Goal: Information Seeking & Learning: Learn about a topic

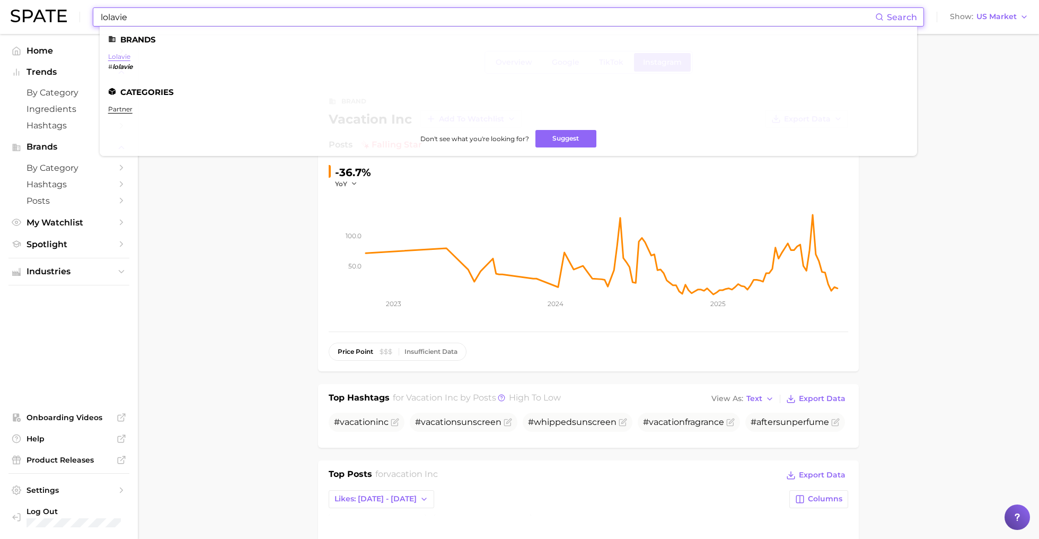
click at [118, 54] on link "lolavie" at bounding box center [119, 57] width 22 height 8
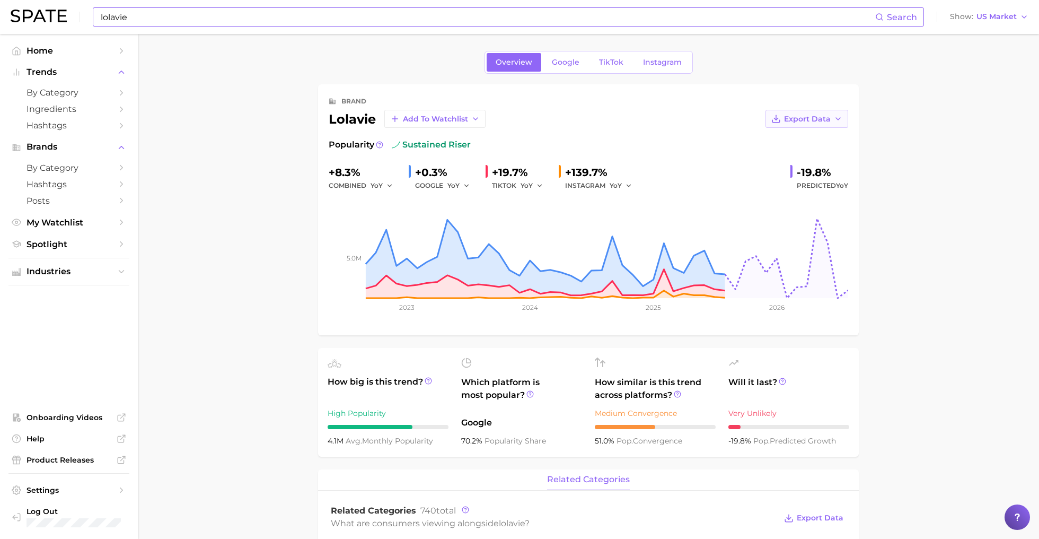
click at [843, 121] on button "Export Data" at bounding box center [807, 119] width 83 height 18
click at [828, 151] on button "Time Series Image" at bounding box center [790, 157] width 117 height 19
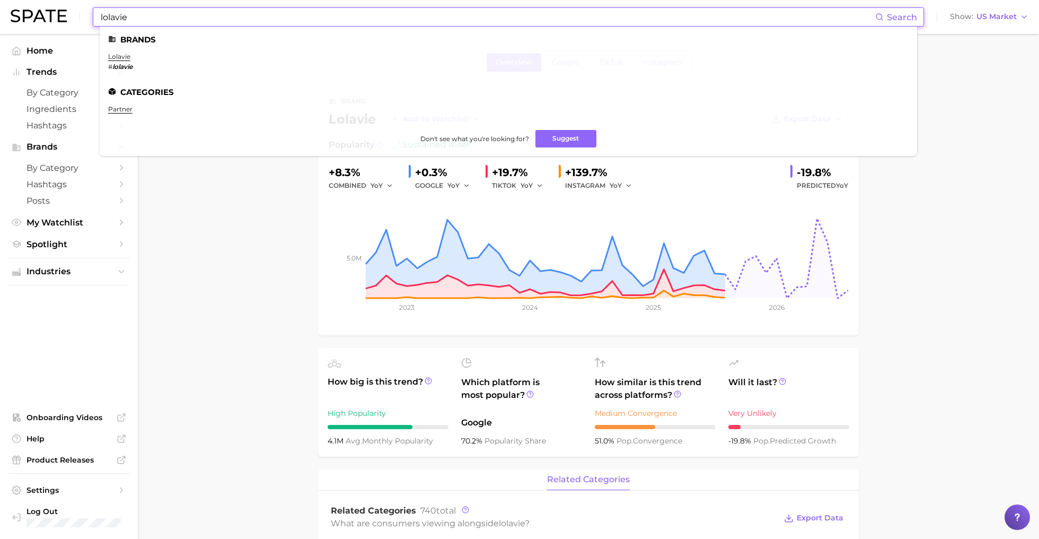
click at [217, 11] on input "lolavie" at bounding box center [488, 17] width 776 height 18
type input "siblings"
click at [121, 56] on link "siblings" at bounding box center [120, 57] width 24 height 8
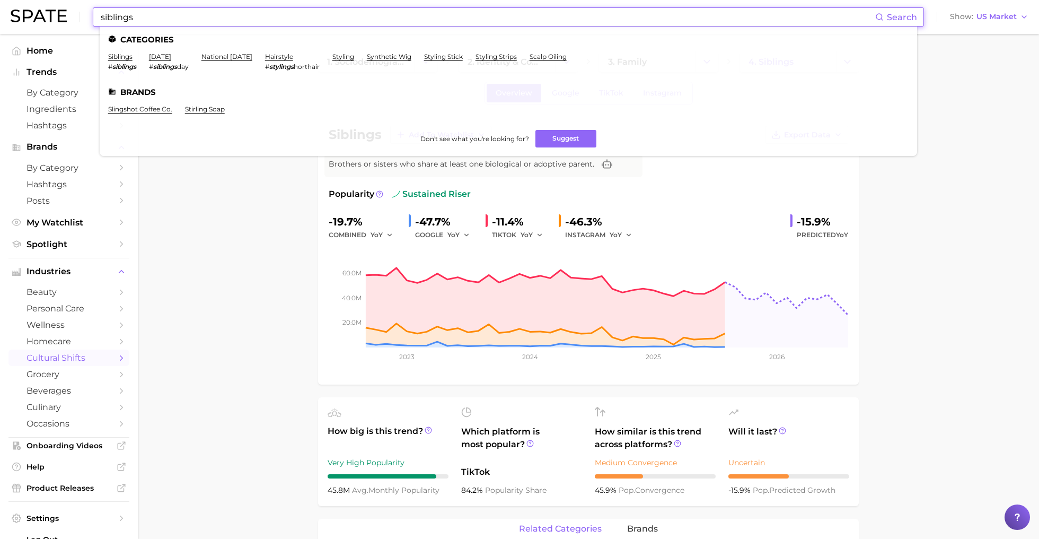
click at [221, 16] on input "siblings" at bounding box center [488, 17] width 776 height 18
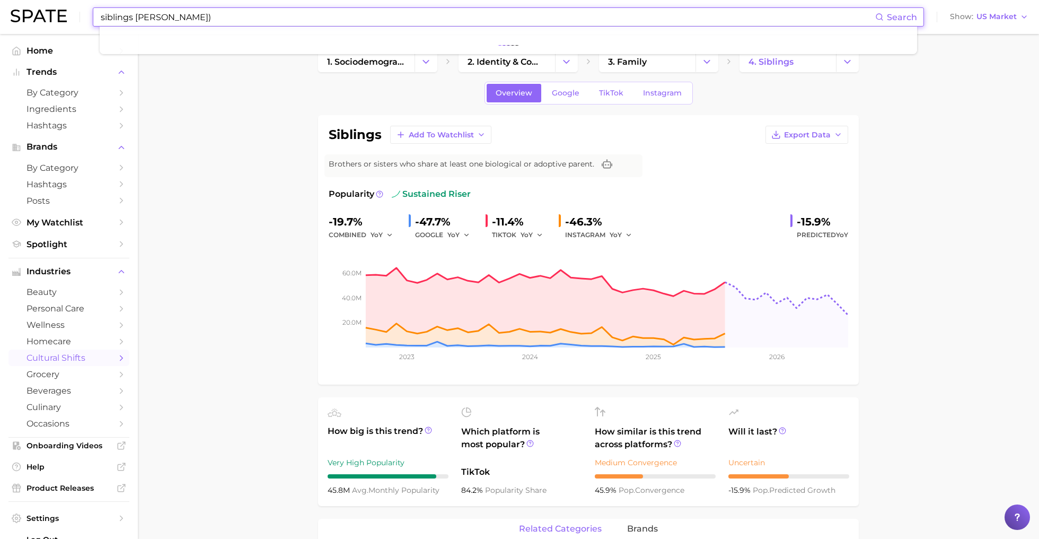
click at [137, 18] on input "siblings [PERSON_NAME])" at bounding box center [488, 17] width 776 height 18
click at [589, 42] on button "Suggest" at bounding box center [579, 44] width 61 height 18
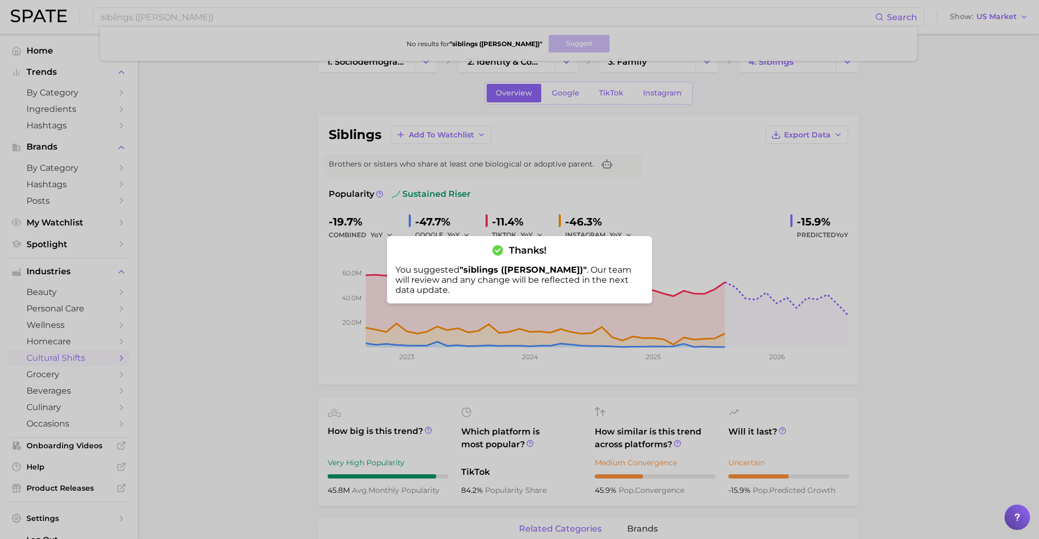
click at [748, 144] on div at bounding box center [519, 269] width 1039 height 539
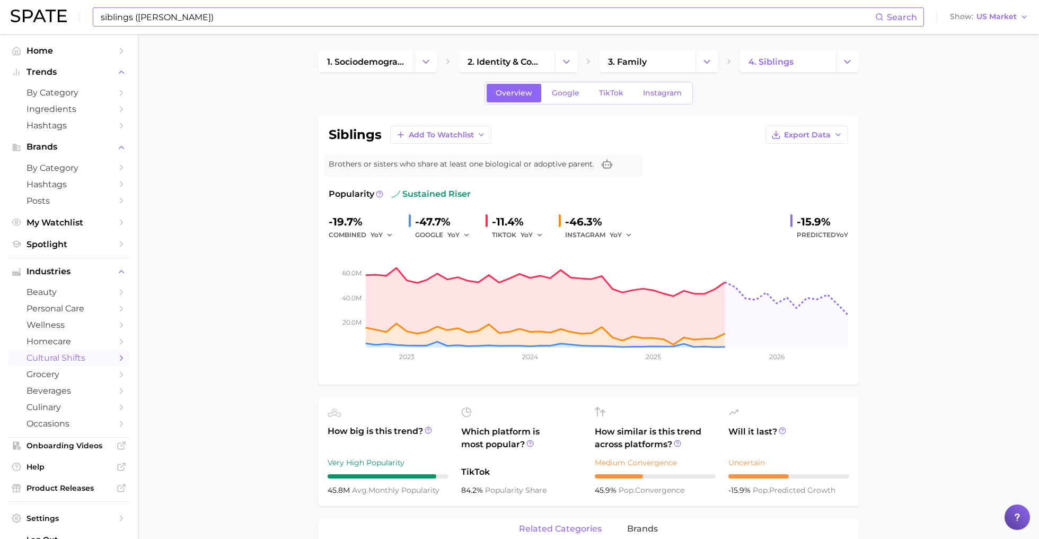
click at [194, 13] on input "siblings ([PERSON_NAME])" at bounding box center [488, 17] width 776 height 18
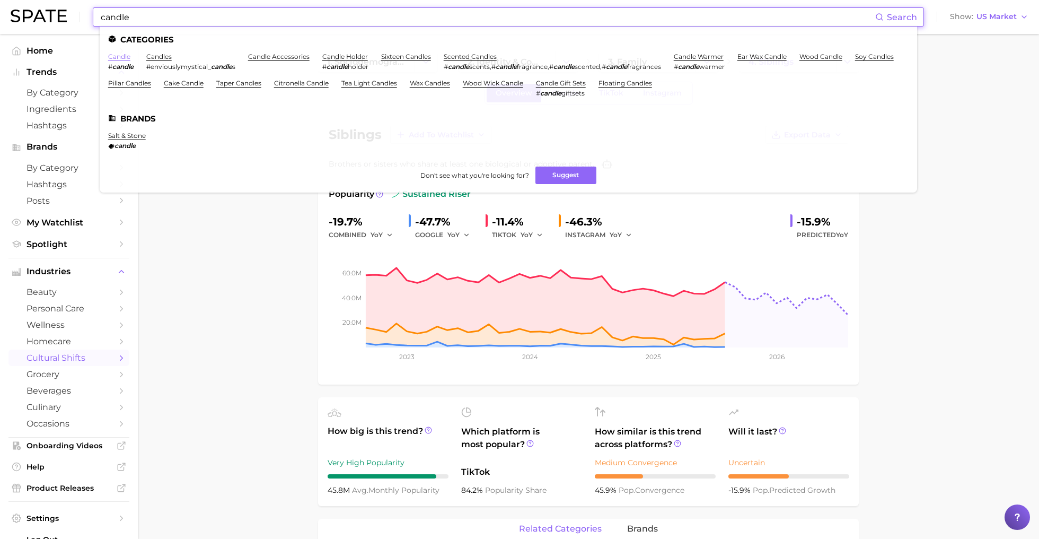
type input "candle"
click at [126, 58] on link "candle" at bounding box center [119, 57] width 22 height 8
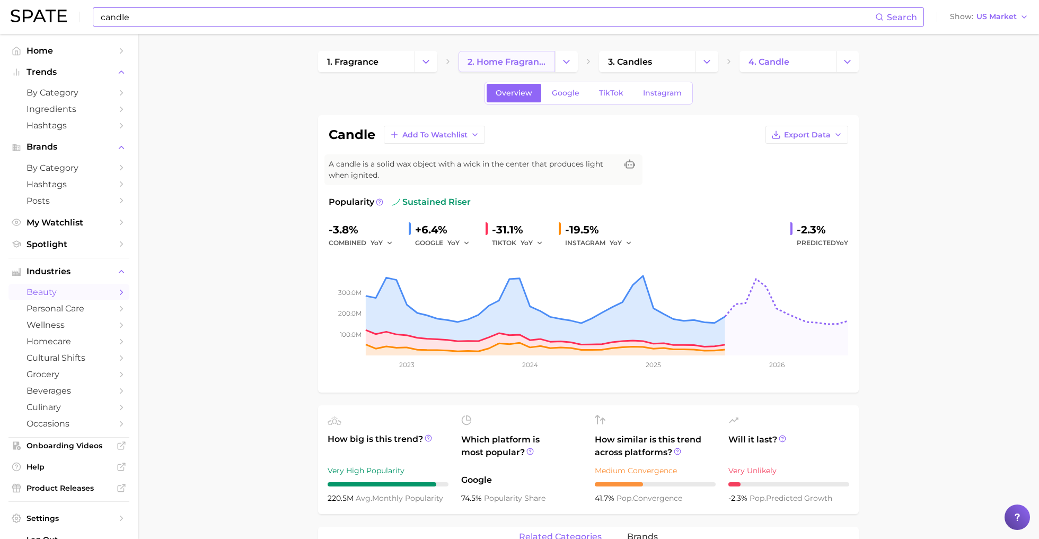
click at [521, 62] on span "2. home fragrance" at bounding box center [507, 62] width 78 height 10
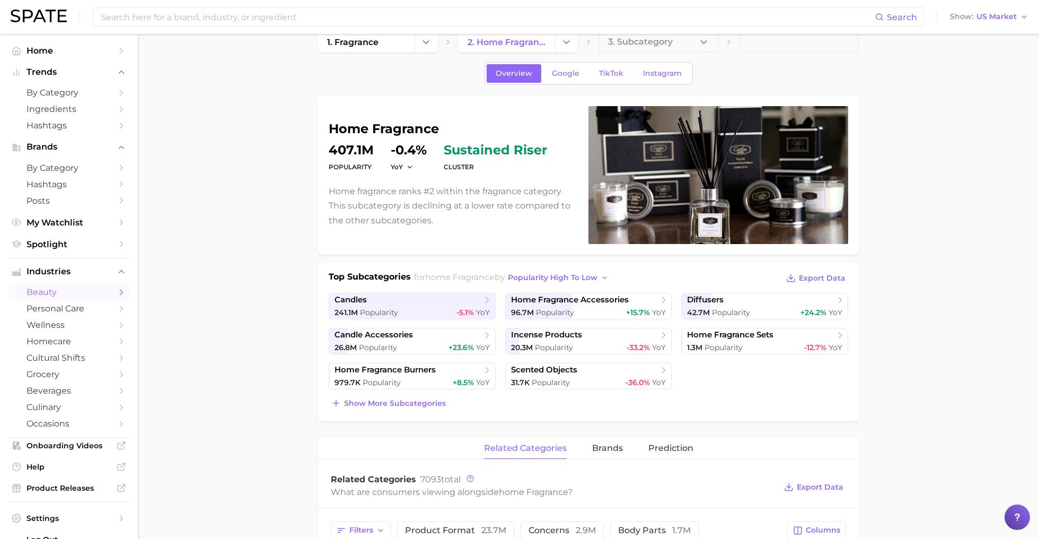
scroll to position [20, 0]
click at [524, 273] on span "popularity high to low" at bounding box center [553, 277] width 90 height 9
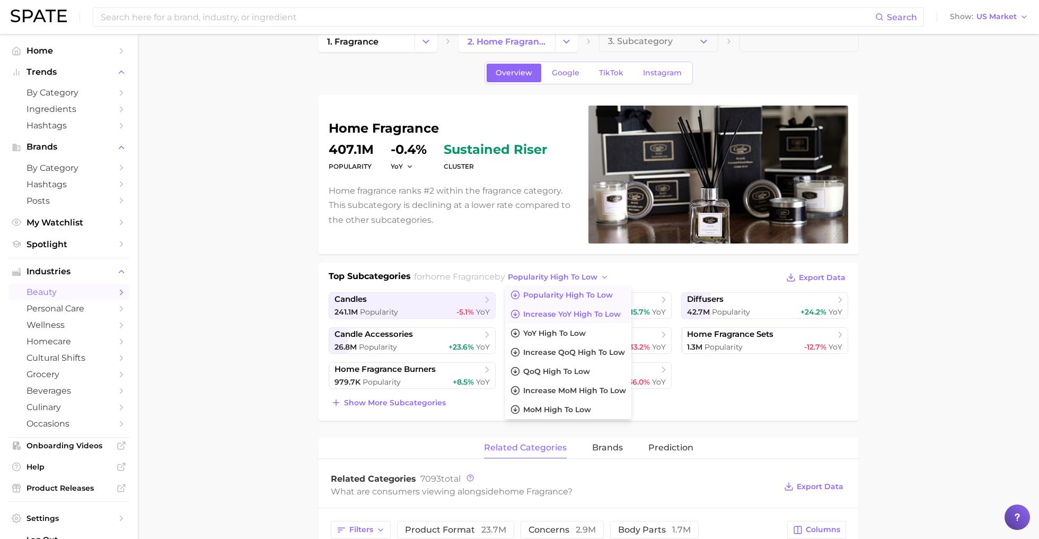
click at [534, 310] on span "Increase YoY high to low" at bounding box center [572, 314] width 98 height 9
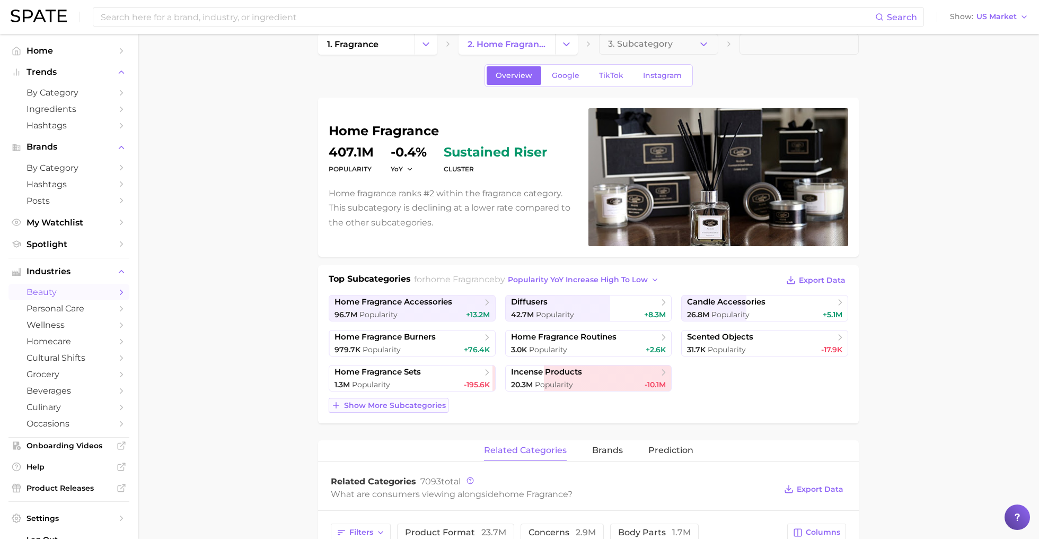
click at [391, 404] on span "Show more subcategories" at bounding box center [395, 405] width 102 height 9
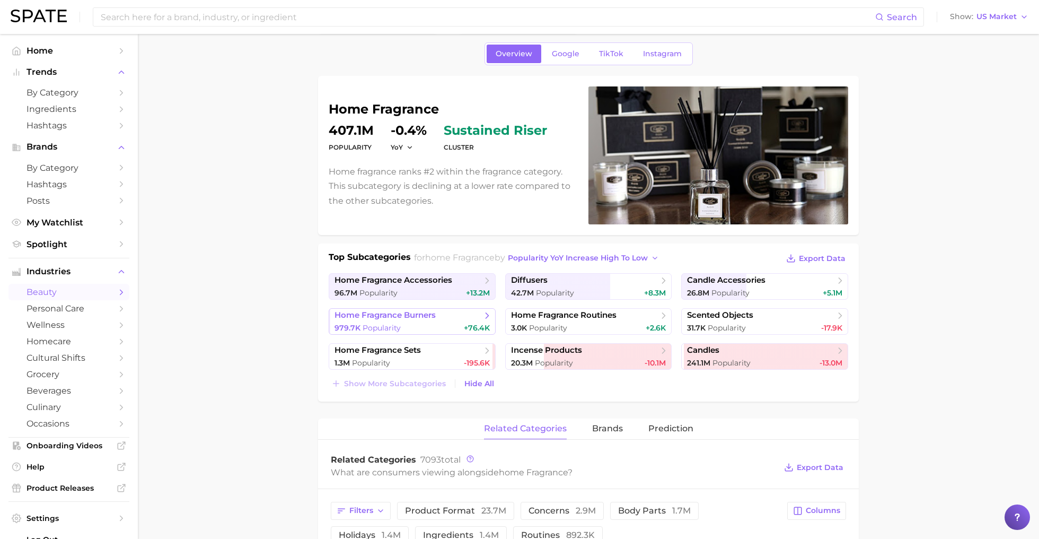
scroll to position [47, 0]
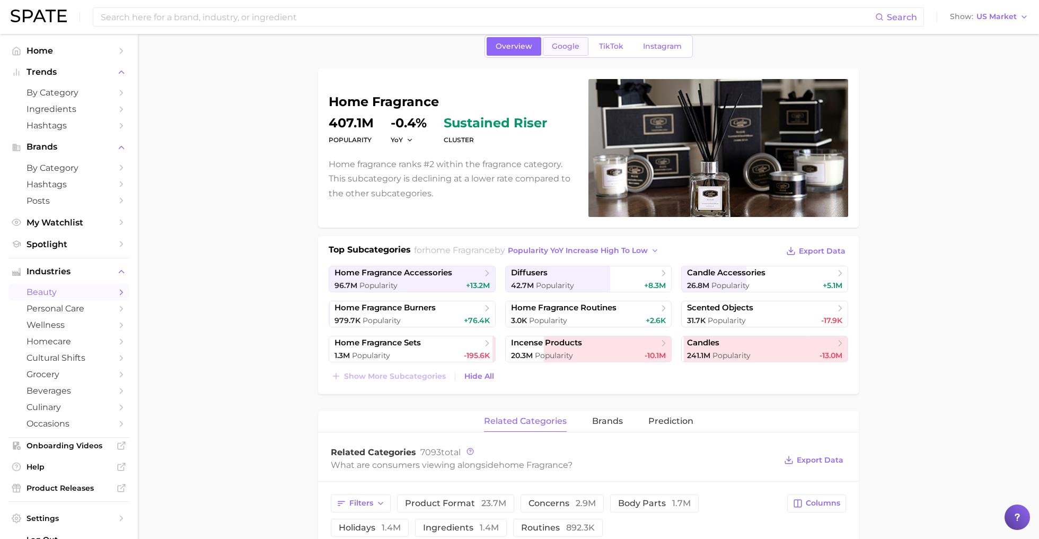
click at [564, 48] on span "Google" at bounding box center [566, 46] width 28 height 9
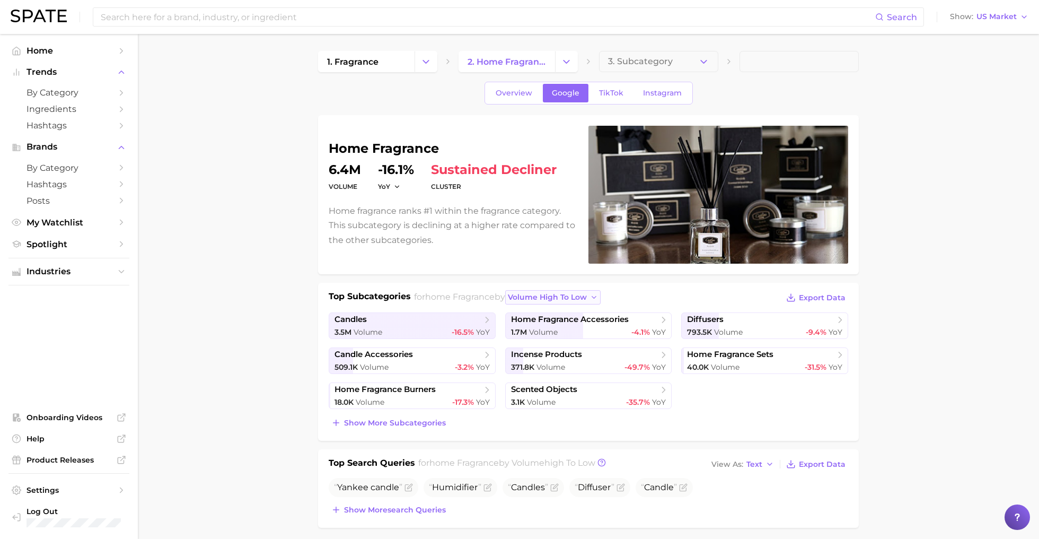
click at [560, 298] on span "volume high to low" at bounding box center [547, 297] width 79 height 9
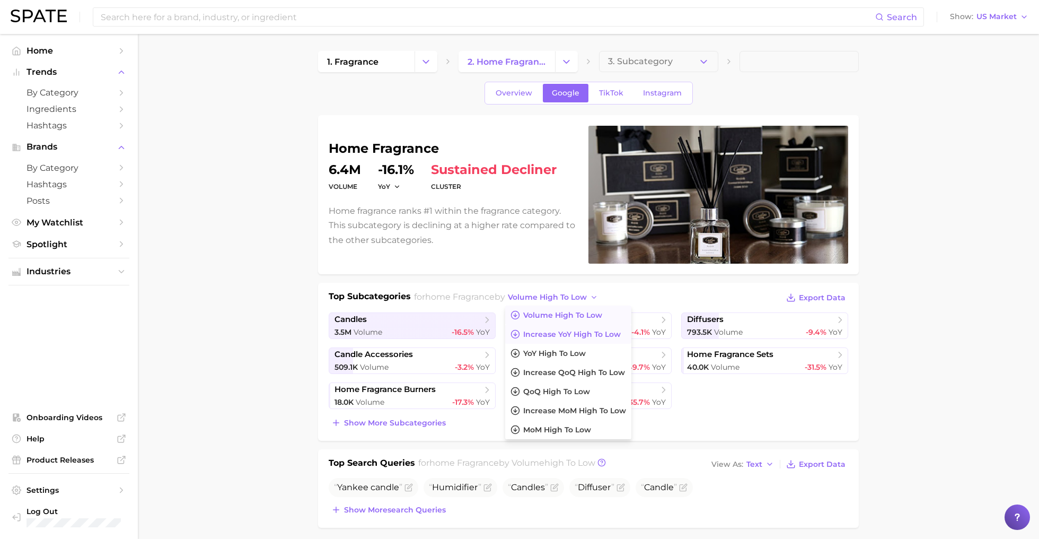
click at [568, 334] on span "increase YoY high to low" at bounding box center [572, 334] width 98 height 9
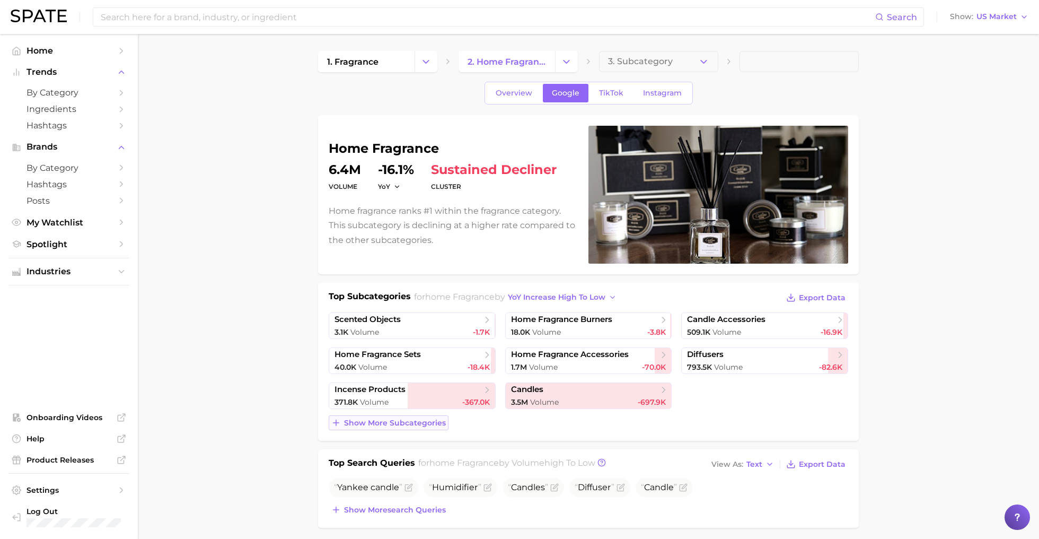
click at [403, 423] on span "Show more subcategories" at bounding box center [395, 422] width 102 height 9
click at [615, 97] on link "TikTok" at bounding box center [611, 93] width 42 height 19
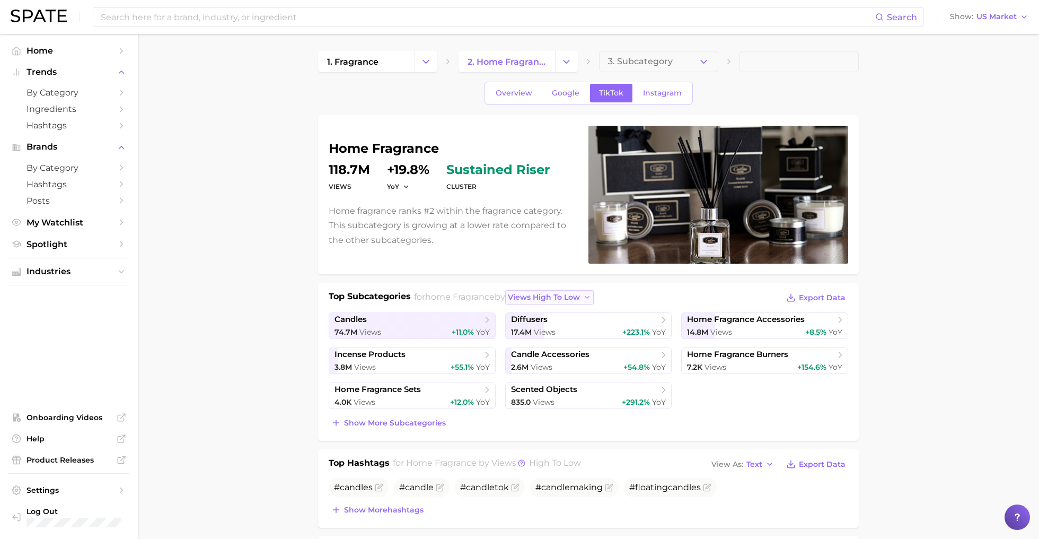
click at [538, 294] on span "views high to low" at bounding box center [544, 297] width 72 height 9
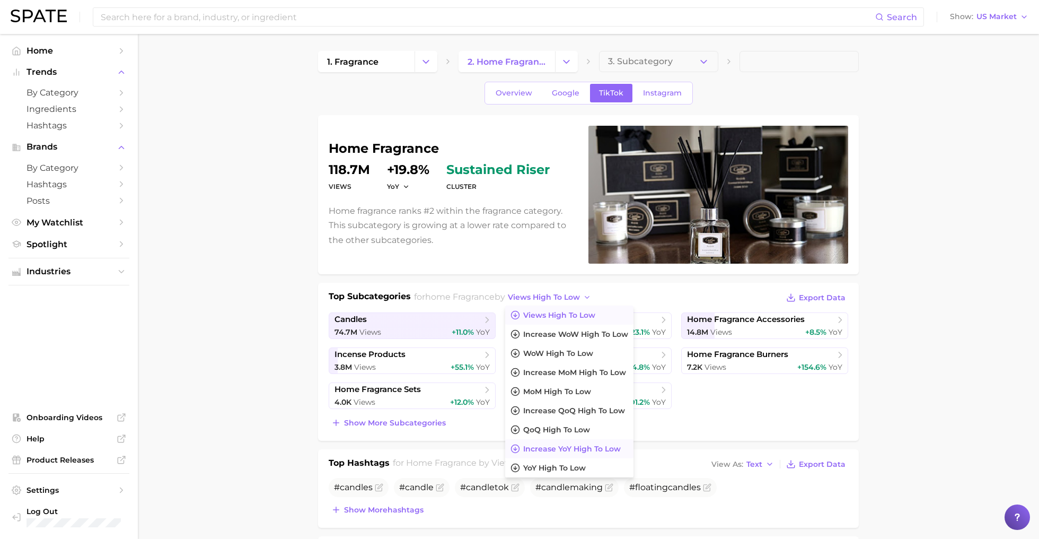
click at [603, 453] on button "increase YoY high to low" at bounding box center [569, 448] width 128 height 19
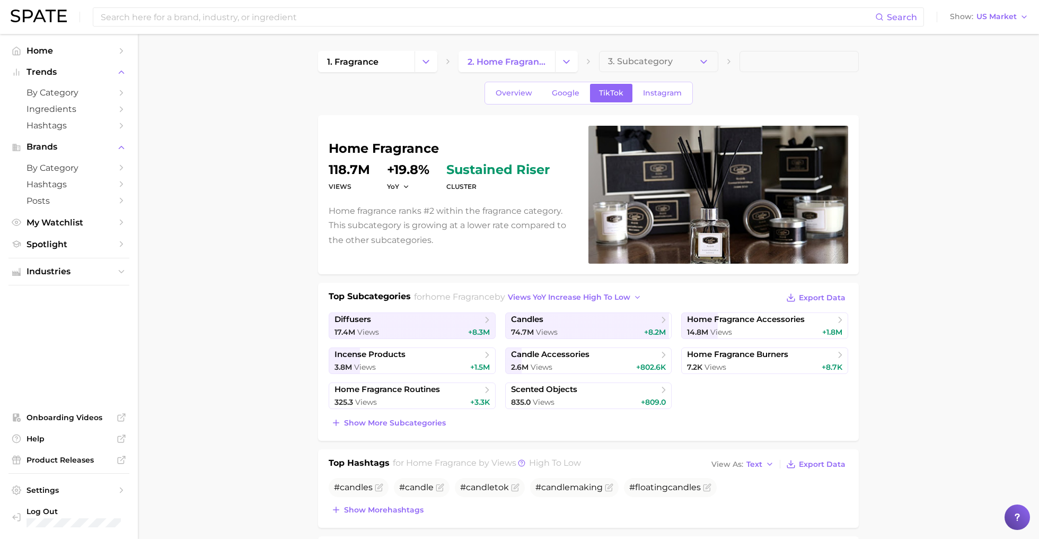
scroll to position [4, 0]
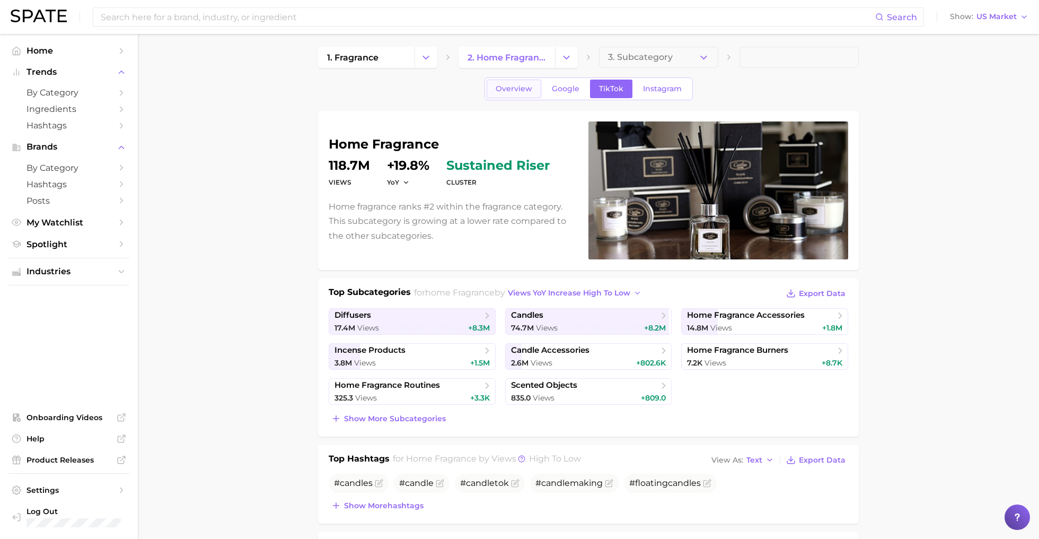
click at [497, 95] on link "Overview" at bounding box center [514, 89] width 55 height 19
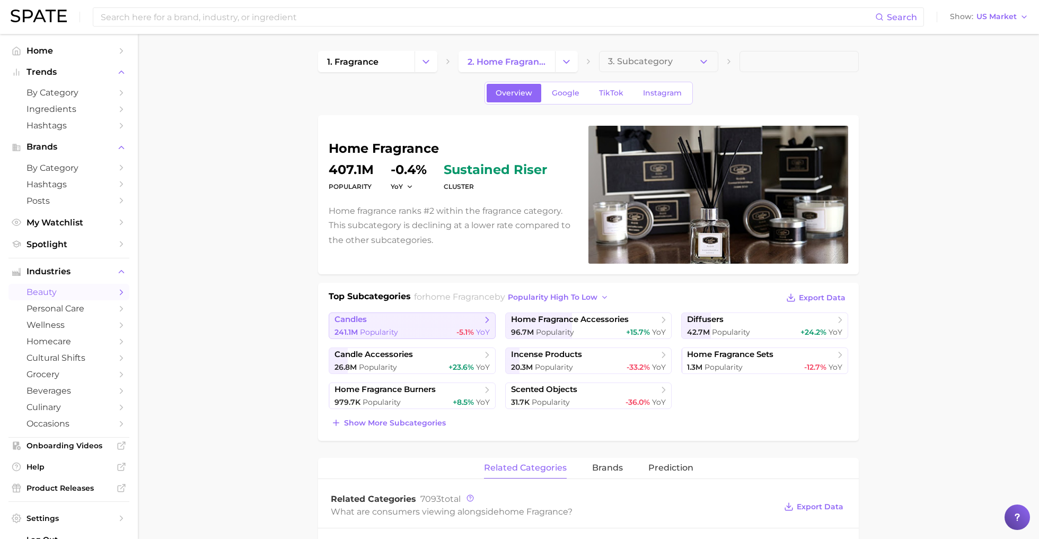
click at [408, 327] on div "241.1m Popularity -5.1% YoY" at bounding box center [412, 332] width 155 height 10
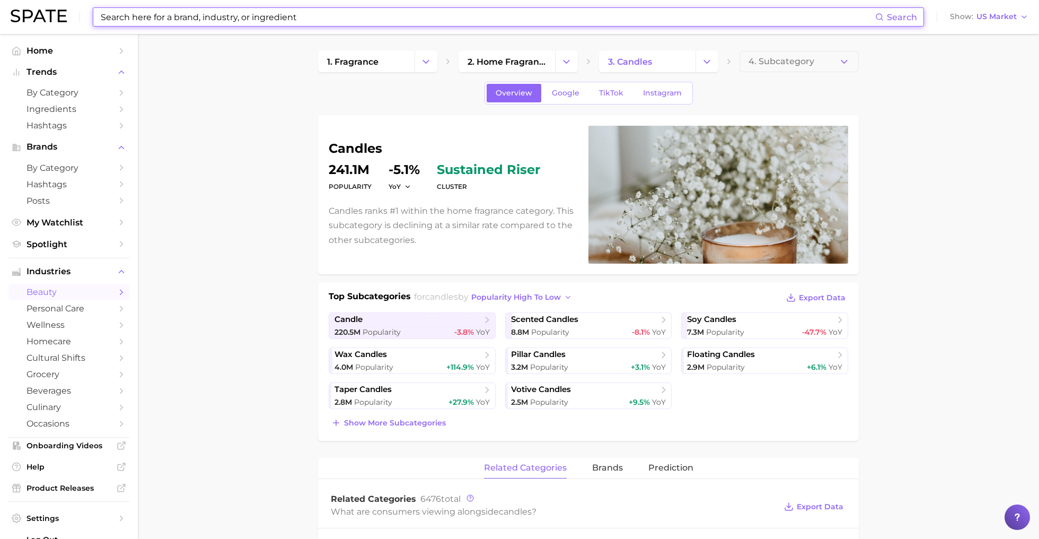
click at [264, 23] on input at bounding box center [488, 17] width 776 height 18
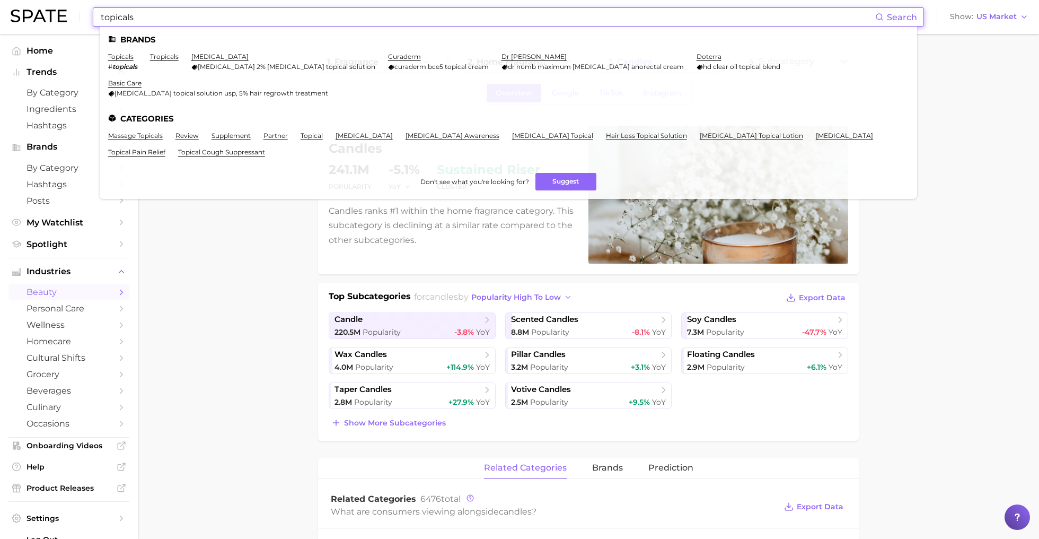
type input "topicals"
click at [120, 60] on li "topicals # topicals" at bounding box center [122, 62] width 29 height 18
click at [119, 55] on link "topicals" at bounding box center [120, 57] width 25 height 8
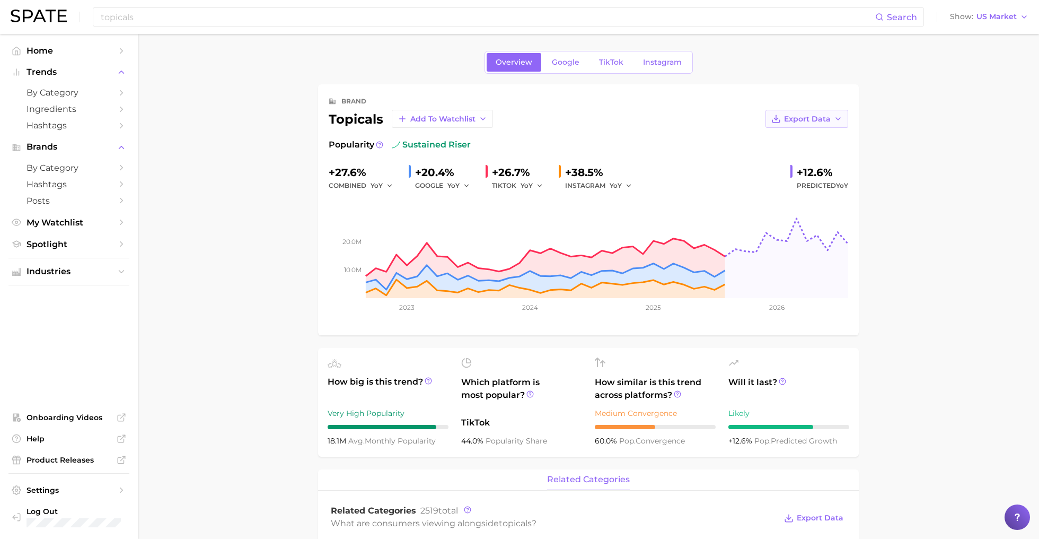
click at [839, 122] on icon "button" at bounding box center [838, 119] width 8 height 8
click at [808, 160] on span "Time Series Image" at bounding box center [785, 157] width 71 height 9
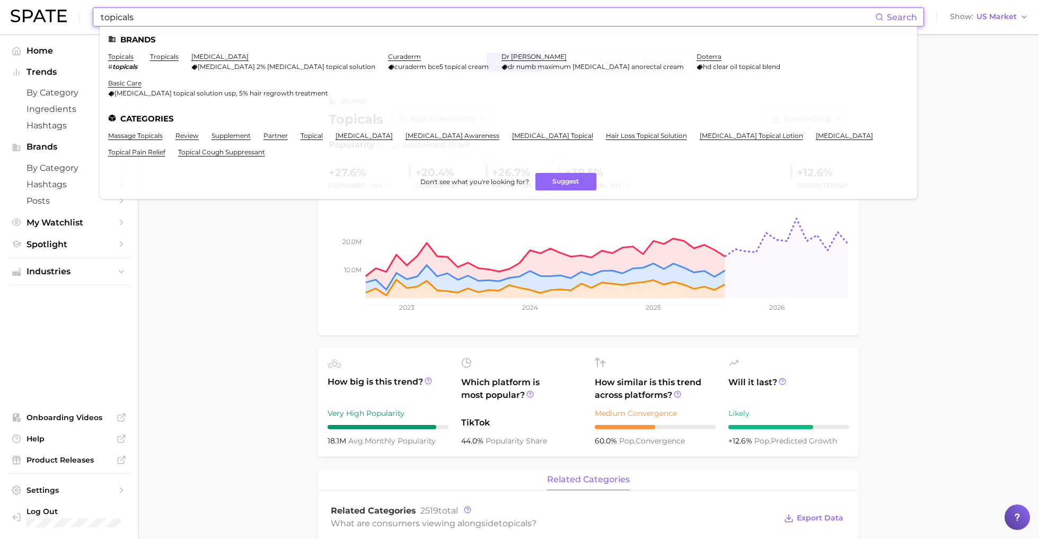
click at [205, 25] on input "topicals" at bounding box center [488, 17] width 776 height 18
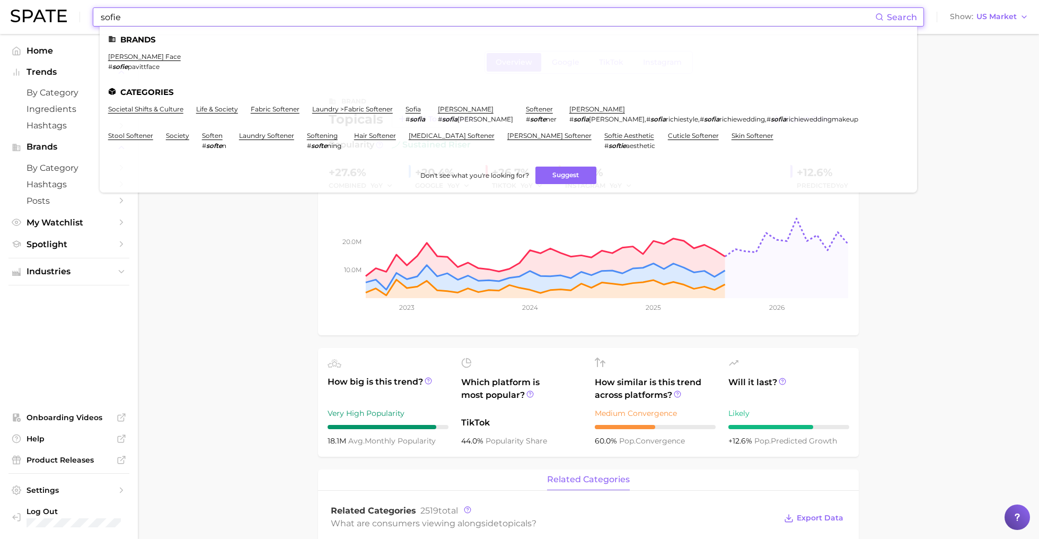
type input "sofie"
click at [140, 51] on ul "Brands [PERSON_NAME] face # sofie pavittface Categories societal shifts & cultu…" at bounding box center [509, 110] width 818 height 166
click at [141, 58] on link "[PERSON_NAME] face" at bounding box center [144, 57] width 73 height 8
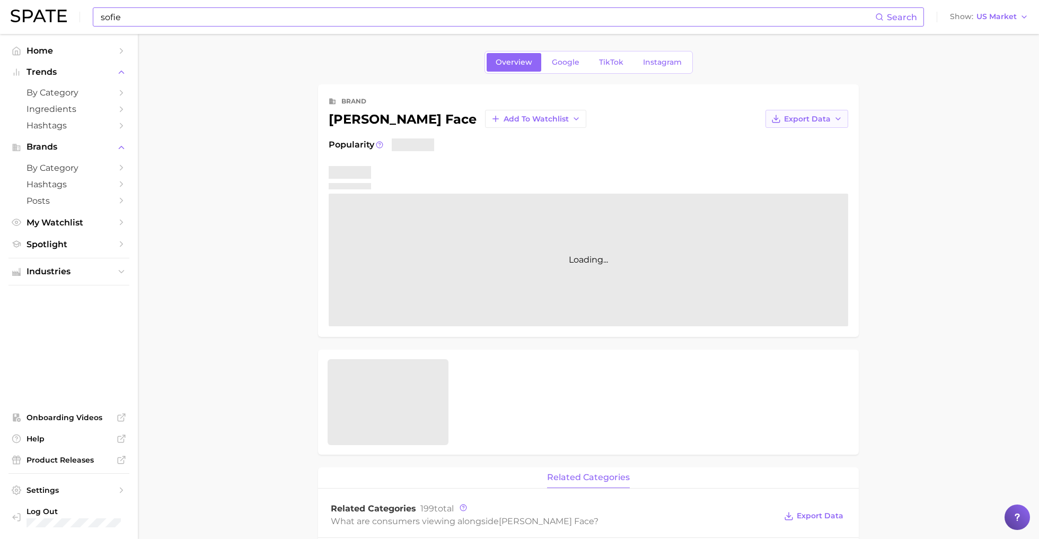
click at [831, 118] on button "Export Data" at bounding box center [807, 119] width 83 height 18
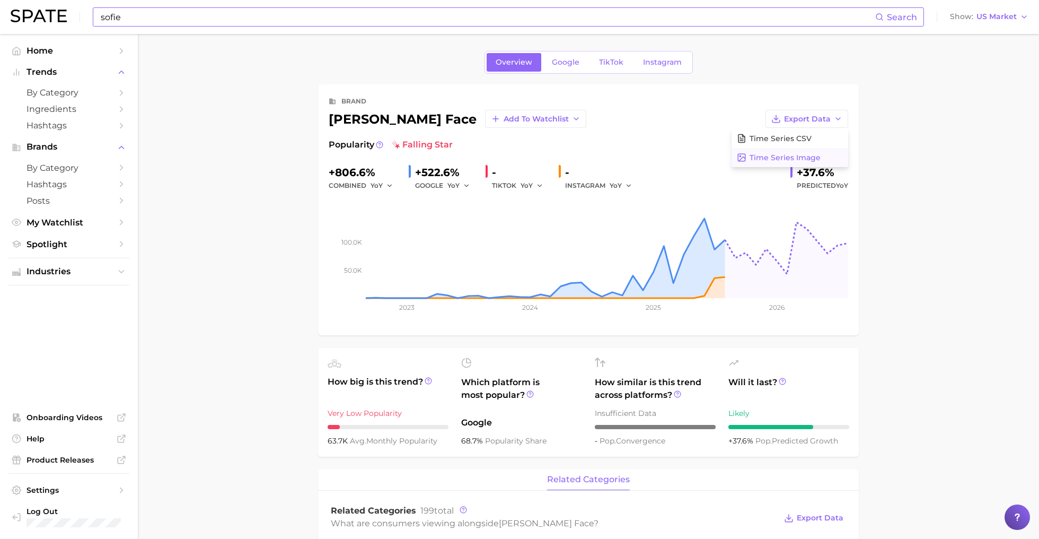
click at [817, 157] on span "Time Series Image" at bounding box center [785, 157] width 71 height 9
click at [608, 60] on span "TikTok" at bounding box center [611, 62] width 24 height 9
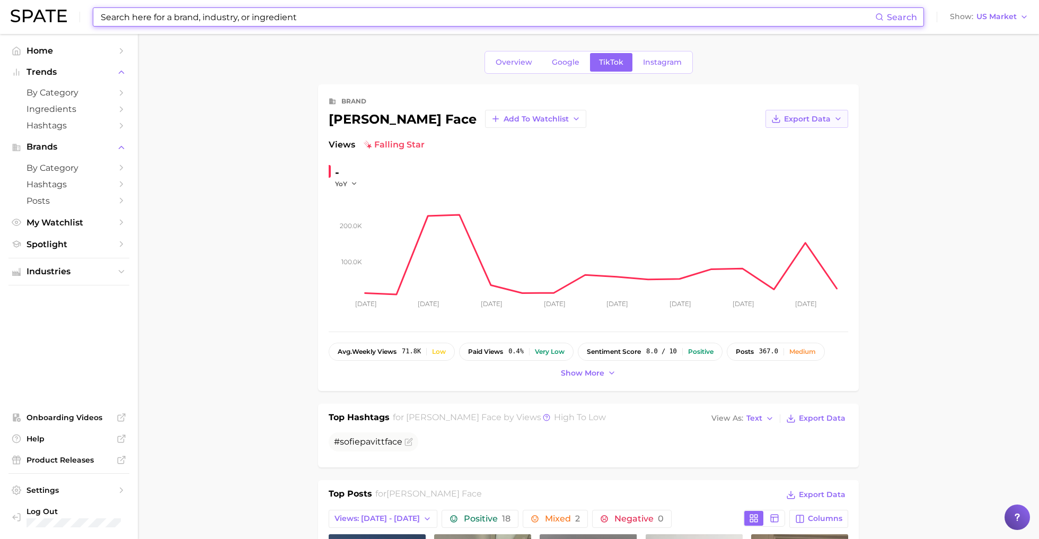
click at [837, 122] on icon "button" at bounding box center [838, 119] width 8 height 8
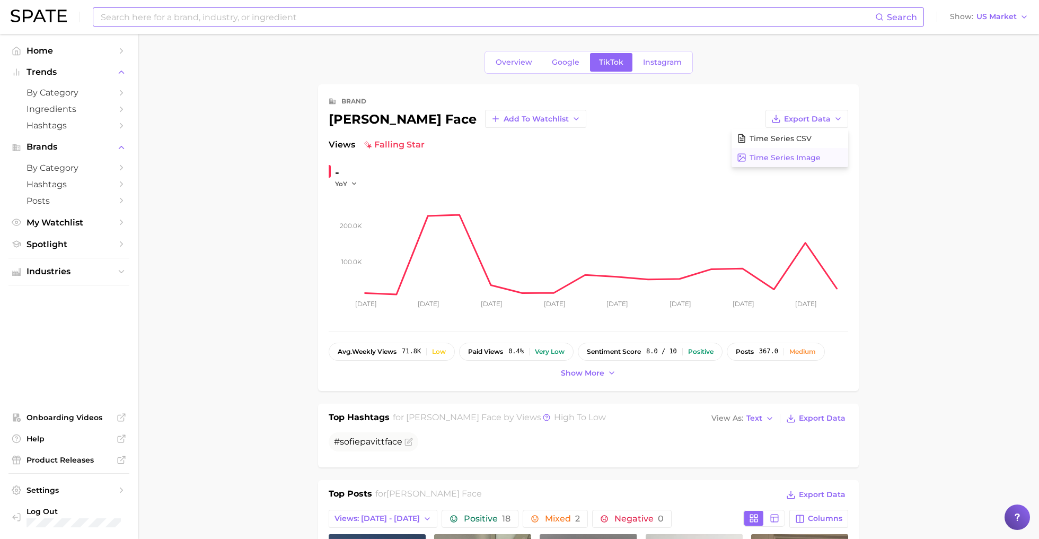
click at [813, 160] on span "Time Series Image" at bounding box center [785, 157] width 71 height 9
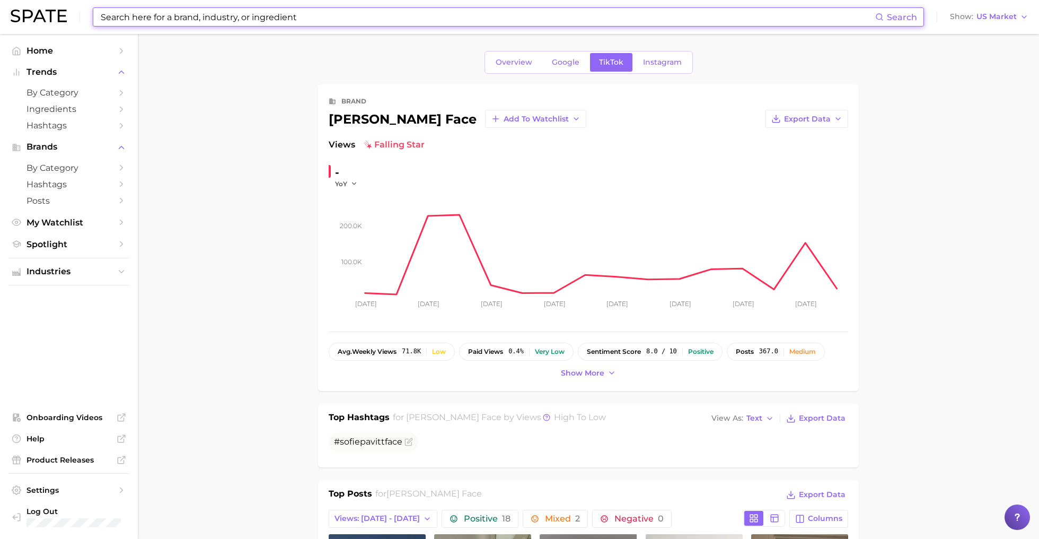
click at [176, 19] on input at bounding box center [488, 17] width 776 height 18
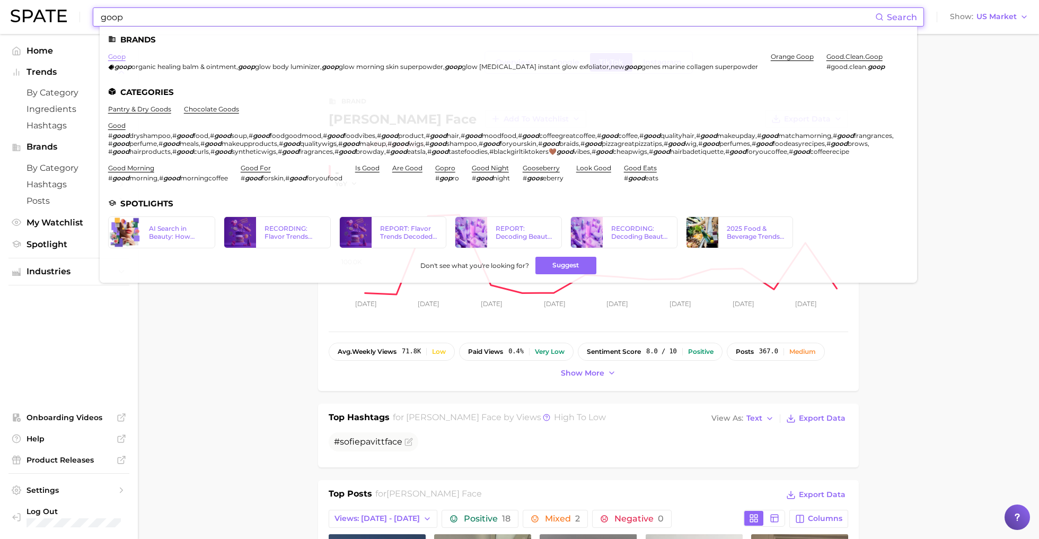
type input "goop"
click at [119, 58] on link "goop" at bounding box center [117, 57] width 18 height 8
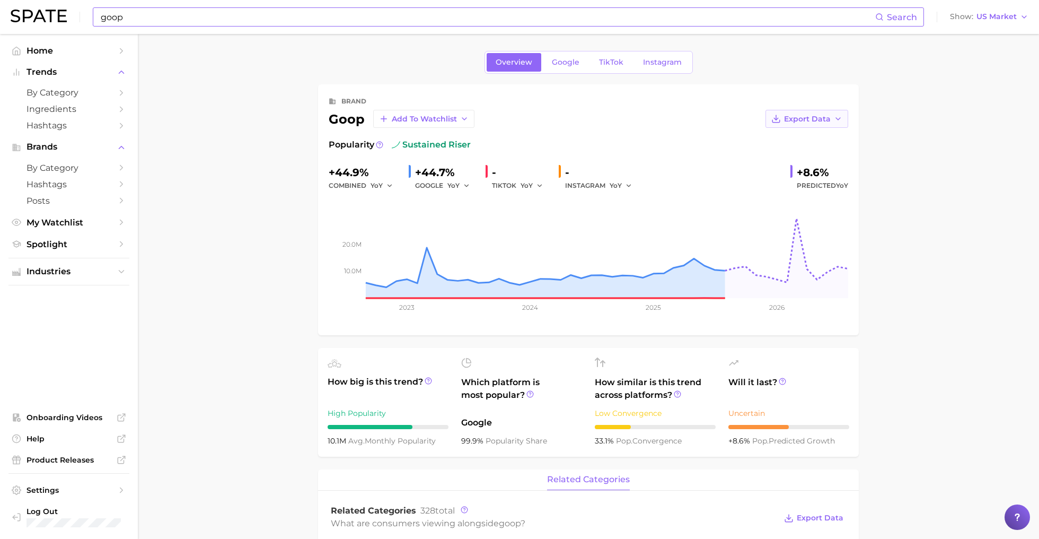
click at [835, 120] on icon "button" at bounding box center [838, 119] width 8 height 8
click at [821, 157] on button "Time Series Image" at bounding box center [790, 157] width 117 height 19
click at [566, 64] on span "Google" at bounding box center [566, 62] width 28 height 9
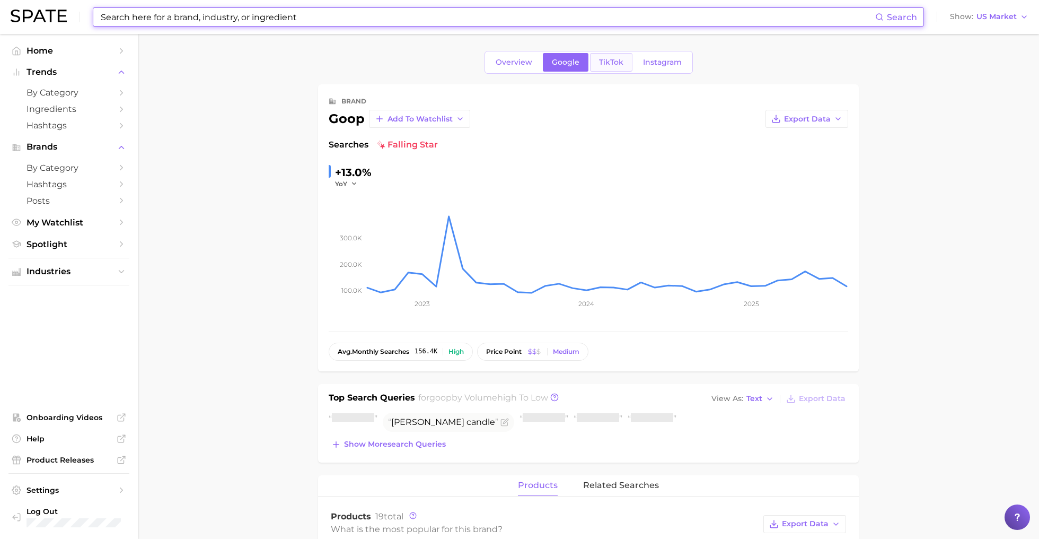
click at [611, 59] on span "TikTok" at bounding box center [611, 62] width 24 height 9
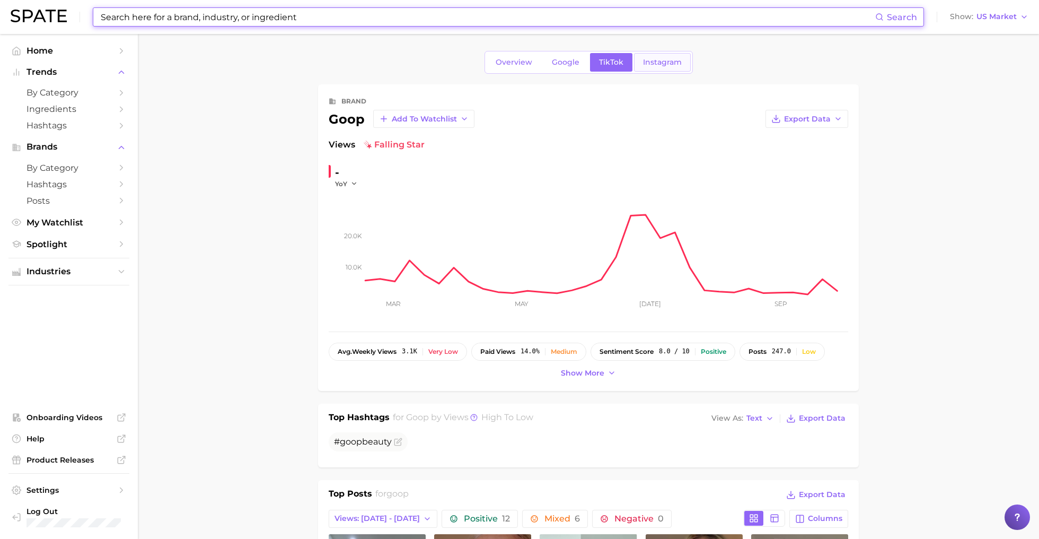
click at [670, 66] on span "Instagram" at bounding box center [662, 62] width 39 height 9
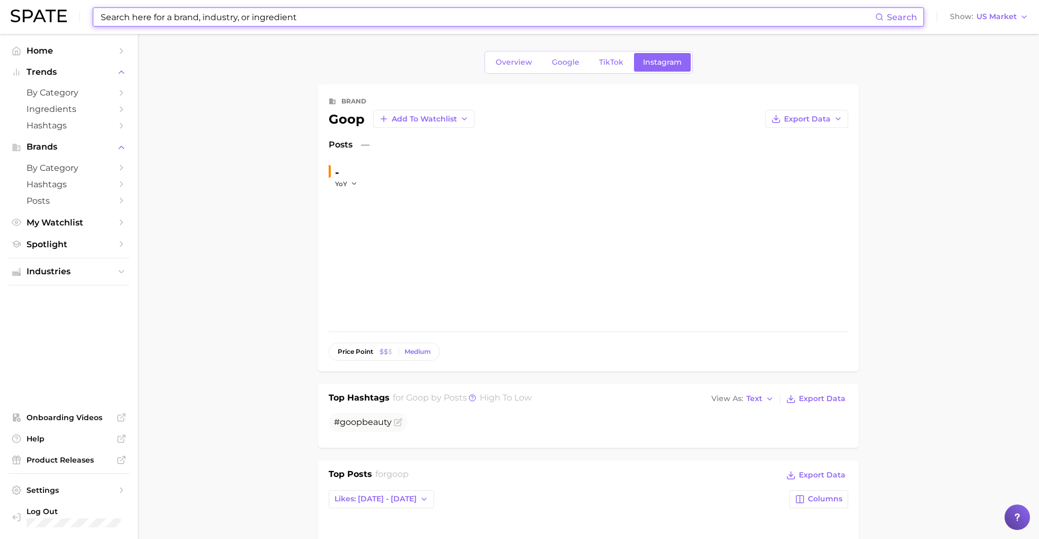
click at [286, 12] on input at bounding box center [488, 17] width 776 height 18
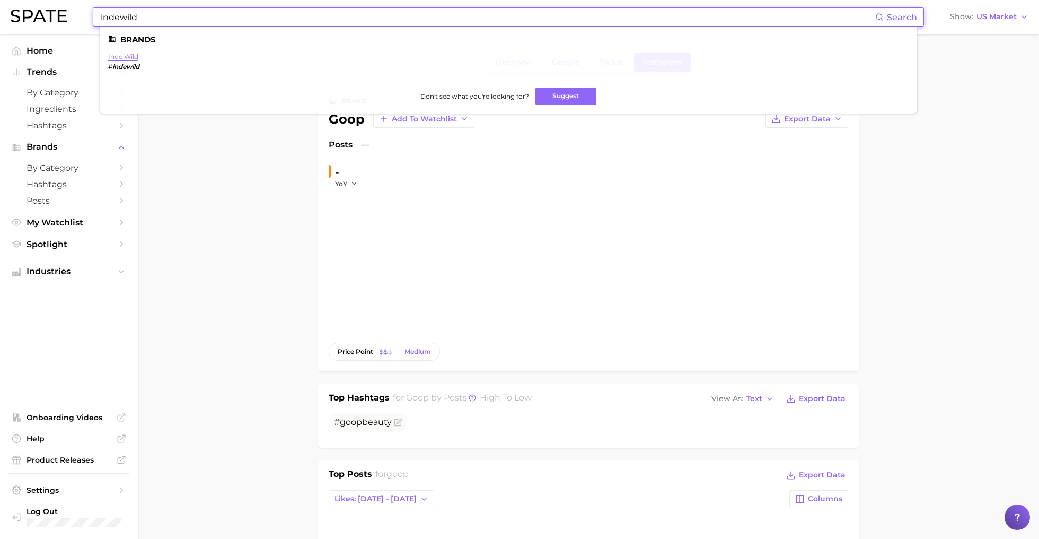
type input "indewild"
click at [130, 55] on link "inde wild" at bounding box center [123, 57] width 30 height 8
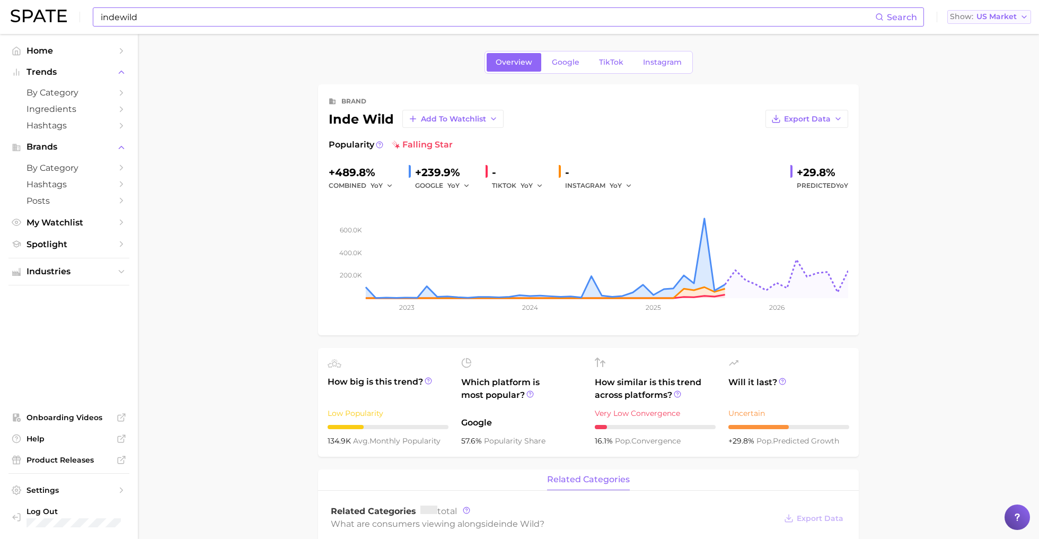
click at [984, 14] on span "US Market" at bounding box center [997, 17] width 40 height 6
click at [979, 126] on button "Global" at bounding box center [994, 129] width 93 height 19
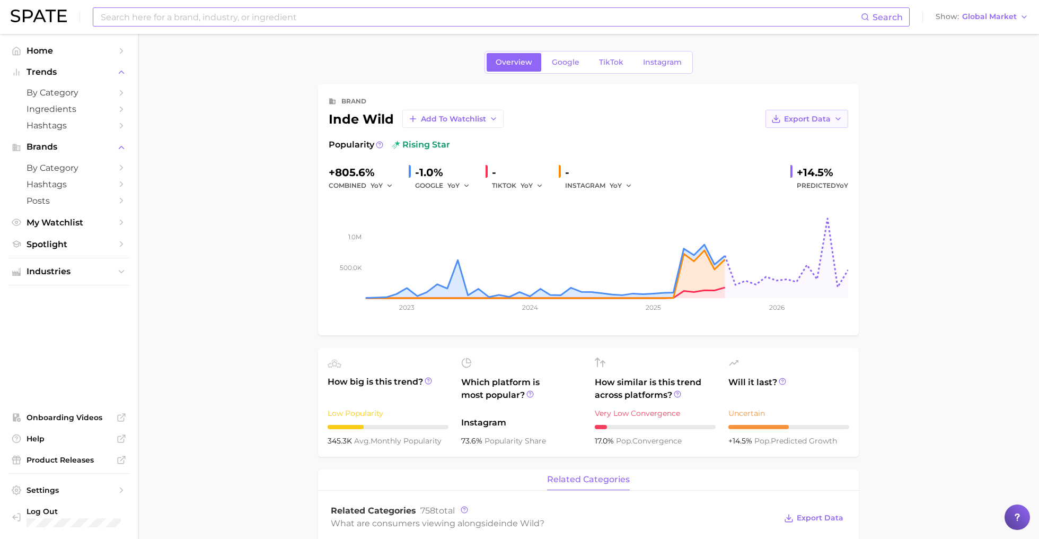
click at [837, 121] on icon "button" at bounding box center [838, 119] width 8 height 8
click at [820, 157] on button "Time Series Image" at bounding box center [790, 157] width 117 height 19
click at [992, 15] on span "Global Market" at bounding box center [990, 17] width 55 height 6
click at [975, 34] on span "[GEOGRAPHIC_DATA]" at bounding box center [980, 34] width 82 height 9
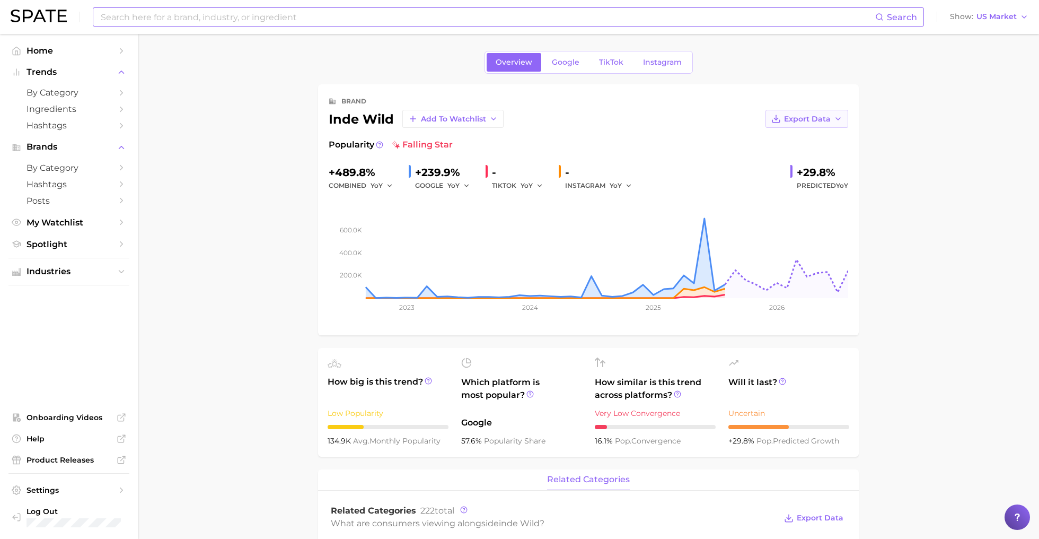
click at [837, 121] on icon "button" at bounding box center [838, 119] width 8 height 8
click at [822, 158] on button "Time Series Image" at bounding box center [790, 157] width 117 height 19
click at [609, 64] on span "TikTok" at bounding box center [611, 62] width 24 height 9
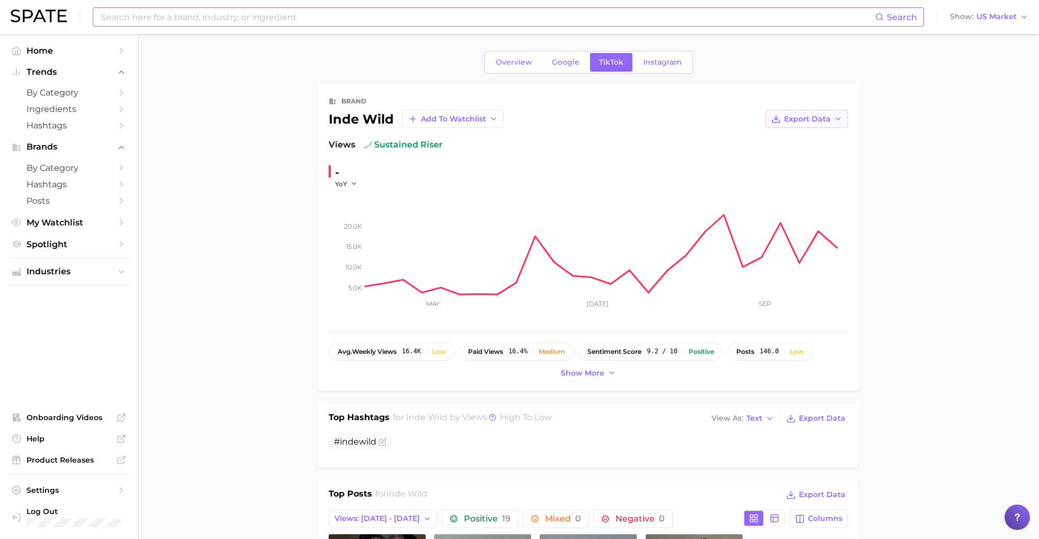
click at [835, 122] on icon "button" at bounding box center [838, 119] width 8 height 8
click at [829, 154] on button "Time Series Image" at bounding box center [790, 157] width 117 height 19
click at [567, 59] on span "Google" at bounding box center [566, 62] width 28 height 9
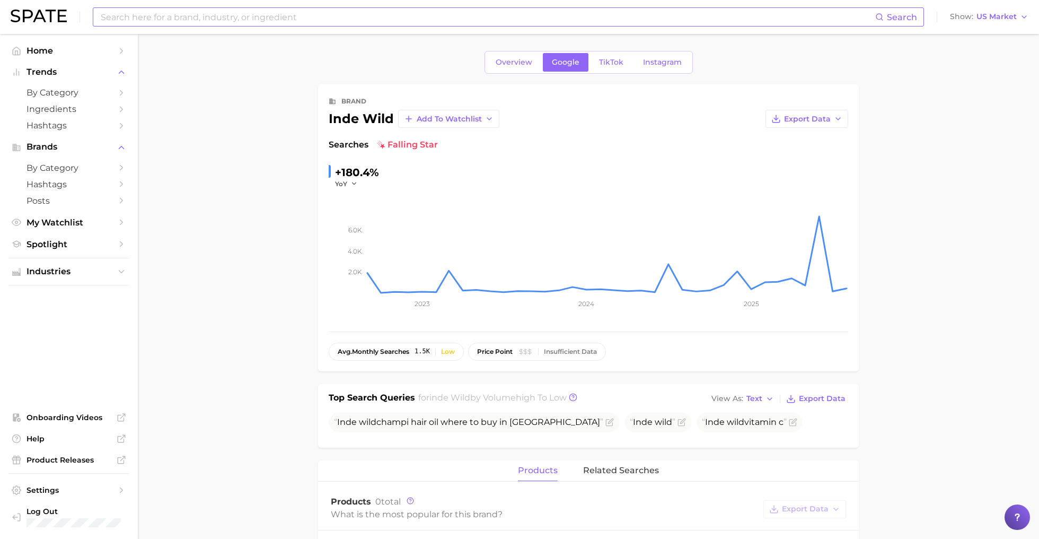
click at [235, 220] on main "Overview Google TikTok Instagram brand inde wild Add to Watchlist Export Data S…" at bounding box center [589, 509] width 902 height 950
click at [248, 29] on div "Search Show US Market" at bounding box center [520, 17] width 1018 height 34
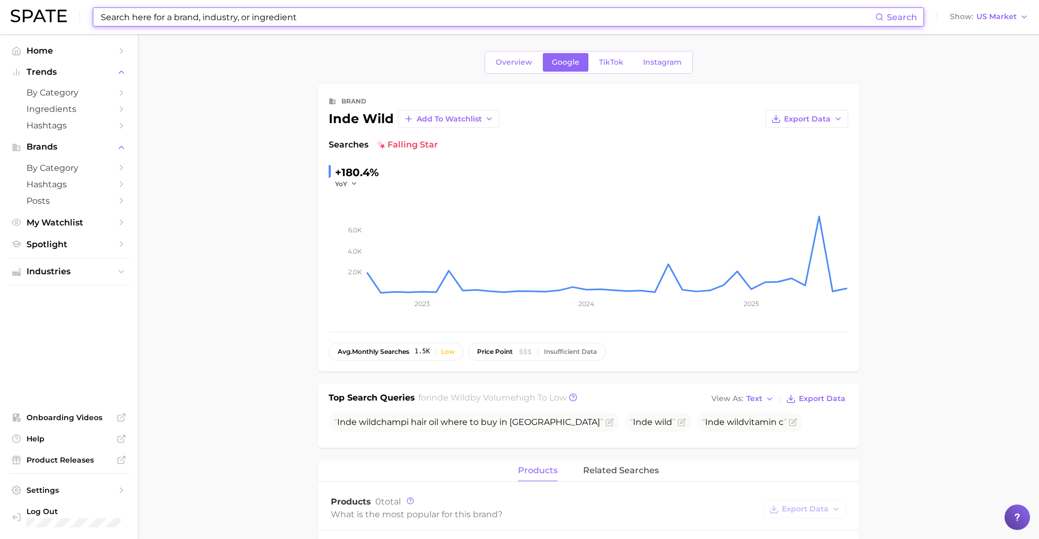
click at [248, 15] on input at bounding box center [488, 17] width 776 height 18
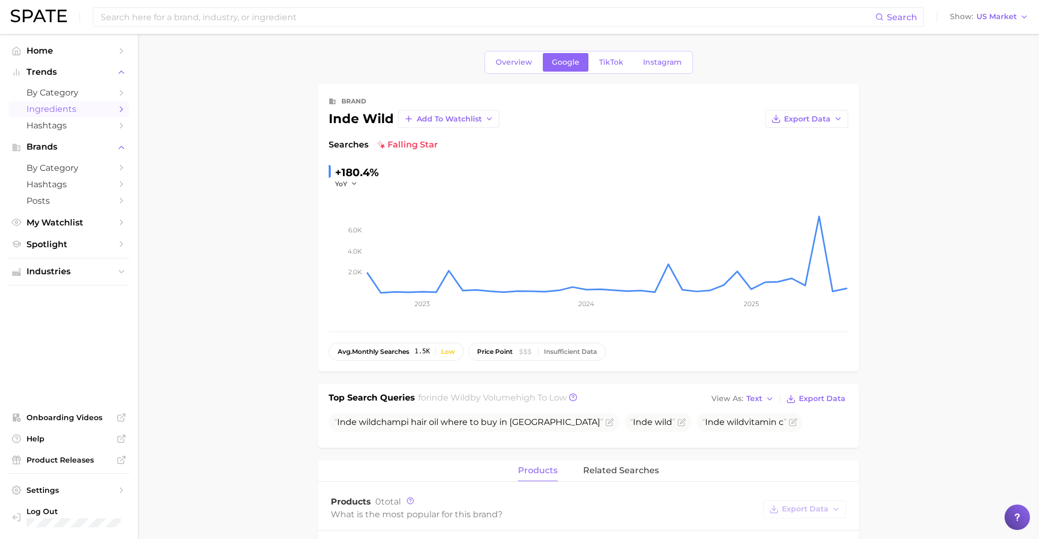
click at [68, 109] on span "Ingredients" at bounding box center [69, 109] width 85 height 10
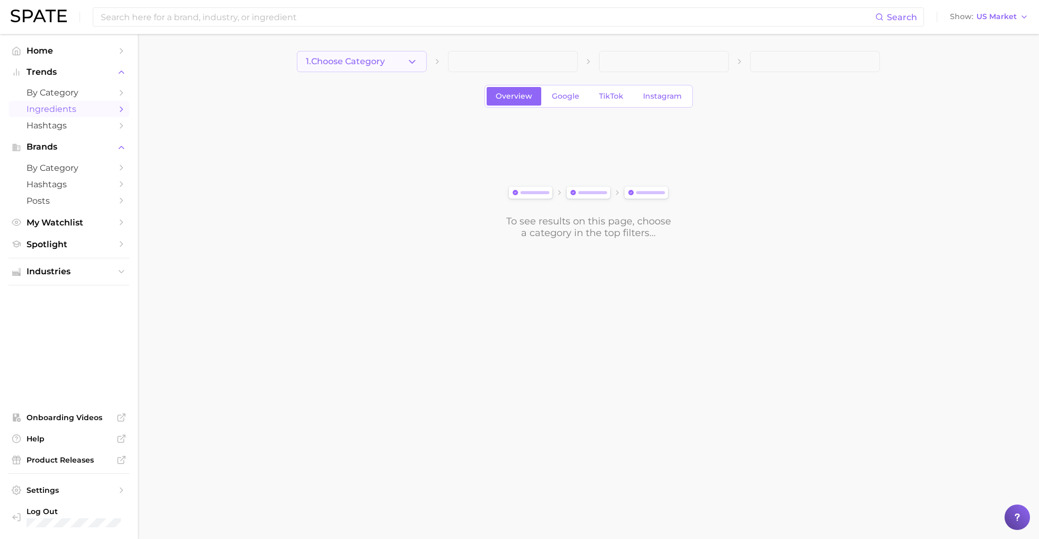
click at [371, 60] on span "1. Choose Category" at bounding box center [345, 62] width 79 height 10
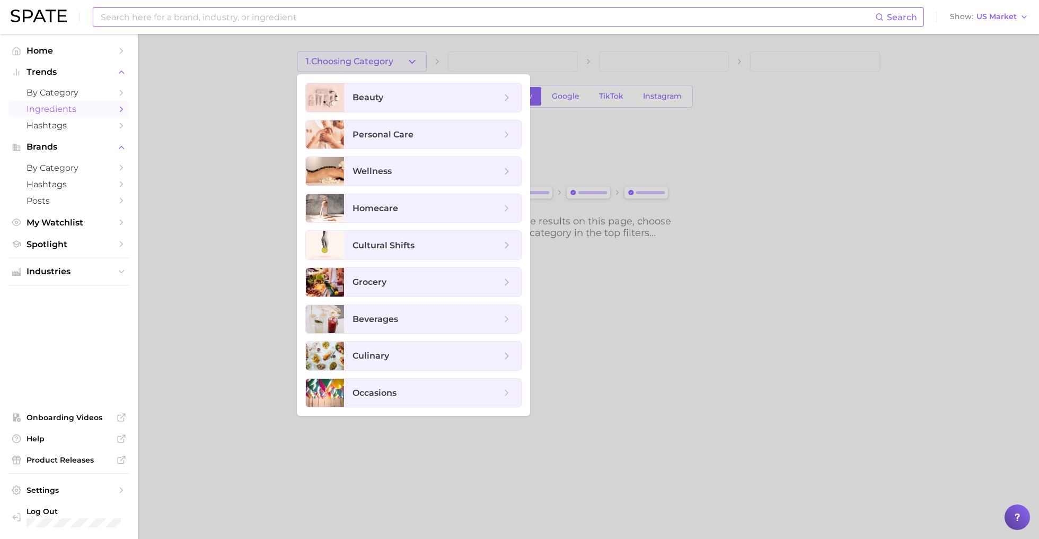
click at [199, 16] on input at bounding box center [488, 17] width 776 height 18
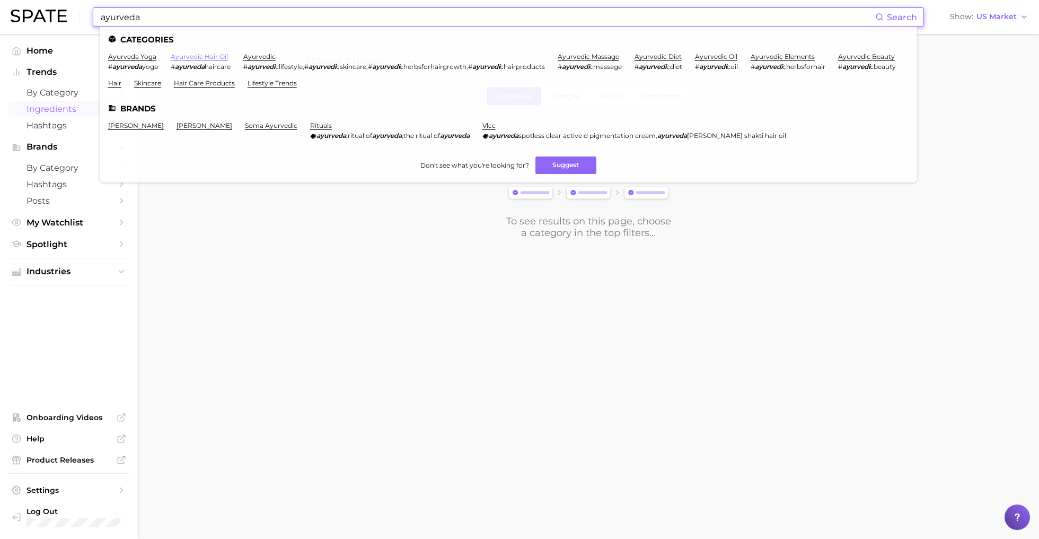
type input "ayurveda"
click at [193, 53] on link "ayurvedic hair oil" at bounding box center [199, 57] width 57 height 8
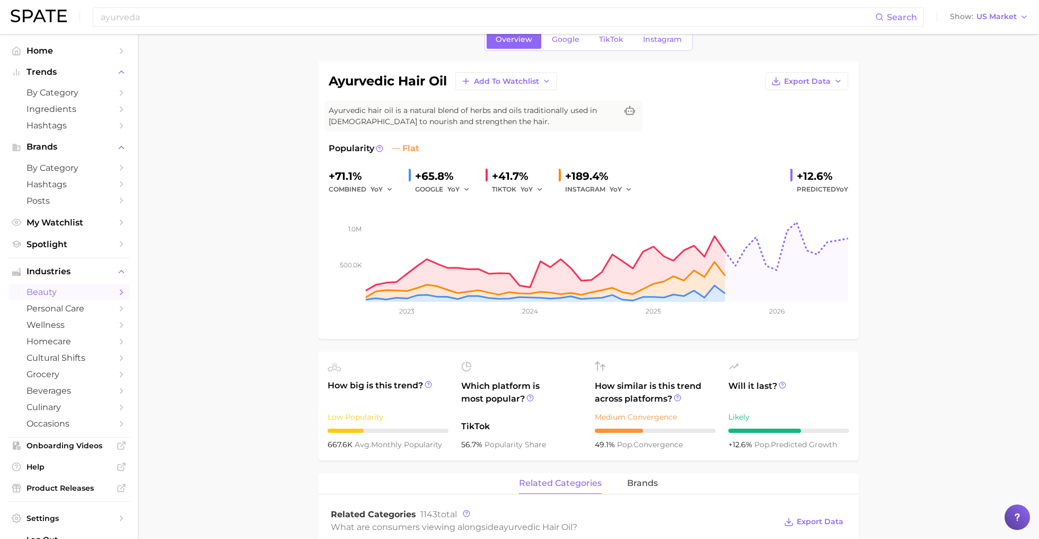
scroll to position [43, 0]
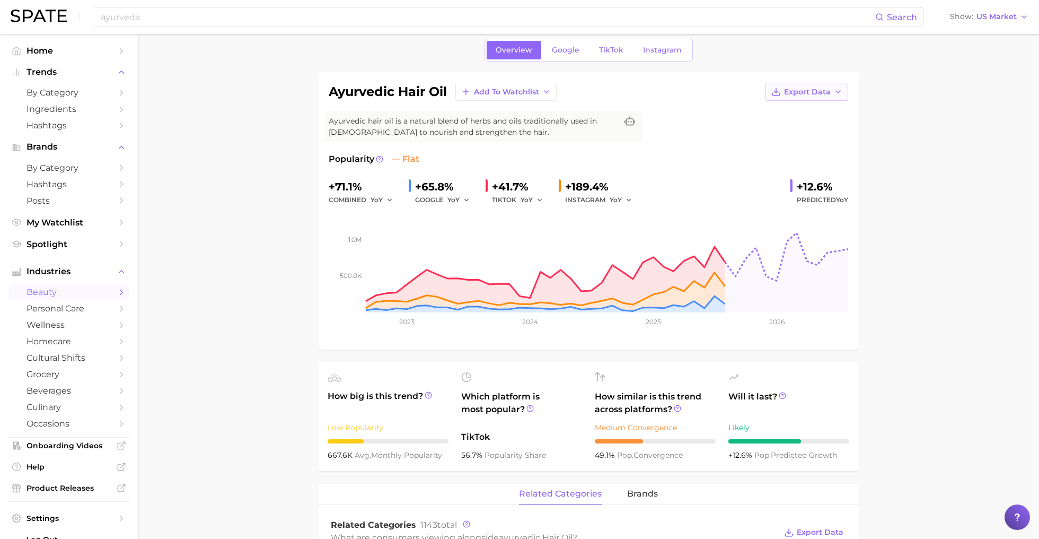
click at [837, 93] on icon "button" at bounding box center [838, 92] width 8 height 8
click at [818, 132] on span "Time Series Image" at bounding box center [785, 130] width 71 height 9
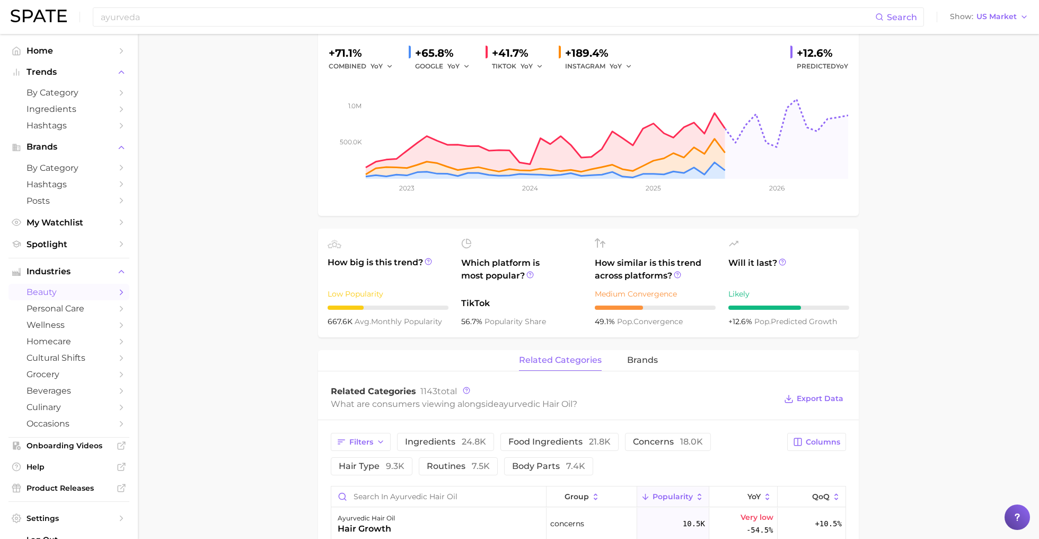
scroll to position [189, 0]
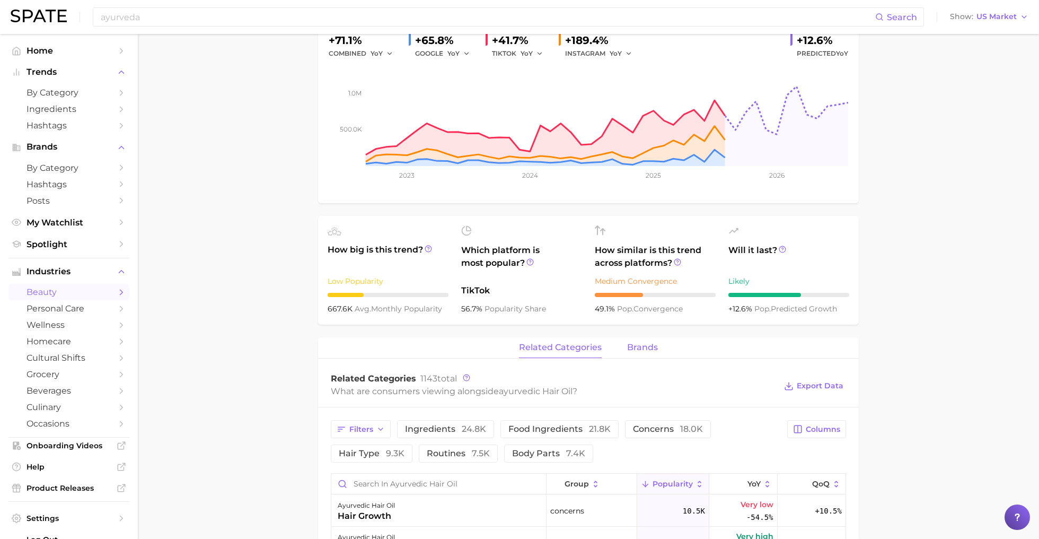
click at [647, 345] on span "brands" at bounding box center [642, 348] width 31 height 10
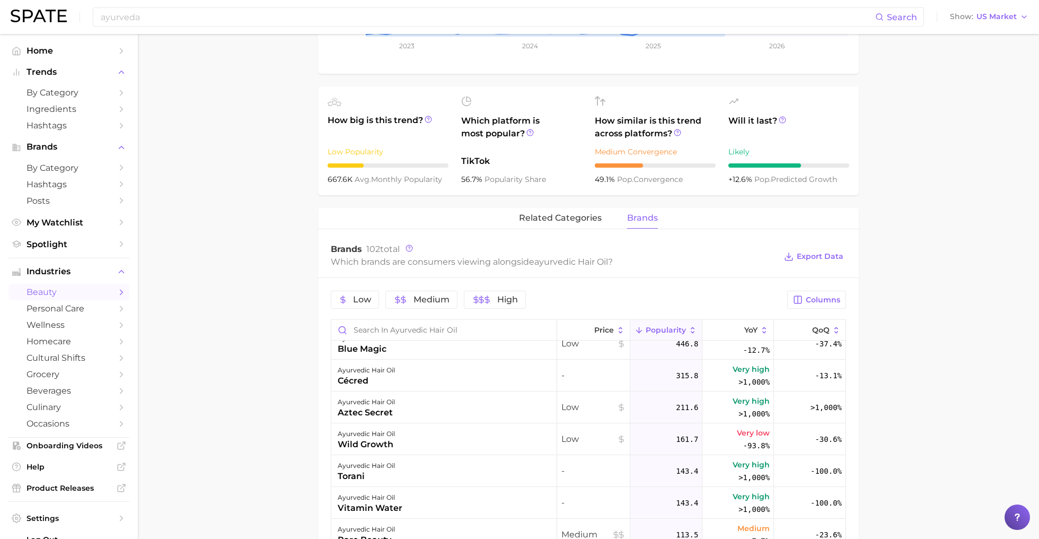
scroll to position [480, 0]
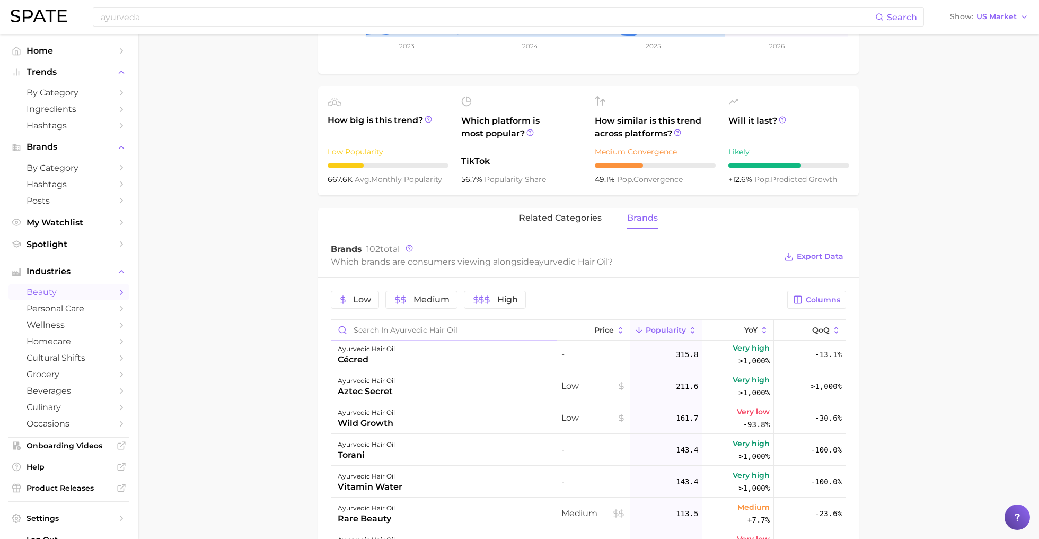
click at [419, 328] on input "Search in ayurvedic hair oil" at bounding box center [443, 330] width 225 height 20
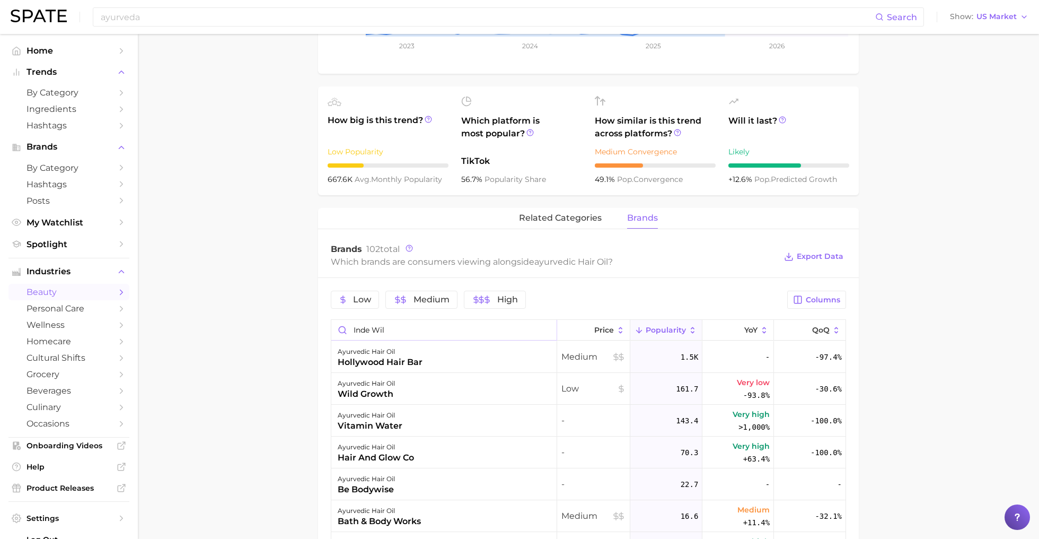
type input "inde wild"
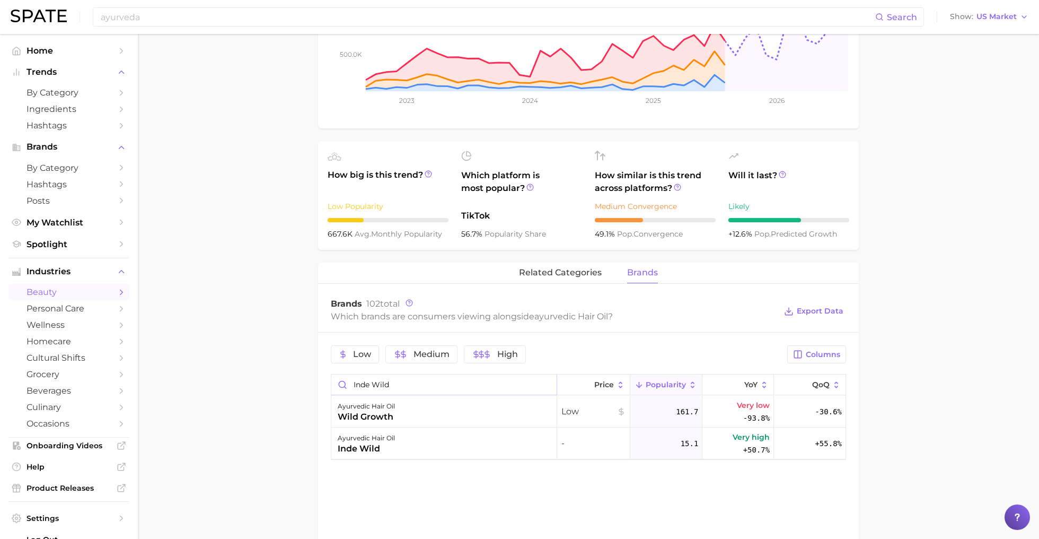
scroll to position [263, 0]
click at [547, 385] on input "inde wild" at bounding box center [443, 385] width 225 height 20
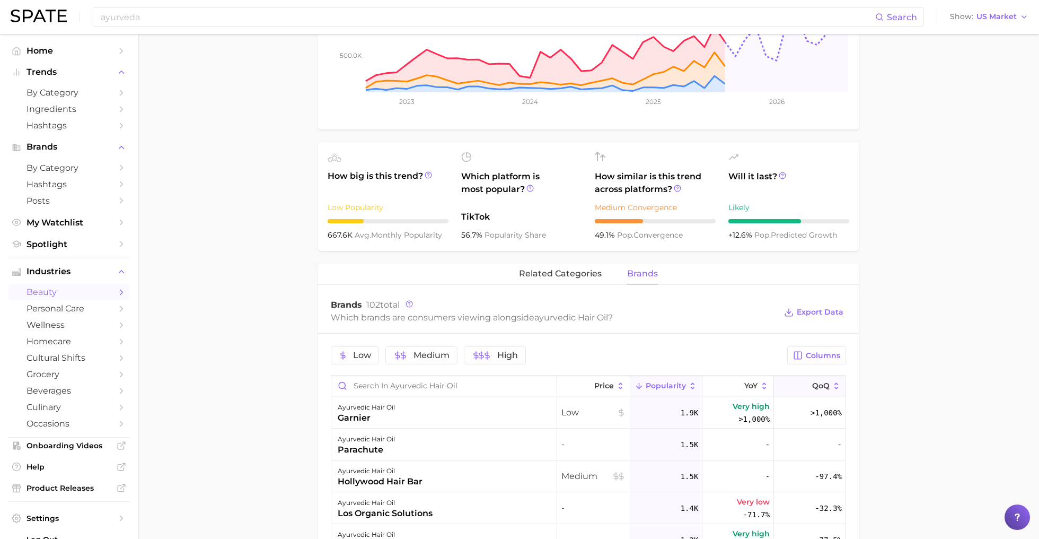
click at [819, 381] on span "QoQ" at bounding box center [821, 385] width 18 height 8
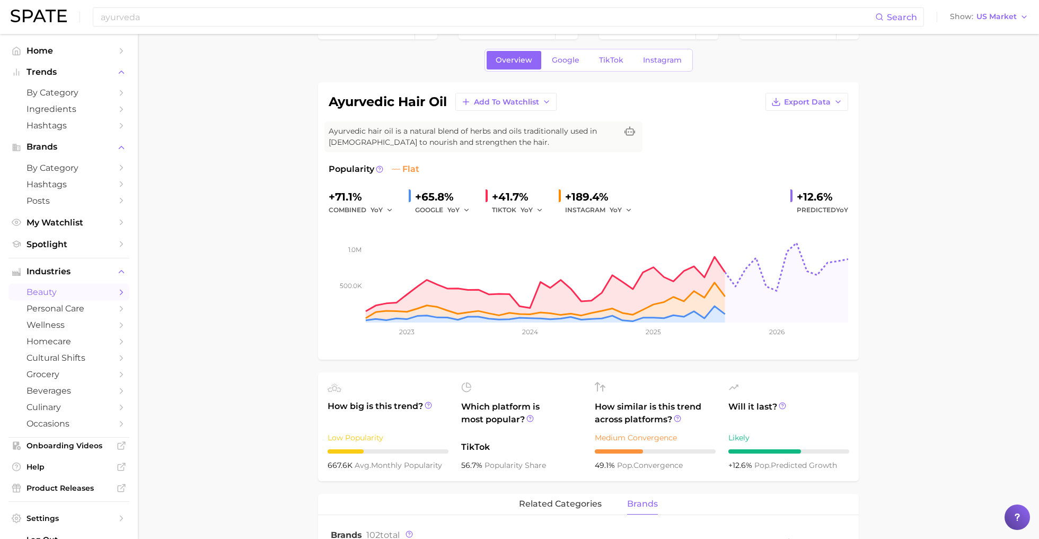
scroll to position [0, 0]
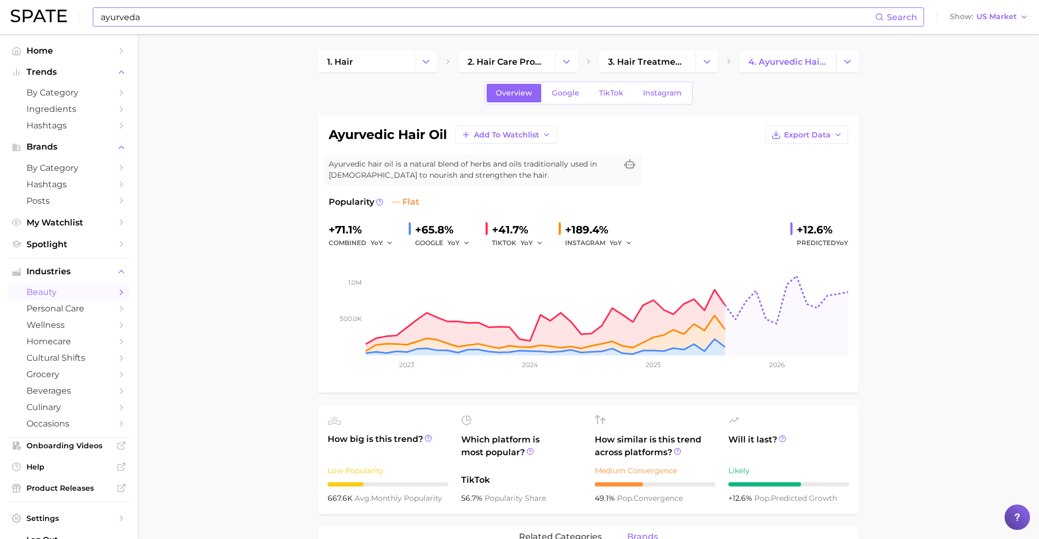
click at [152, 21] on input "ayurveda" at bounding box center [488, 17] width 776 height 18
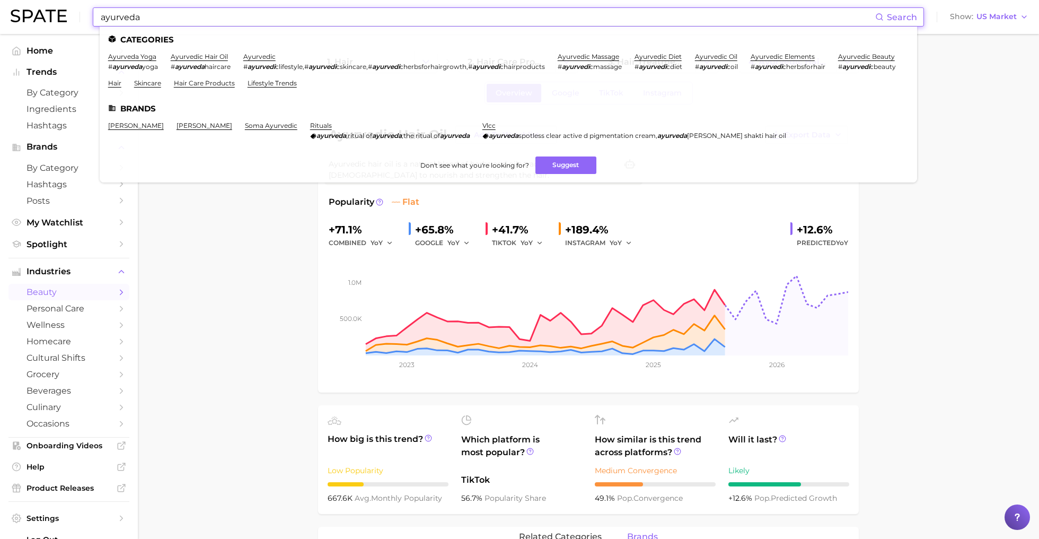
click at [152, 21] on input "ayurveda" at bounding box center [488, 17] width 776 height 18
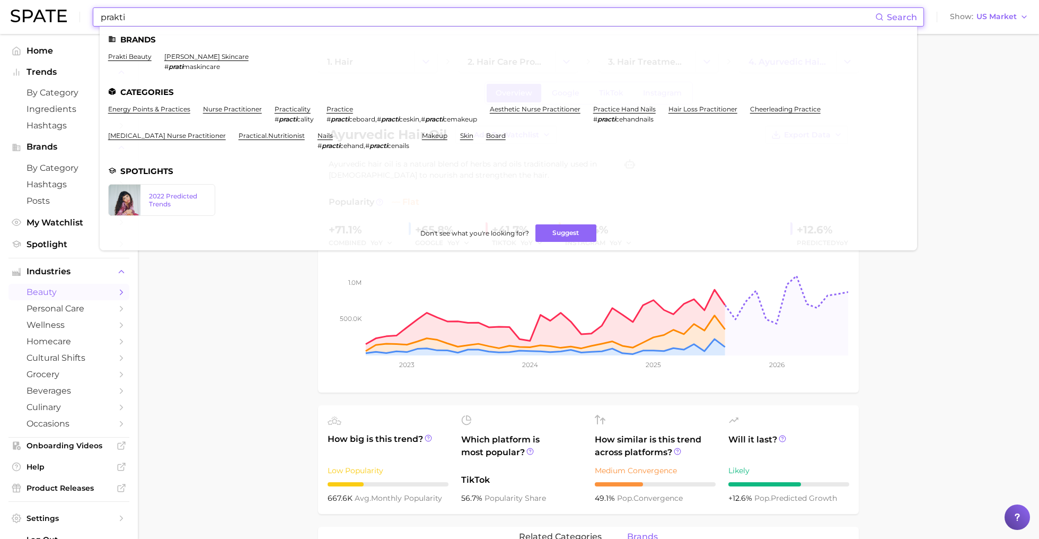
type input "prakti"
click at [135, 52] on ul "Brands prakti beauty [PERSON_NAME] skincare # prati maskincare Categories energ…" at bounding box center [509, 139] width 818 height 224
click at [135, 62] on li "prakti beauty" at bounding box center [129, 62] width 43 height 18
click at [134, 56] on link "prakti beauty" at bounding box center [129, 57] width 43 height 8
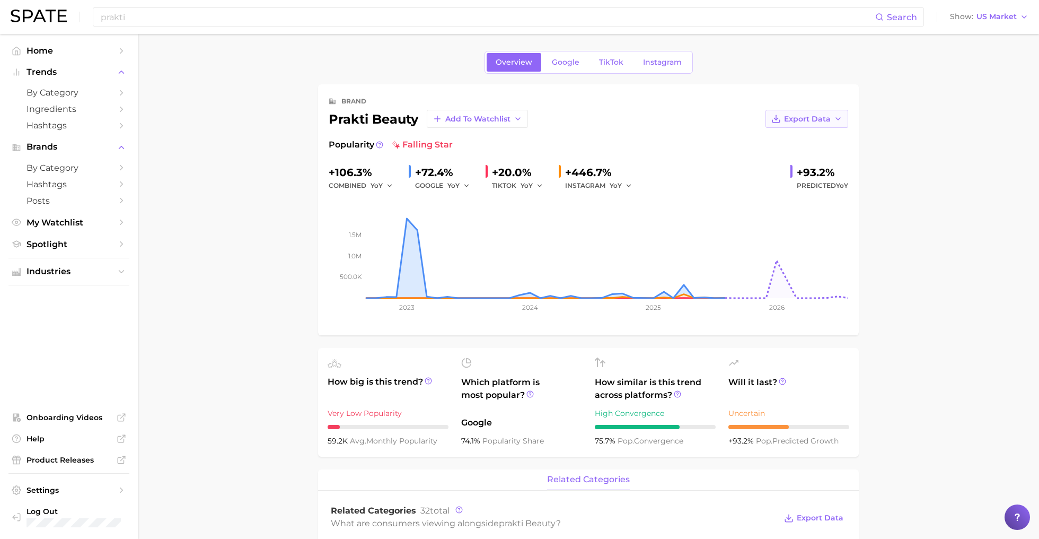
click at [835, 119] on icon "button" at bounding box center [838, 119] width 8 height 8
click at [825, 155] on button "Time Series Image" at bounding box center [790, 157] width 117 height 19
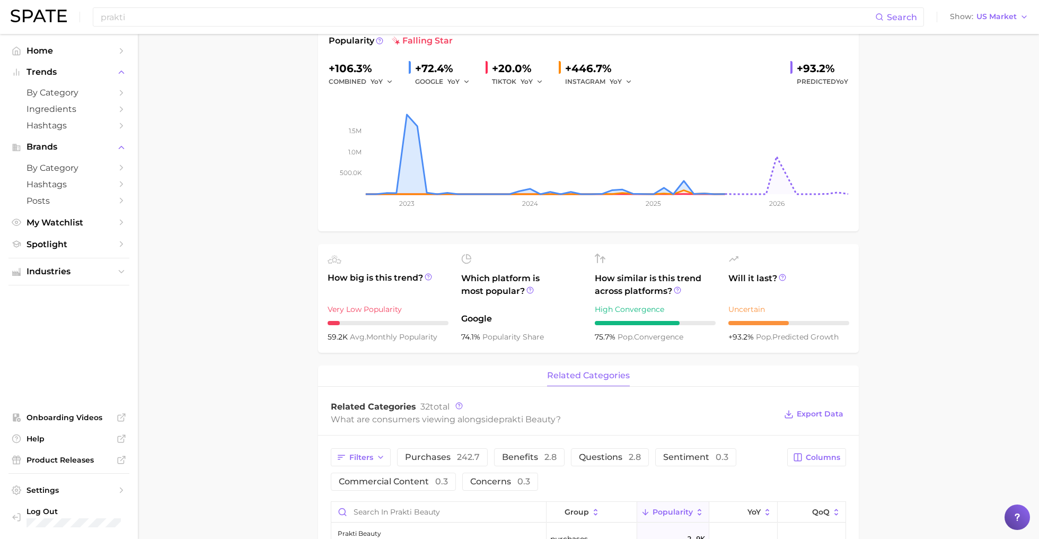
scroll to position [104, 0]
click at [995, 364] on main "Overview Google TikTok Instagram brand prakti beauty Add to Watchlist Export Da…" at bounding box center [589, 517] width 902 height 1176
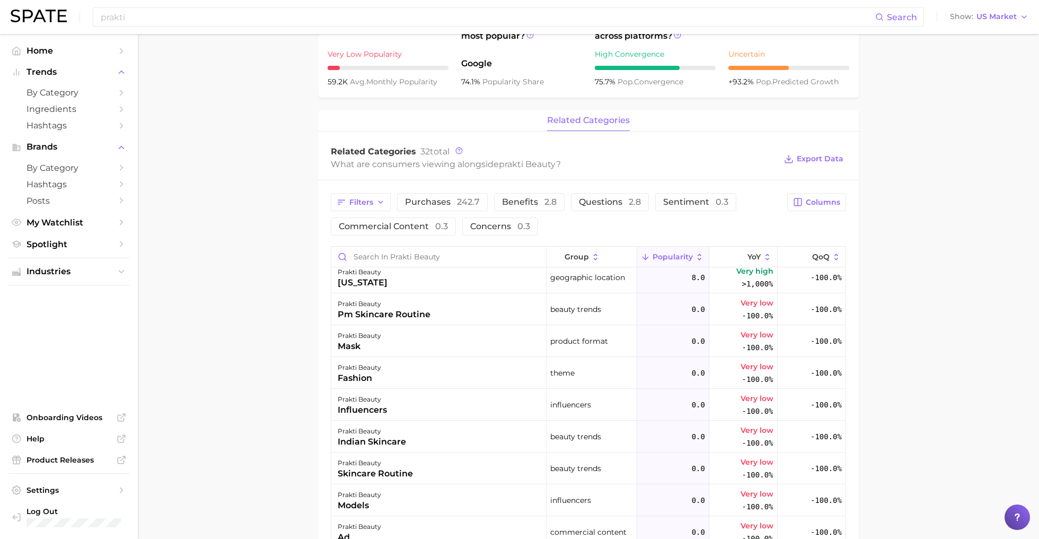
scroll to position [327, 0]
click at [424, 203] on span "purchases 242.7" at bounding box center [442, 202] width 75 height 8
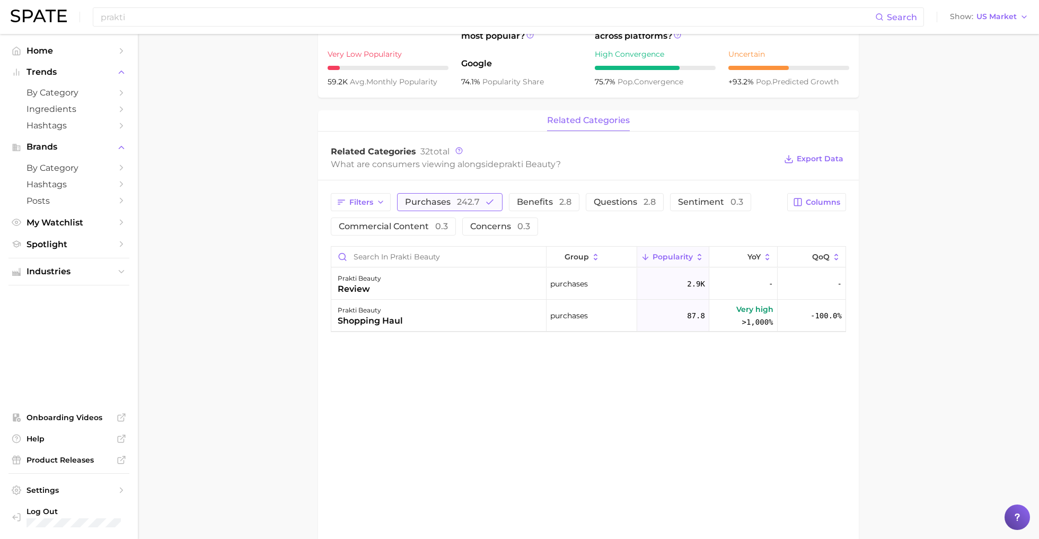
click at [448, 207] on button "purchases 242.7" at bounding box center [450, 202] width 106 height 18
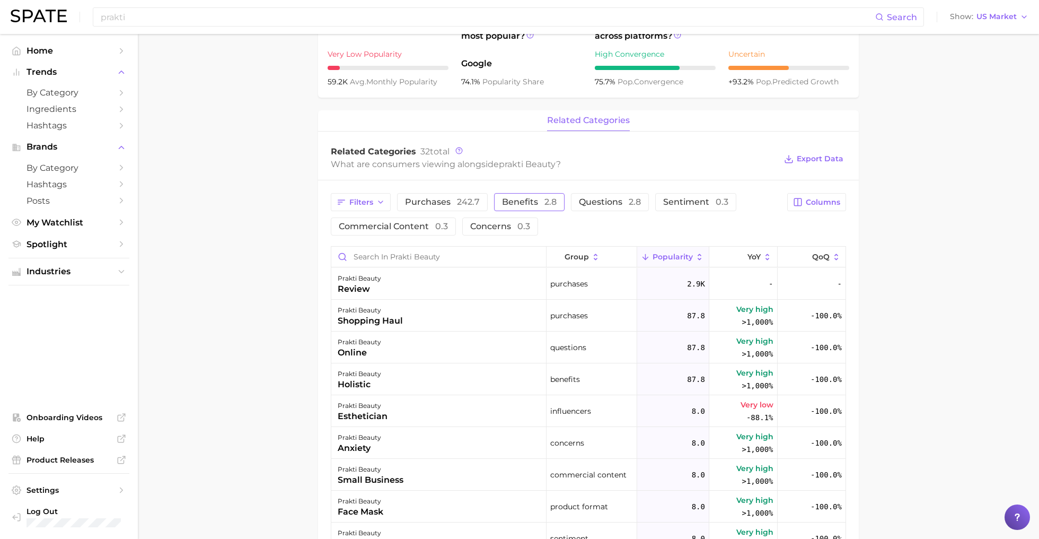
click at [554, 205] on span "2.8" at bounding box center [551, 202] width 12 height 10
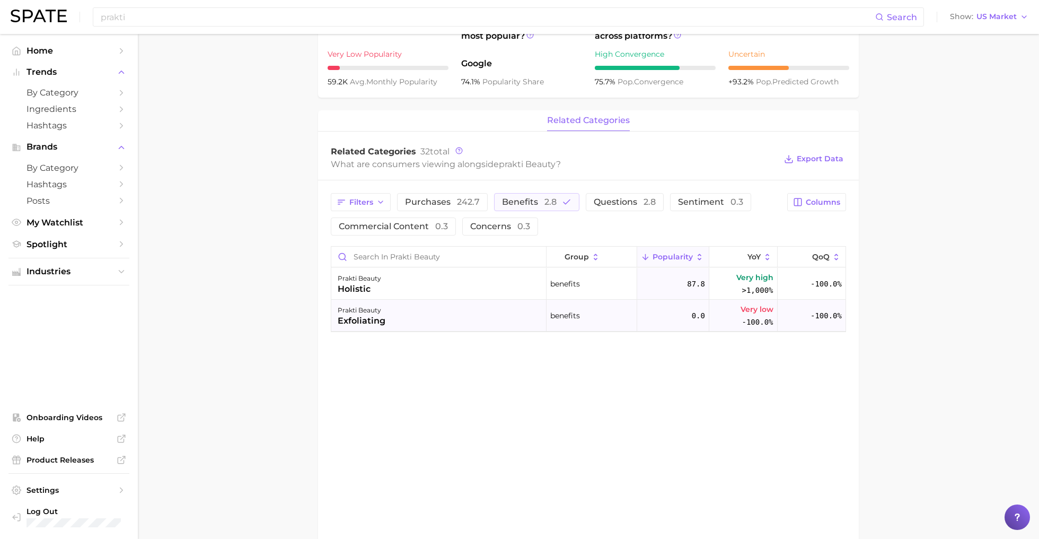
click at [415, 327] on div "prakti beauty exfoliating" at bounding box center [438, 316] width 215 height 32
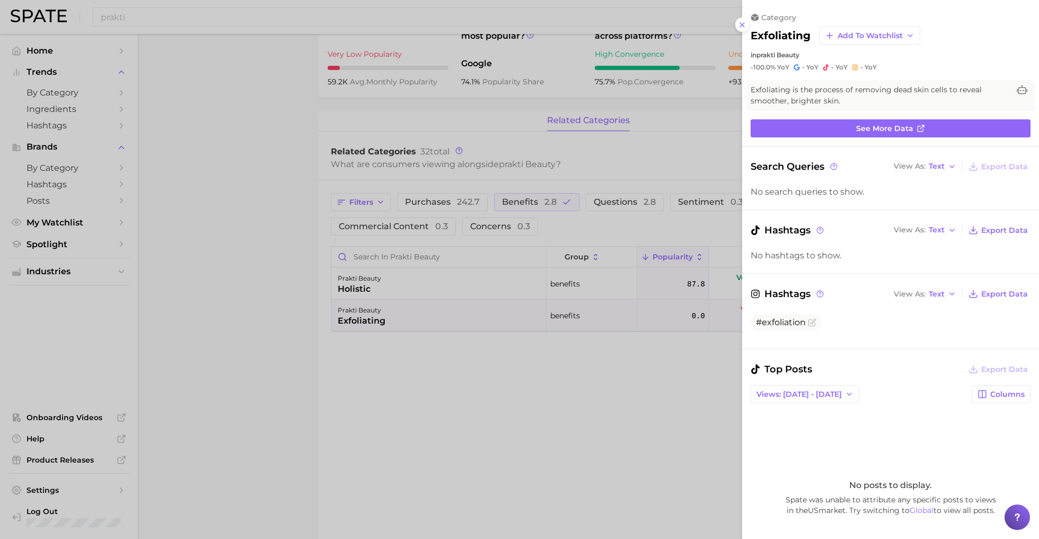
click at [599, 148] on div at bounding box center [519, 269] width 1039 height 539
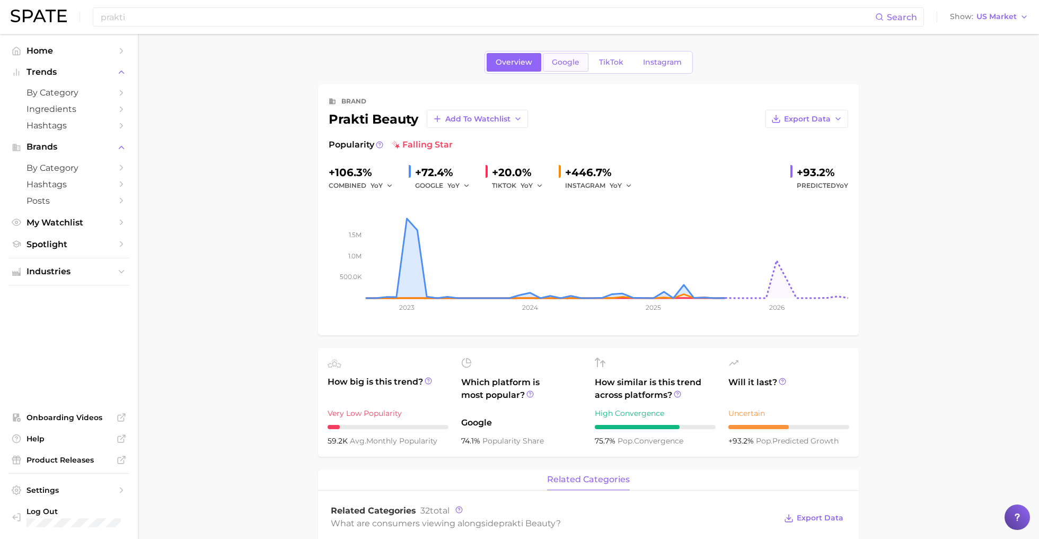
click at [558, 65] on span "Google" at bounding box center [566, 62] width 28 height 9
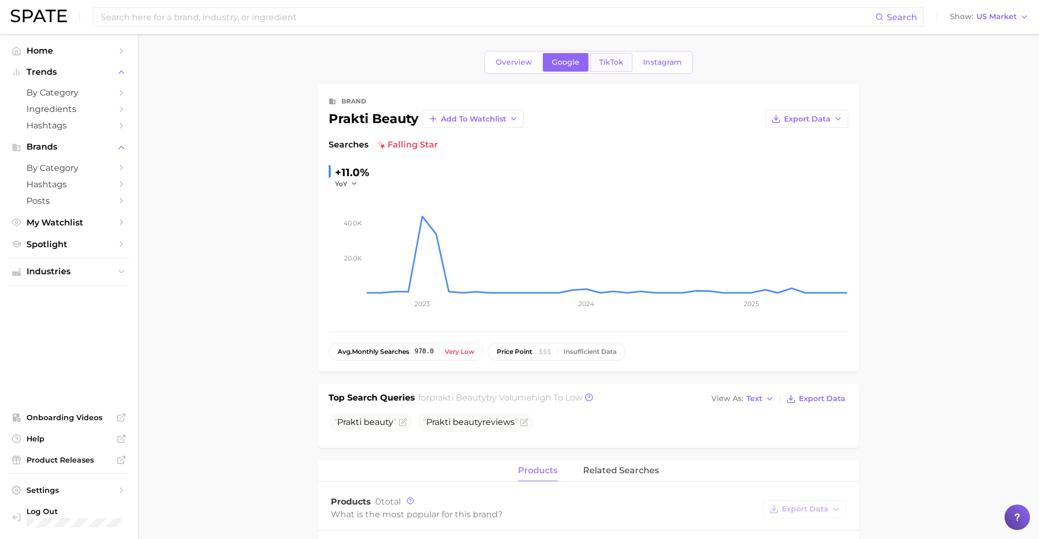
click at [608, 66] on span "TikTok" at bounding box center [611, 62] width 24 height 9
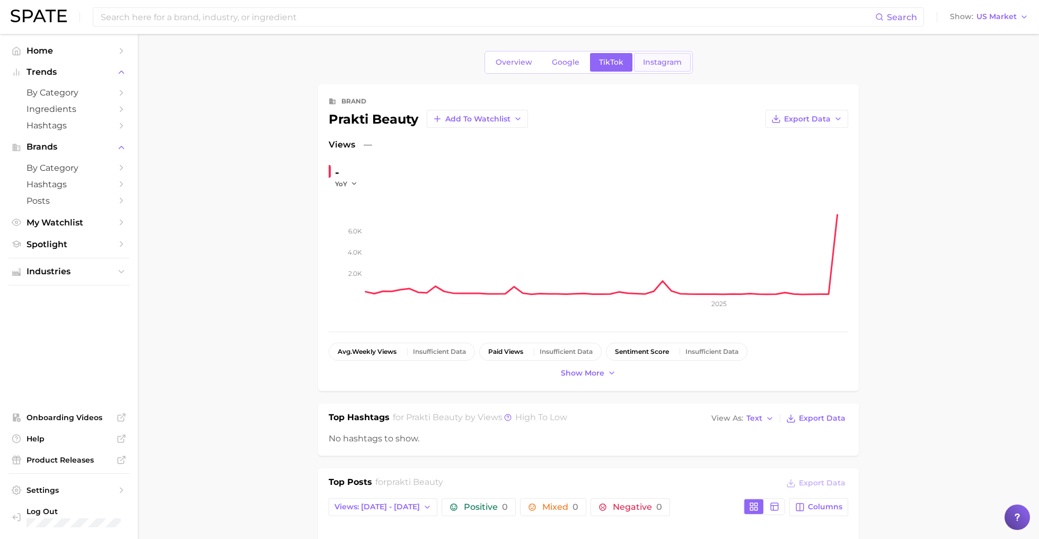
click at [663, 62] on span "Instagram" at bounding box center [662, 62] width 39 height 9
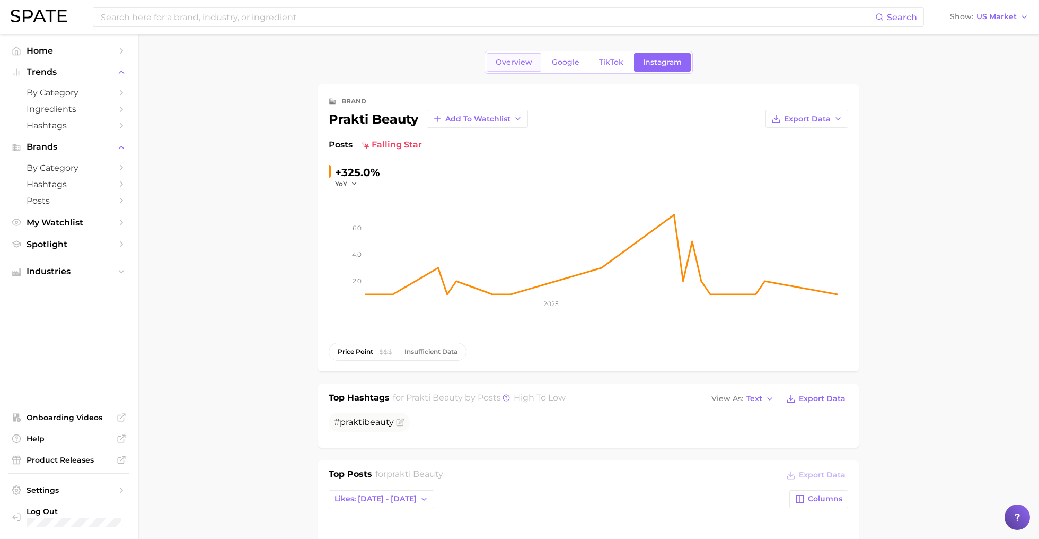
click at [511, 60] on span "Overview" at bounding box center [514, 62] width 37 height 9
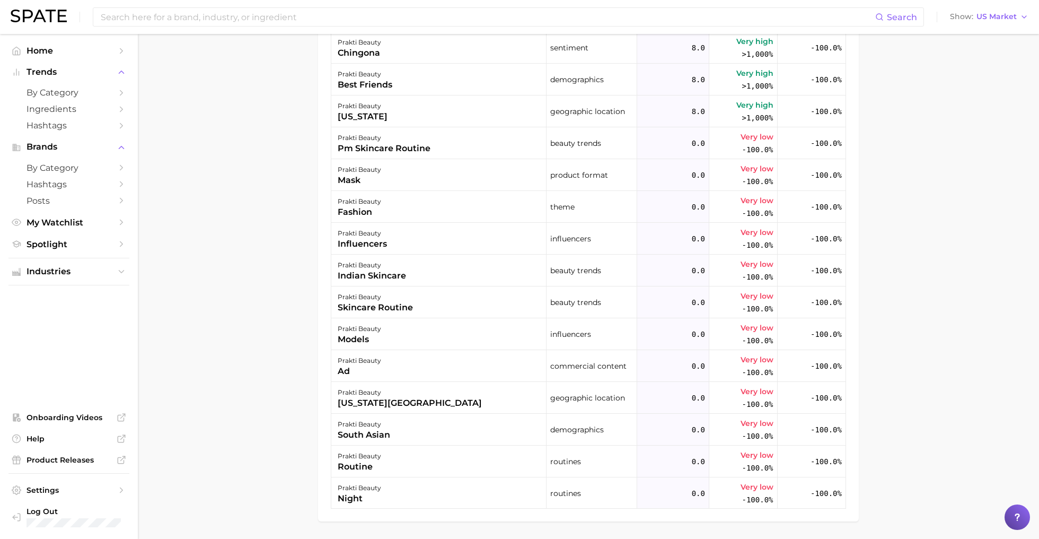
scroll to position [670, 0]
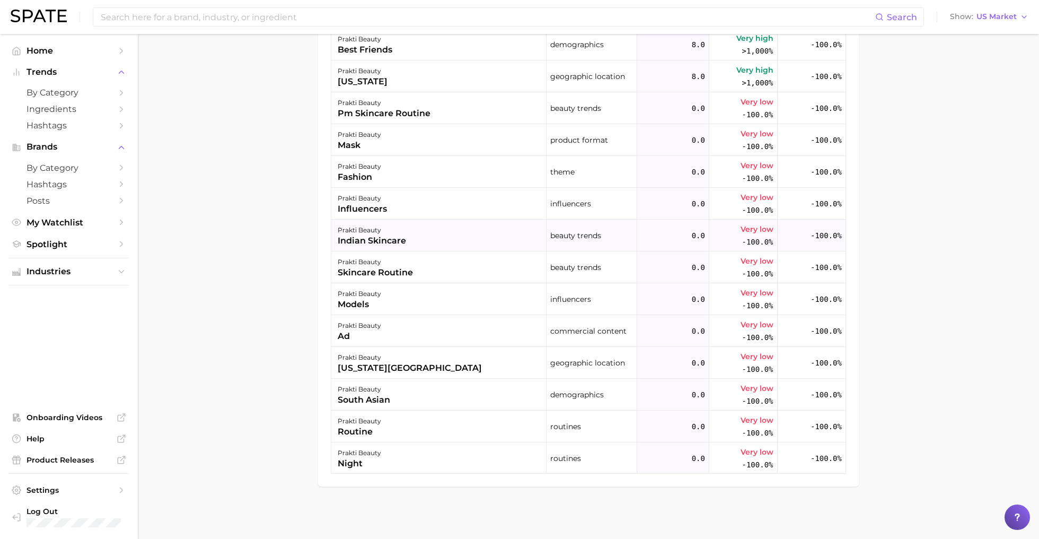
click at [416, 247] on div "prakti beauty indian skincare" at bounding box center [438, 236] width 215 height 32
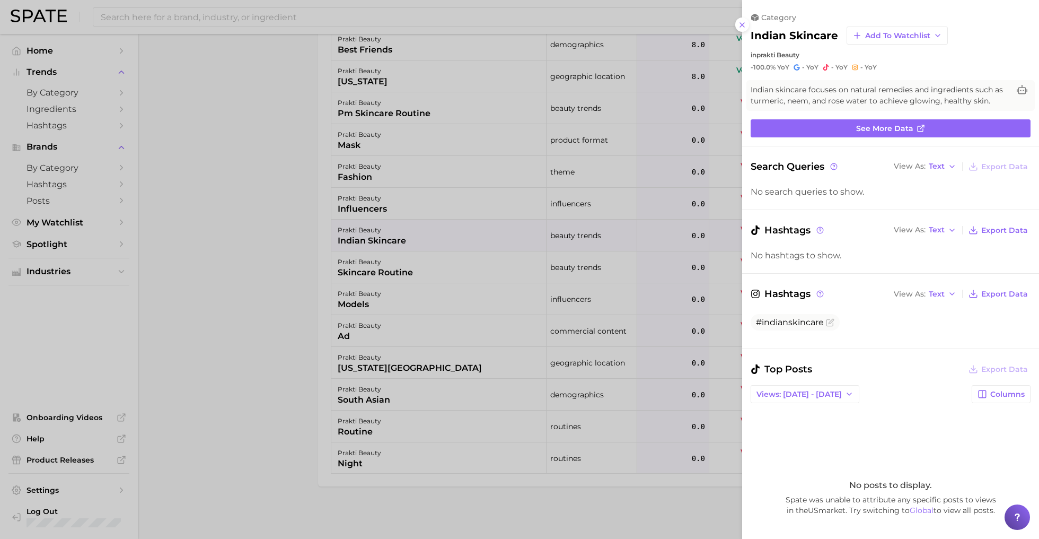
click at [206, 227] on div at bounding box center [519, 269] width 1039 height 539
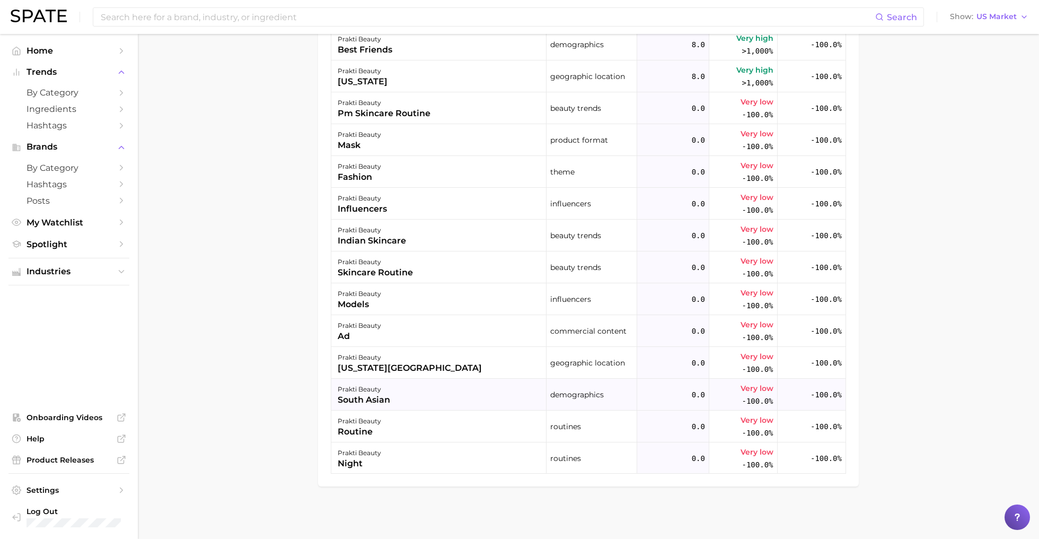
click at [441, 391] on div "prakti beauty south asian" at bounding box center [438, 395] width 215 height 32
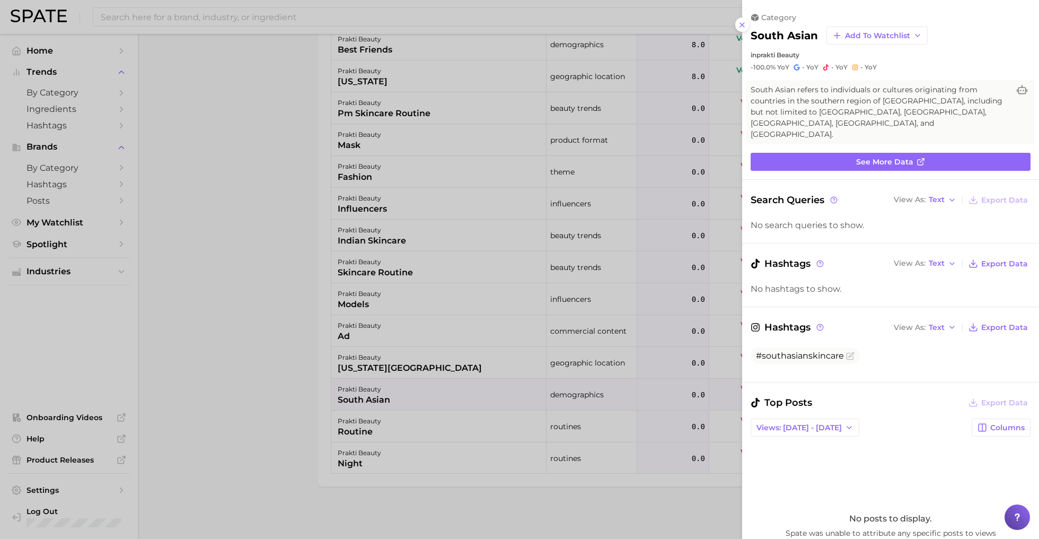
click at [288, 329] on div at bounding box center [519, 269] width 1039 height 539
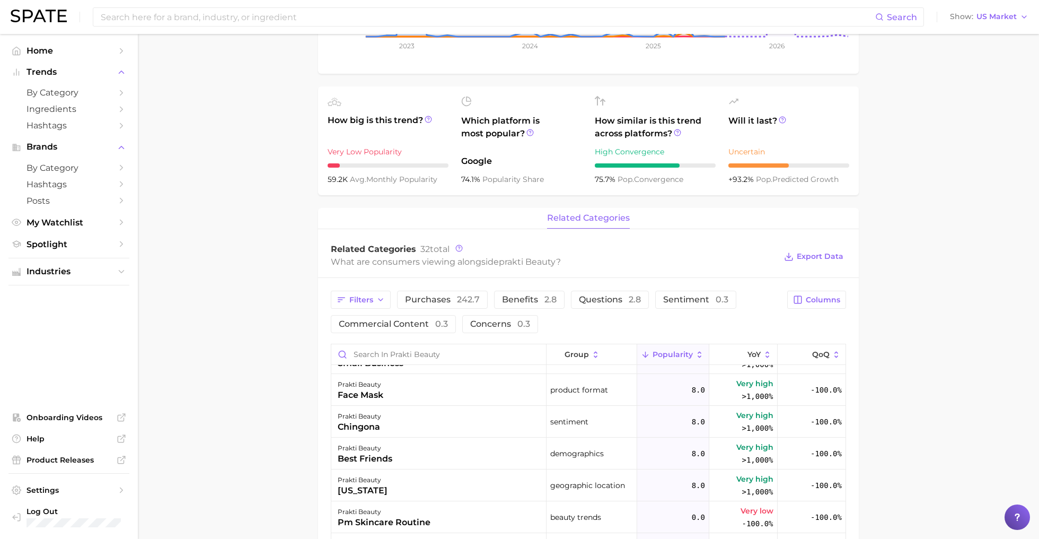
scroll to position [0, 0]
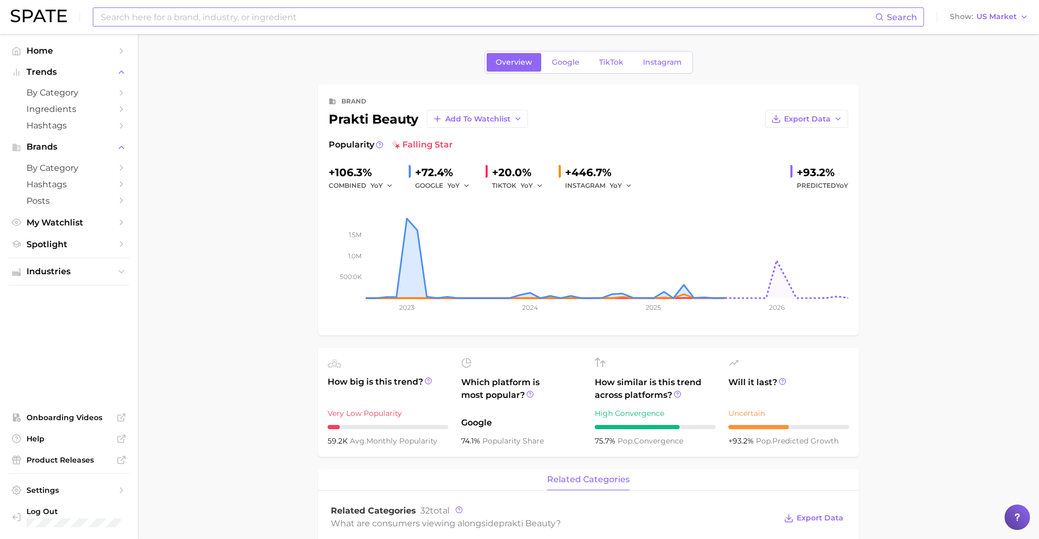
click at [276, 17] on input at bounding box center [488, 17] width 776 height 18
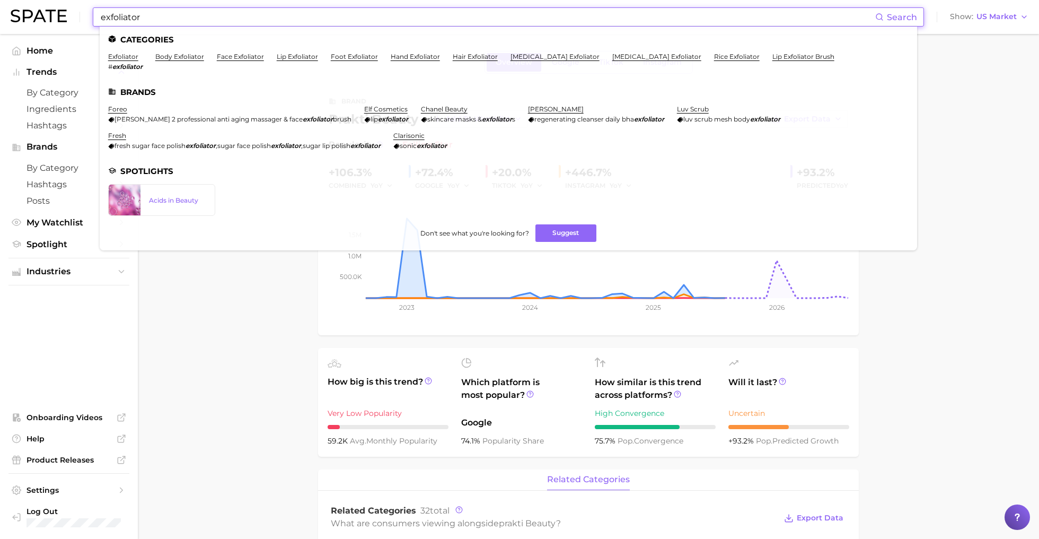
click at [168, 15] on input "exfoliator" at bounding box center [488, 17] width 776 height 18
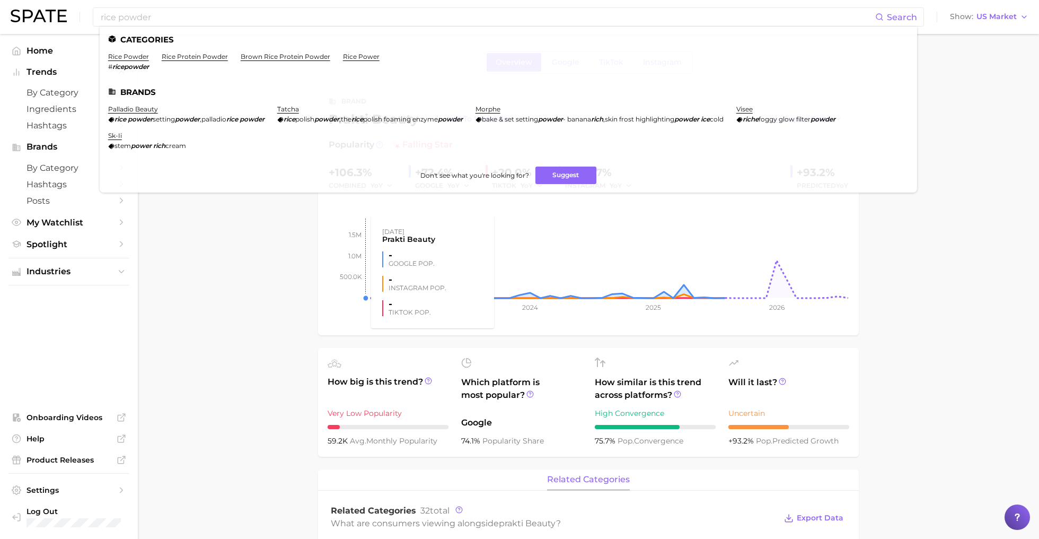
click at [331, 269] on rect at bounding box center [589, 245] width 520 height 106
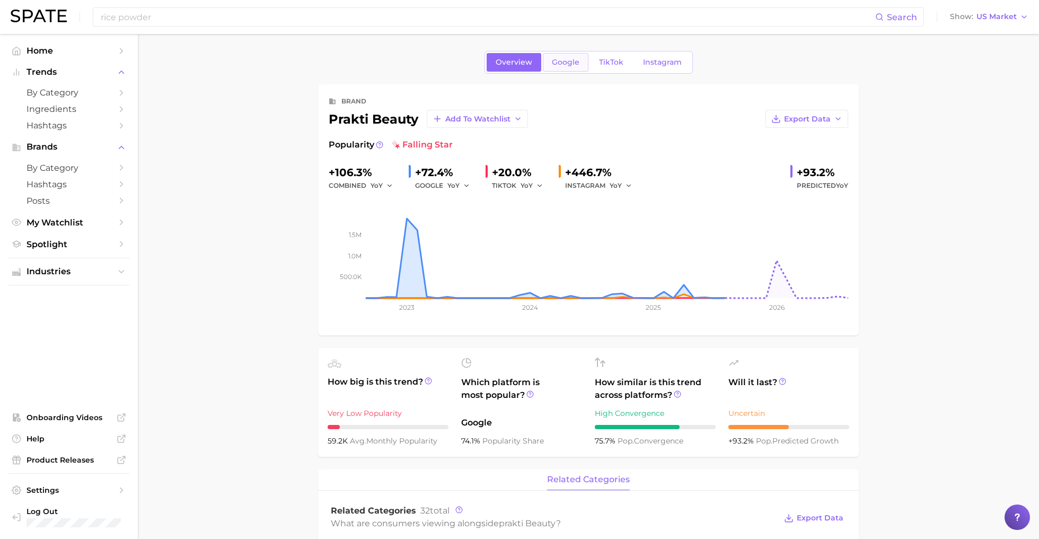
click at [566, 62] on span "Google" at bounding box center [566, 62] width 28 height 9
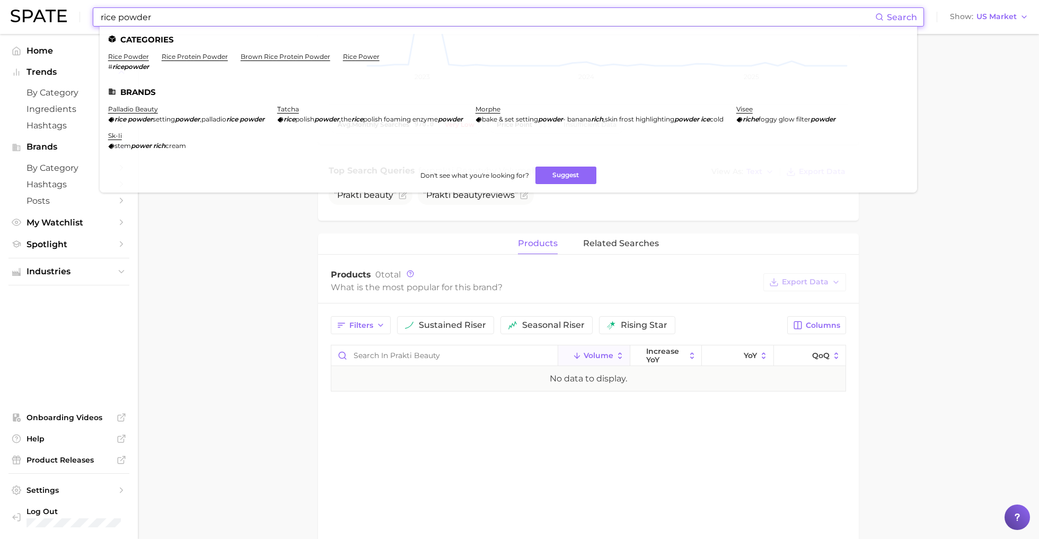
scroll to position [189, 0]
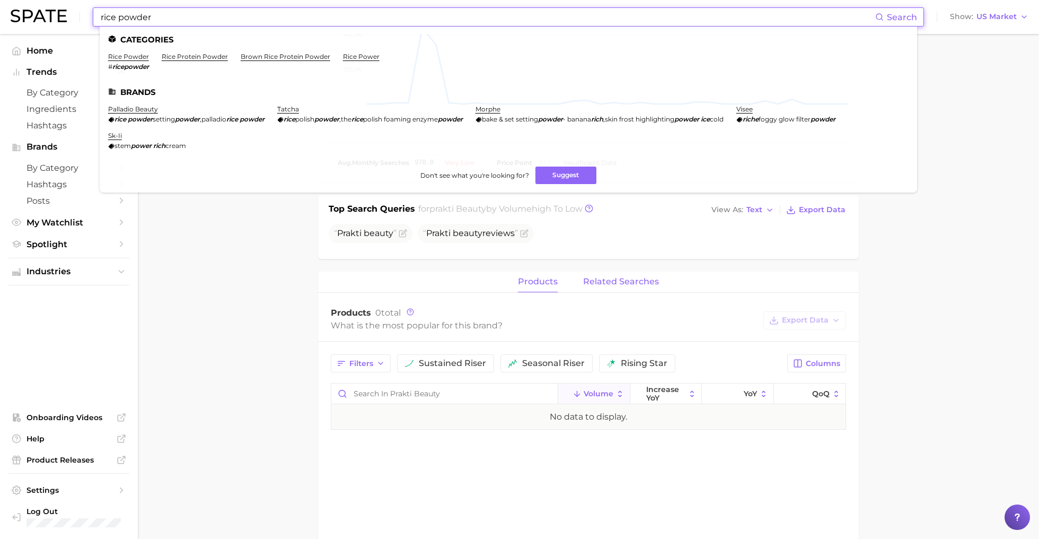
click at [617, 282] on span "related searches" at bounding box center [621, 282] width 76 height 10
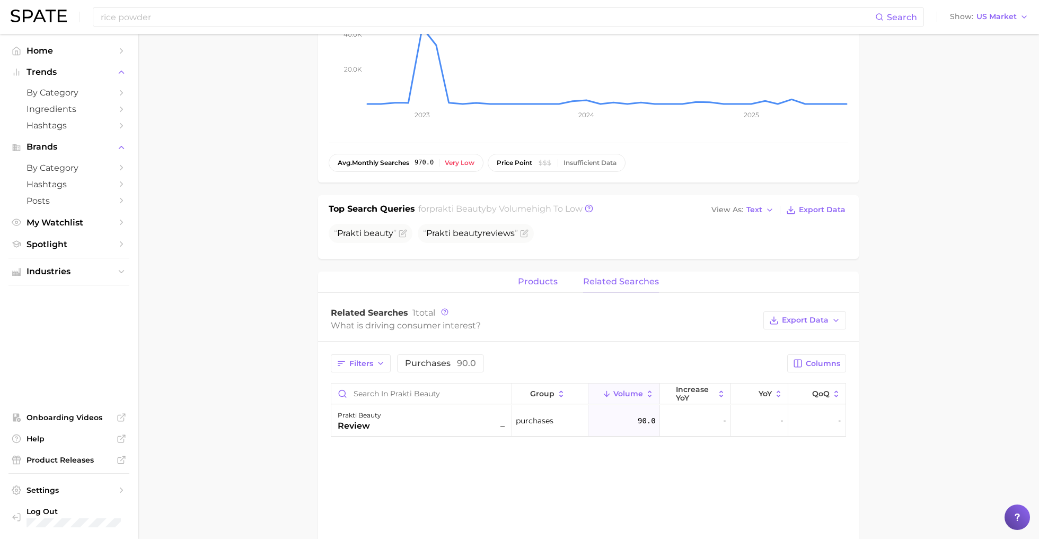
click at [547, 283] on span "products" at bounding box center [538, 282] width 40 height 10
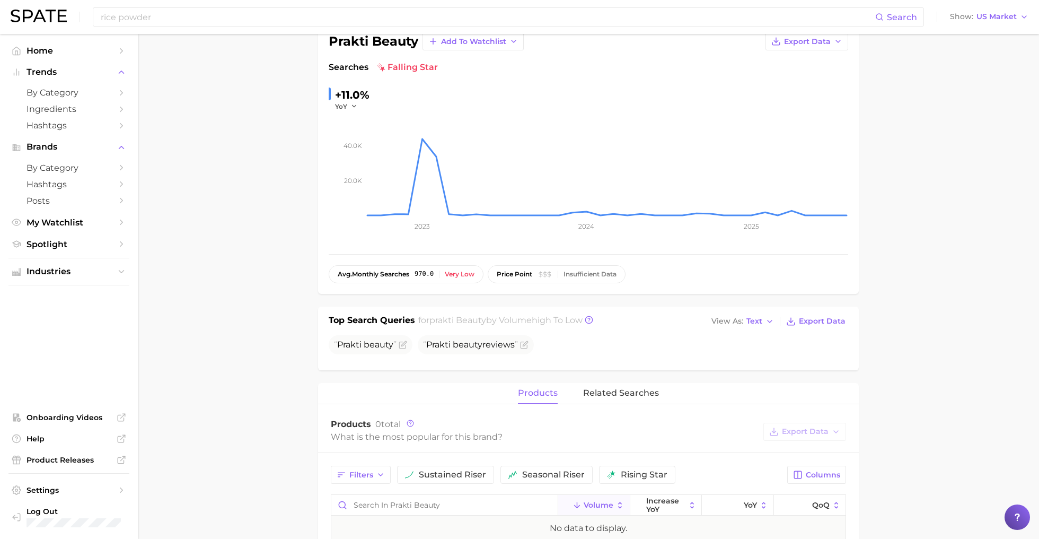
scroll to position [0, 0]
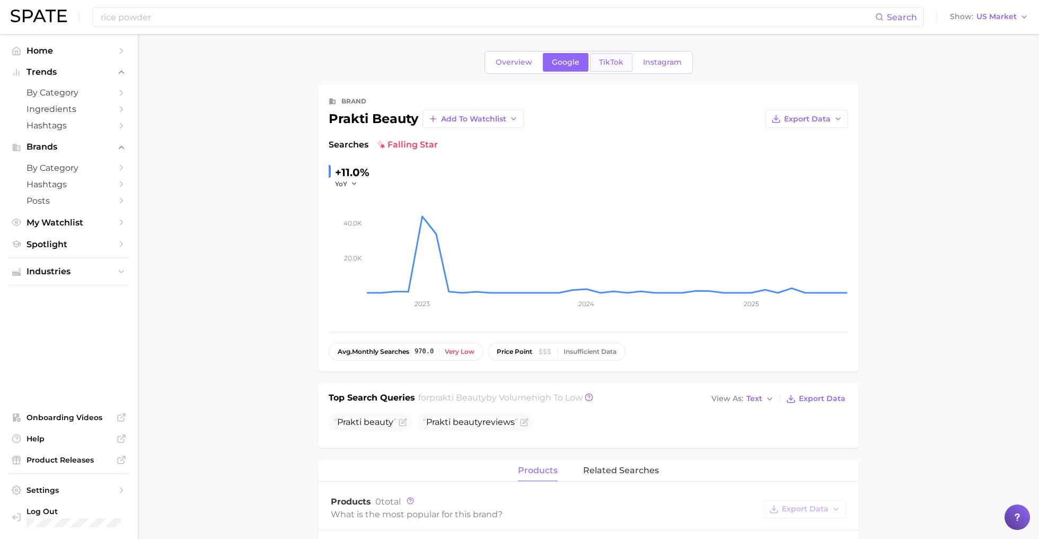
click at [611, 67] on link "TikTok" at bounding box center [611, 62] width 42 height 19
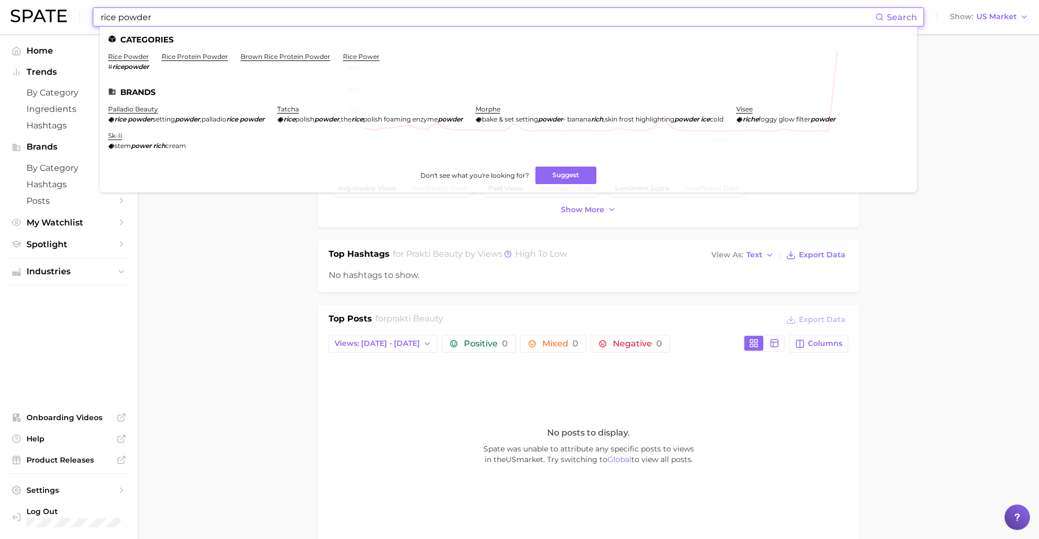
scroll to position [183, 0]
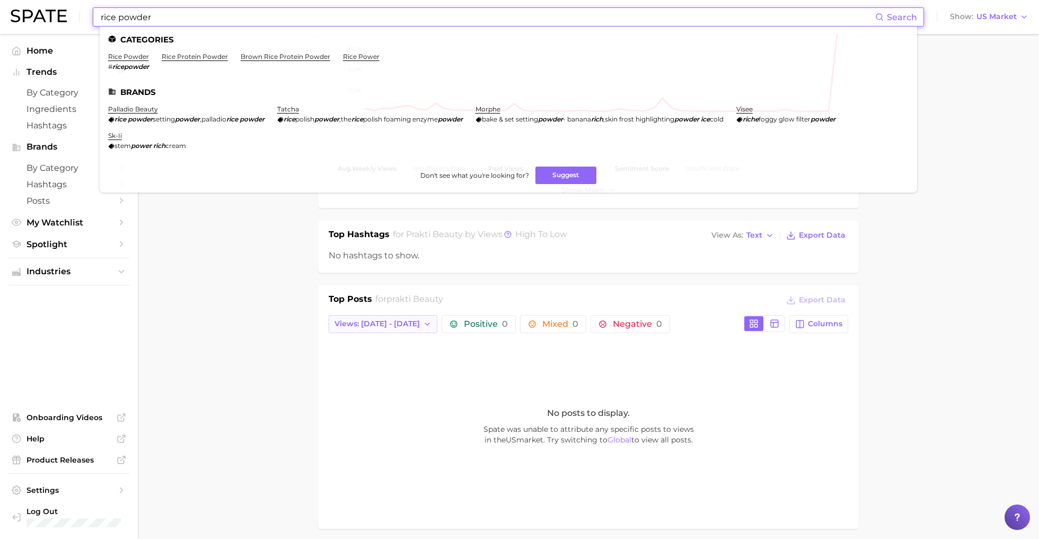
click at [352, 328] on button "Views: [DATE] - [DATE]" at bounding box center [383, 324] width 109 height 18
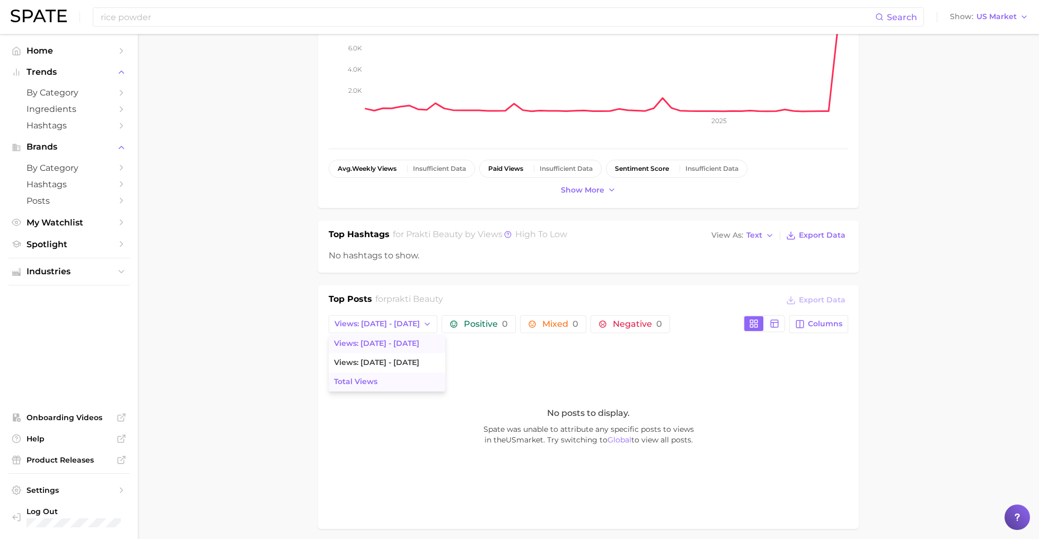
click at [364, 378] on span "Total Views" at bounding box center [355, 381] width 43 height 9
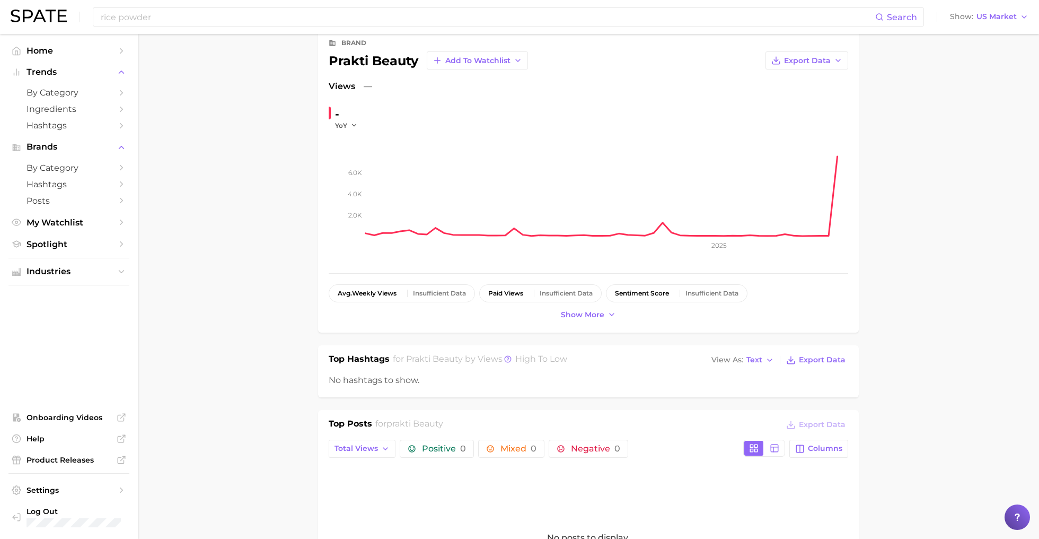
scroll to position [0, 0]
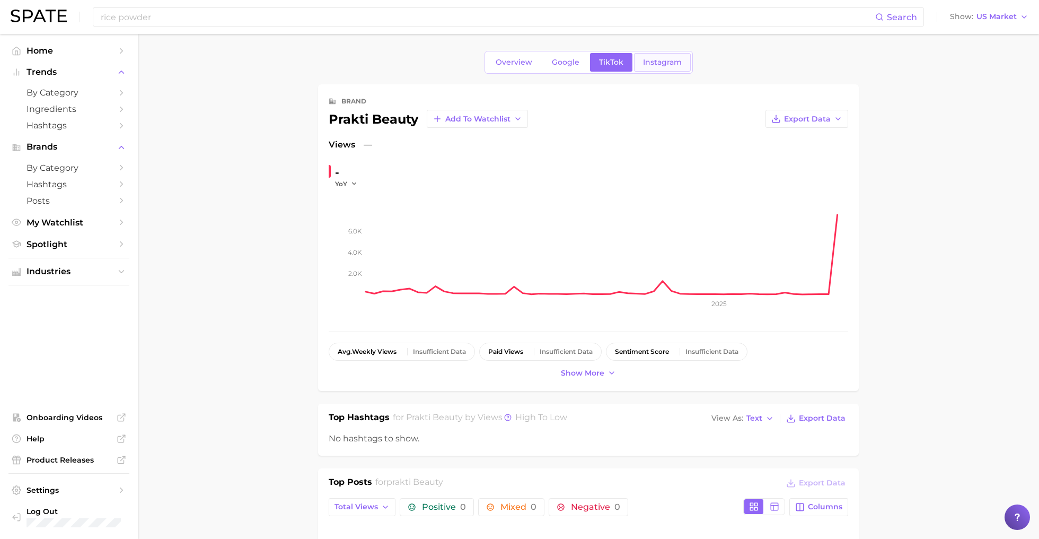
click at [663, 67] on link "Instagram" at bounding box center [662, 62] width 57 height 19
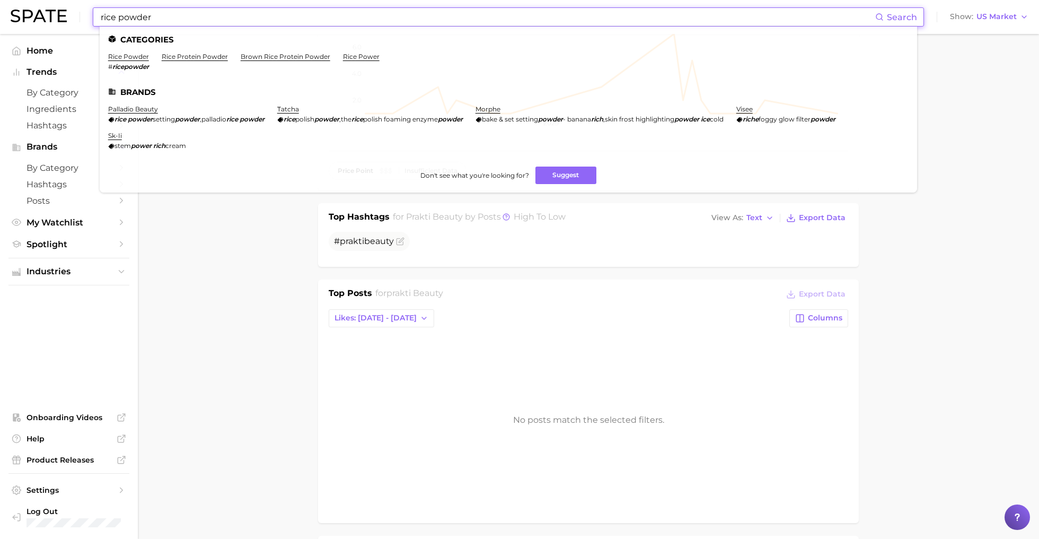
scroll to position [183, 0]
click at [380, 314] on span "Likes: [DATE] - [DATE]" at bounding box center [376, 315] width 82 height 9
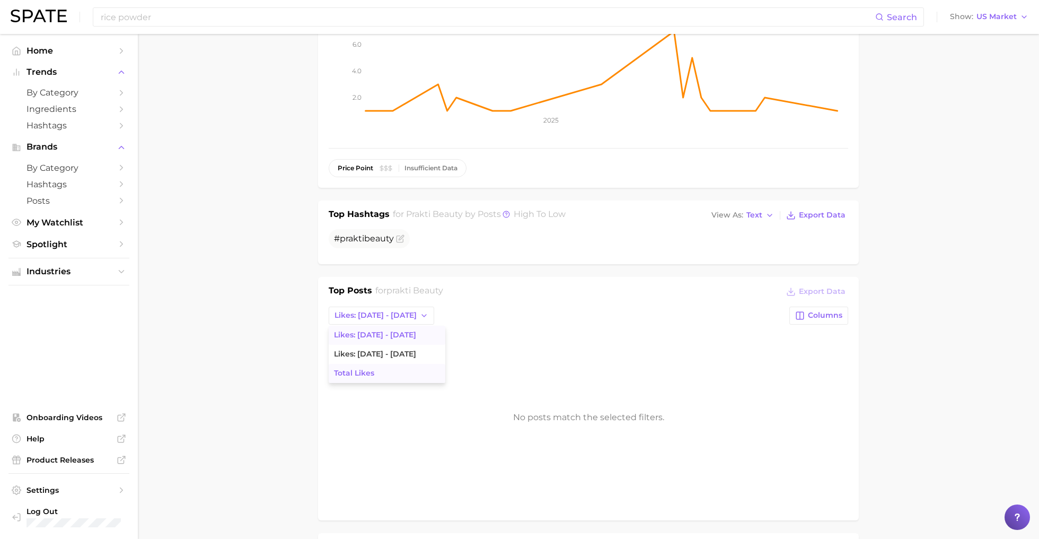
click at [383, 371] on button "Total Likes" at bounding box center [387, 373] width 117 height 19
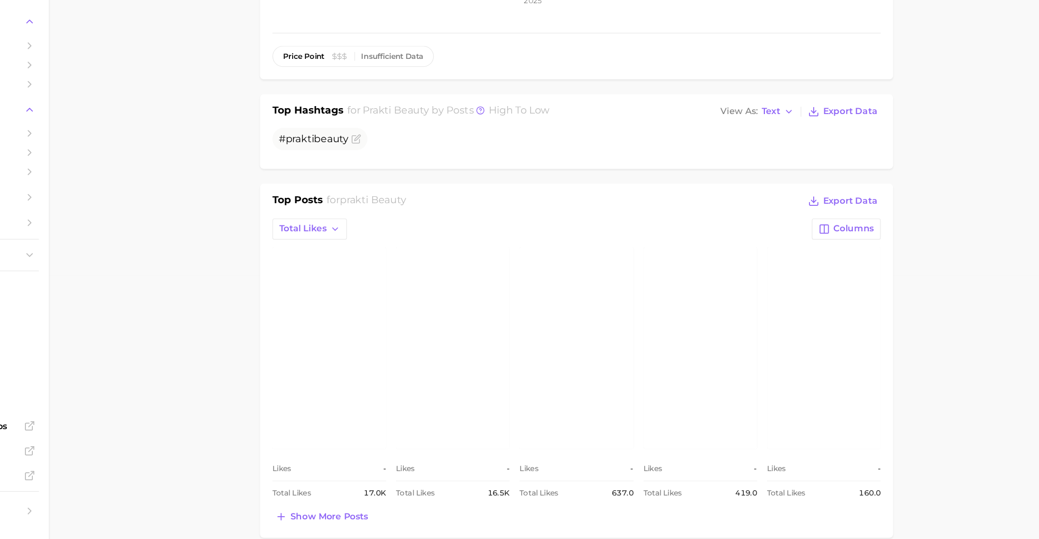
scroll to position [0, 0]
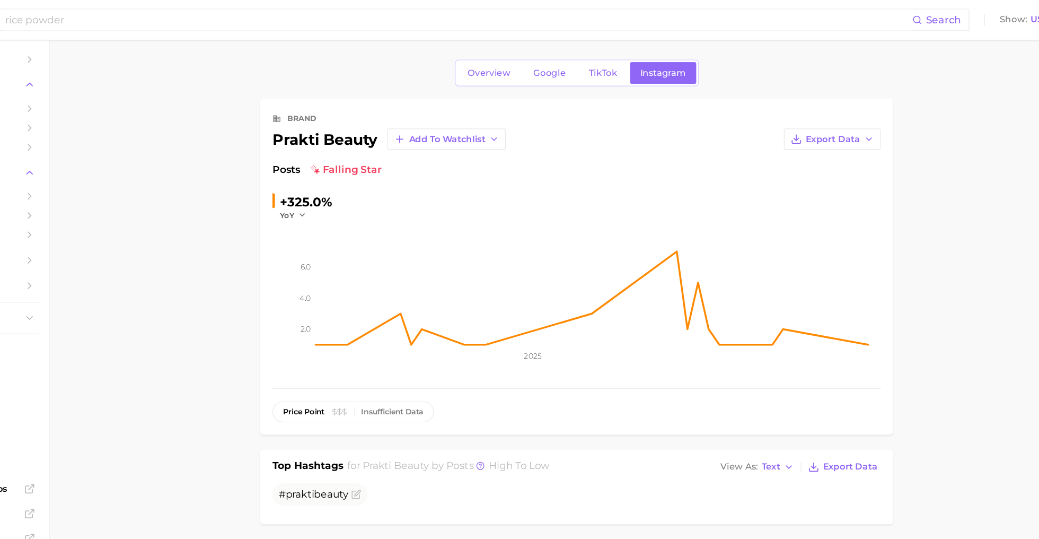
click at [230, 6] on div "rice powder Search Show US Market" at bounding box center [520, 17] width 1018 height 34
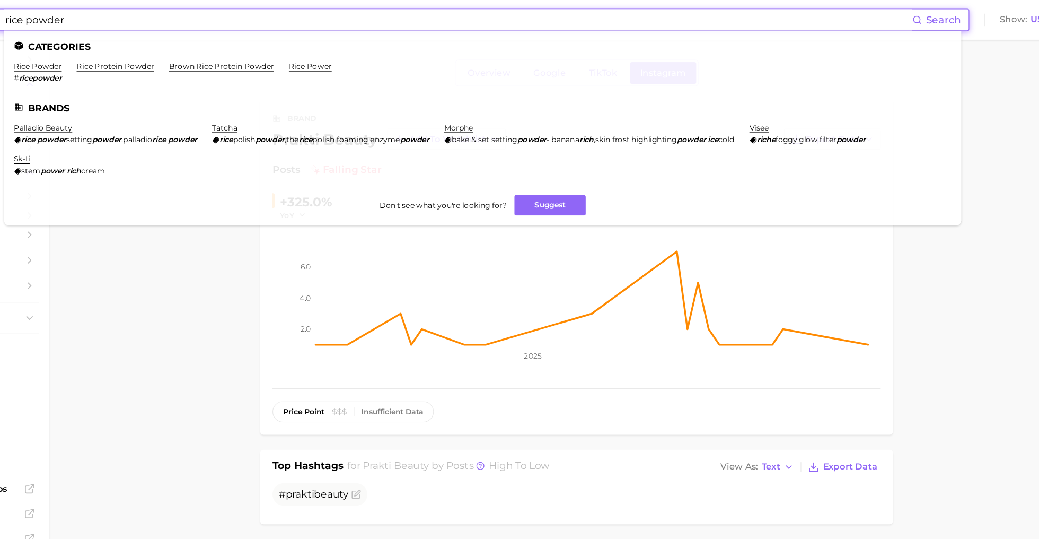
click at [233, 15] on input "rice powder" at bounding box center [488, 17] width 776 height 18
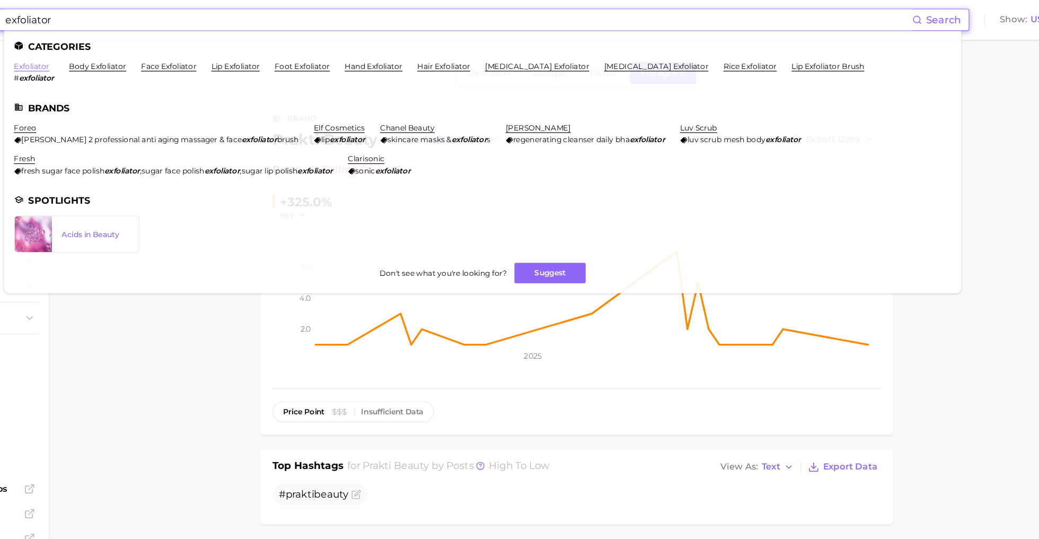
type input "exfoliator"
click at [127, 53] on link "exfoliator" at bounding box center [123, 57] width 30 height 8
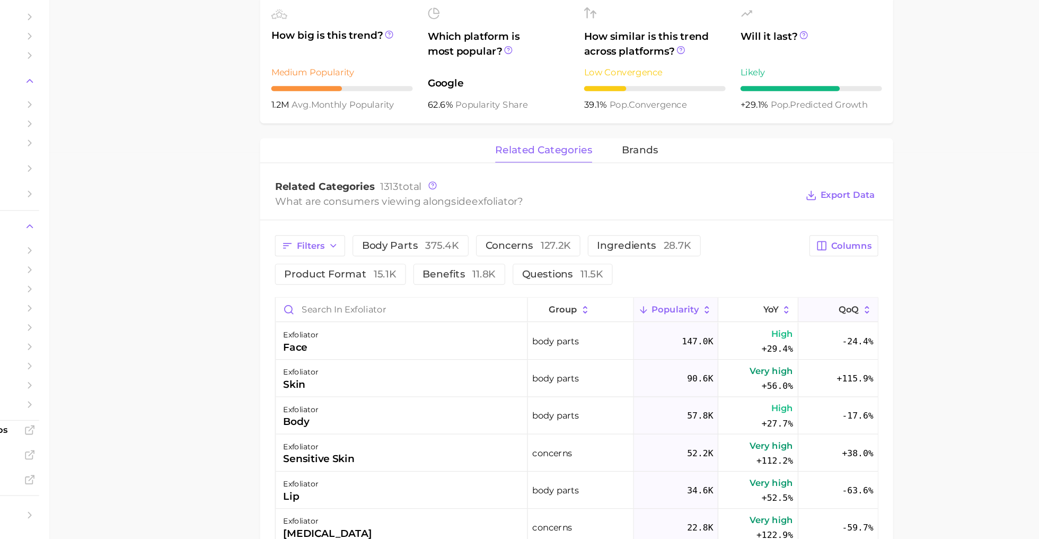
click at [809, 337] on button "QoQ" at bounding box center [812, 343] width 68 height 21
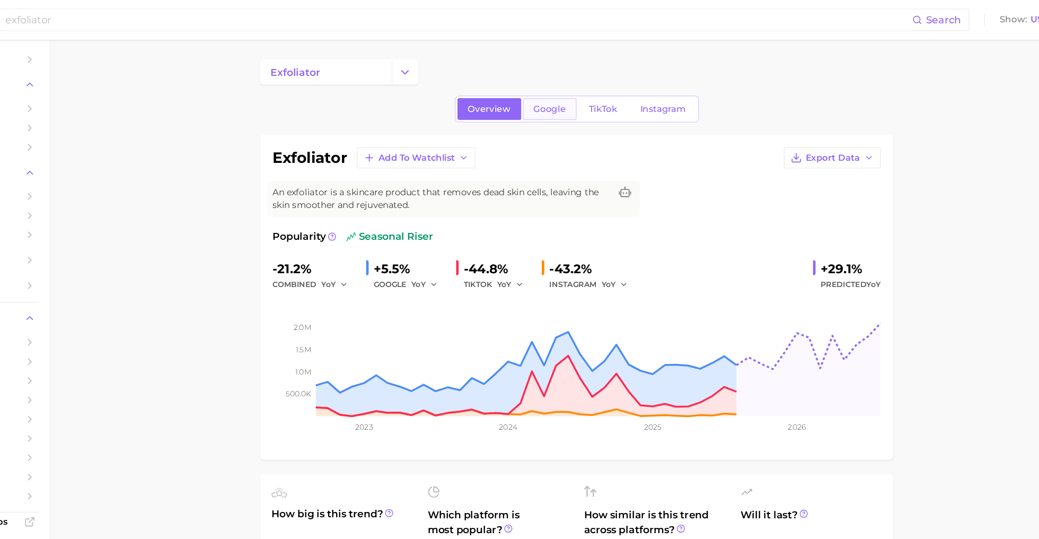
click at [566, 97] on span "Google" at bounding box center [566, 93] width 28 height 9
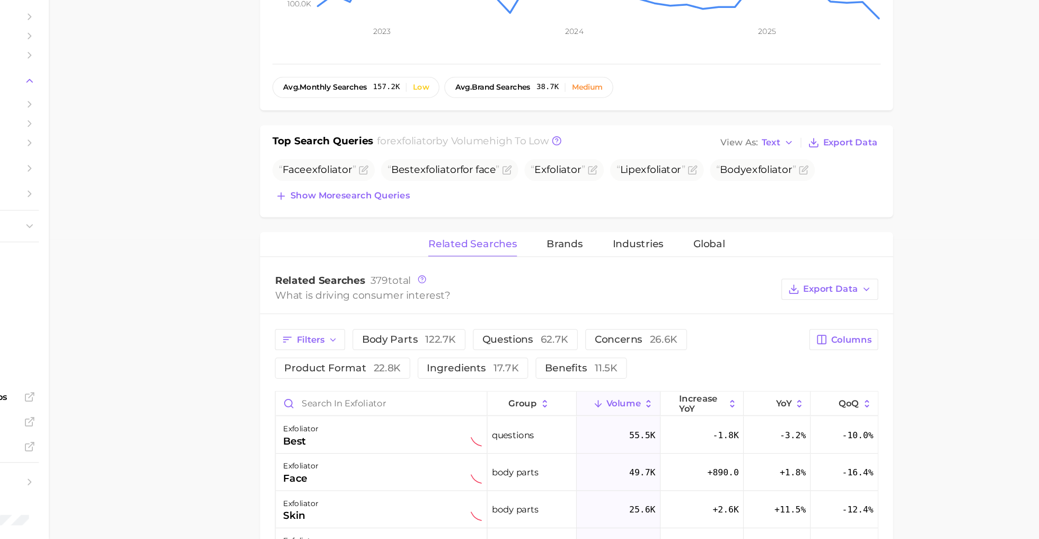
scroll to position [258, 0]
click at [387, 246] on span "Show more search queries" at bounding box center [395, 243] width 102 height 9
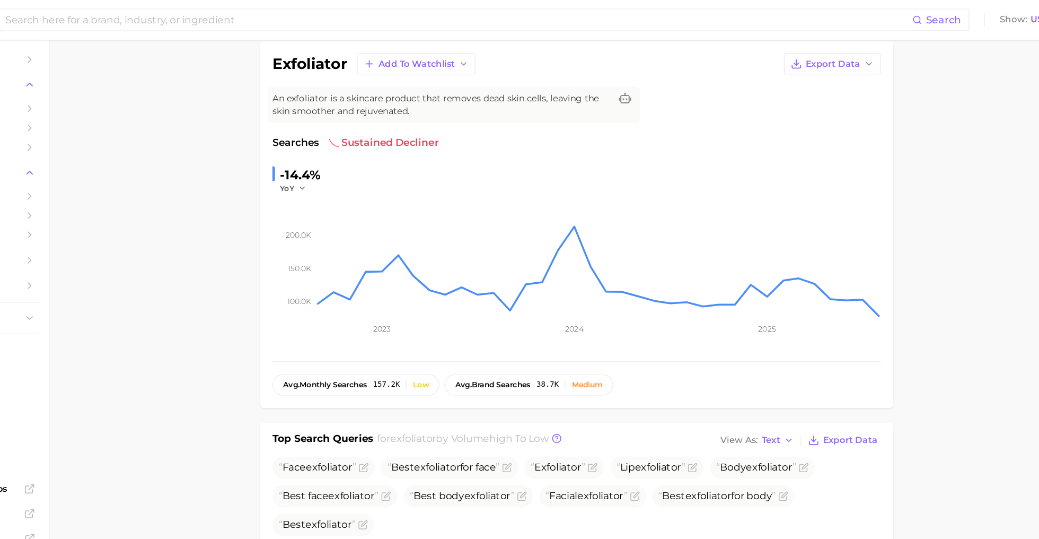
scroll to position [0, 0]
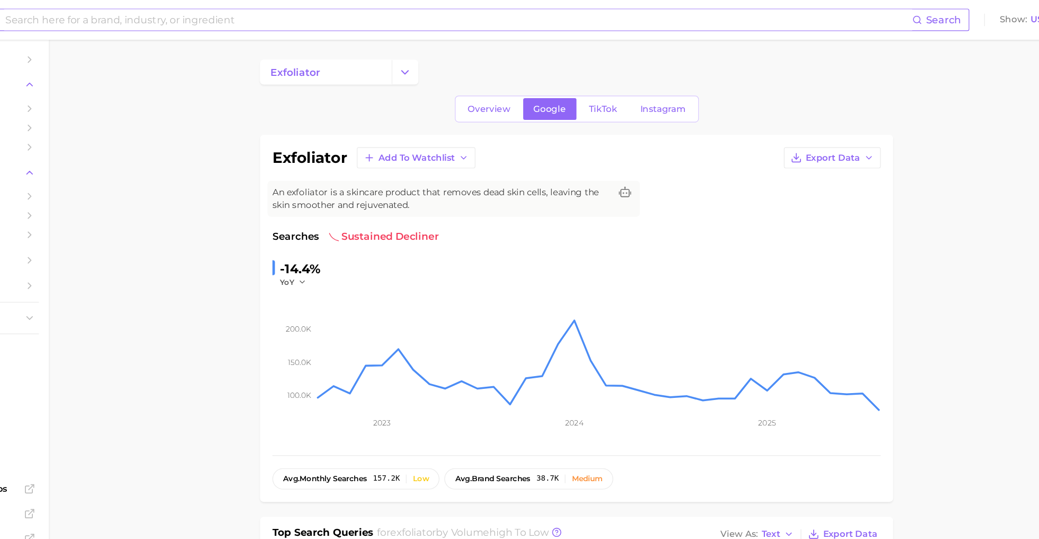
click at [216, 26] on div "Search" at bounding box center [509, 16] width 832 height 19
click at [216, 20] on input at bounding box center [488, 17] width 776 height 18
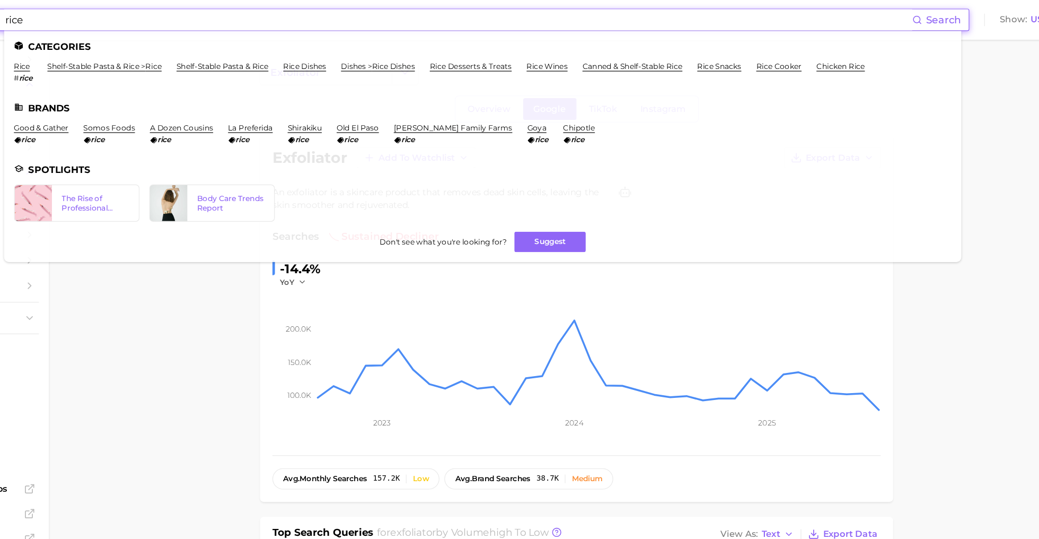
type input "rice"
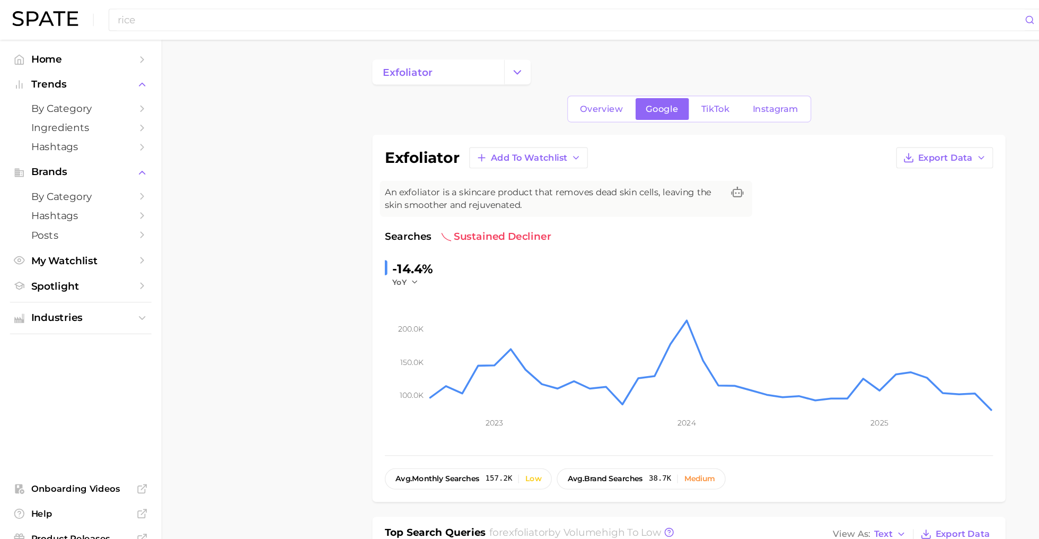
click at [20, 10] on img at bounding box center [39, 16] width 56 height 13
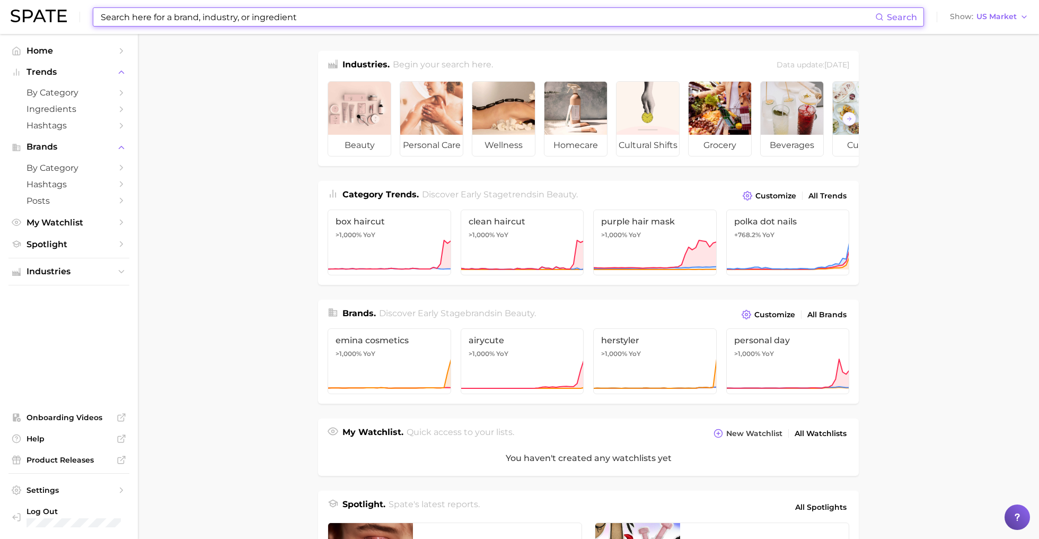
click at [130, 19] on input at bounding box center [488, 17] width 776 height 18
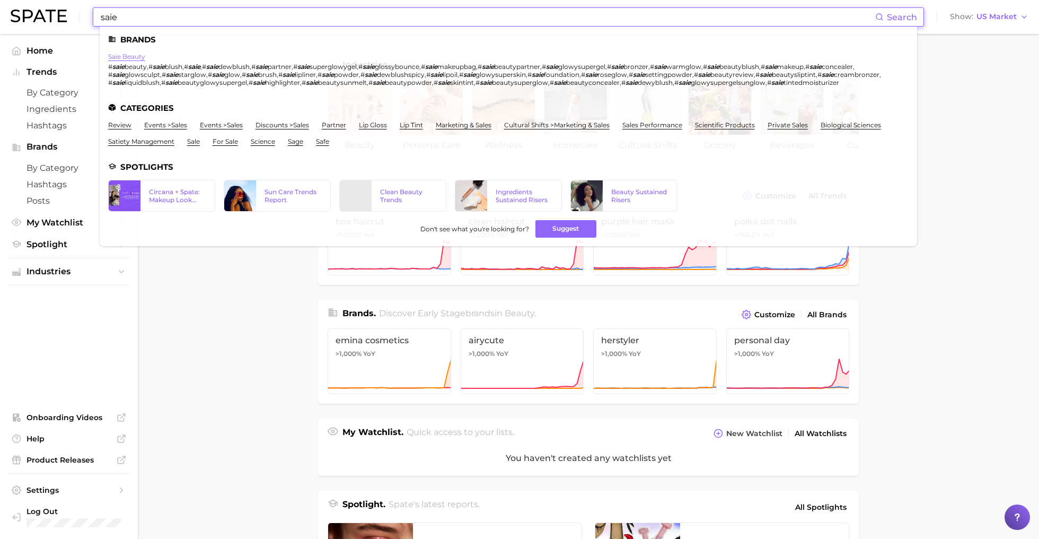
type input "saie"
click at [138, 56] on link "saie beauty" at bounding box center [126, 57] width 37 height 8
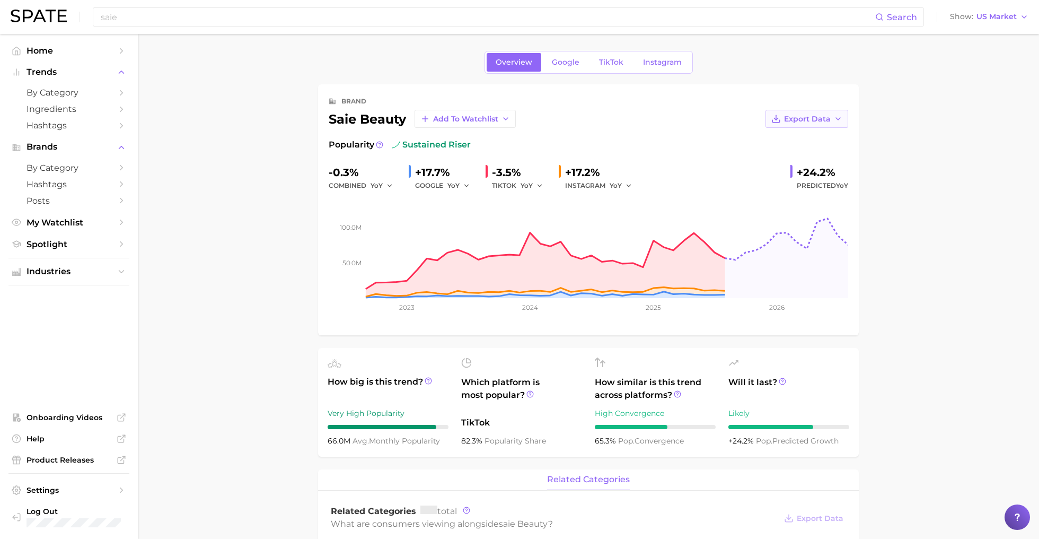
click at [836, 121] on icon "button" at bounding box center [838, 119] width 8 height 8
click at [572, 65] on span "Google" at bounding box center [566, 62] width 28 height 9
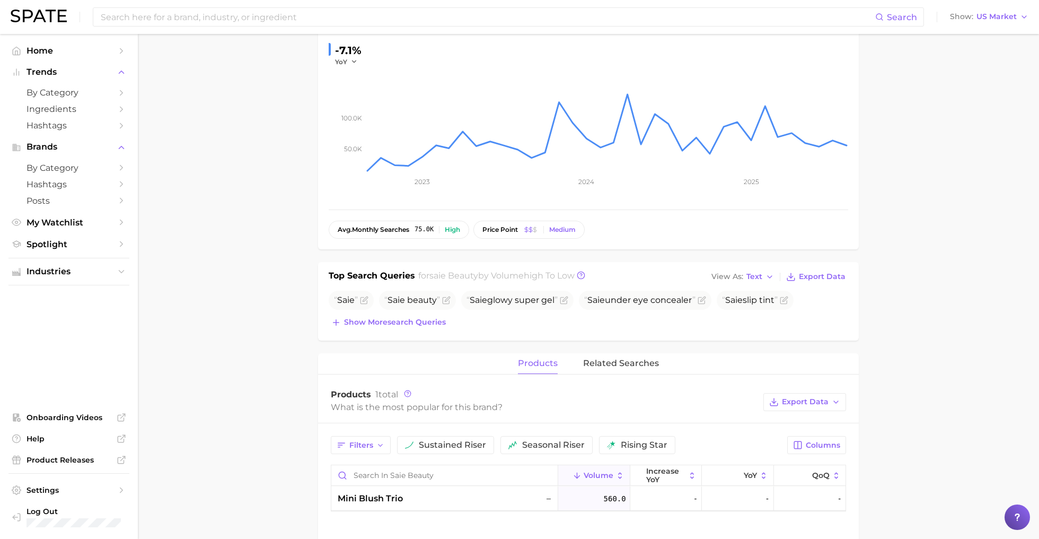
scroll to position [181, 0]
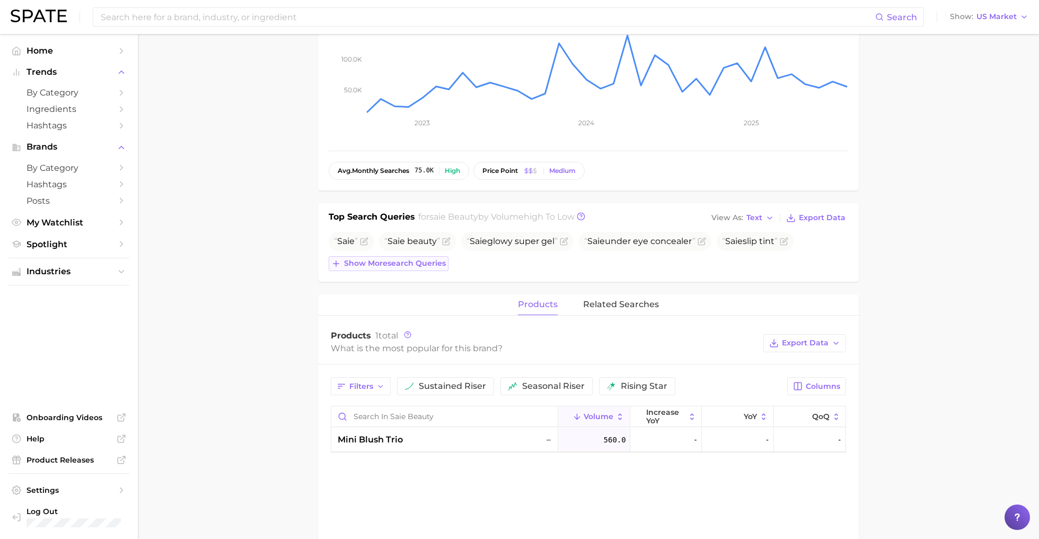
click at [379, 263] on span "Show more search queries" at bounding box center [395, 263] width 102 height 9
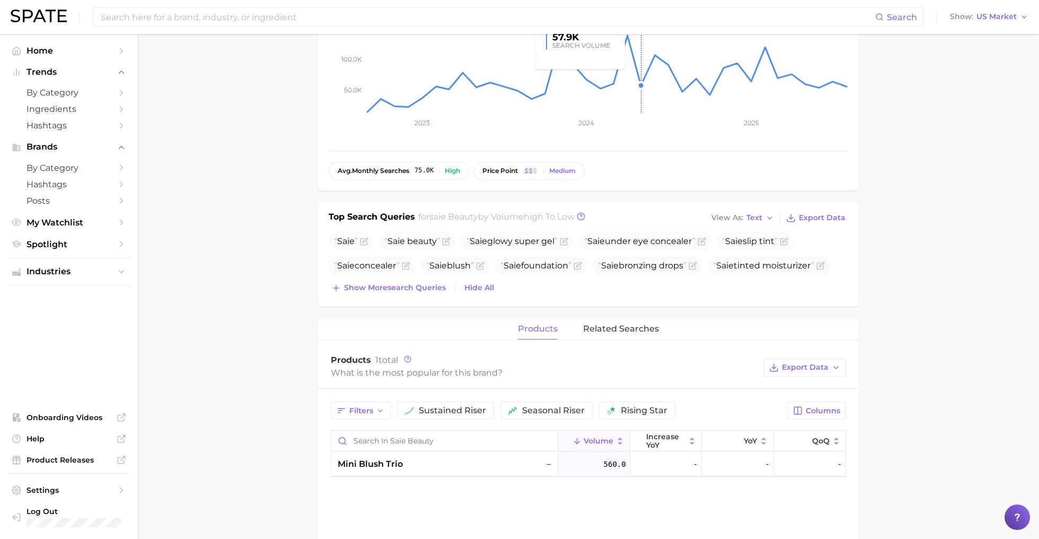
scroll to position [0, 0]
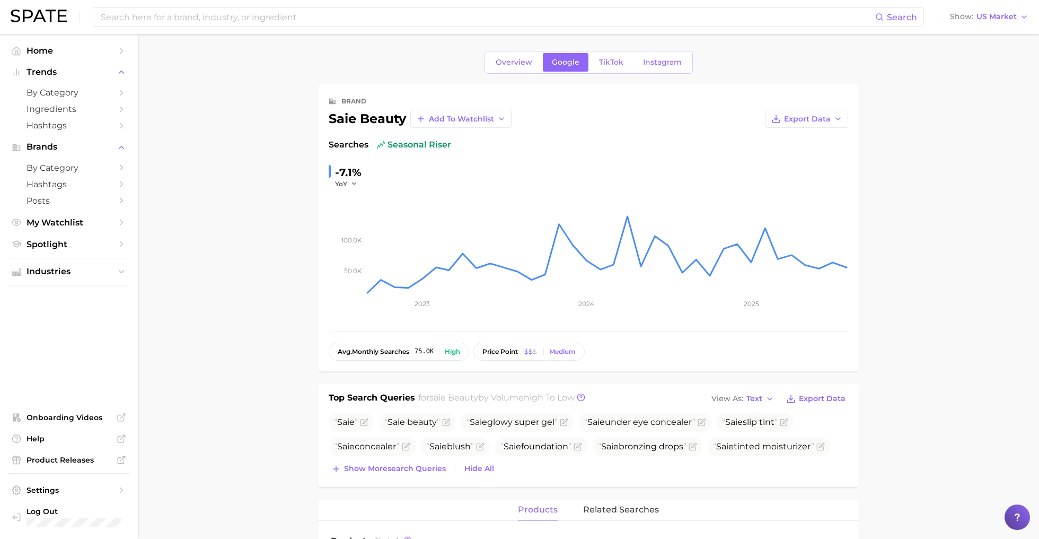
click at [614, 74] on div "Overview Google TikTok Instagram brand saie beauty Add to Watchlist Export Data…" at bounding box center [588, 511] width 541 height 920
click at [613, 68] on link "TikTok" at bounding box center [611, 62] width 42 height 19
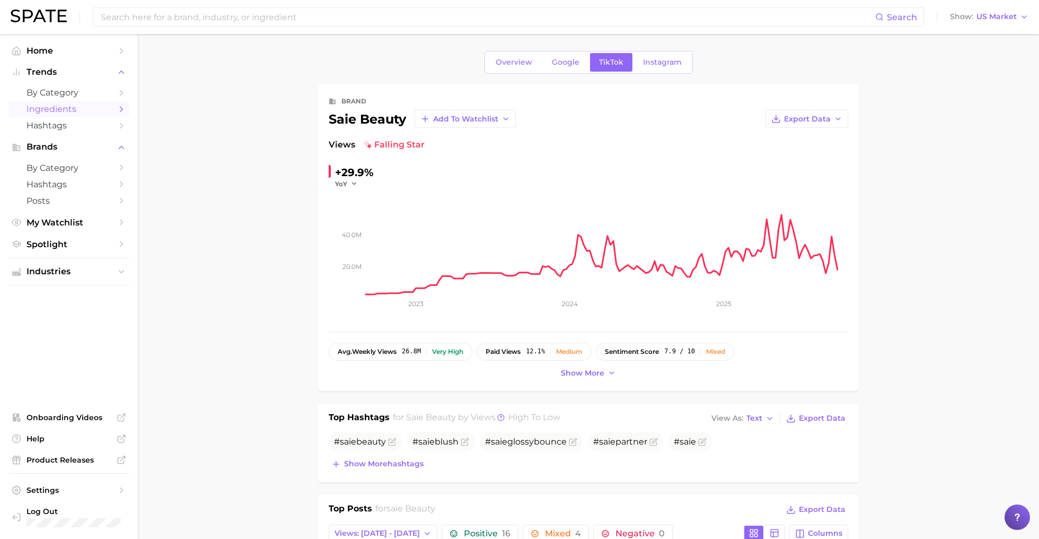
click at [60, 112] on span "Ingredients" at bounding box center [69, 109] width 85 height 10
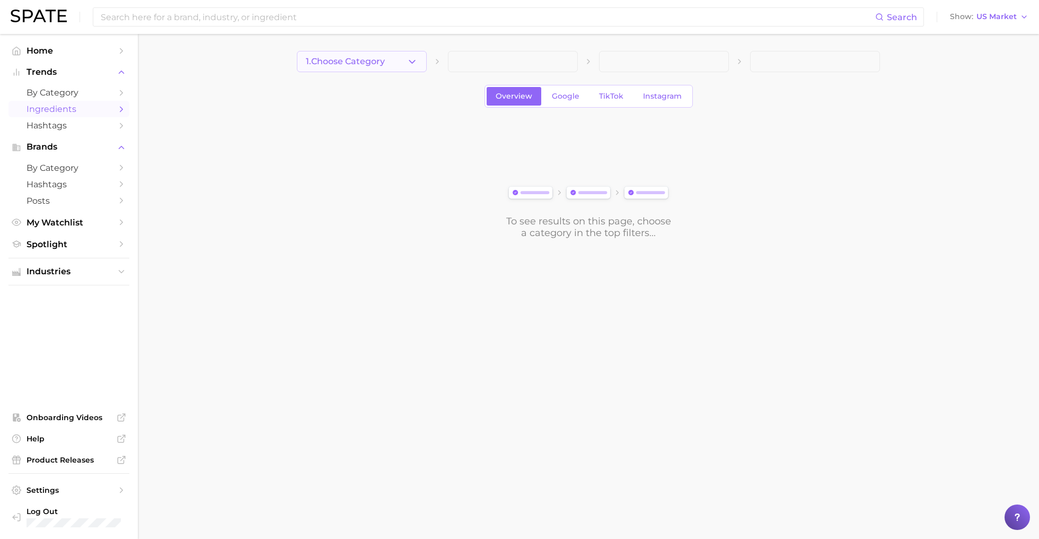
click at [372, 68] on button "1. Choose Category" at bounding box center [362, 61] width 130 height 21
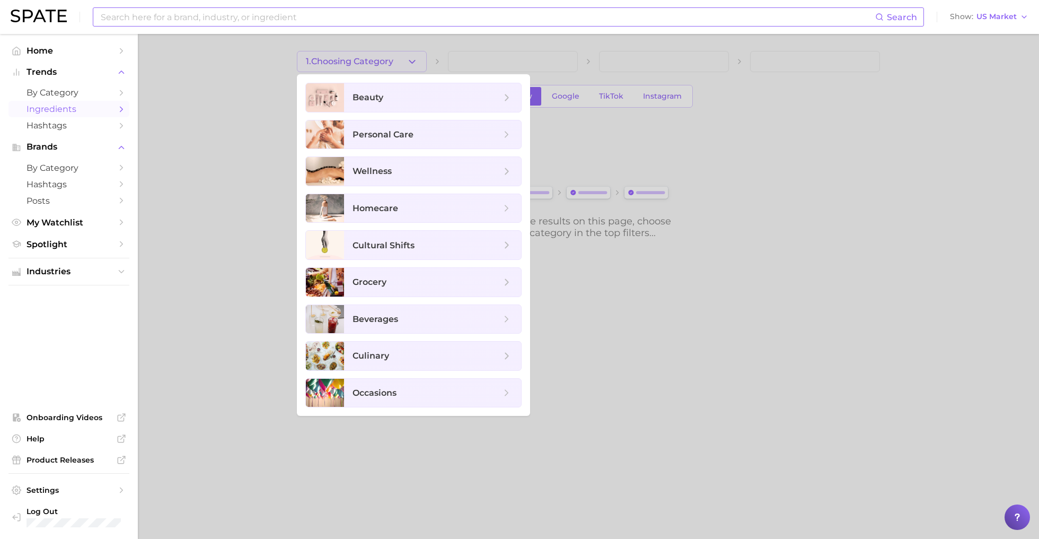
click at [168, 23] on input at bounding box center [488, 17] width 776 height 18
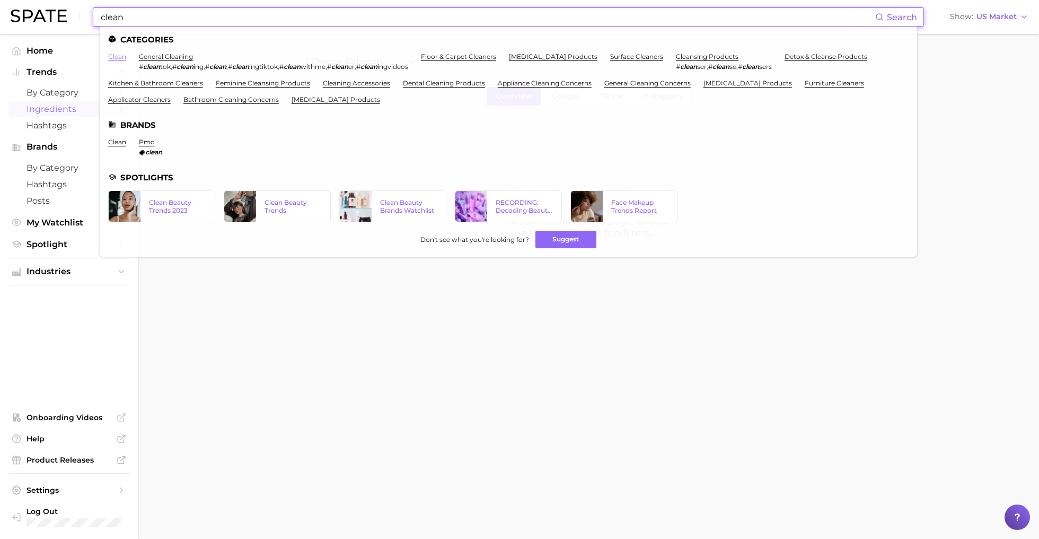
type input "clean"
click at [112, 58] on link "clean" at bounding box center [117, 57] width 18 height 8
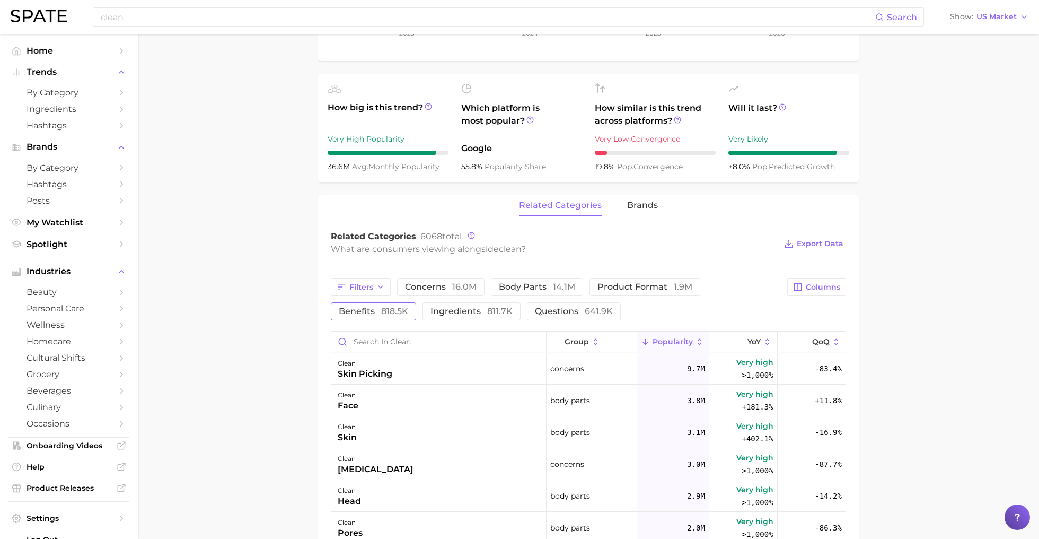
click at [353, 307] on span "benefits 818.5k" at bounding box center [373, 311] width 69 height 8
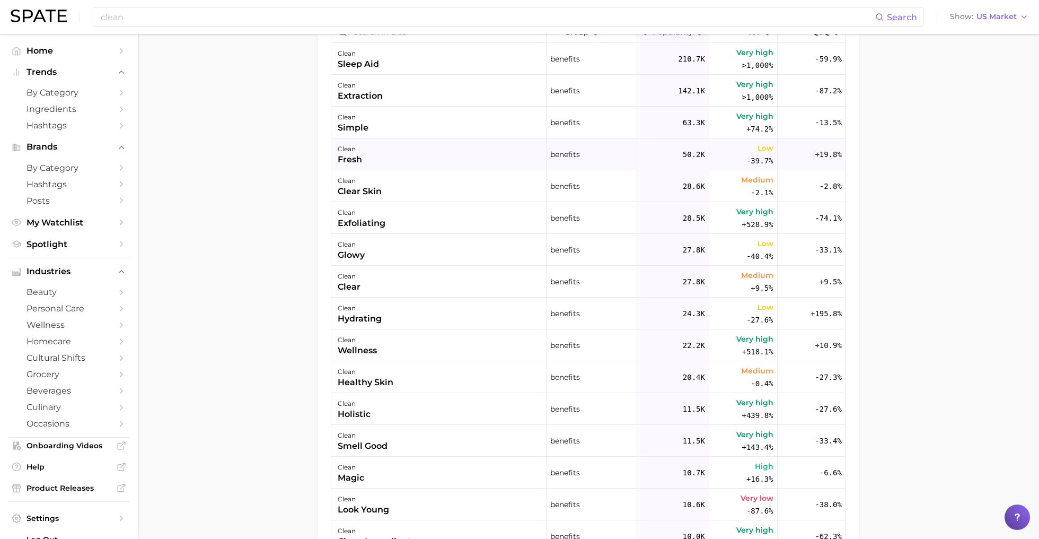
scroll to position [510, 0]
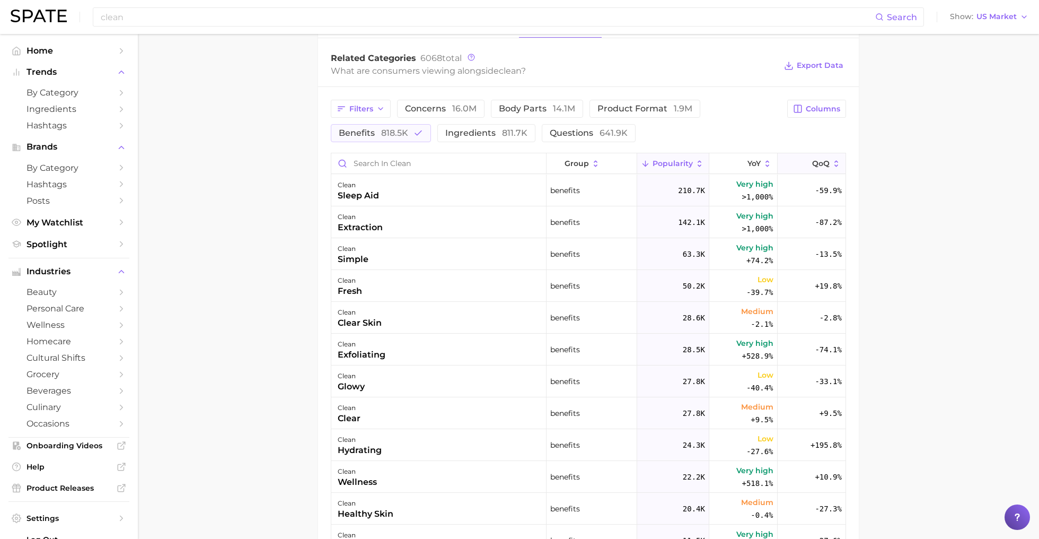
click at [829, 162] on span "QoQ" at bounding box center [821, 163] width 18 height 8
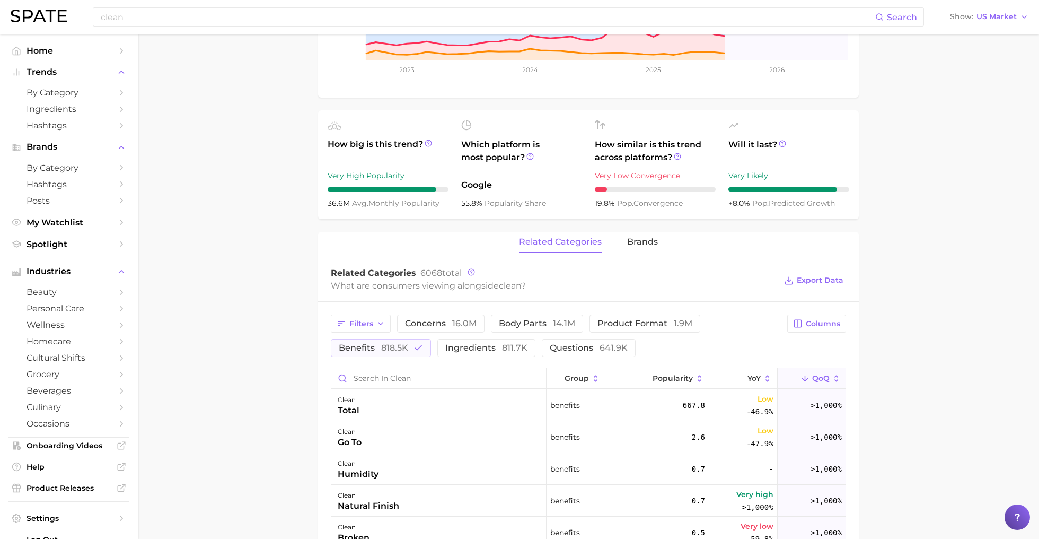
scroll to position [0, 0]
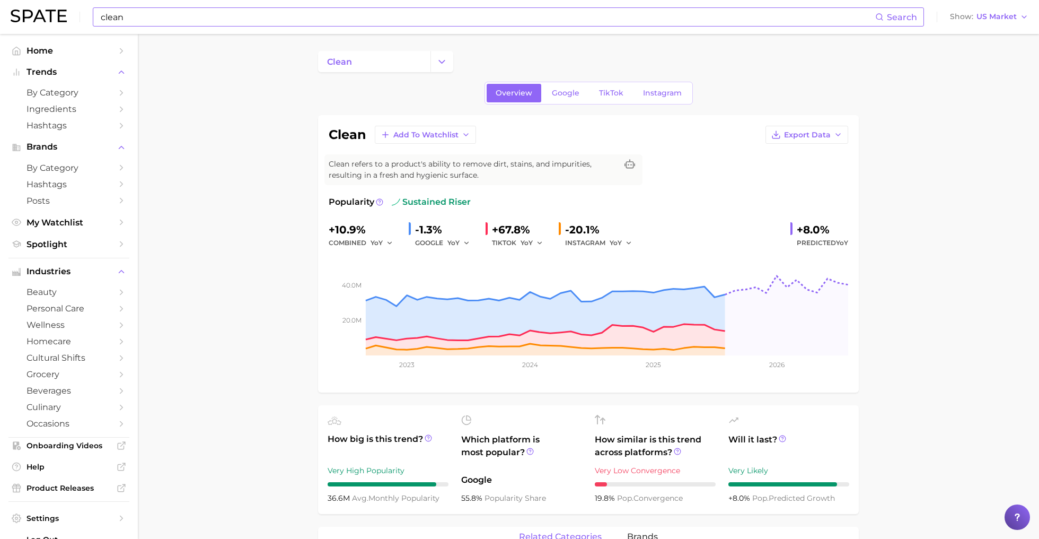
click at [212, 25] on input "clean" at bounding box center [488, 17] width 776 height 18
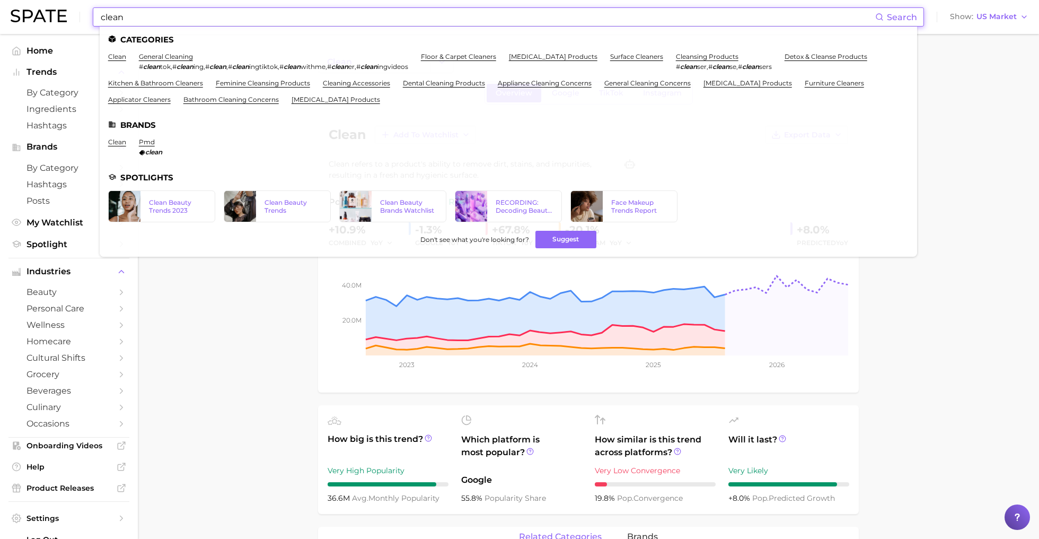
click at [212, 25] on input "clean" at bounding box center [488, 17] width 776 height 18
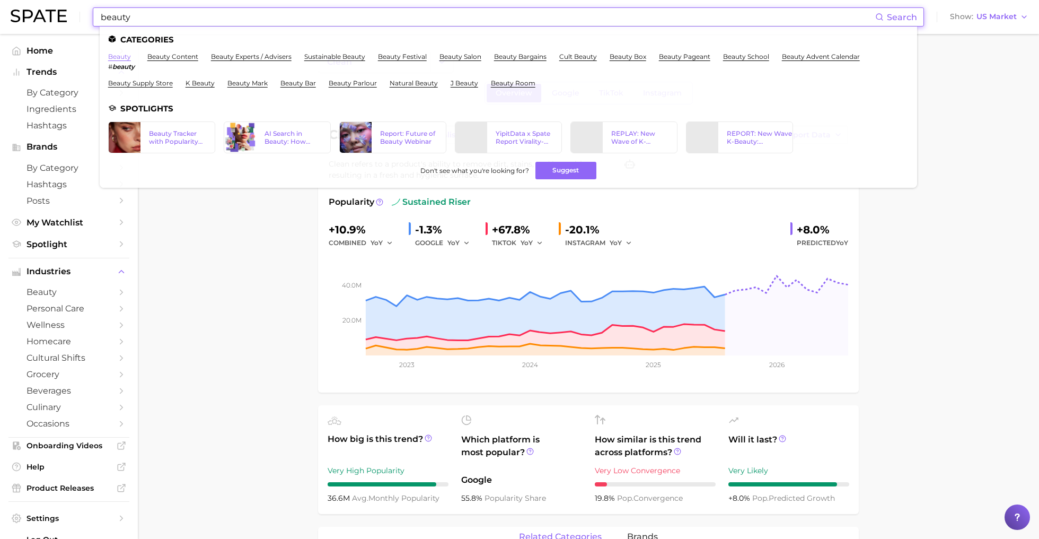
type input "beauty"
click at [120, 56] on link "beauty" at bounding box center [119, 57] width 23 height 8
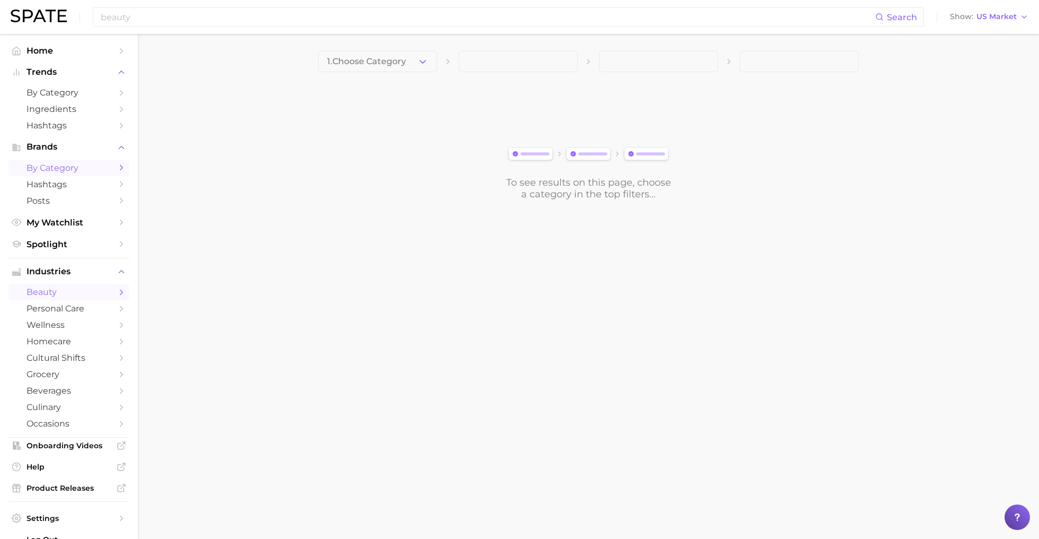
click at [54, 169] on span "by Category" at bounding box center [69, 168] width 85 height 10
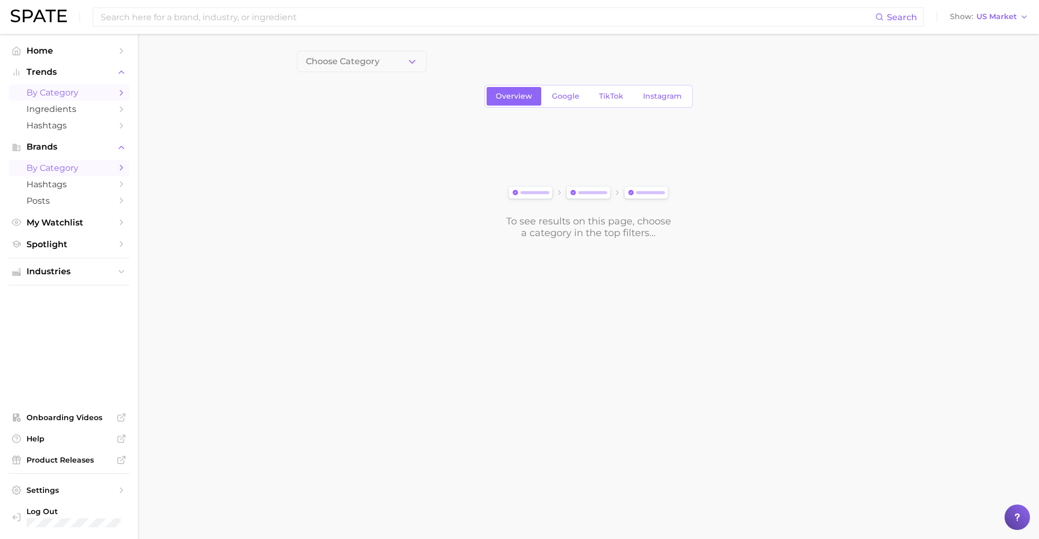
click at [67, 94] on span "by Category" at bounding box center [69, 93] width 85 height 10
click at [373, 59] on span "1. Choose Category" at bounding box center [345, 62] width 79 height 10
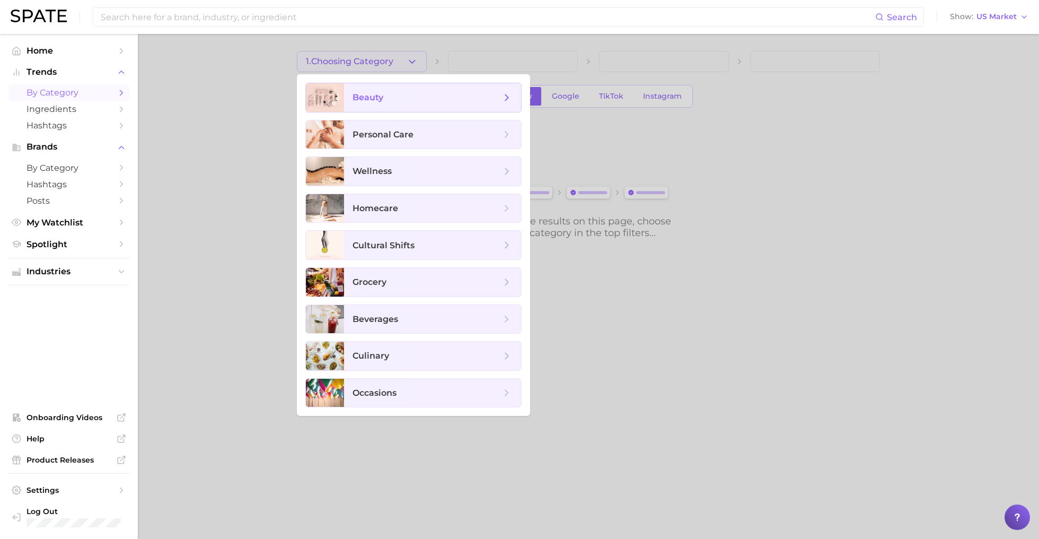
click at [382, 104] on span "beauty" at bounding box center [432, 97] width 177 height 29
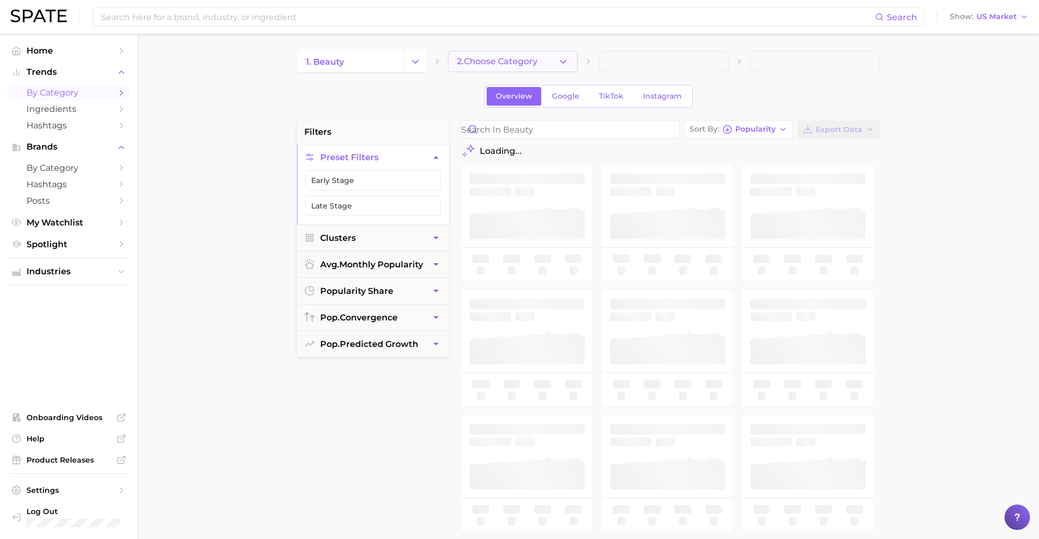
click at [527, 54] on button "2. Choose Category" at bounding box center [513, 61] width 130 height 21
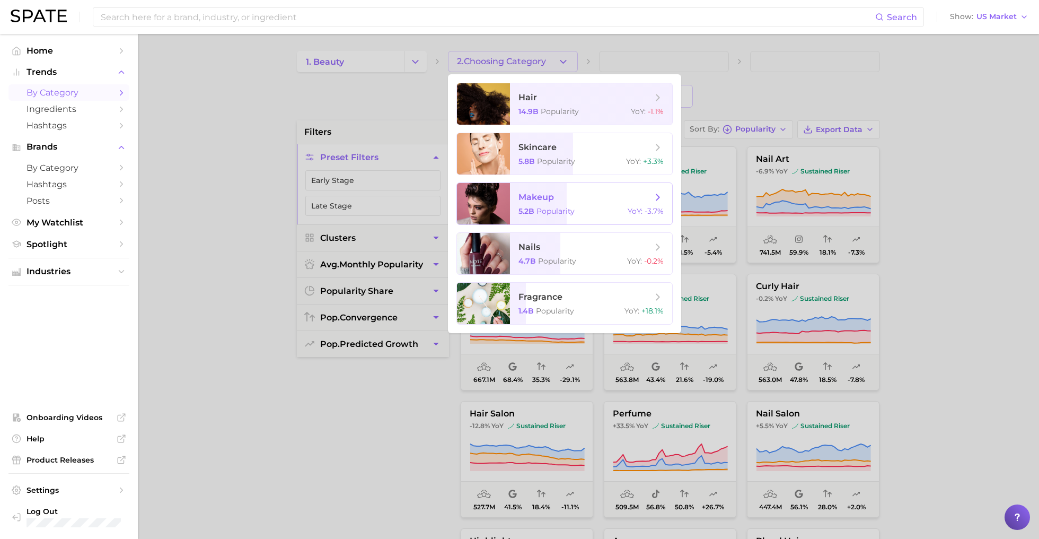
click at [592, 203] on span "makeup 5.2b Popularity YoY : -3.7%" at bounding box center [591, 203] width 162 height 41
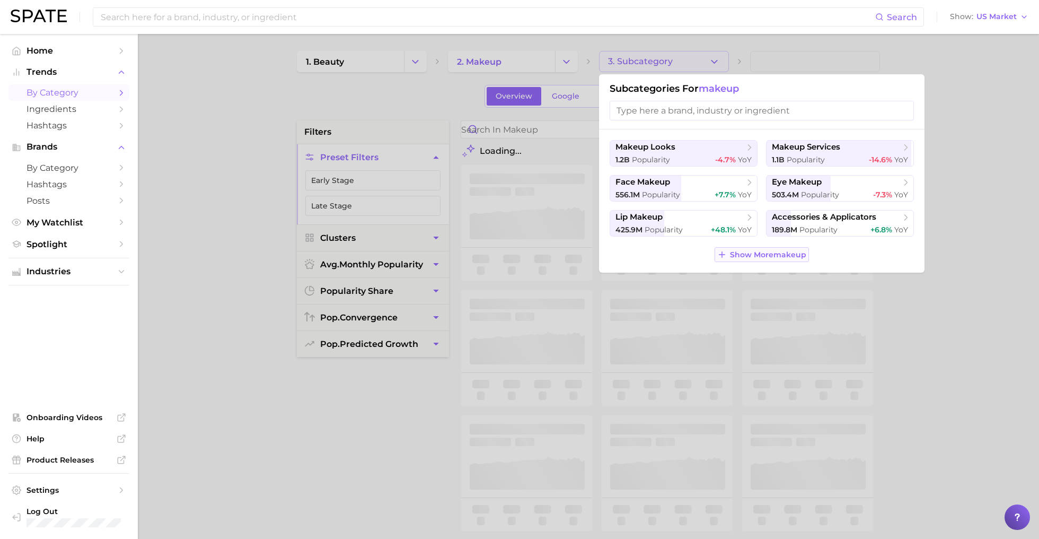
click at [747, 258] on span "Show More makeup" at bounding box center [768, 254] width 76 height 9
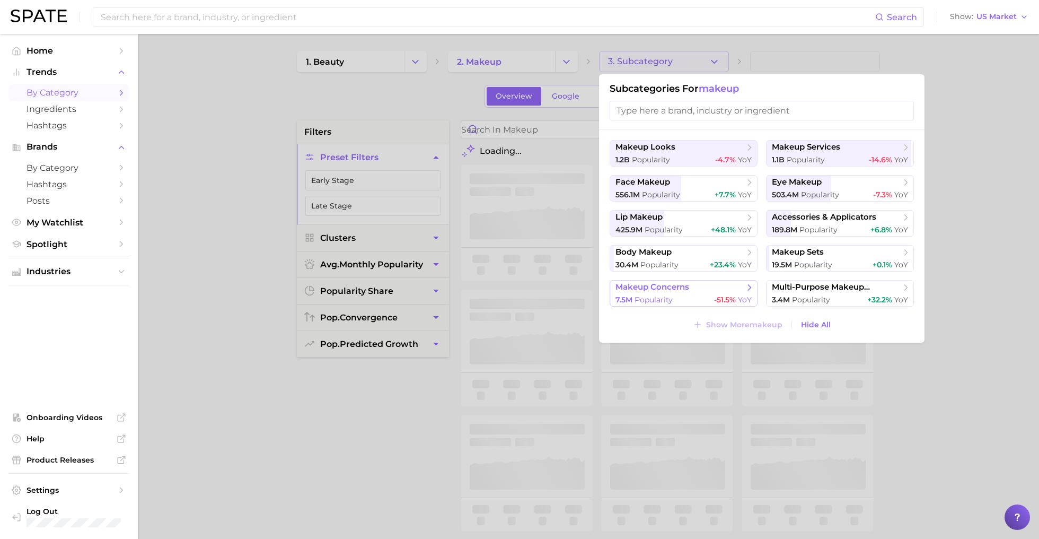
click at [681, 295] on div "7.5m Popularity -51.5% YoY" at bounding box center [684, 300] width 136 height 10
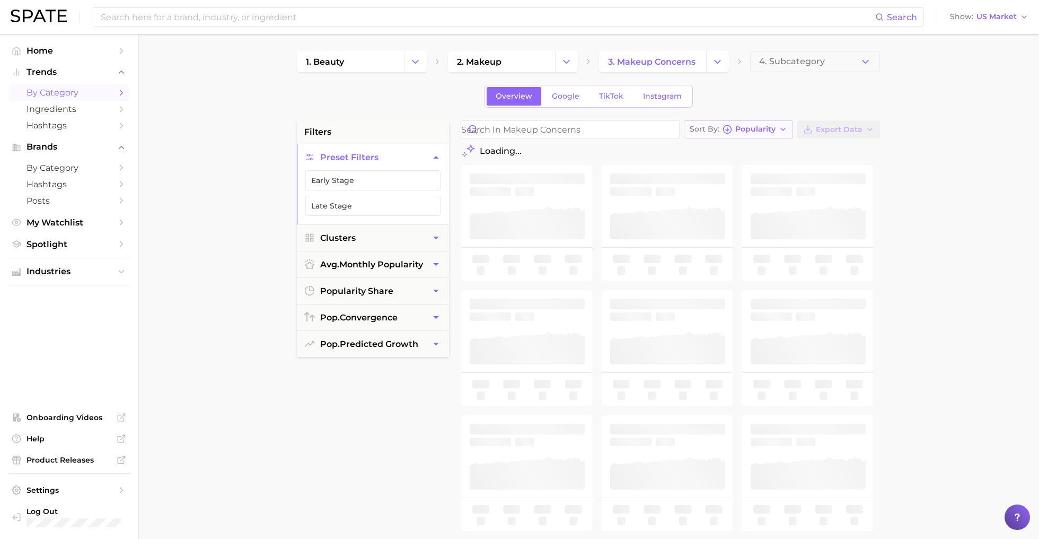
click at [741, 130] on span "Popularity" at bounding box center [756, 129] width 40 height 6
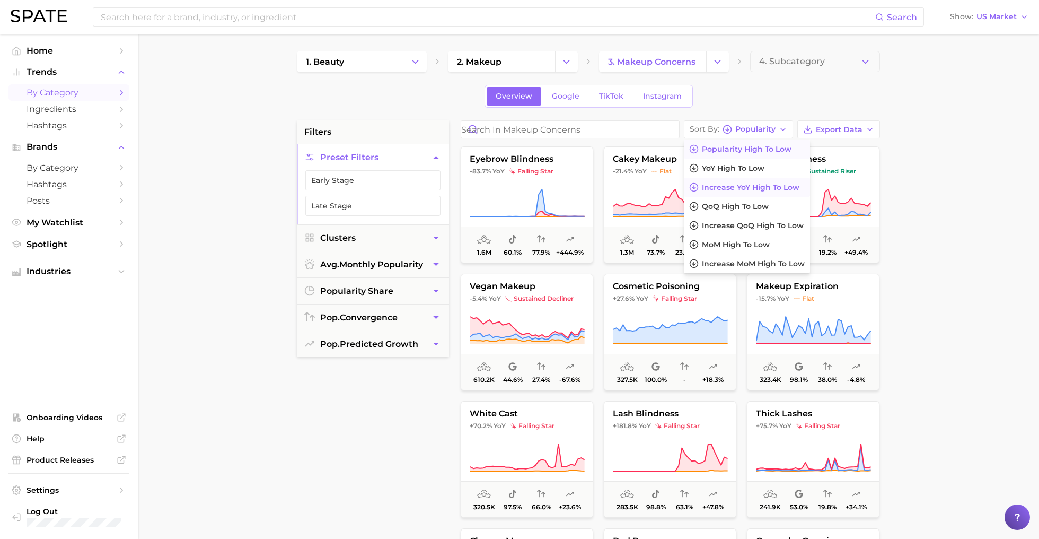
click at [740, 178] on button "Increase YoY high to low" at bounding box center [747, 187] width 126 height 19
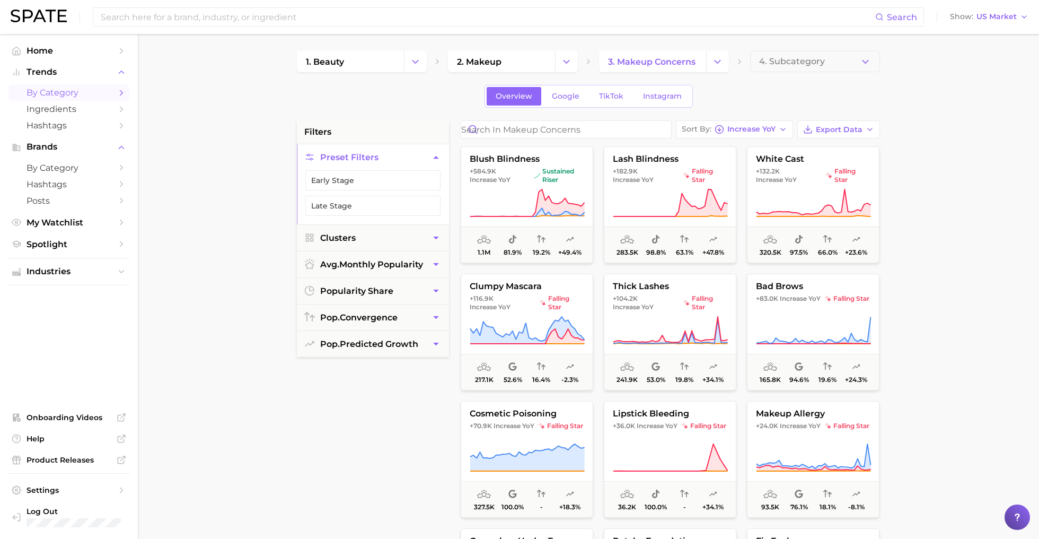
click at [946, 228] on main "1. beauty 2. makeup 3. makeup concerns 4. Subcategory Overview Google TikTok In…" at bounding box center [589, 436] width 902 height 804
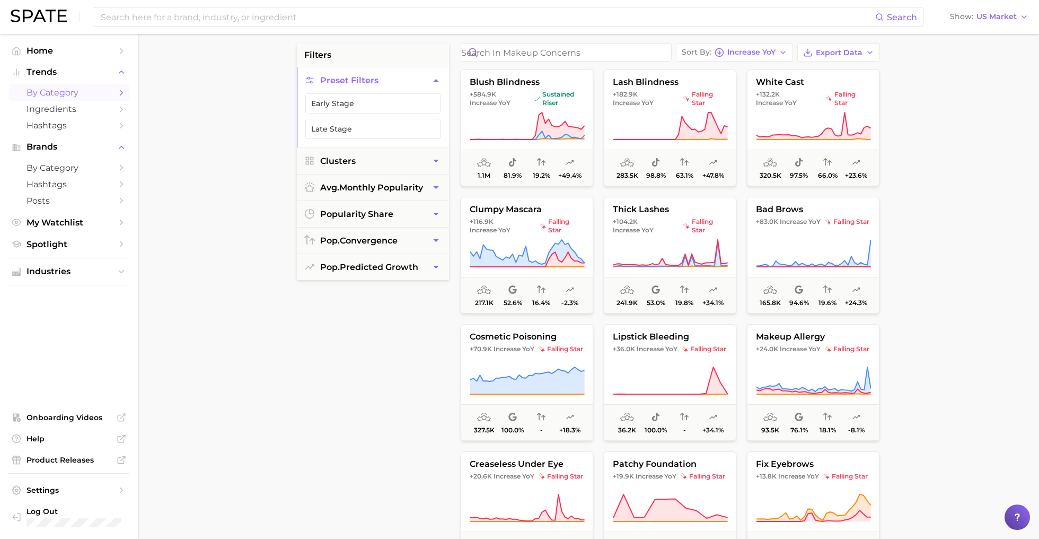
scroll to position [77, 0]
click at [363, 106] on button "Early Stage" at bounding box center [372, 103] width 135 height 20
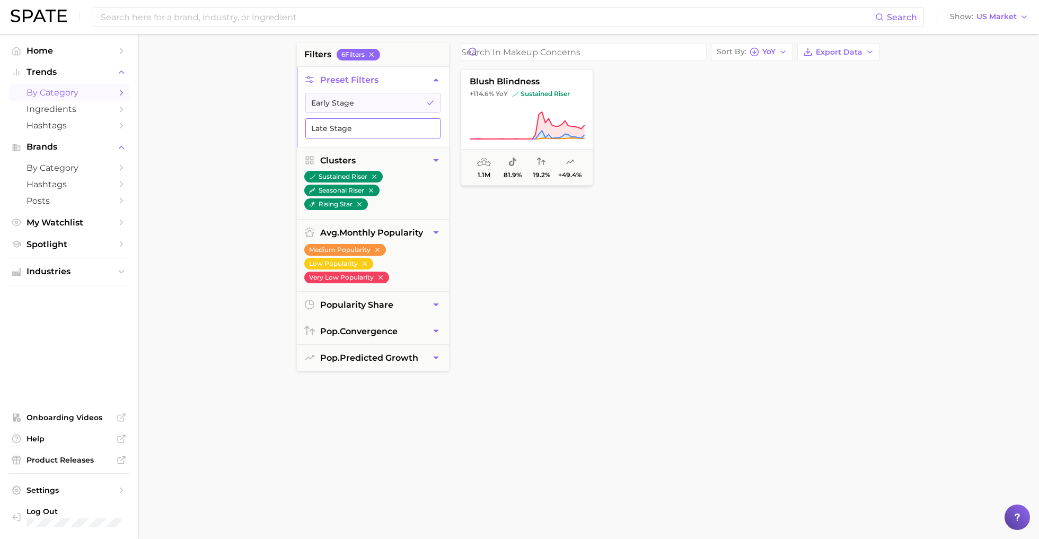
click at [349, 128] on button "Late Stage" at bounding box center [372, 128] width 135 height 20
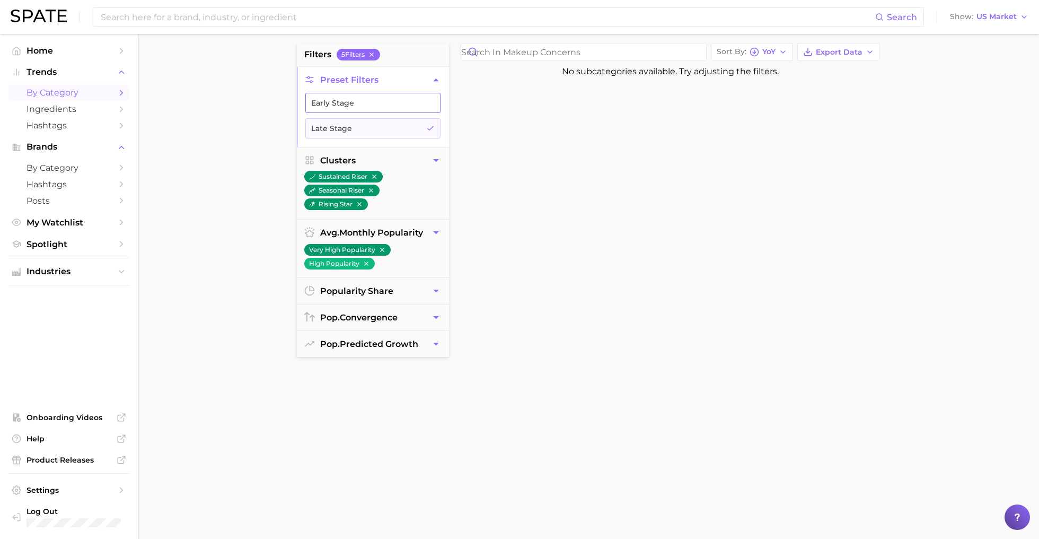
click at [352, 102] on button "Early Stage" at bounding box center [372, 103] width 135 height 20
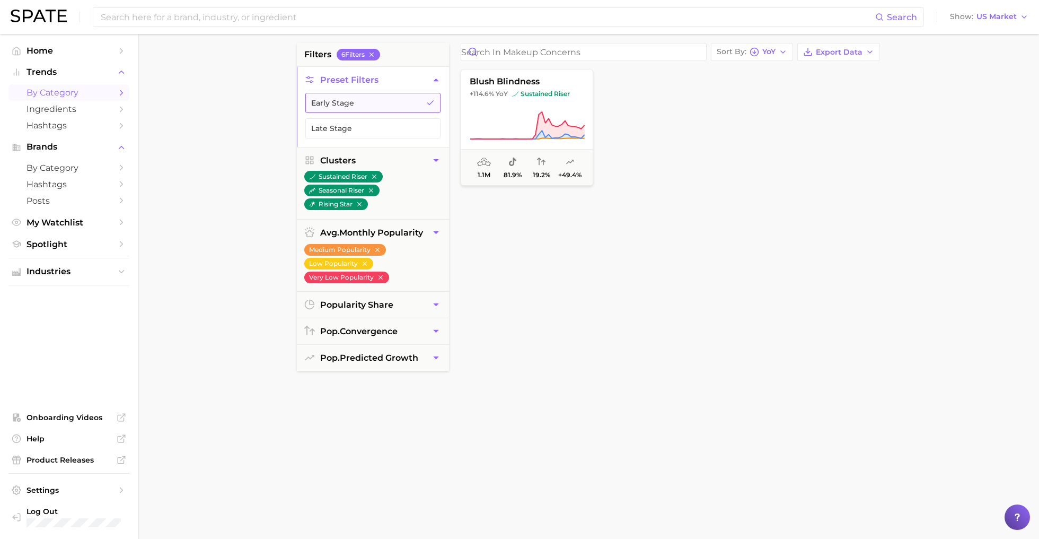
click at [352, 104] on button "Early Stage" at bounding box center [372, 103] width 135 height 20
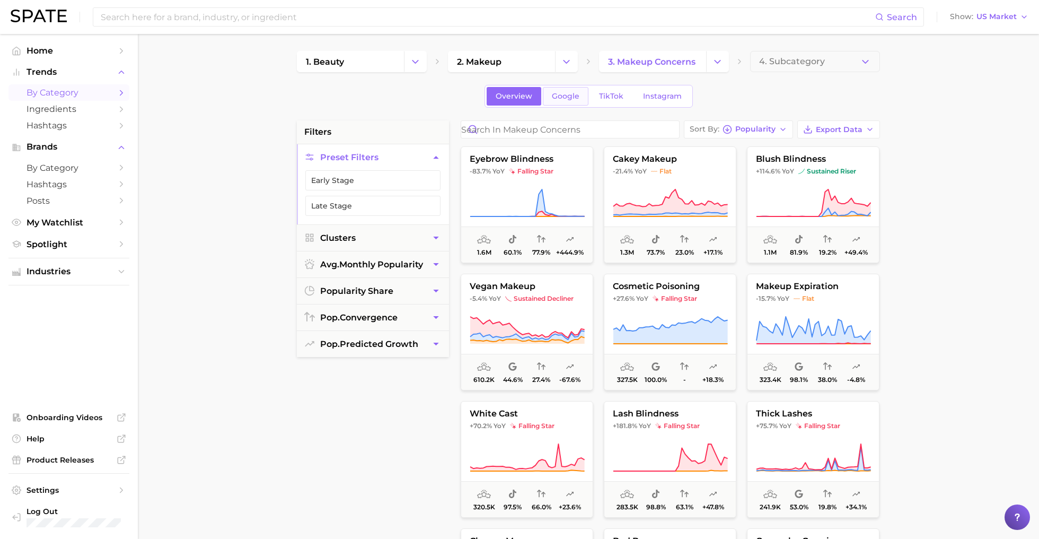
click at [560, 101] on link "Google" at bounding box center [566, 96] width 46 height 19
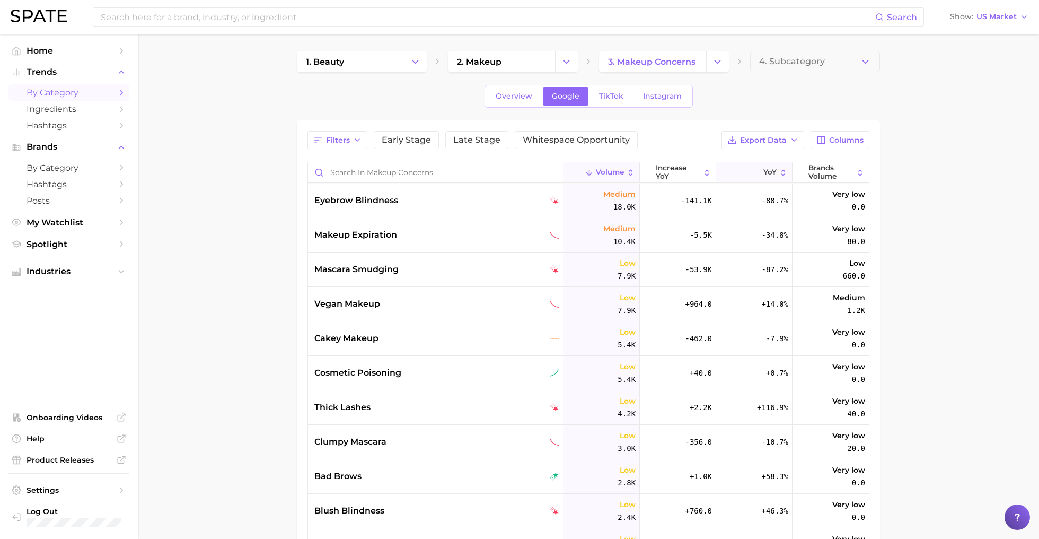
click at [764, 171] on span "YoY" at bounding box center [770, 172] width 13 height 8
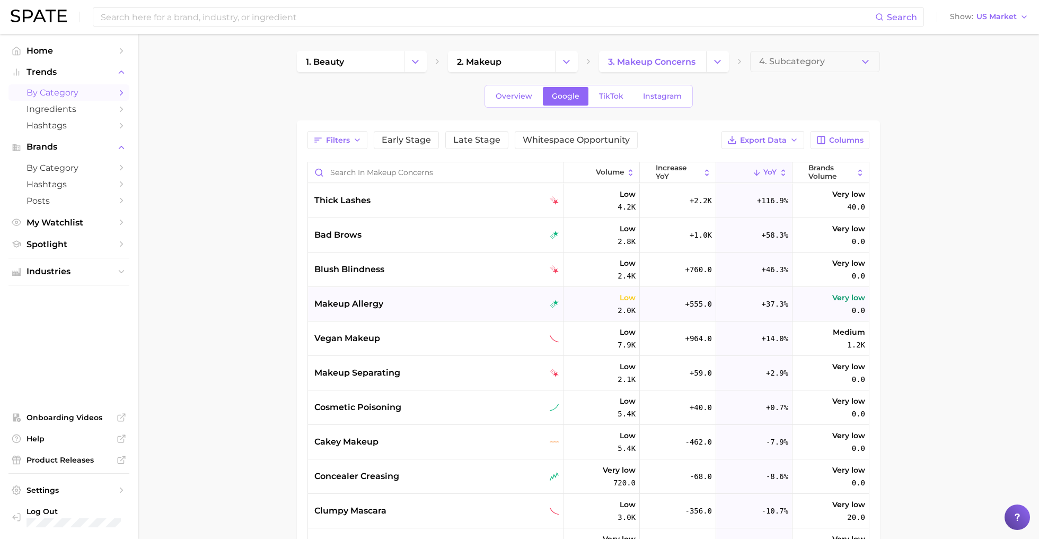
click at [473, 303] on div "makeup allergy" at bounding box center [436, 304] width 245 height 13
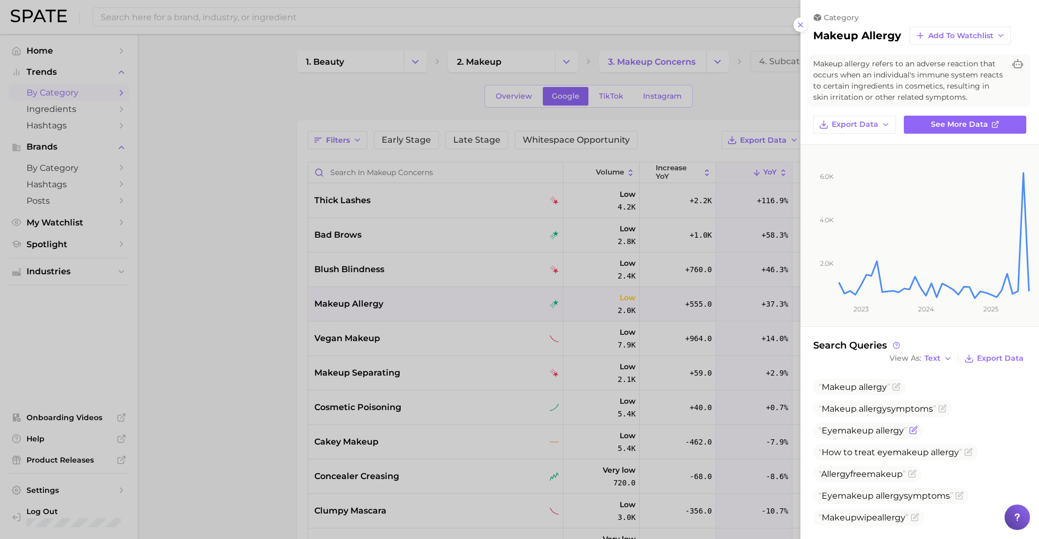
scroll to position [11, 0]
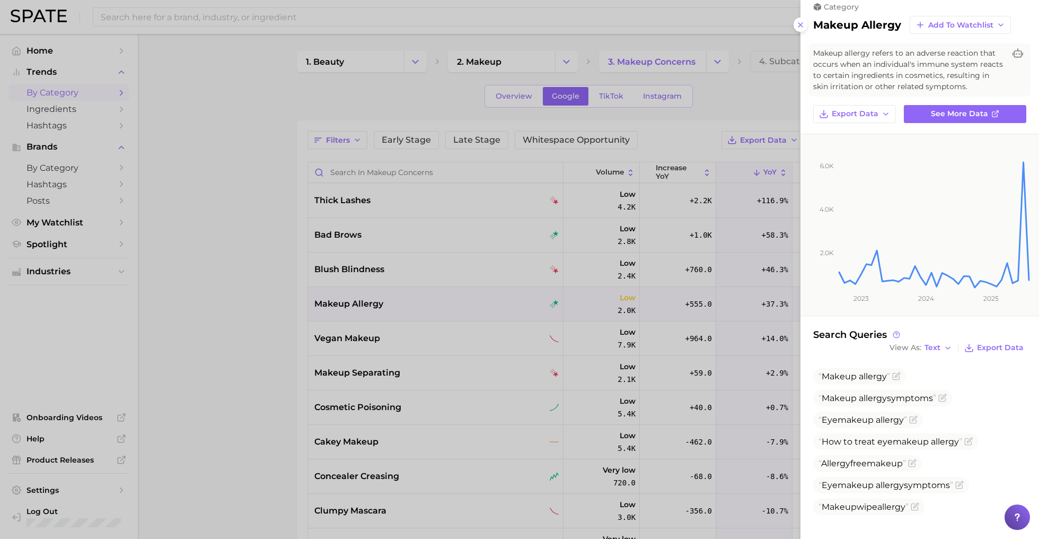
click at [224, 22] on div at bounding box center [519, 269] width 1039 height 539
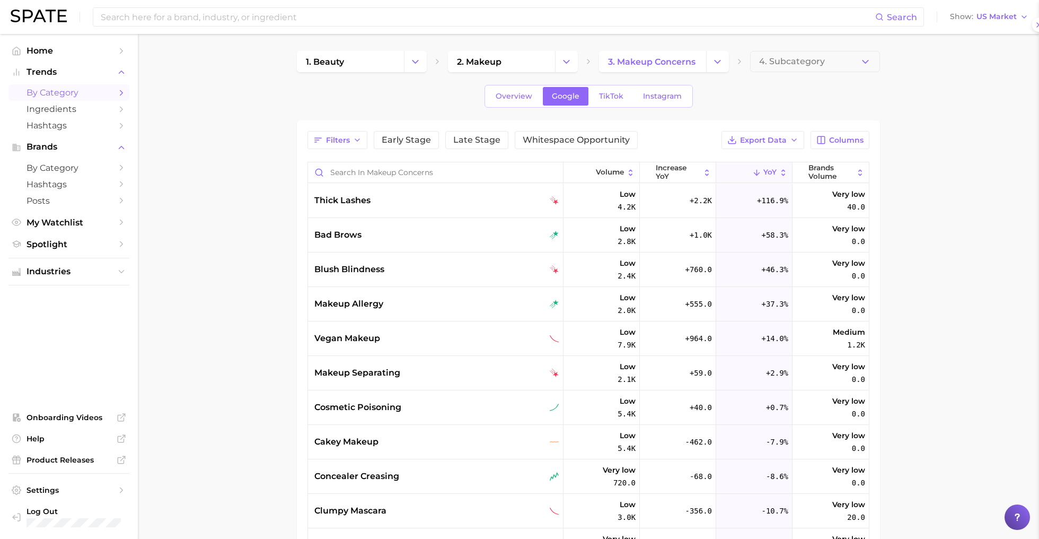
click at [224, 22] on div at bounding box center [519, 269] width 1039 height 539
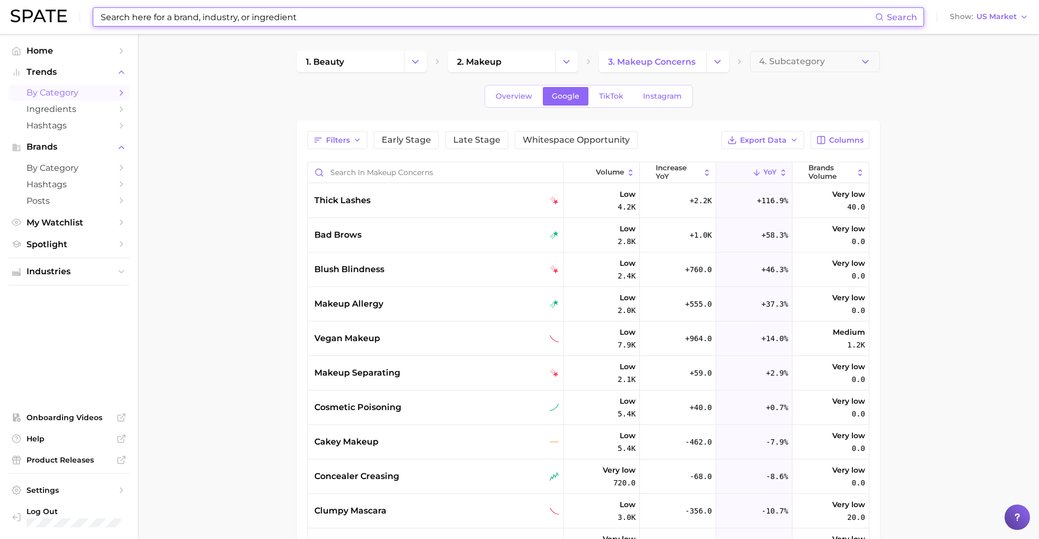
click at [224, 22] on input at bounding box center [488, 17] width 776 height 18
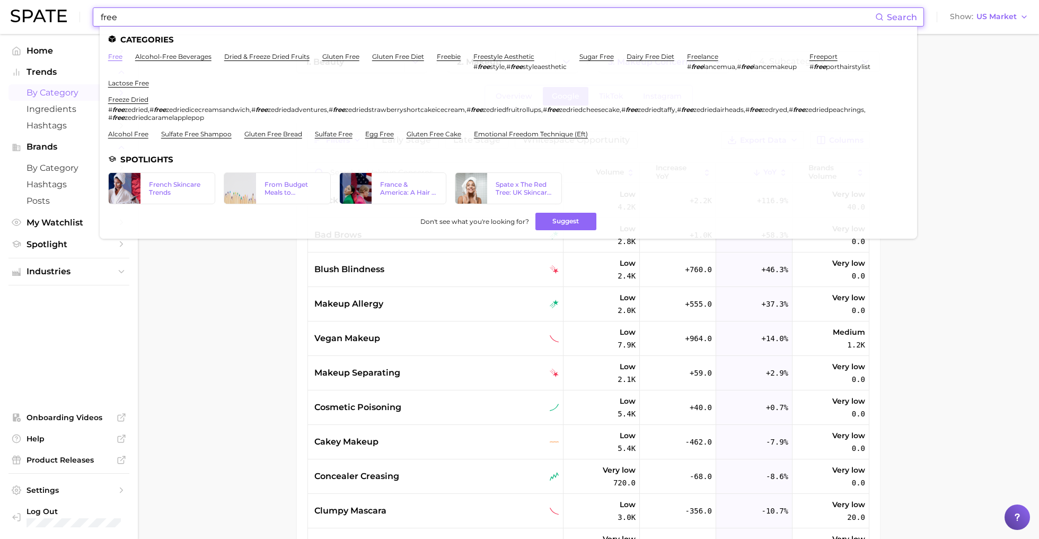
type input "free"
click at [119, 60] on link "free" at bounding box center [115, 57] width 14 height 8
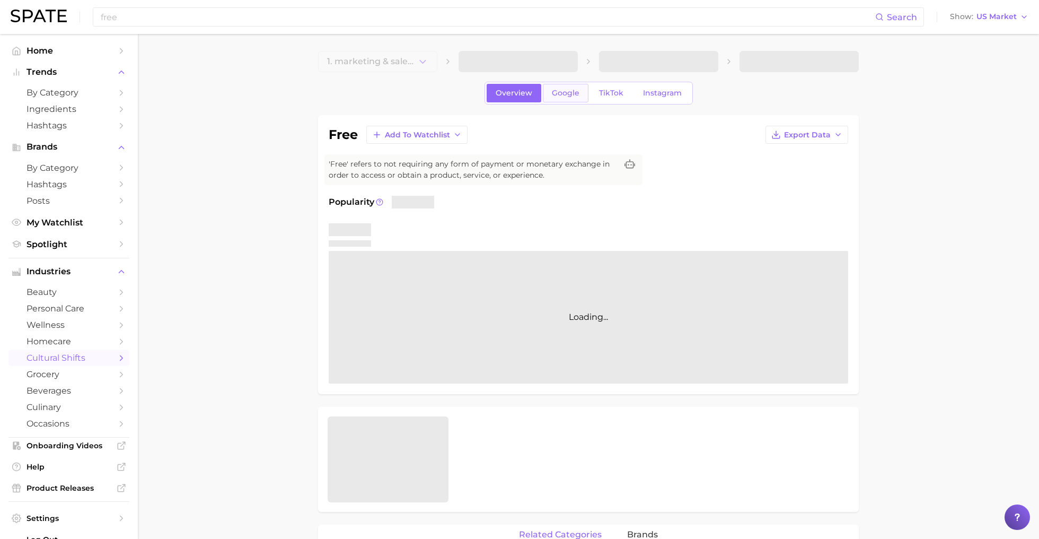
click at [568, 91] on span "Google" at bounding box center [566, 93] width 28 height 9
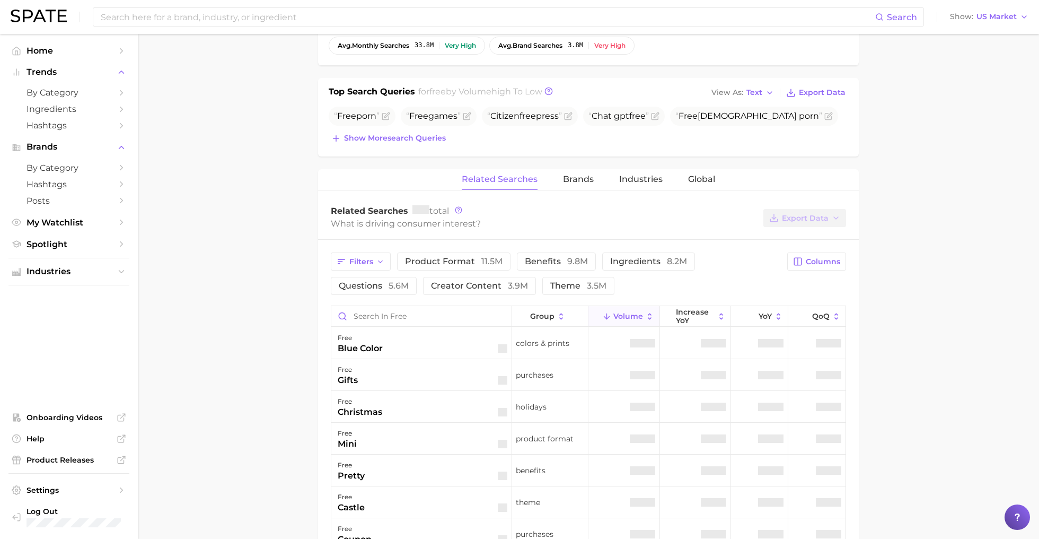
scroll to position [370, 0]
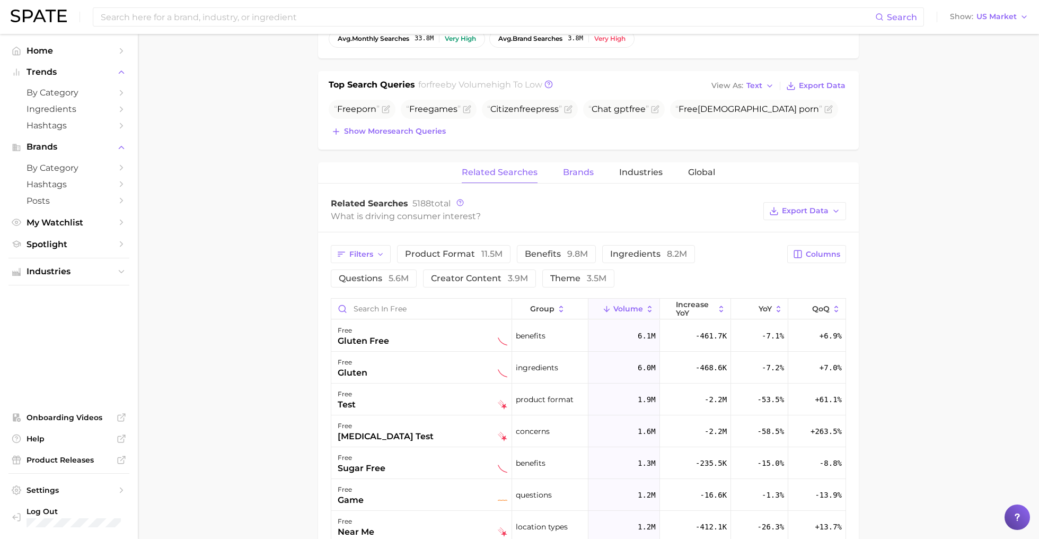
click at [575, 177] on button "Brands" at bounding box center [578, 172] width 31 height 21
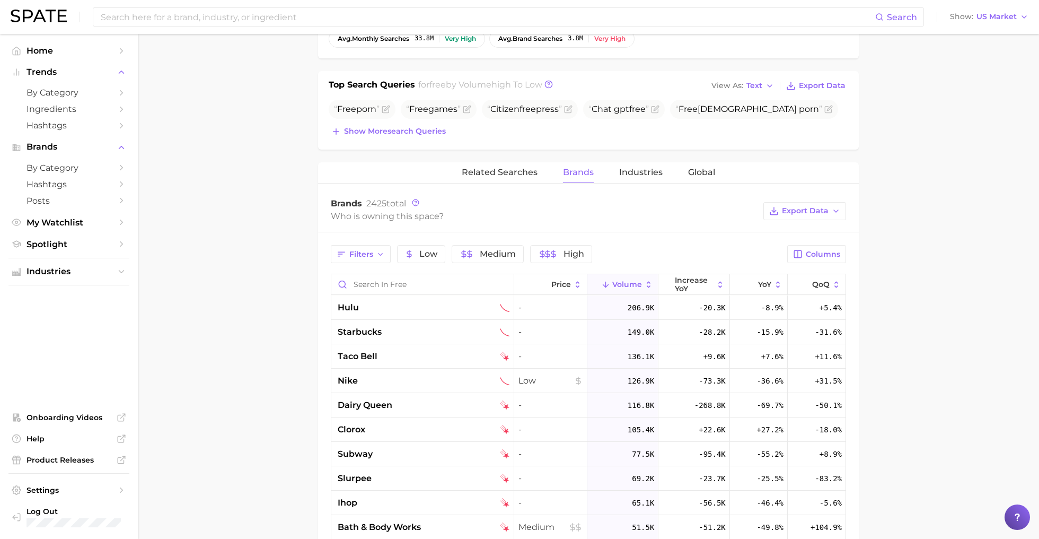
click at [503, 181] on div "Related Searches Brands Industries Global Brands 2425 total Who is owning this …" at bounding box center [588, 493] width 541 height 663
click at [504, 171] on span "Related Searches" at bounding box center [500, 173] width 76 height 10
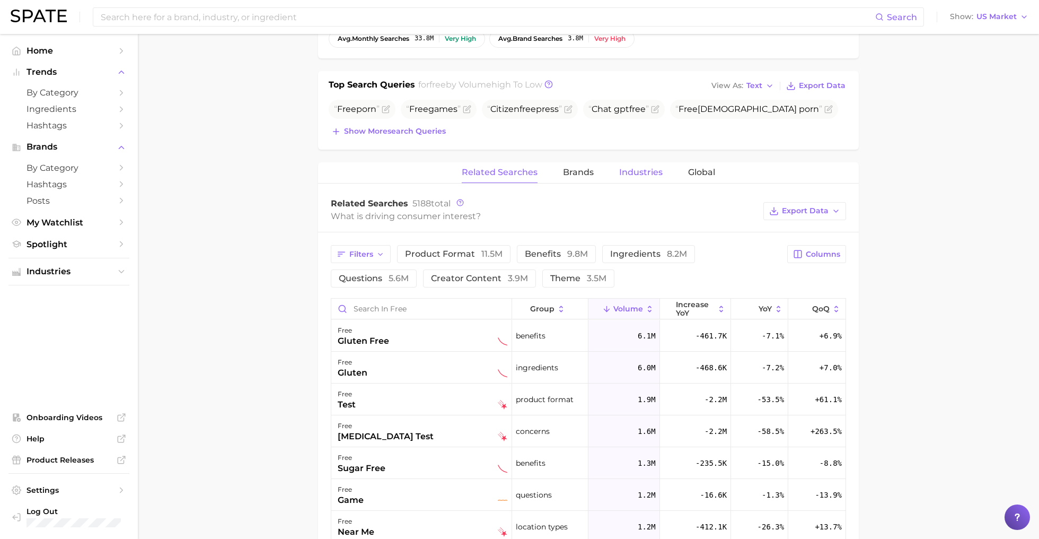
click at [637, 171] on span "Industries" at bounding box center [640, 173] width 43 height 10
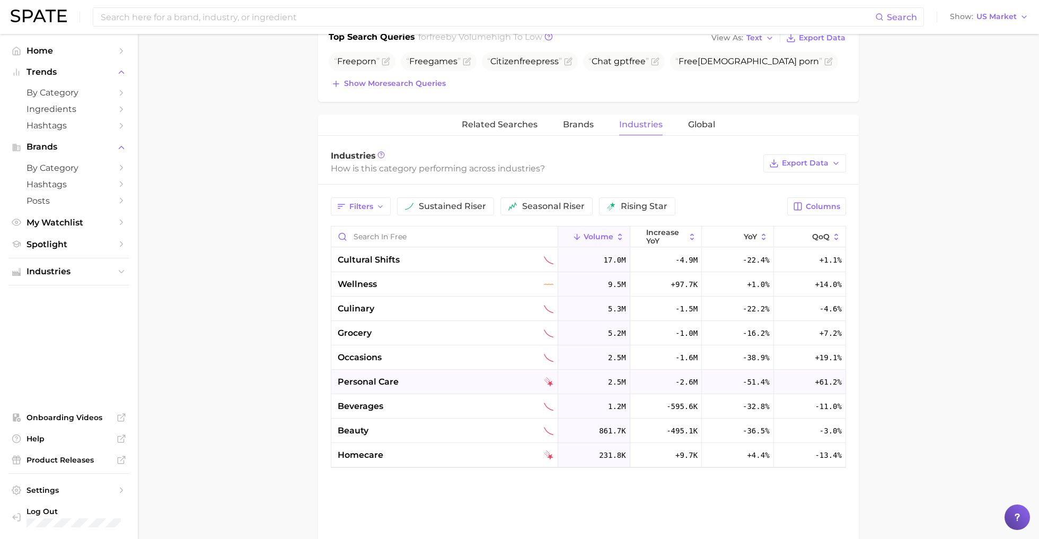
scroll to position [421, 0]
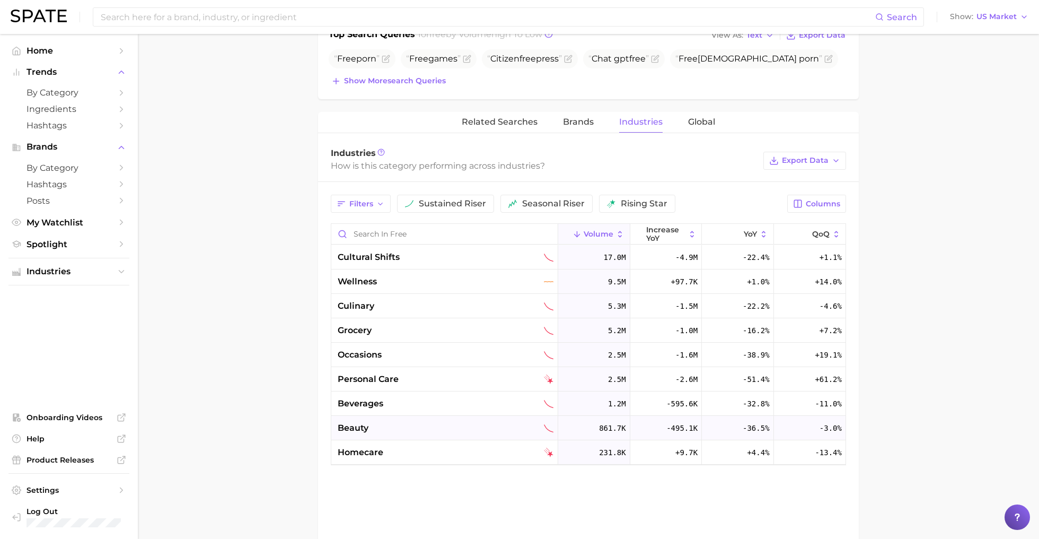
click at [383, 429] on div "beauty" at bounding box center [446, 428] width 216 height 13
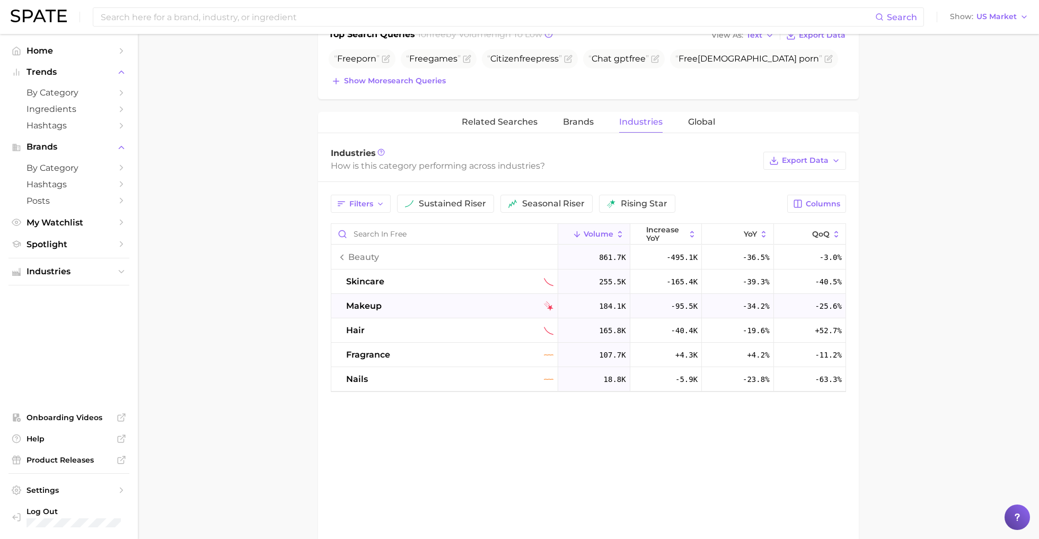
click at [434, 302] on div "makeup" at bounding box center [449, 306] width 207 height 13
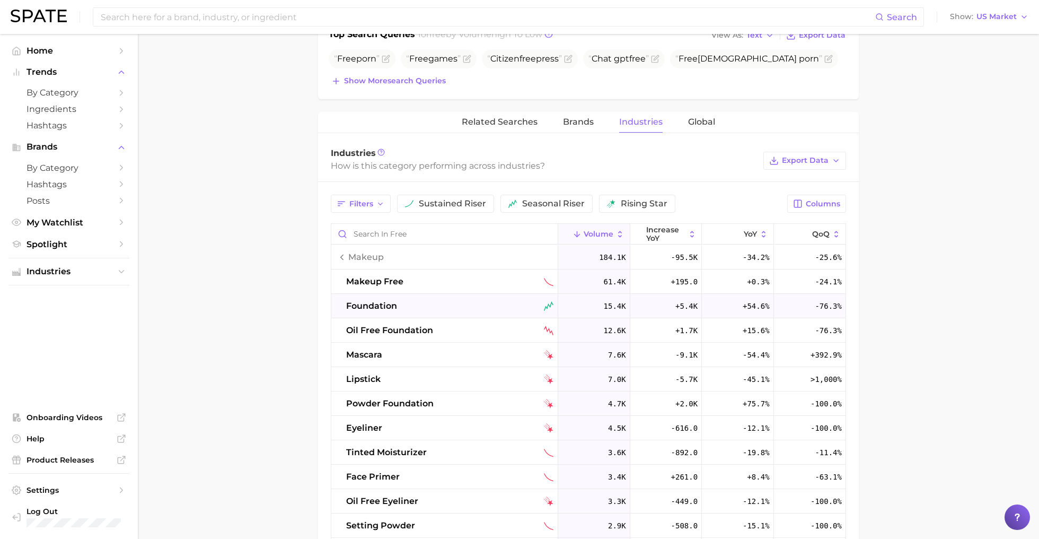
click at [464, 308] on div "foundation" at bounding box center [449, 306] width 207 height 13
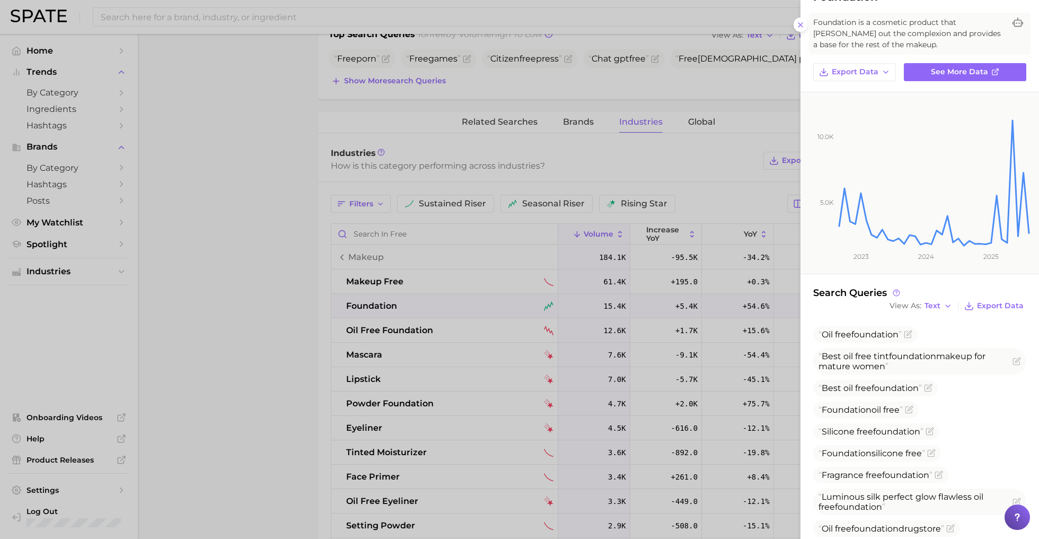
scroll to position [95, 0]
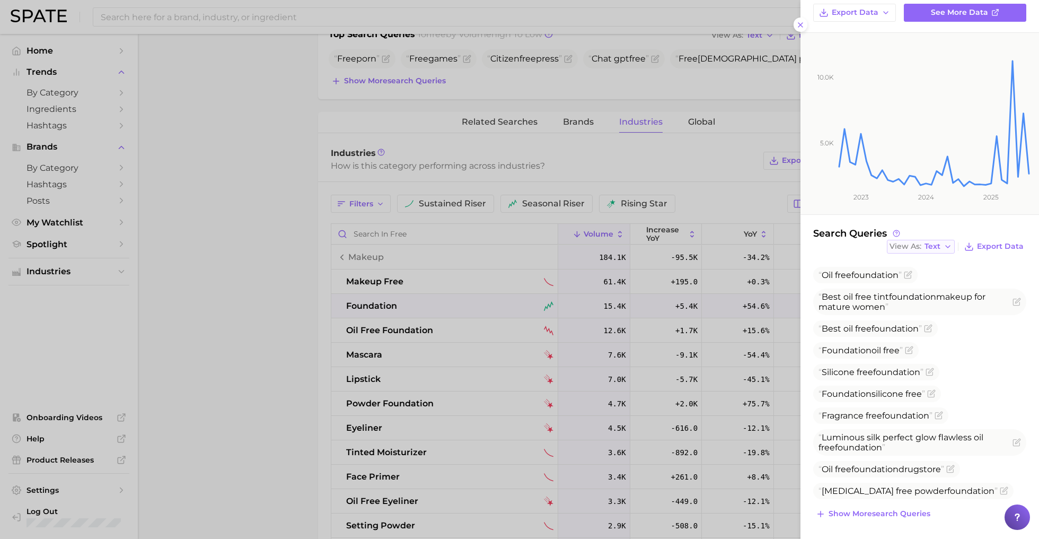
click at [937, 243] on span "Text" at bounding box center [933, 246] width 16 height 6
click at [937, 276] on button "Table" at bounding box center [945, 283] width 117 height 19
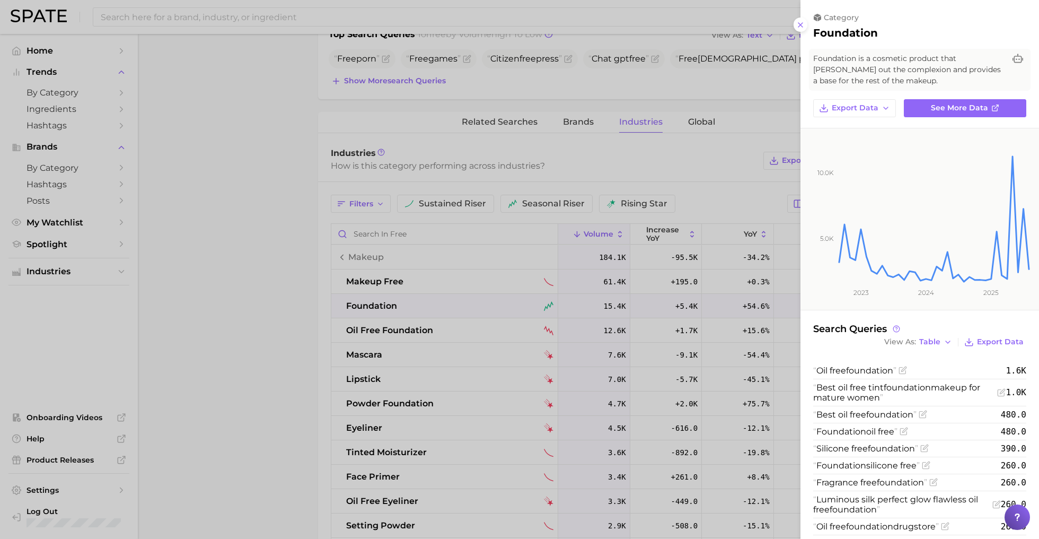
scroll to position [60, 0]
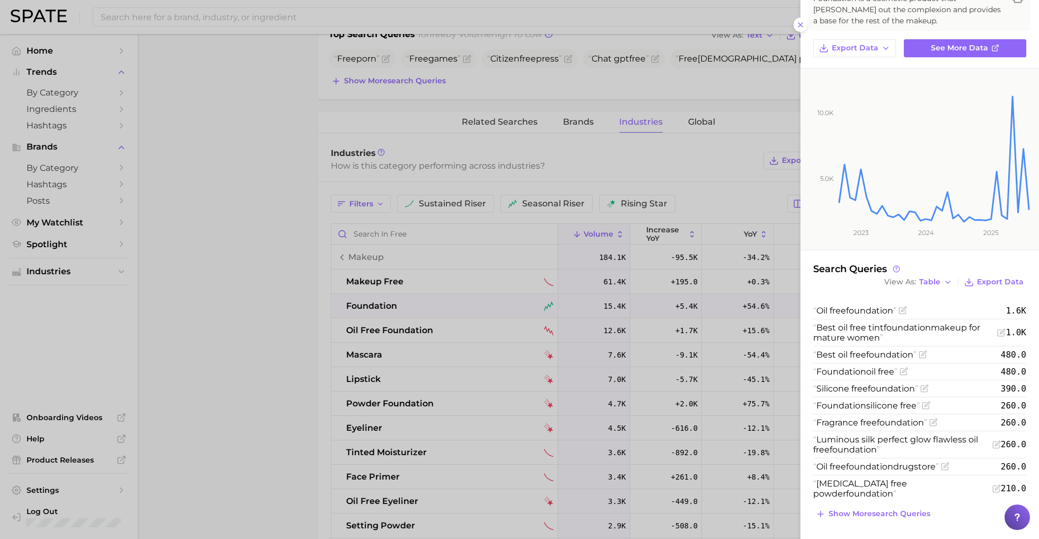
click at [477, 438] on div at bounding box center [519, 269] width 1039 height 539
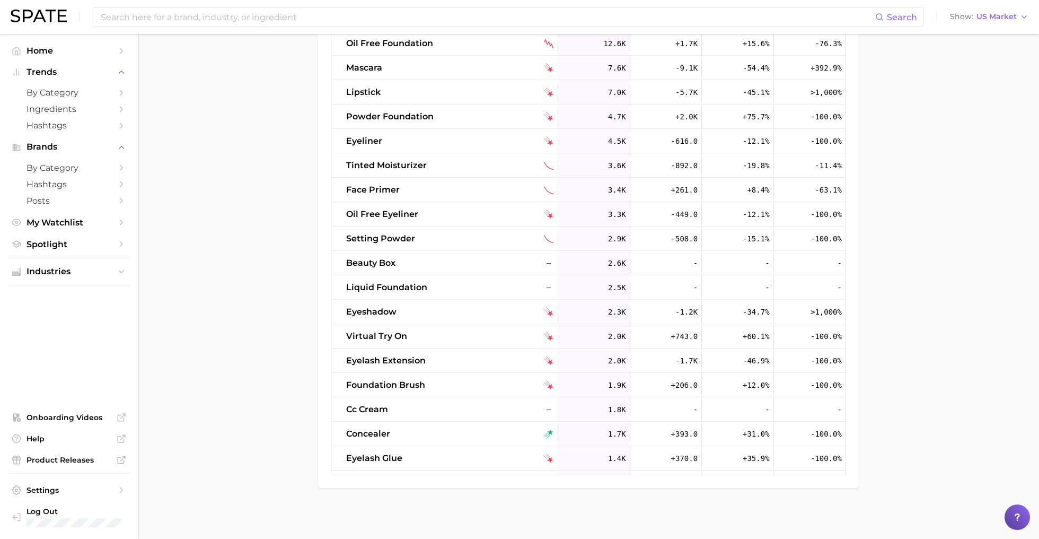
scroll to position [0, 0]
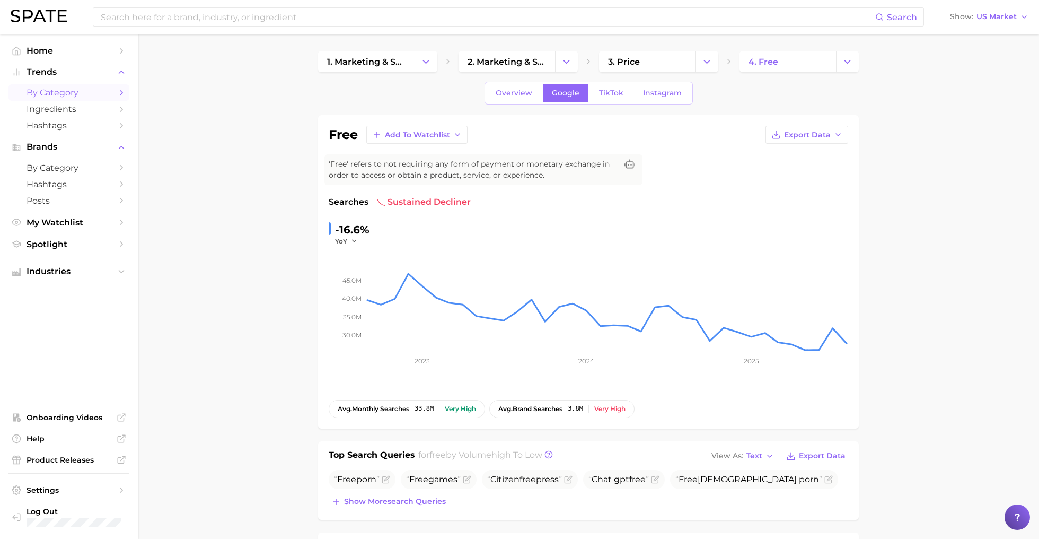
click at [81, 96] on span "by Category" at bounding box center [69, 93] width 85 height 10
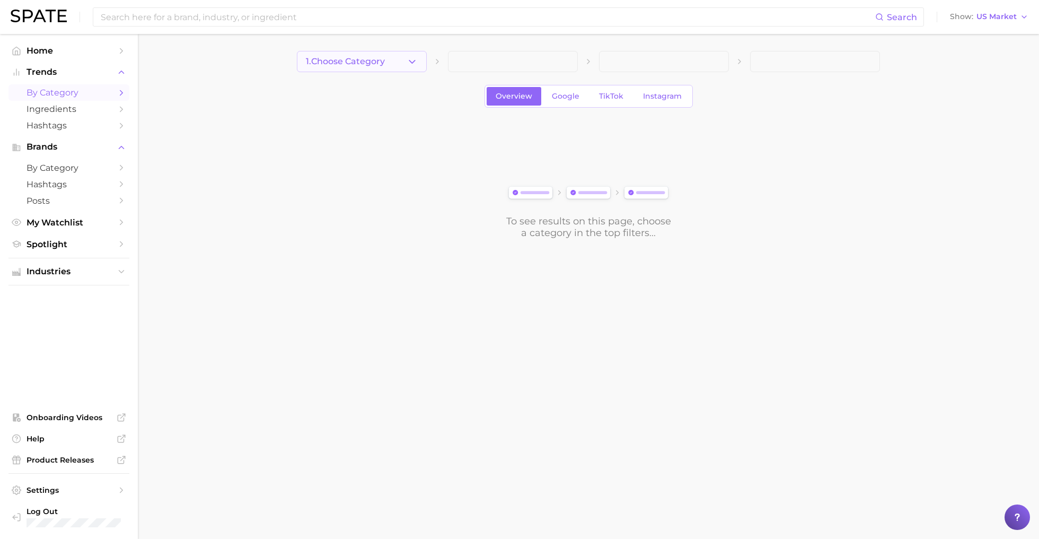
click at [345, 61] on span "1. Choose Category" at bounding box center [345, 62] width 79 height 10
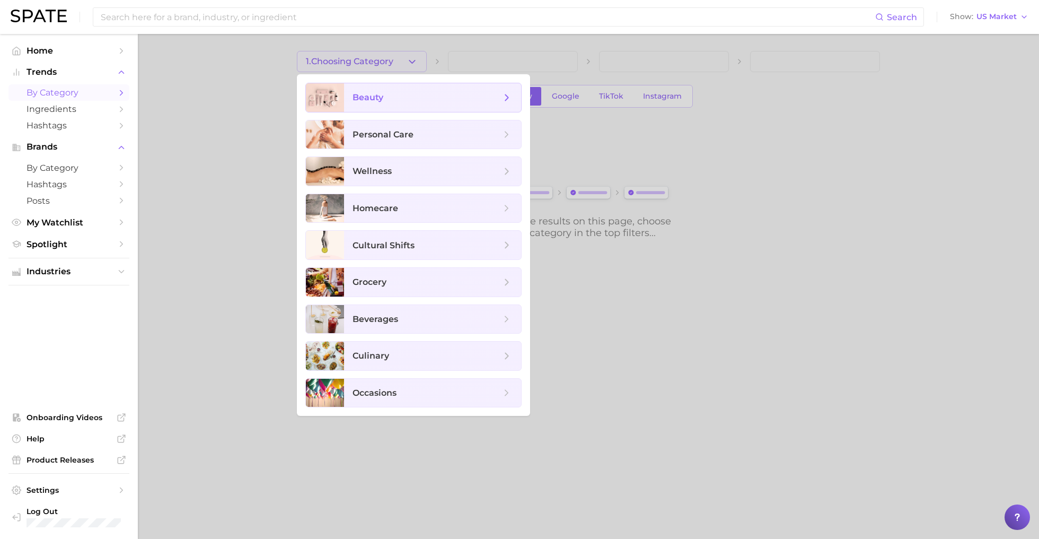
click at [387, 101] on span "beauty" at bounding box center [427, 98] width 148 height 12
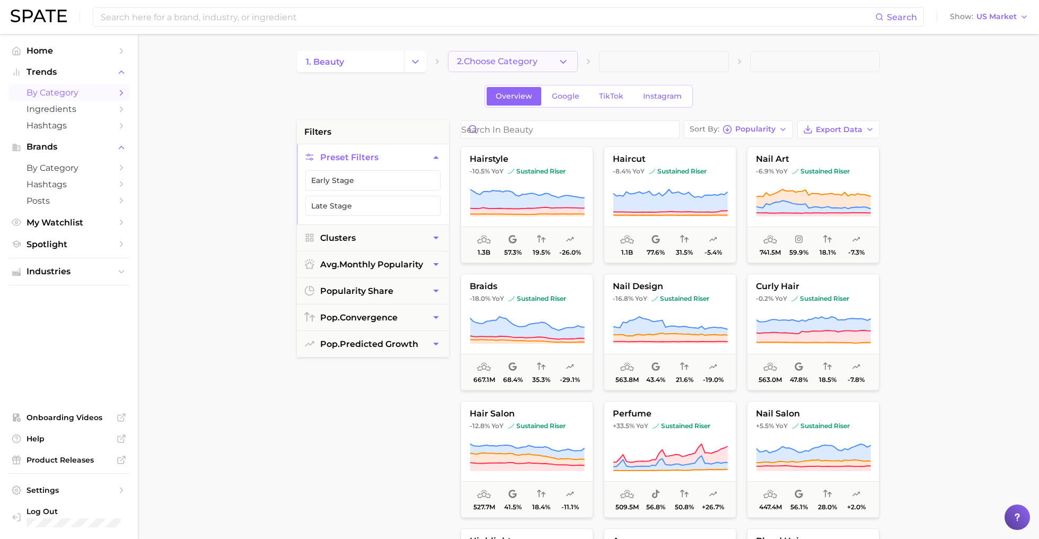
click at [564, 63] on icon "button" at bounding box center [563, 61] width 11 height 11
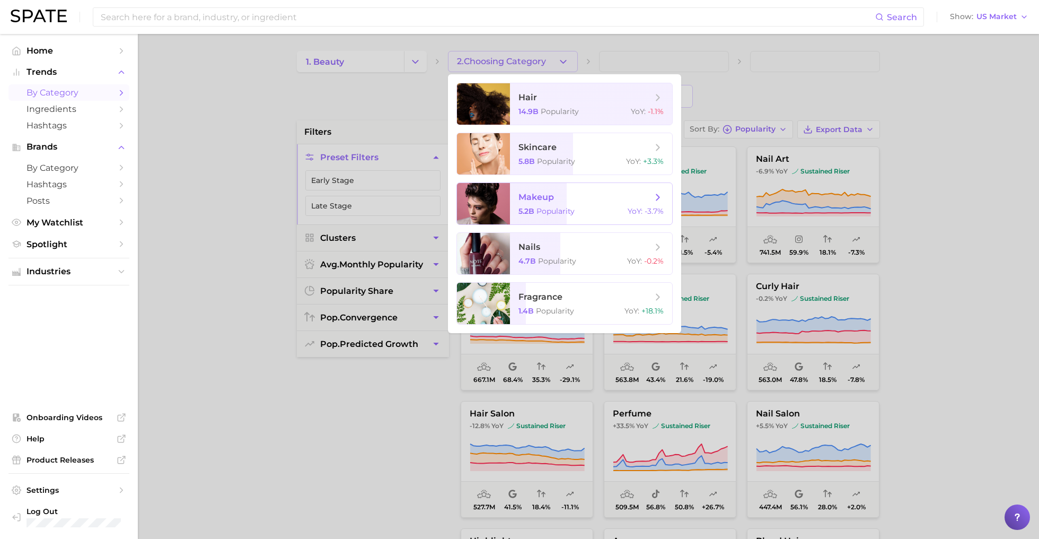
click at [604, 194] on span "makeup" at bounding box center [586, 197] width 134 height 12
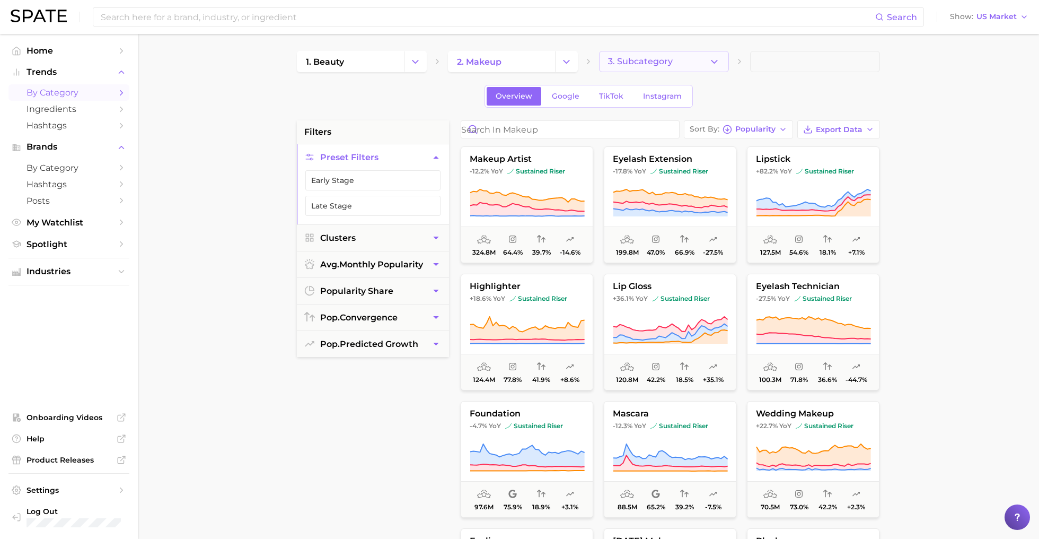
click at [657, 60] on span "3. Subcategory" at bounding box center [640, 62] width 65 height 10
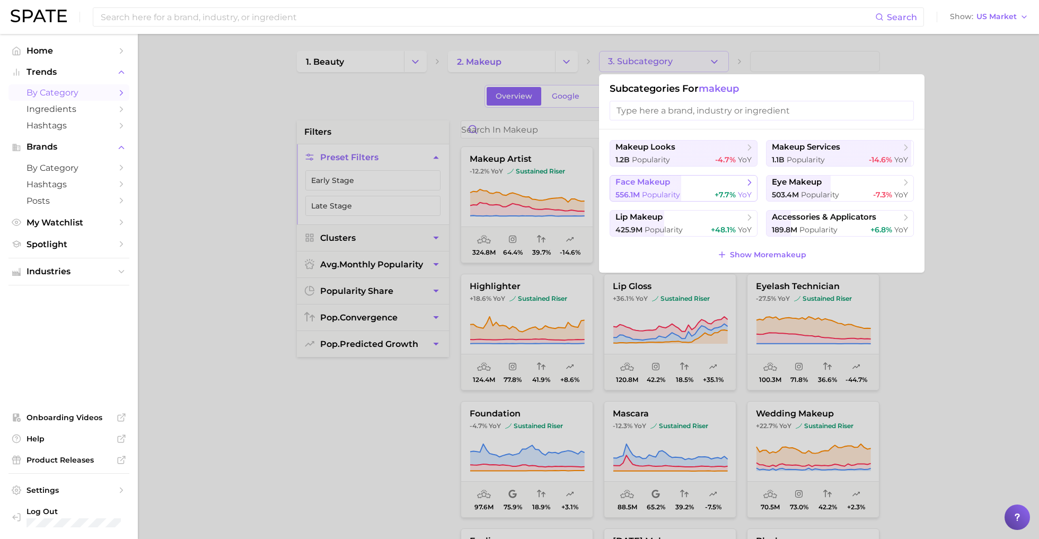
click at [666, 192] on span "Popularity" at bounding box center [661, 195] width 38 height 10
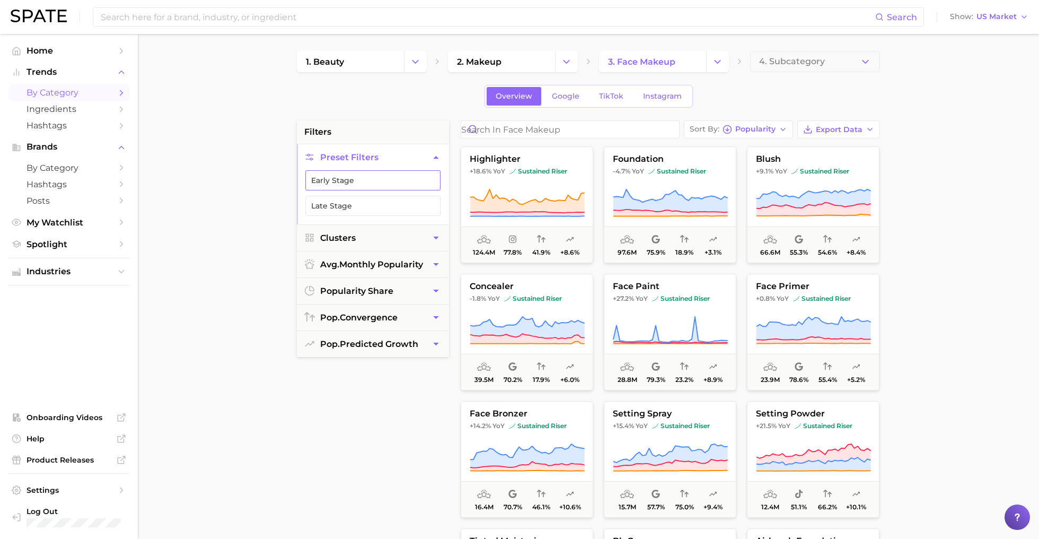
click at [403, 181] on button "Early Stage" at bounding box center [372, 180] width 135 height 20
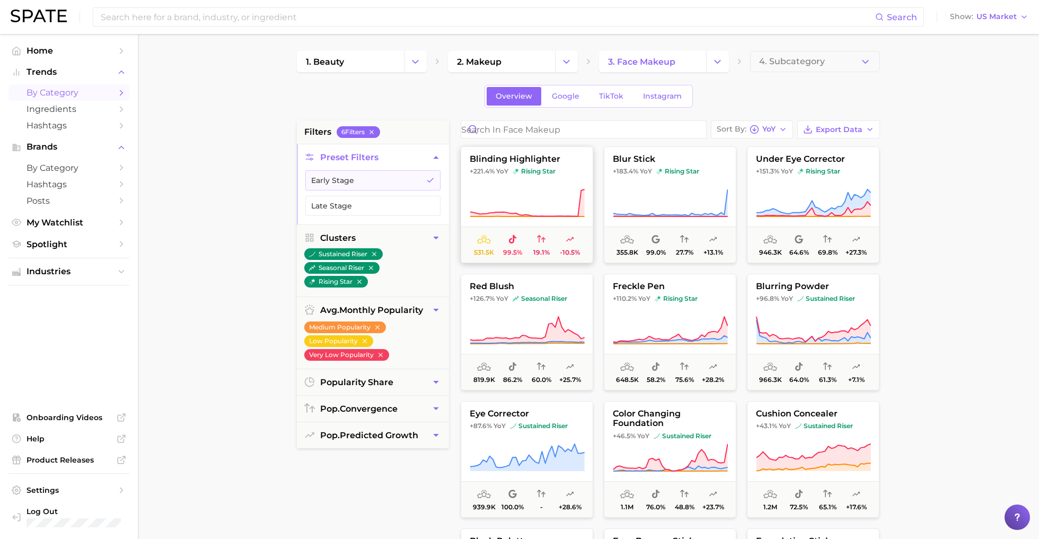
click at [548, 189] on icon at bounding box center [527, 203] width 115 height 30
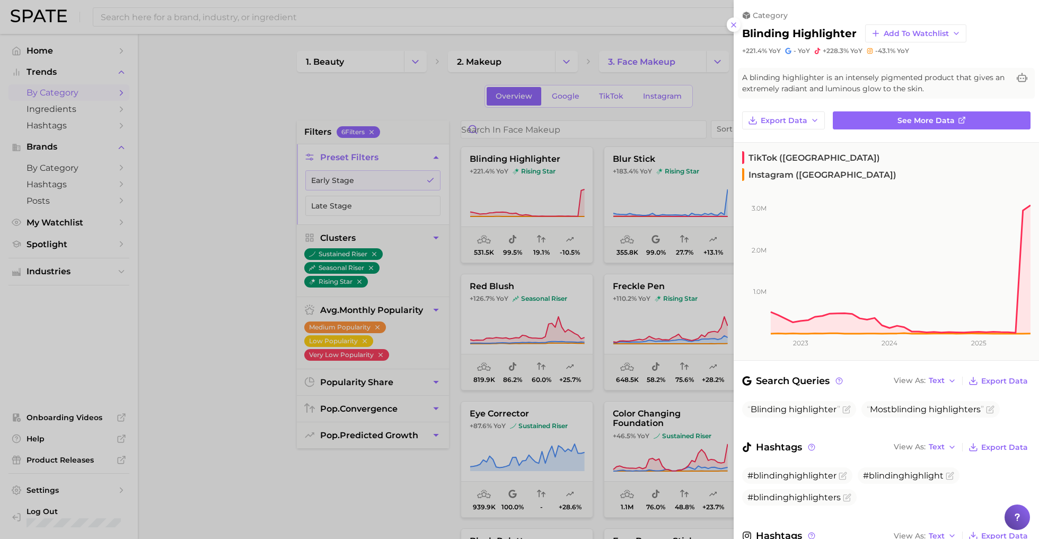
click at [575, 259] on div at bounding box center [519, 269] width 1039 height 539
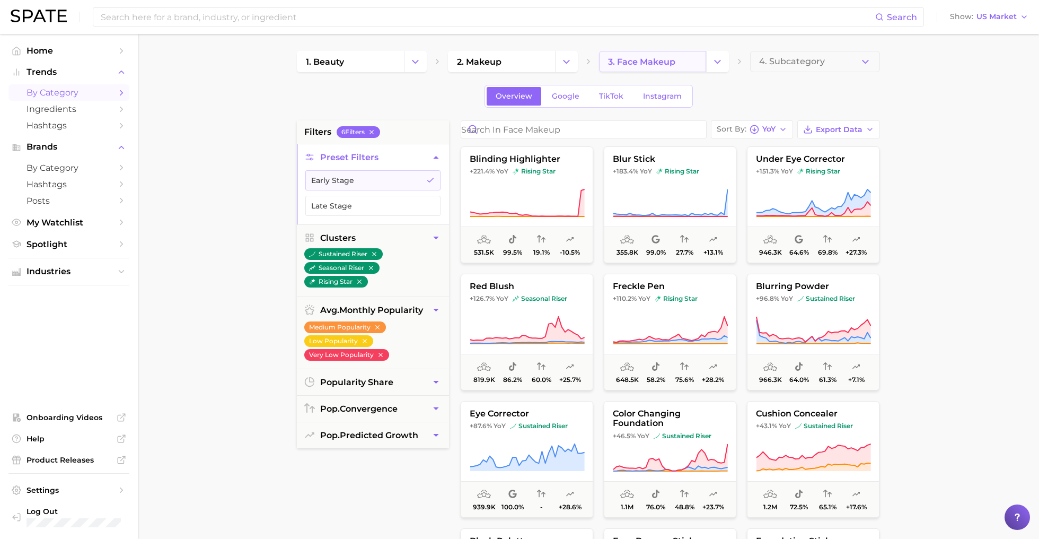
click at [663, 67] on link "3. face makeup" at bounding box center [652, 61] width 107 height 21
click at [769, 68] on button "4. Subcategory" at bounding box center [815, 61] width 130 height 21
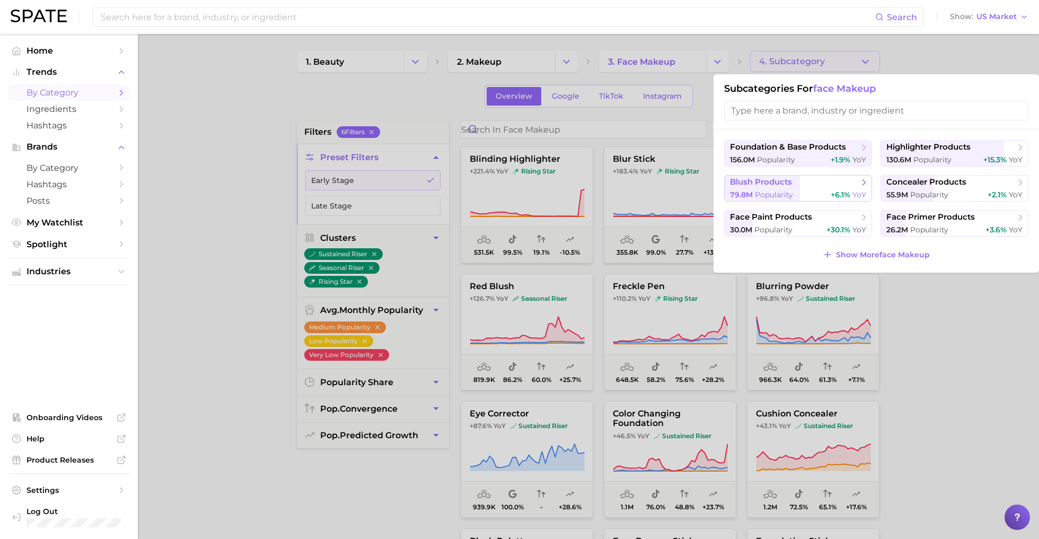
click at [792, 182] on span "blush products" at bounding box center [761, 182] width 62 height 10
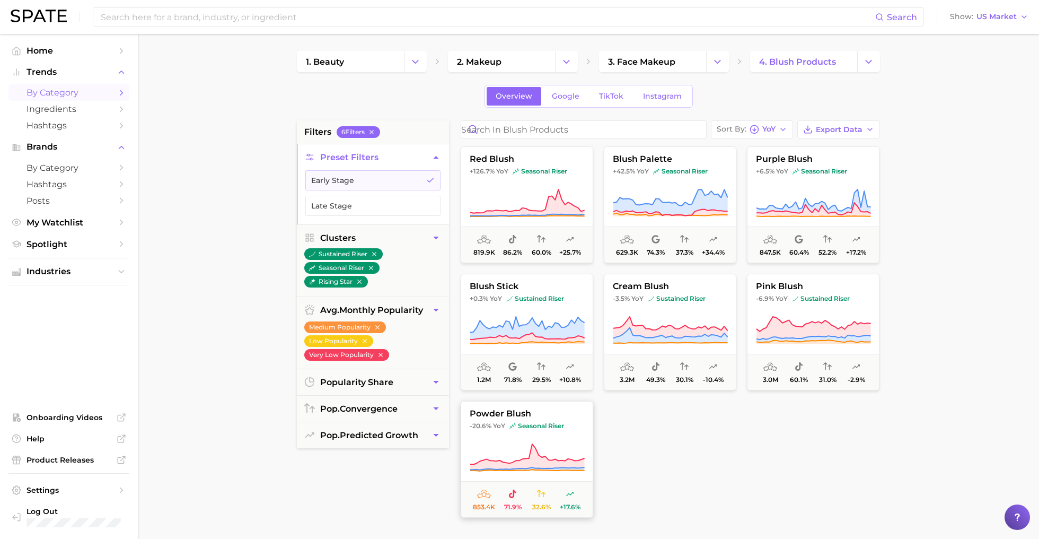
click at [544, 460] on icon at bounding box center [527, 457] width 115 height 26
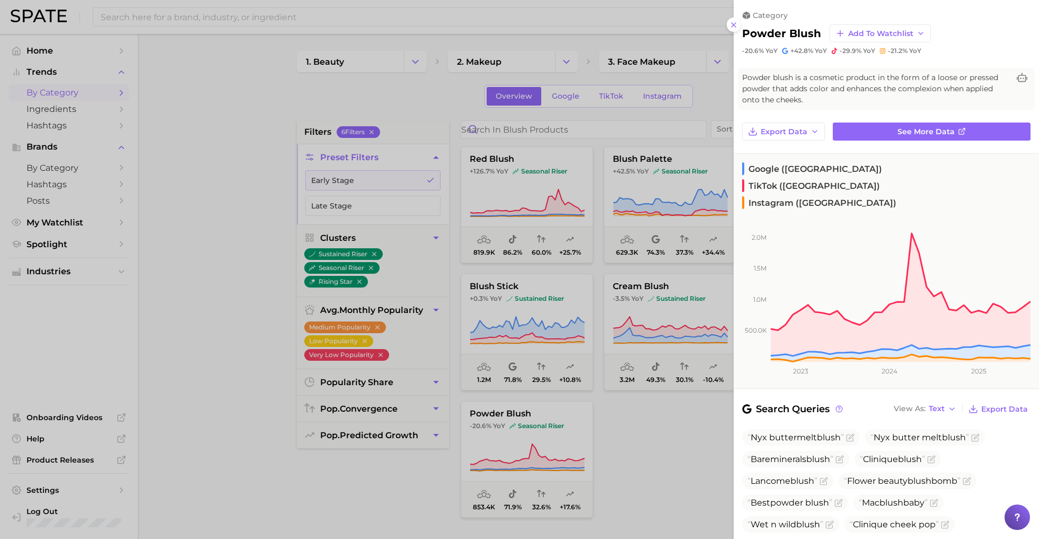
click at [223, 169] on div at bounding box center [519, 269] width 1039 height 539
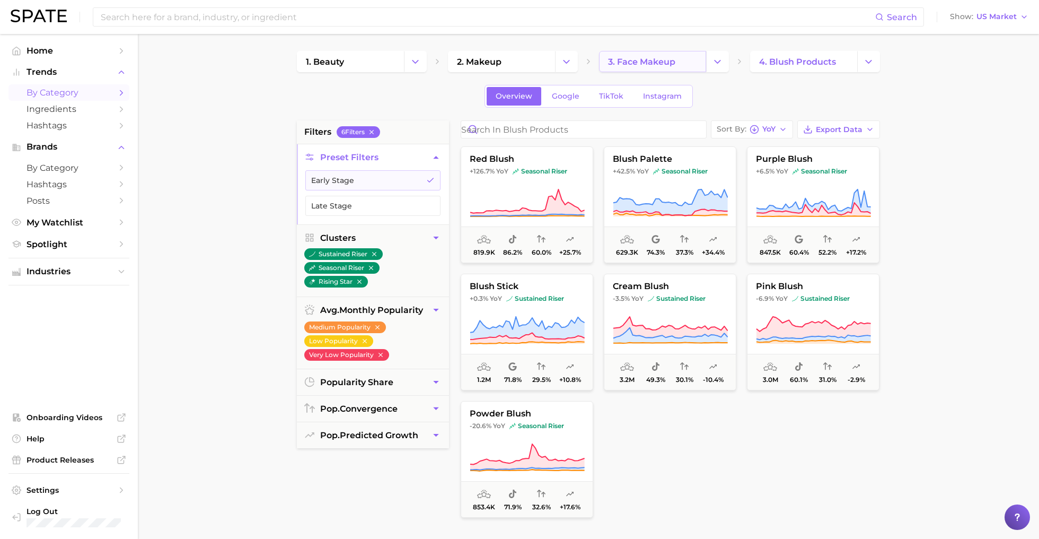
click at [686, 60] on link "3. face makeup" at bounding box center [652, 61] width 107 height 21
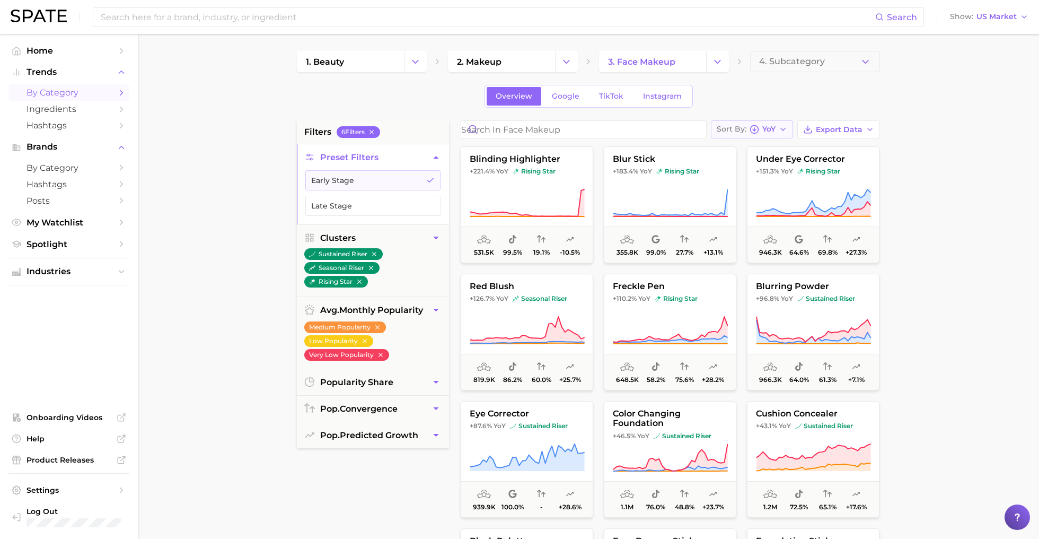
click at [772, 121] on button "Sort By [PERSON_NAME]" at bounding box center [752, 129] width 82 height 18
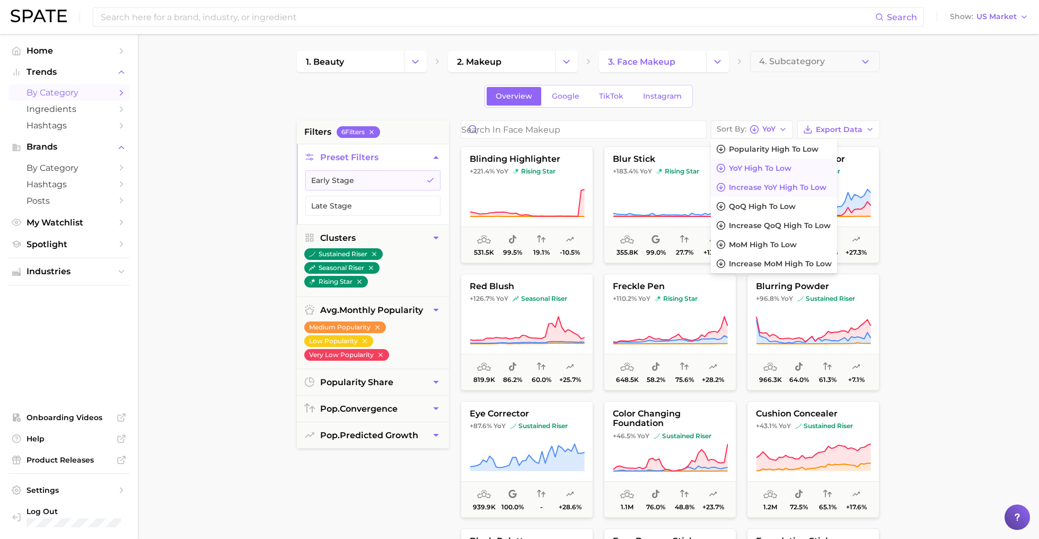
click at [766, 185] on span "Increase YoY high to low" at bounding box center [778, 187] width 98 height 9
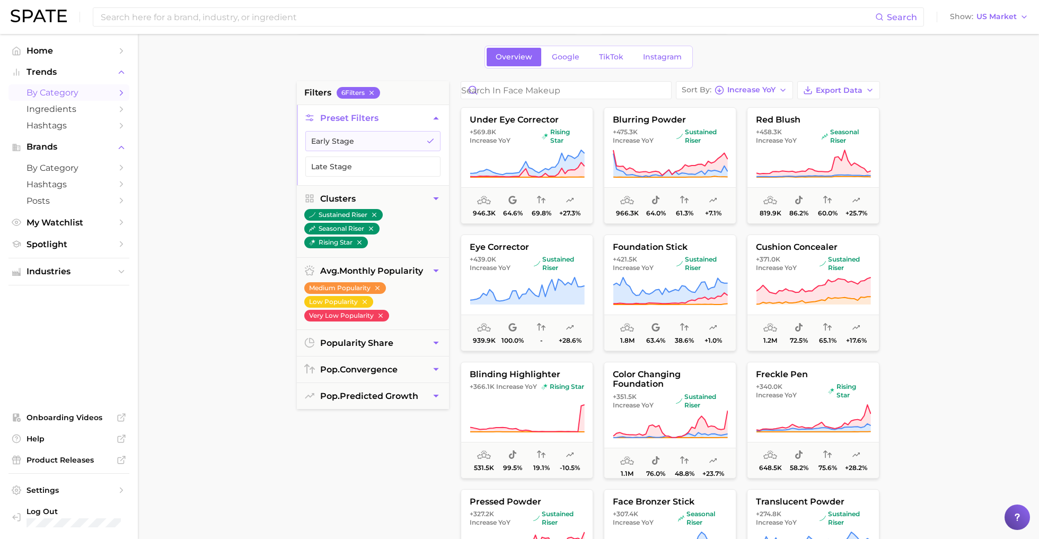
scroll to position [40, 0]
click at [95, 103] on link "Ingredients" at bounding box center [68, 109] width 121 height 16
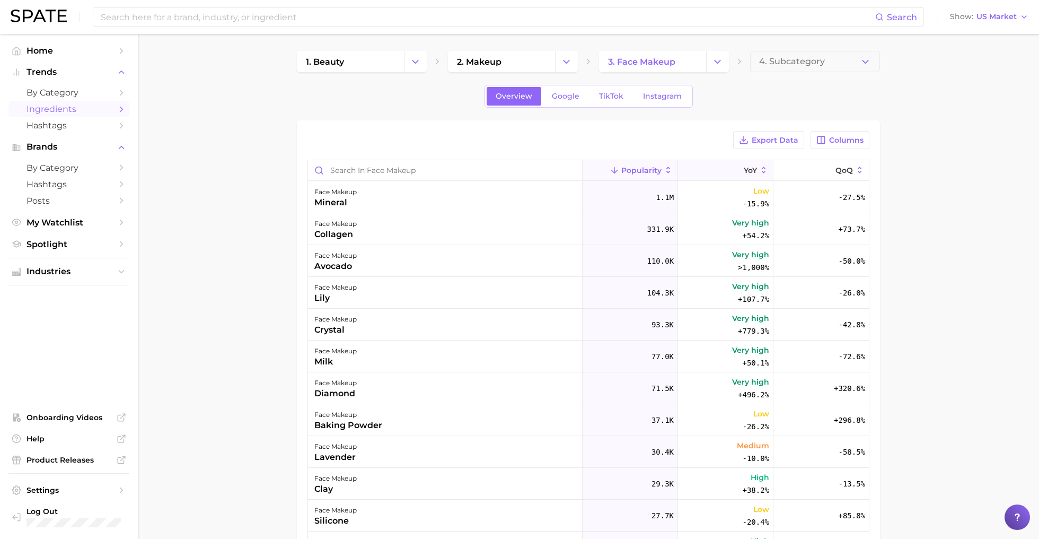
click at [754, 171] on span "YoY" at bounding box center [750, 170] width 13 height 8
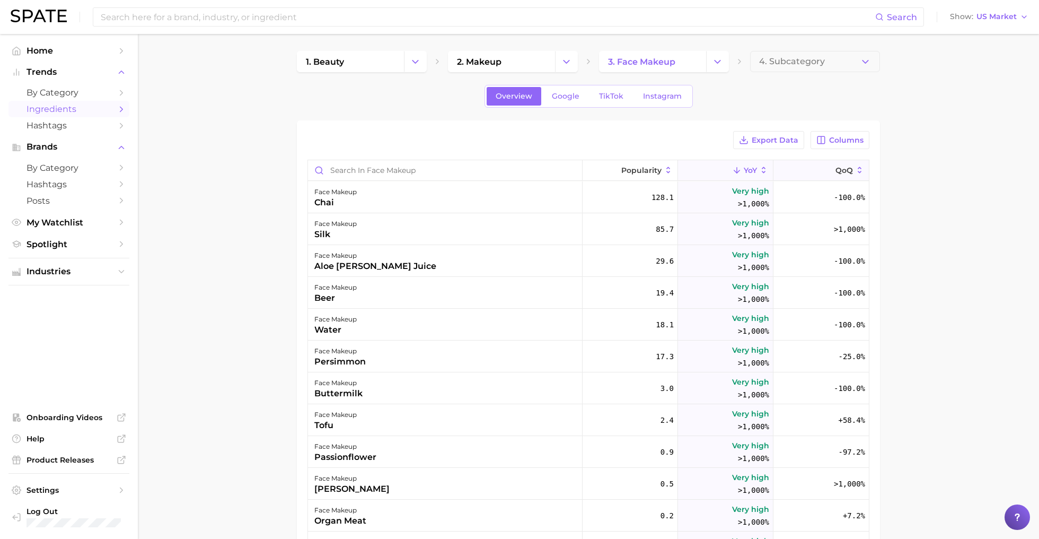
click at [846, 166] on span "QoQ" at bounding box center [845, 170] width 18 height 8
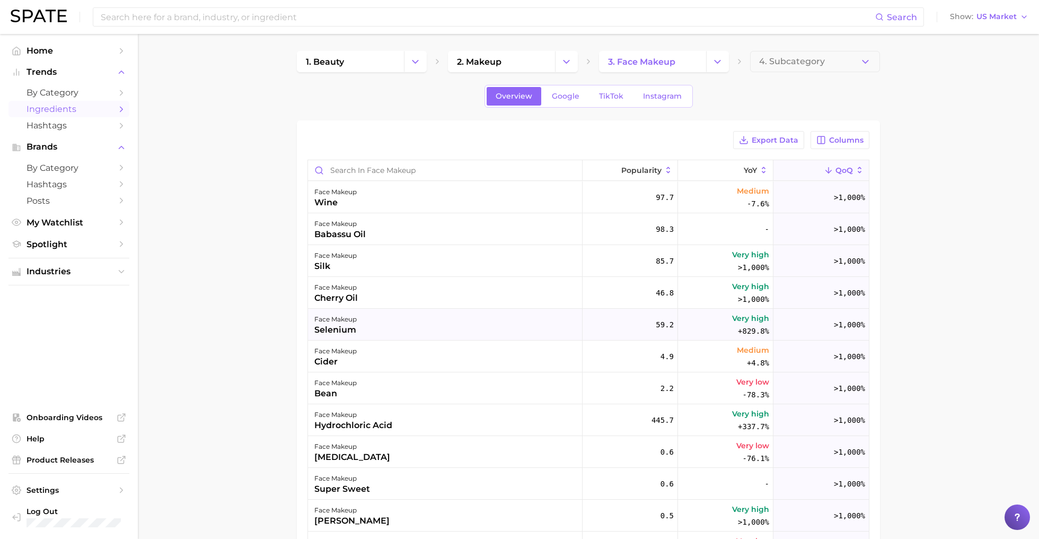
click at [375, 320] on div "face makeup selenium" at bounding box center [445, 325] width 275 height 32
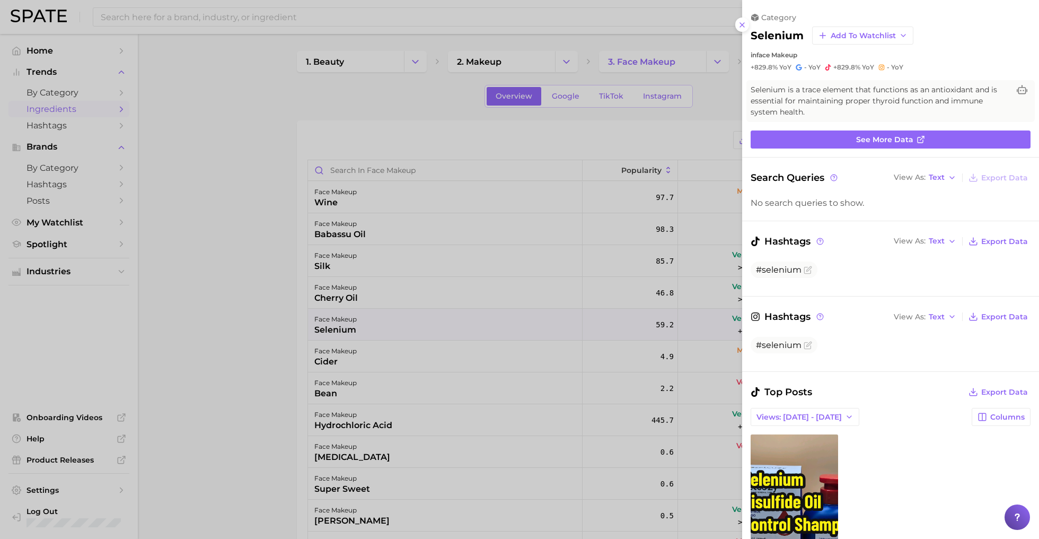
click at [315, 273] on div at bounding box center [519, 269] width 1039 height 539
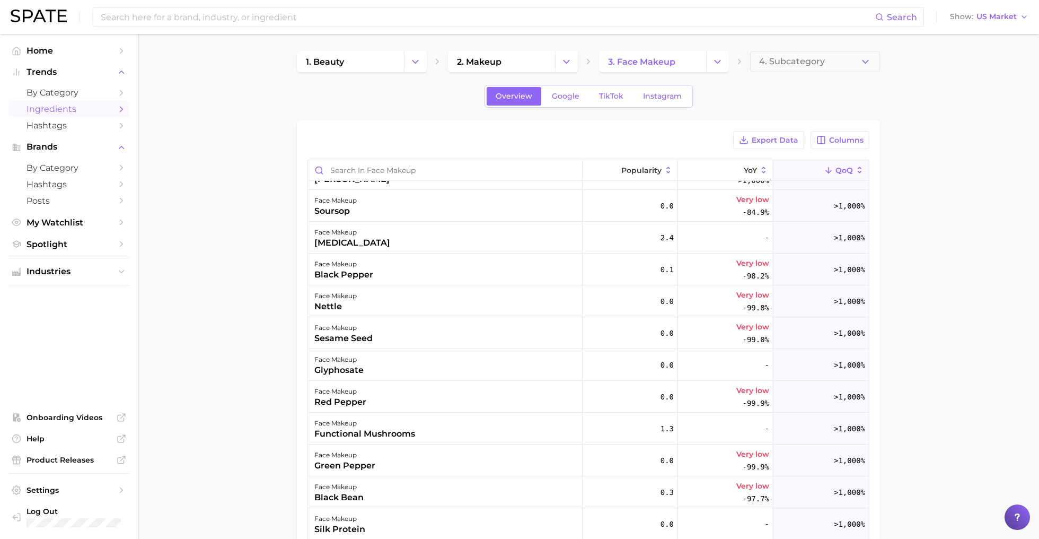
scroll to position [345, 0]
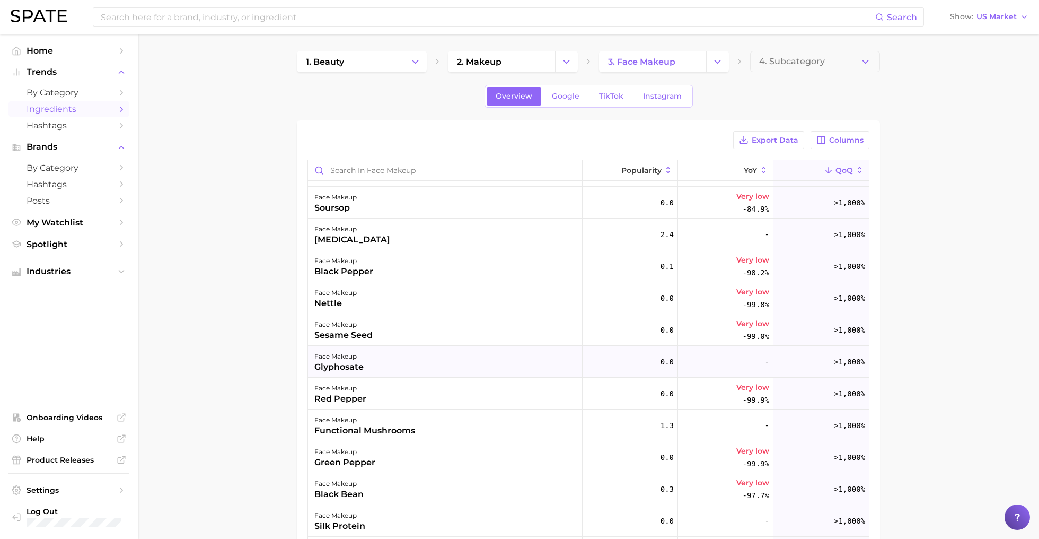
click at [413, 362] on div "face makeup glyphosate" at bounding box center [445, 362] width 275 height 32
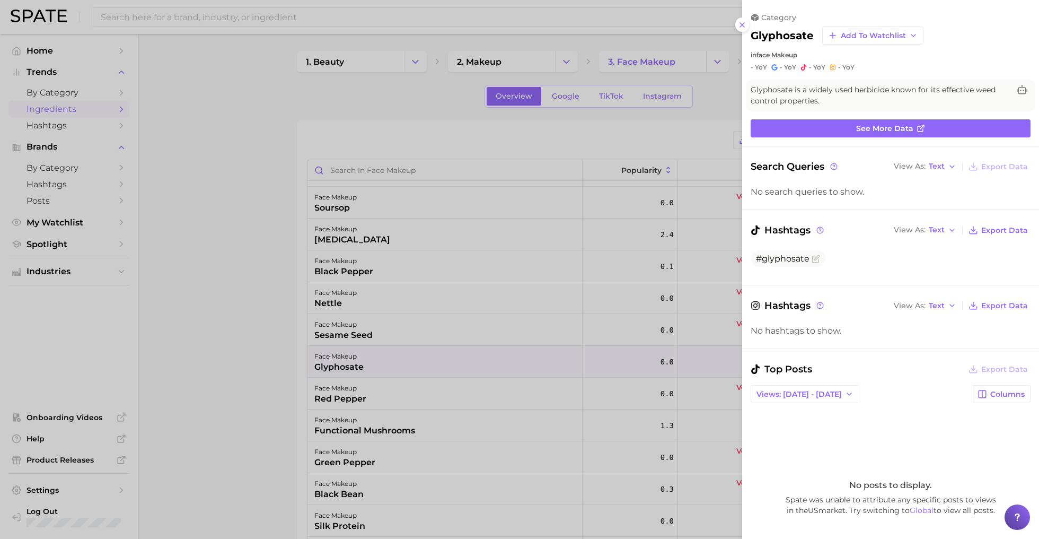
click at [534, 269] on div at bounding box center [519, 269] width 1039 height 539
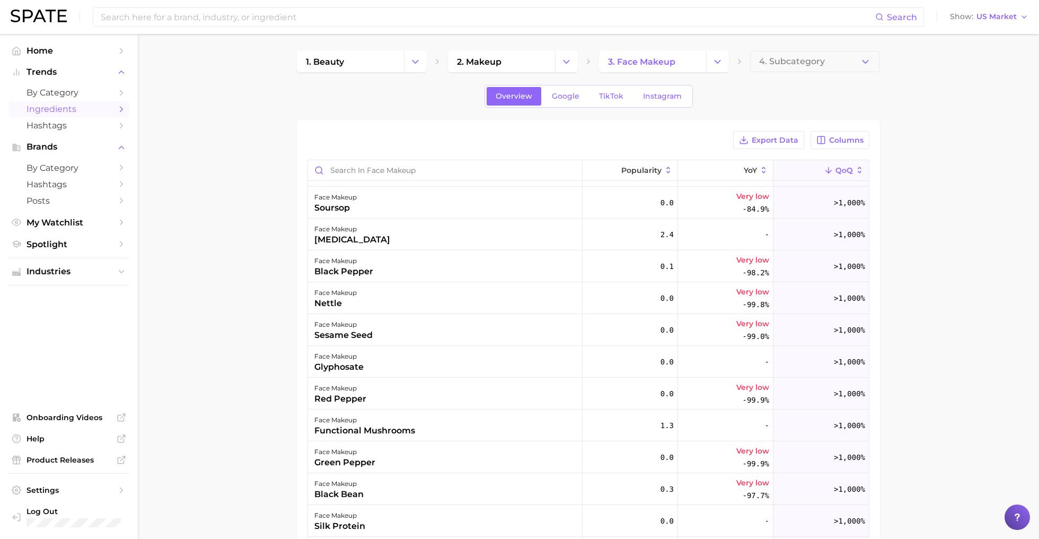
scroll to position [0, 0]
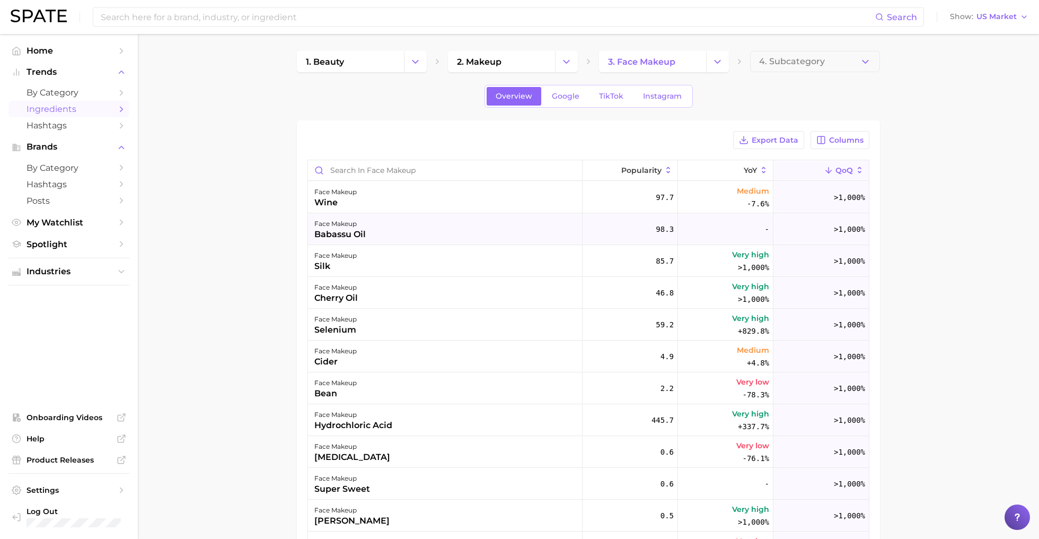
click at [452, 233] on div "face makeup babassu oil" at bounding box center [445, 229] width 275 height 32
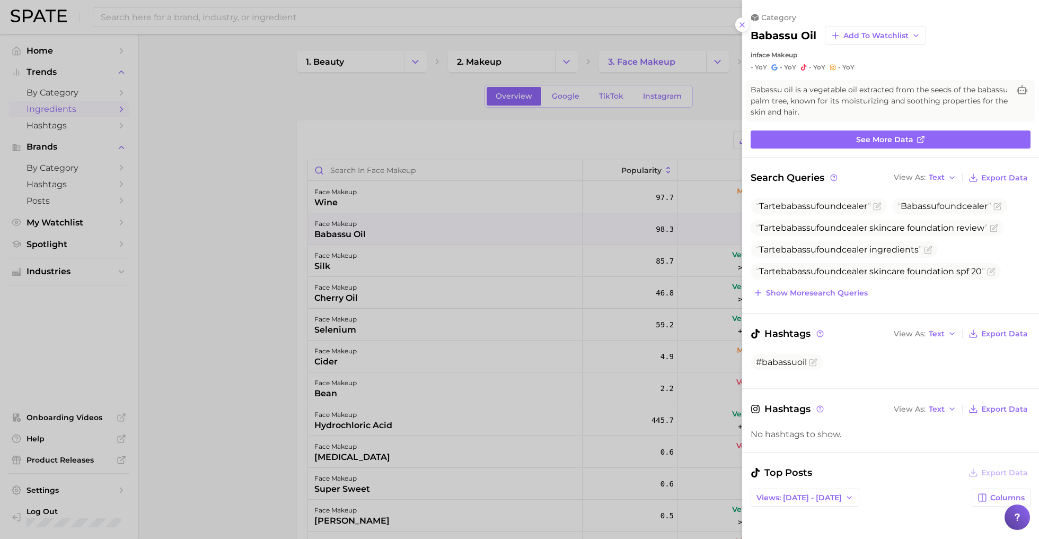
click at [527, 247] on div at bounding box center [519, 269] width 1039 height 539
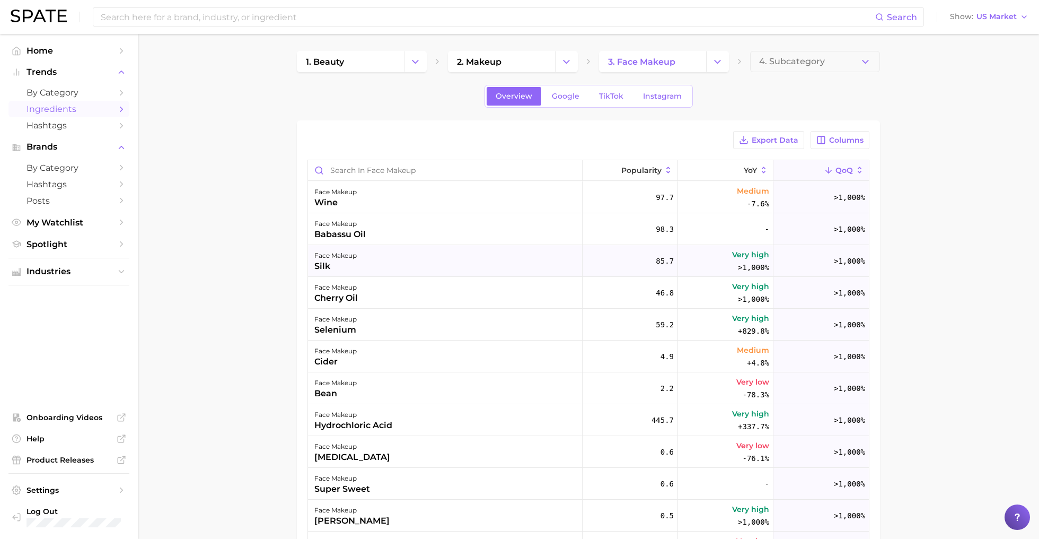
click at [498, 264] on div "face makeup silk" at bounding box center [445, 261] width 275 height 32
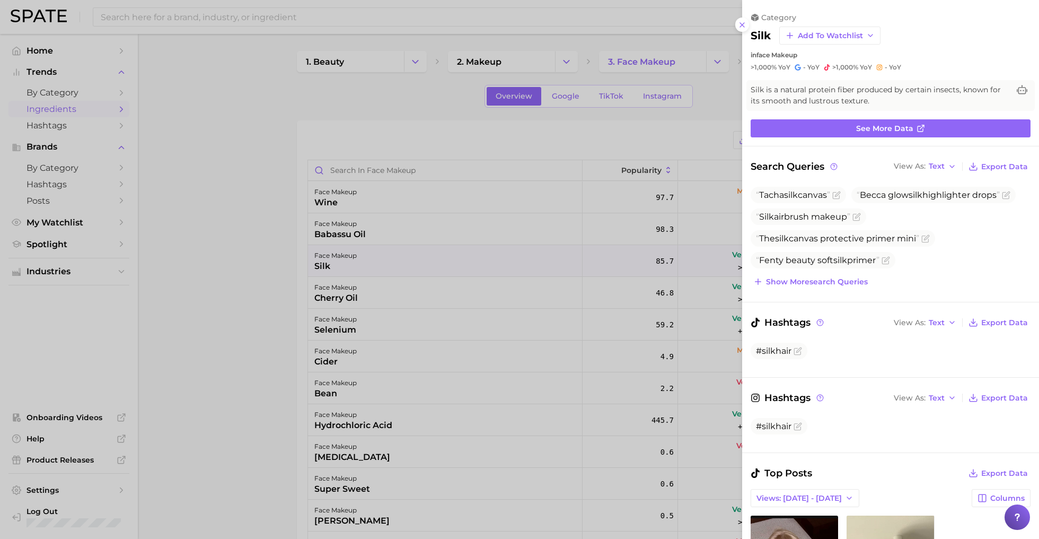
click at [478, 305] on div at bounding box center [519, 269] width 1039 height 539
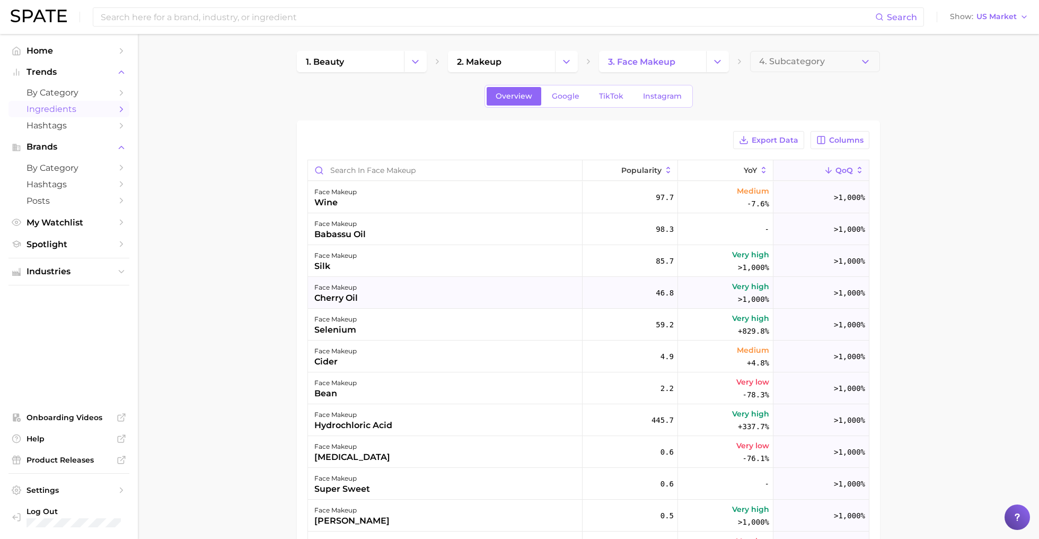
click at [427, 300] on div "face makeup cherry oil" at bounding box center [445, 293] width 275 height 32
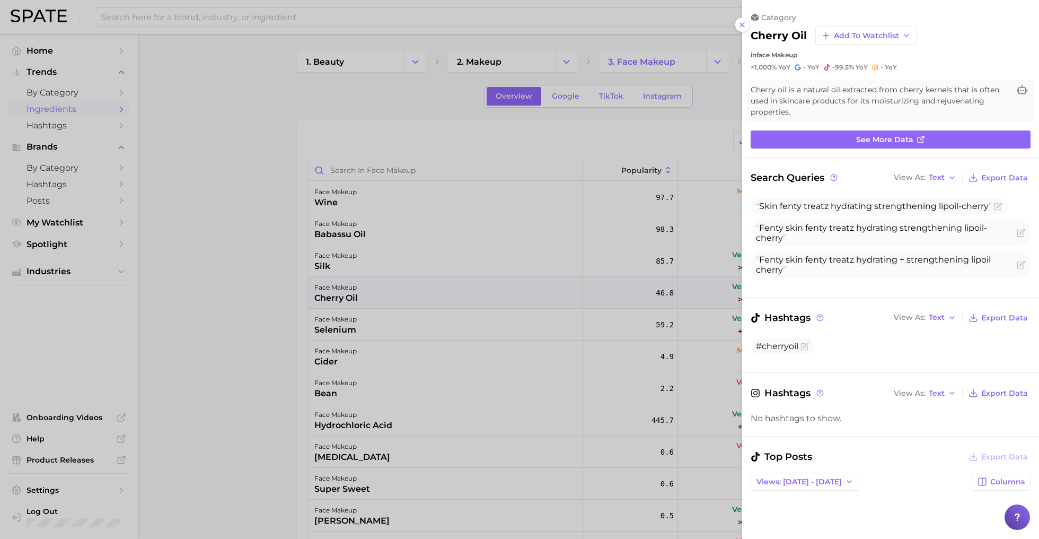
click at [415, 358] on div at bounding box center [519, 269] width 1039 height 539
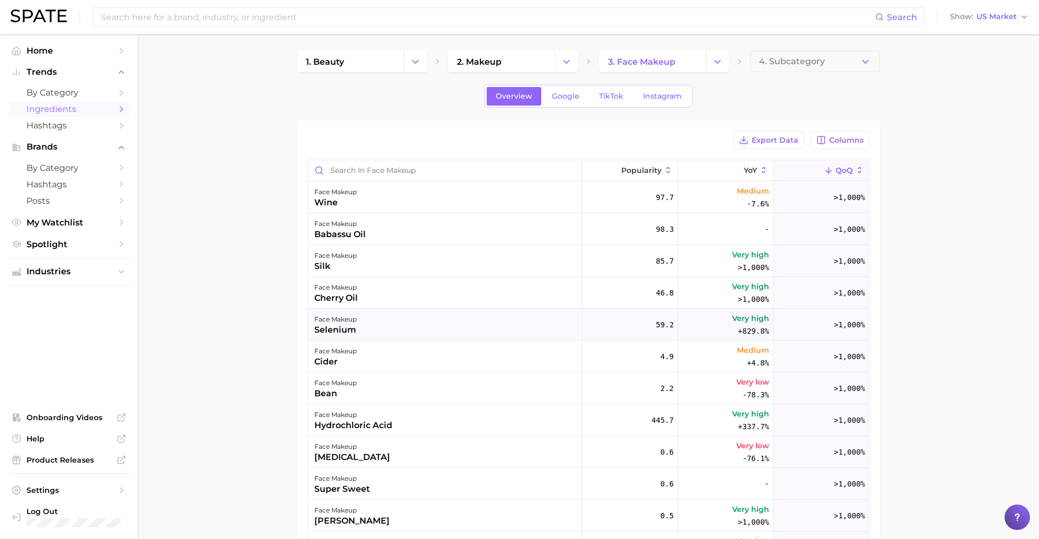
click at [414, 327] on div "face makeup selenium" at bounding box center [445, 325] width 275 height 32
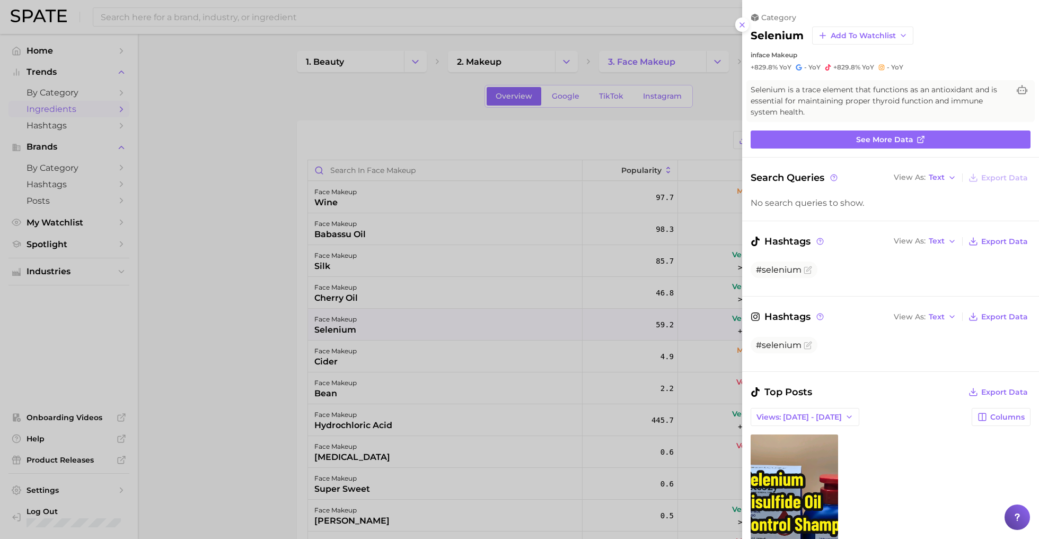
click at [513, 349] on div at bounding box center [519, 269] width 1039 height 539
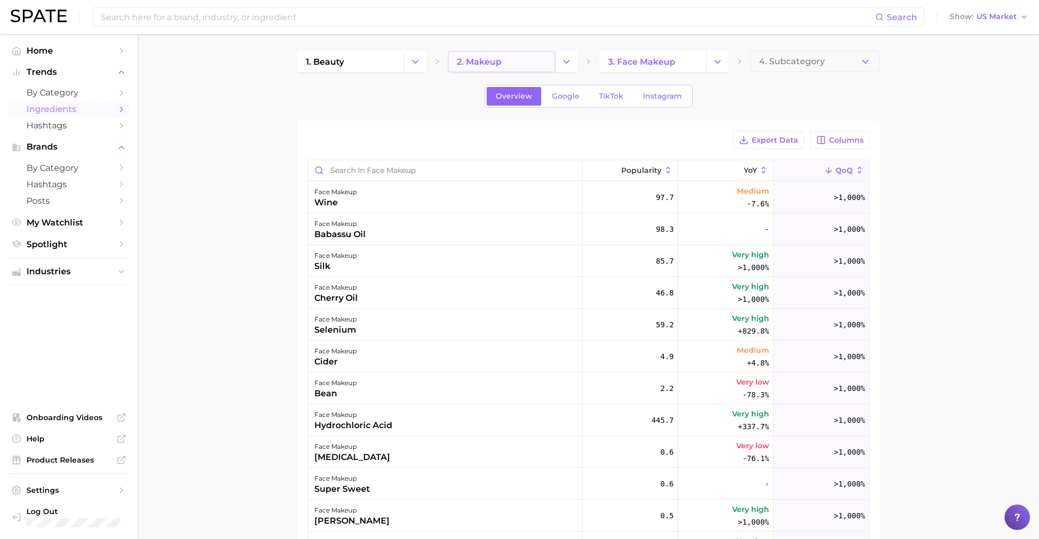
click at [525, 63] on link "2. makeup" at bounding box center [501, 61] width 107 height 21
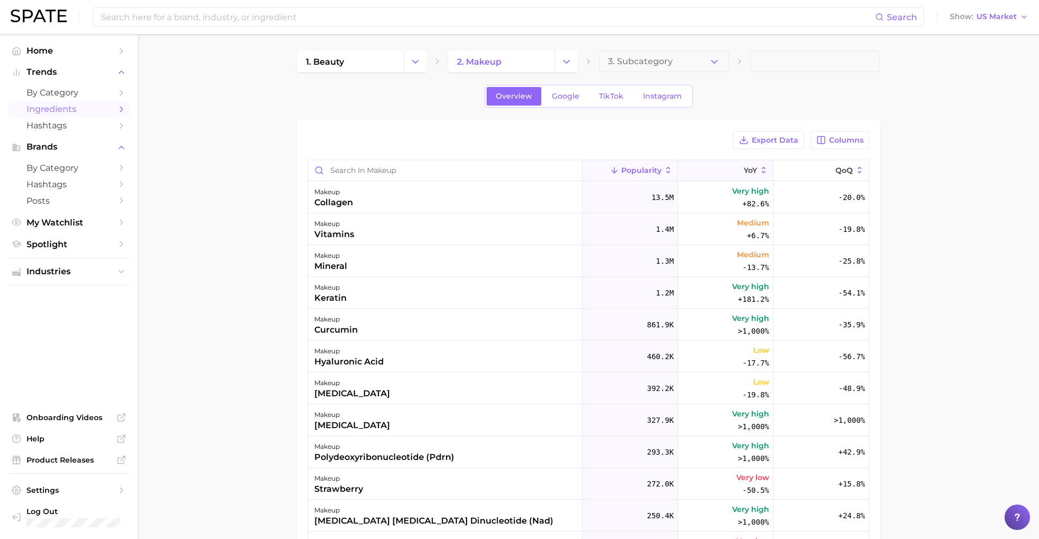
click at [742, 171] on button "YoY" at bounding box center [725, 170] width 95 height 21
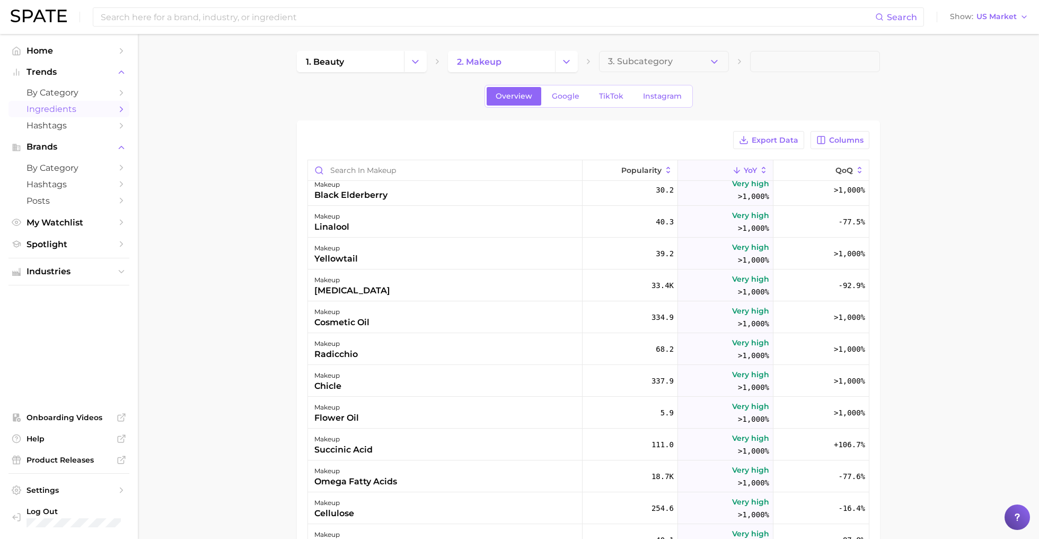
scroll to position [1025, 0]
click at [403, 413] on div "makeup flower oil" at bounding box center [445, 414] width 275 height 32
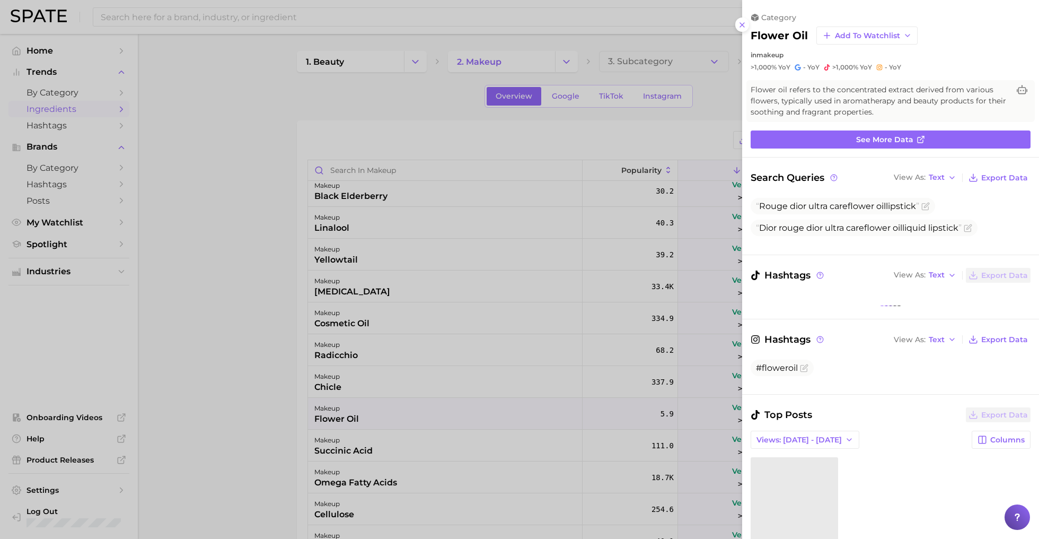
click at [543, 426] on div at bounding box center [519, 269] width 1039 height 539
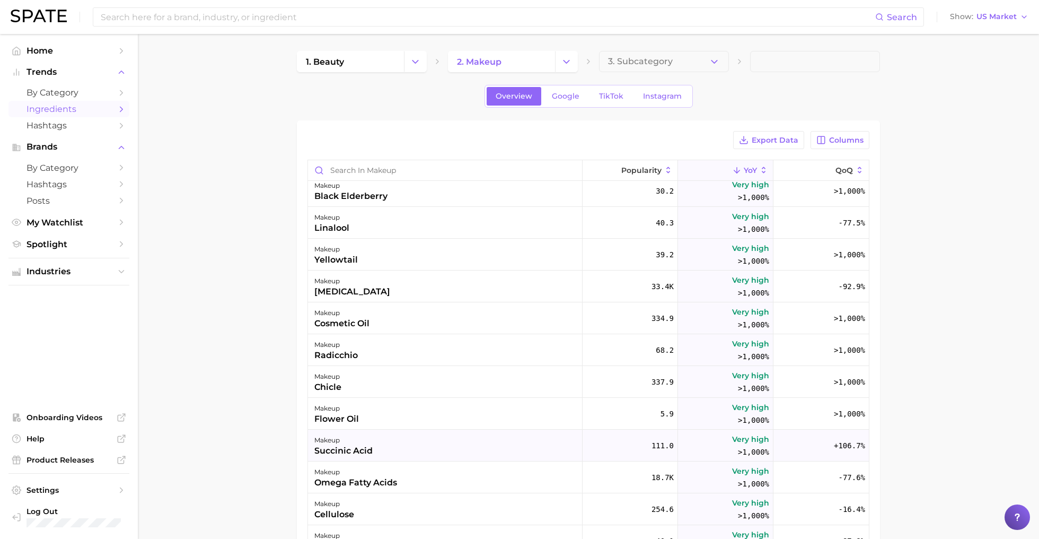
click at [510, 450] on div "makeup succinic acid" at bounding box center [445, 446] width 275 height 32
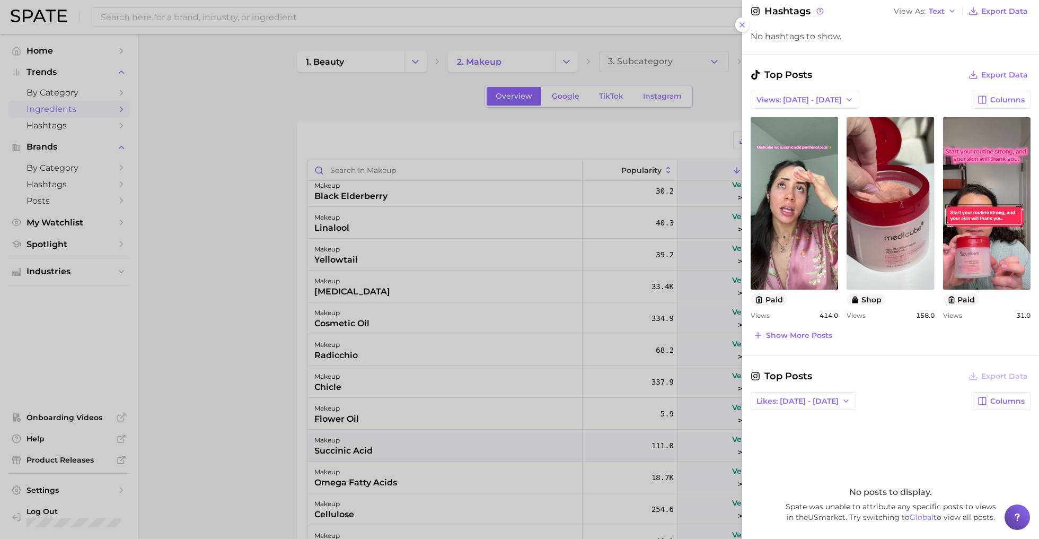
scroll to position [0, 0]
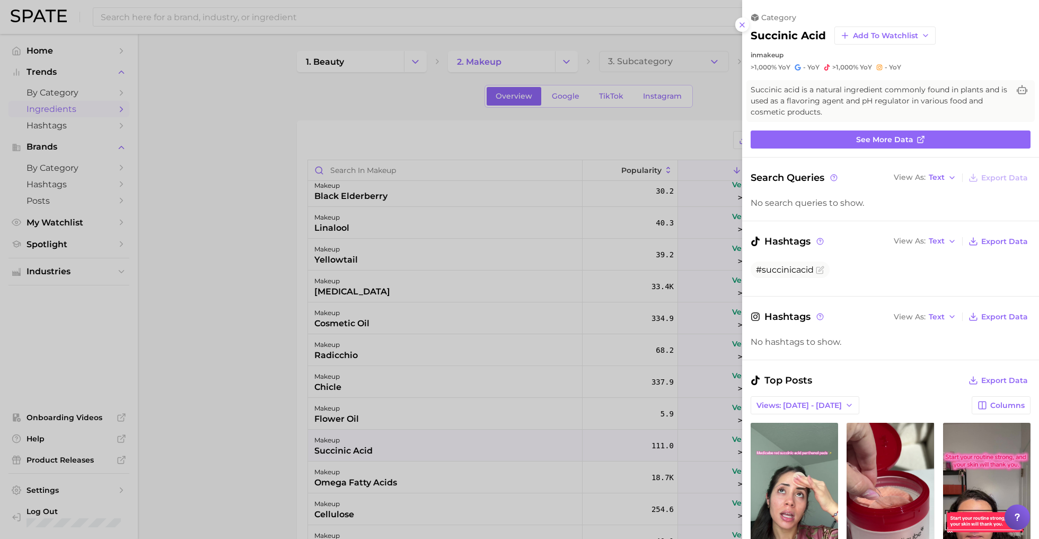
click at [504, 439] on div at bounding box center [519, 269] width 1039 height 539
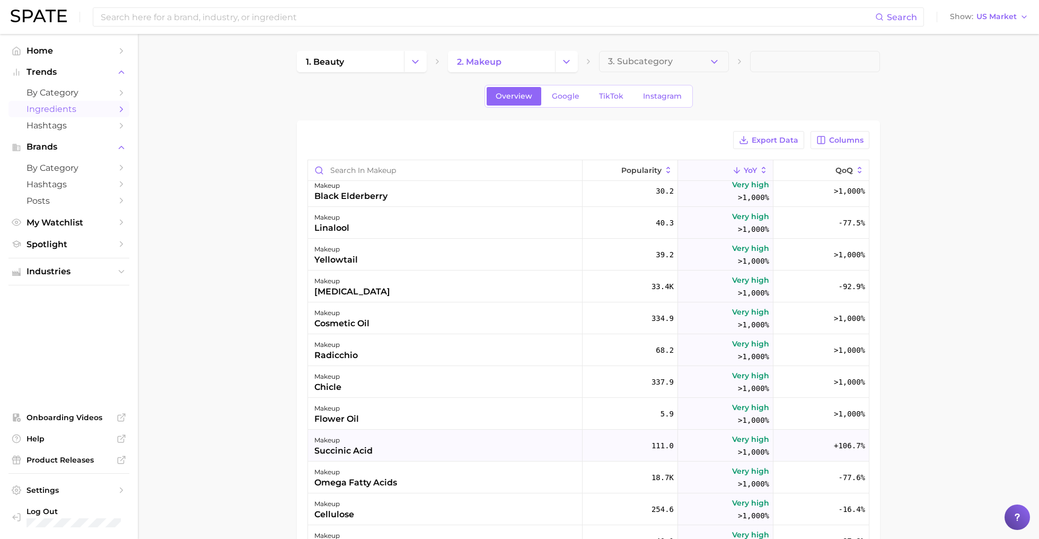
click at [554, 445] on div "makeup succinic acid" at bounding box center [445, 446] width 275 height 32
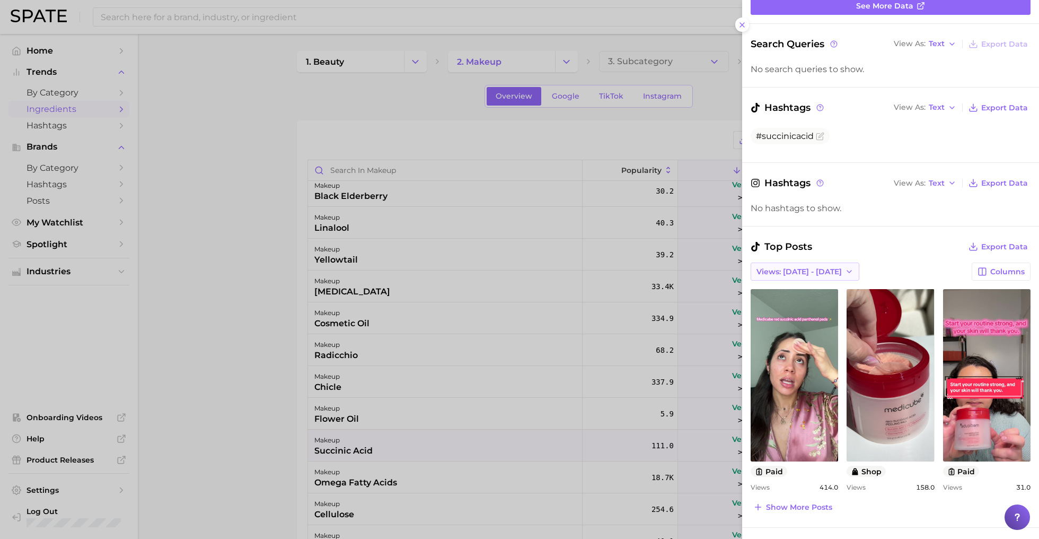
scroll to position [375, 0]
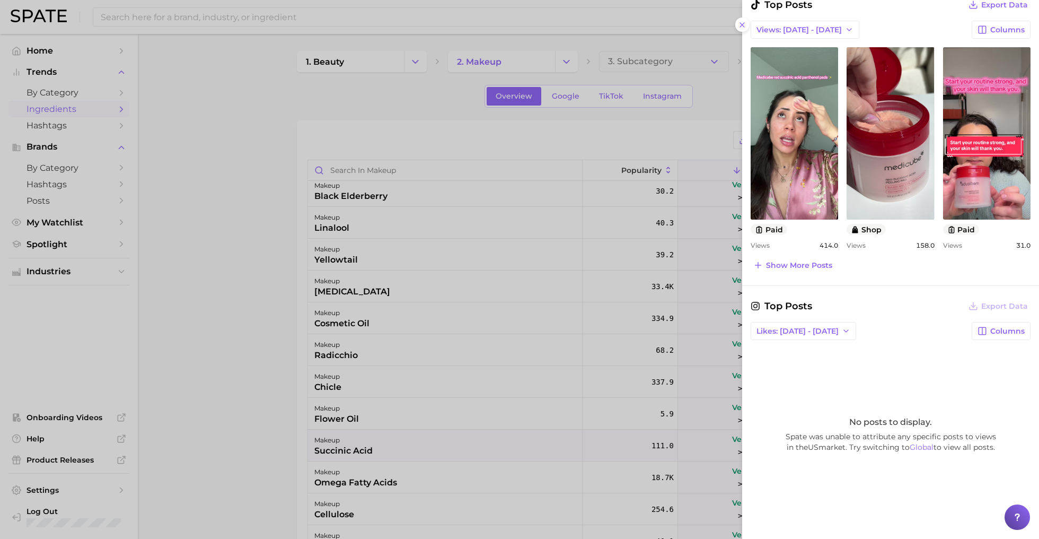
click at [500, 392] on div at bounding box center [519, 269] width 1039 height 539
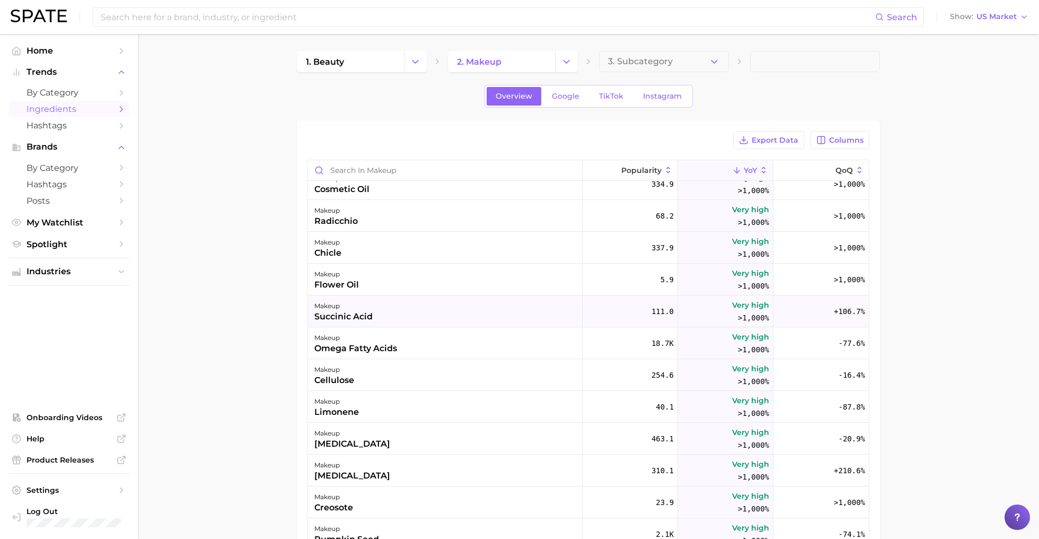
scroll to position [1160, 0]
click at [421, 363] on div "makeup cellulose" at bounding box center [445, 373] width 275 height 32
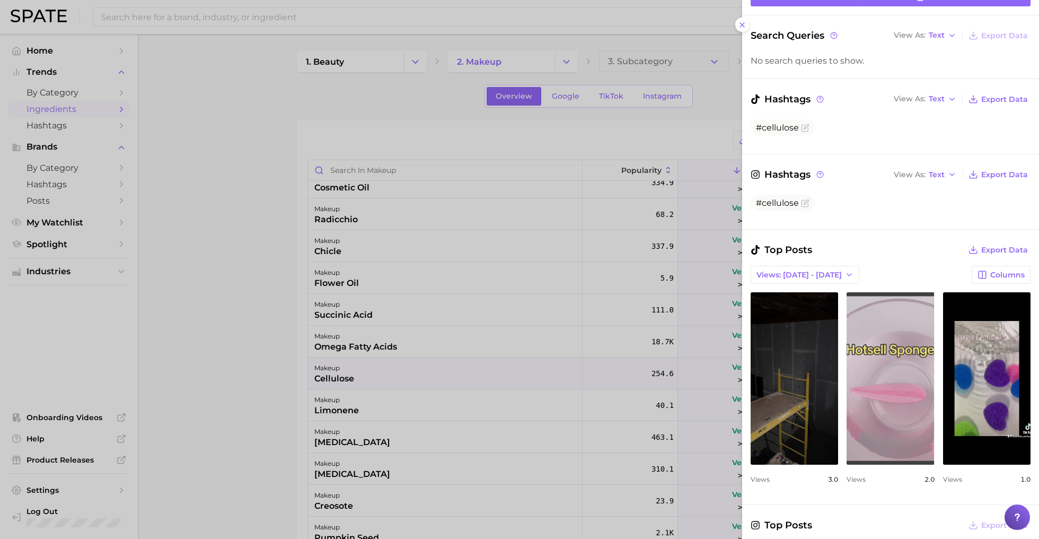
scroll to position [173, 0]
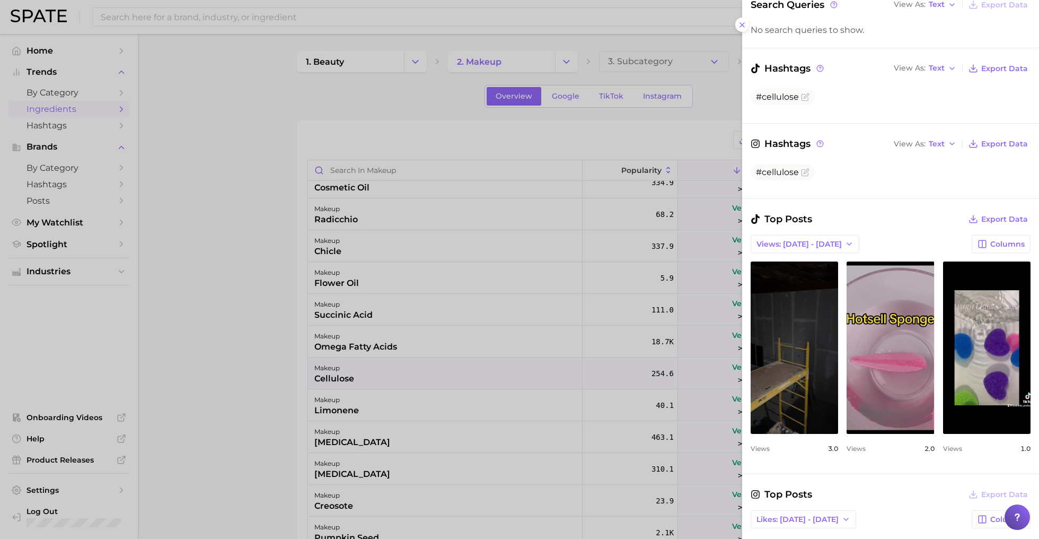
click at [485, 384] on div at bounding box center [519, 269] width 1039 height 539
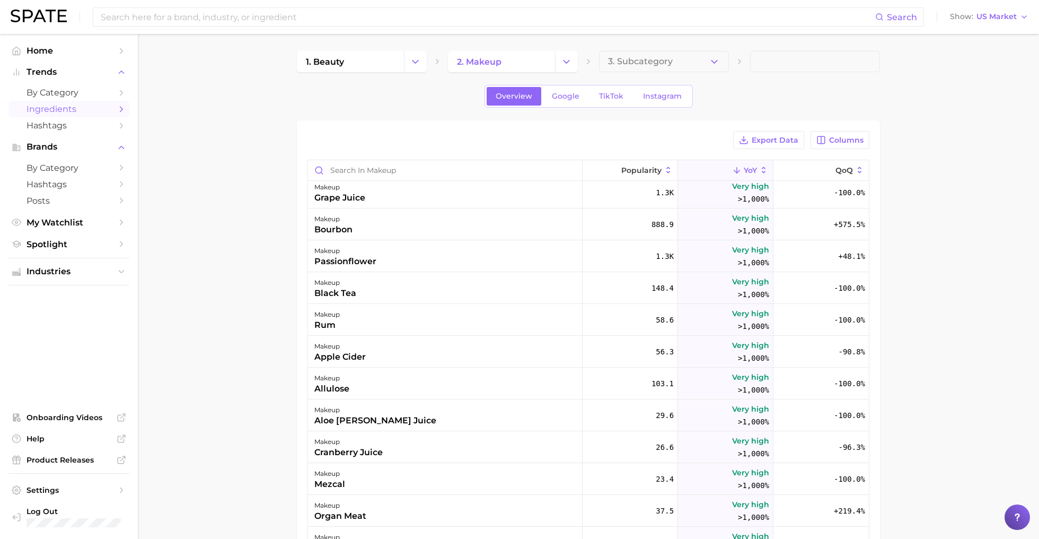
scroll to position [0, 0]
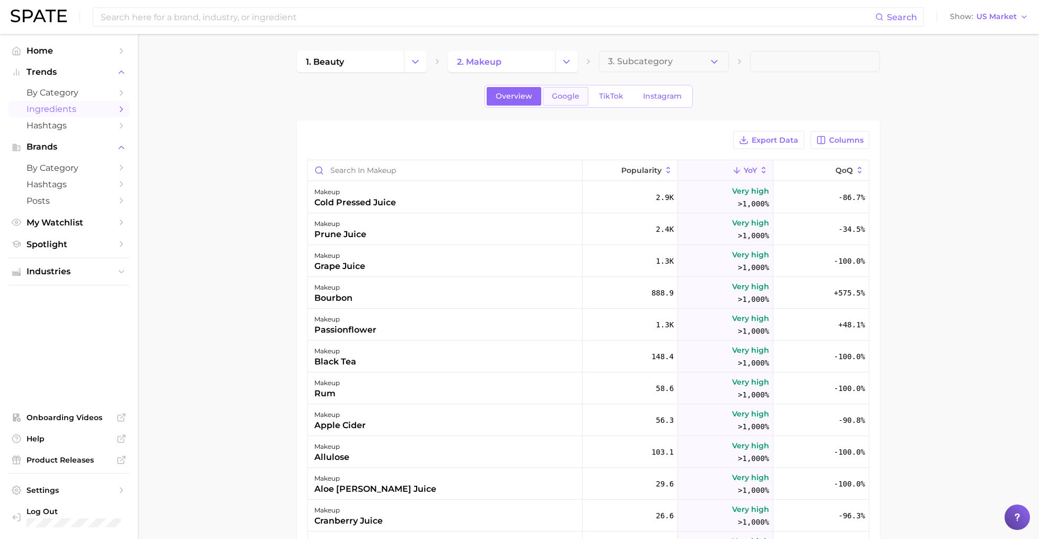
click at [561, 97] on span "Google" at bounding box center [566, 96] width 28 height 9
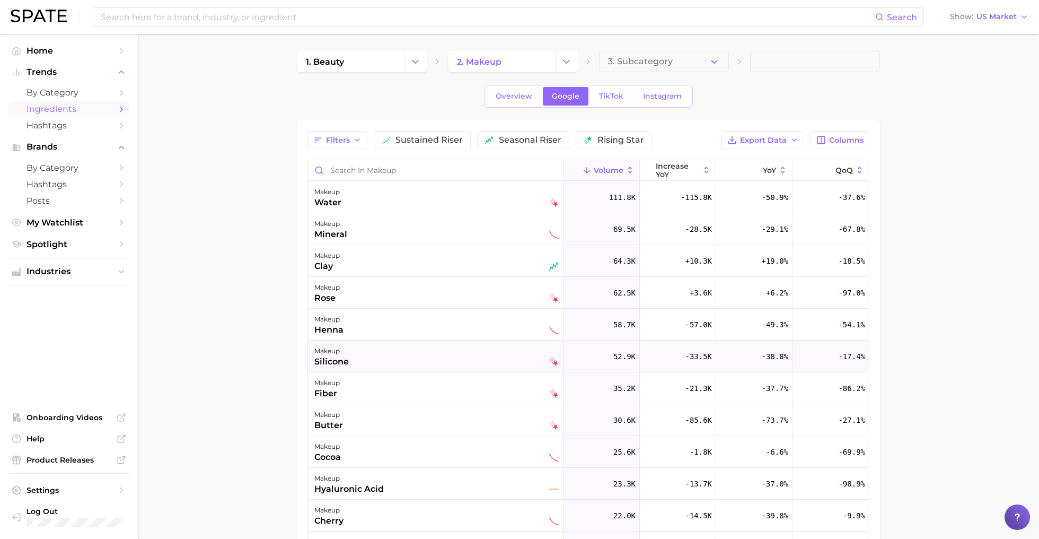
click at [415, 369] on div "makeup silicone" at bounding box center [436, 356] width 256 height 32
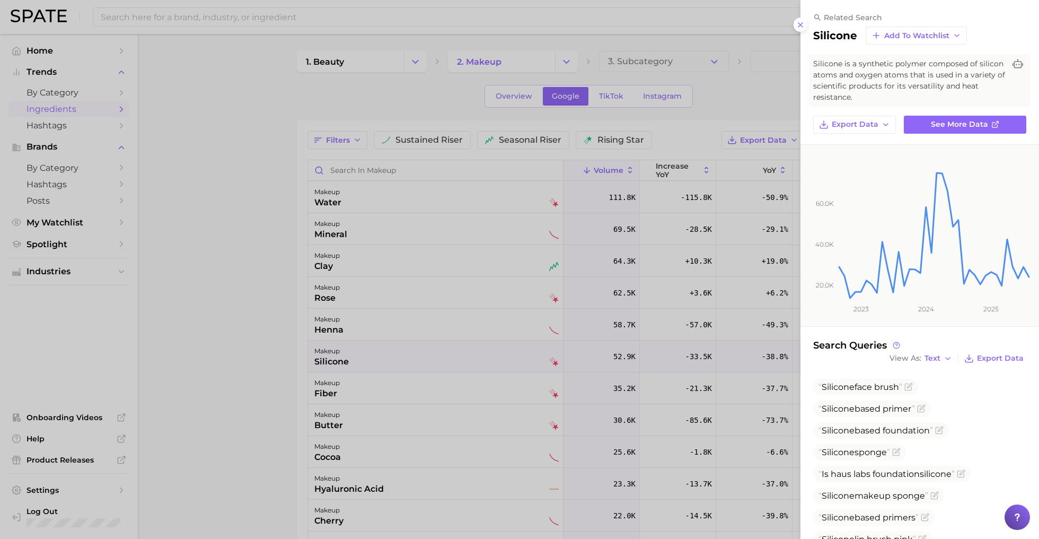
click at [415, 369] on div at bounding box center [519, 269] width 1039 height 539
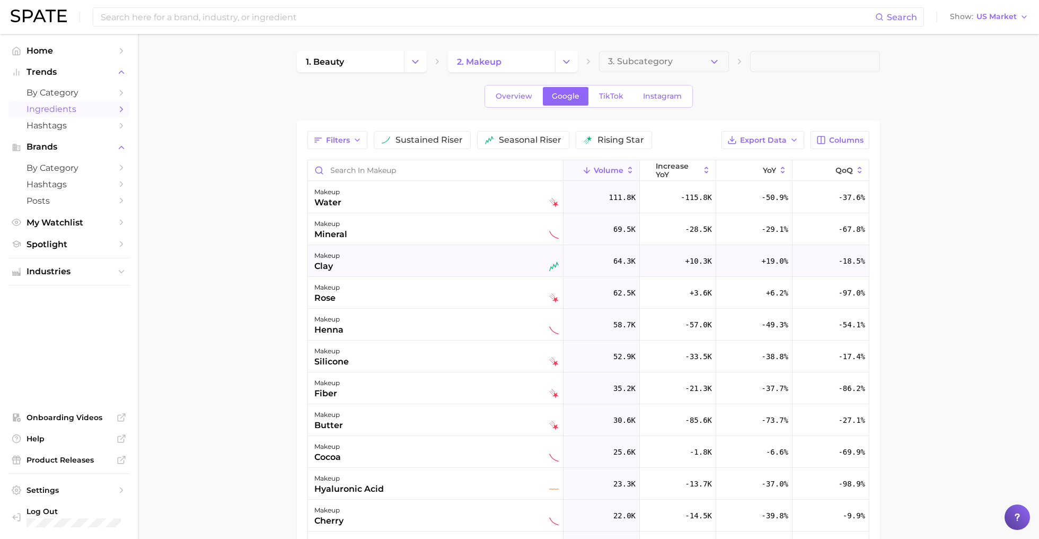
click at [408, 263] on div "makeup clay" at bounding box center [436, 260] width 244 height 23
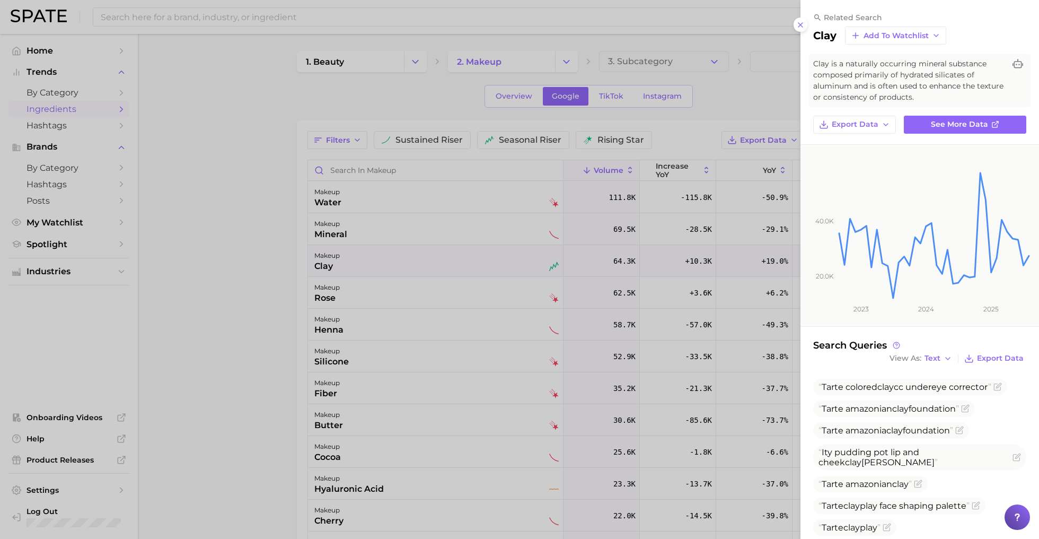
click at [433, 303] on div at bounding box center [519, 269] width 1039 height 539
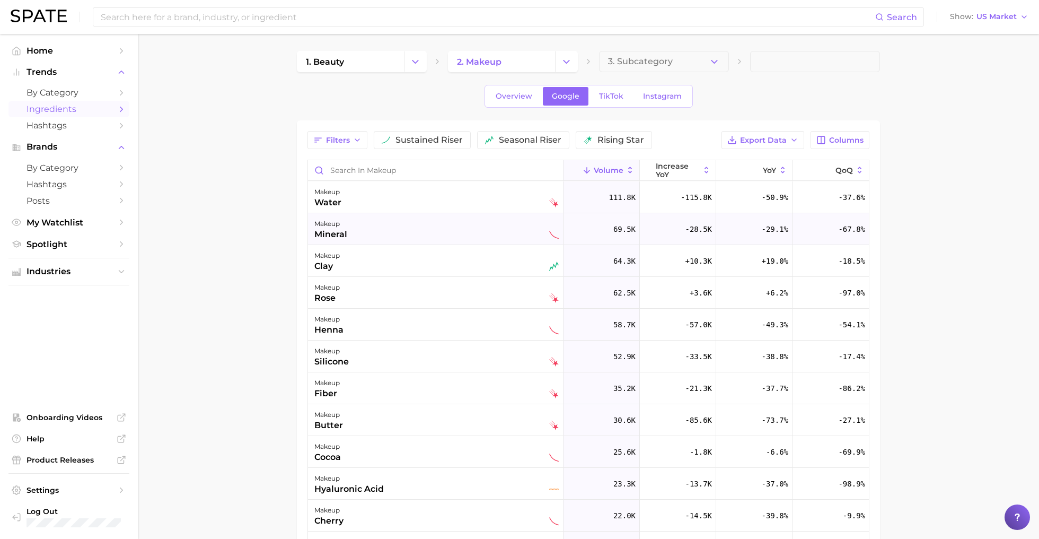
click at [413, 233] on div "makeup mineral" at bounding box center [436, 228] width 244 height 23
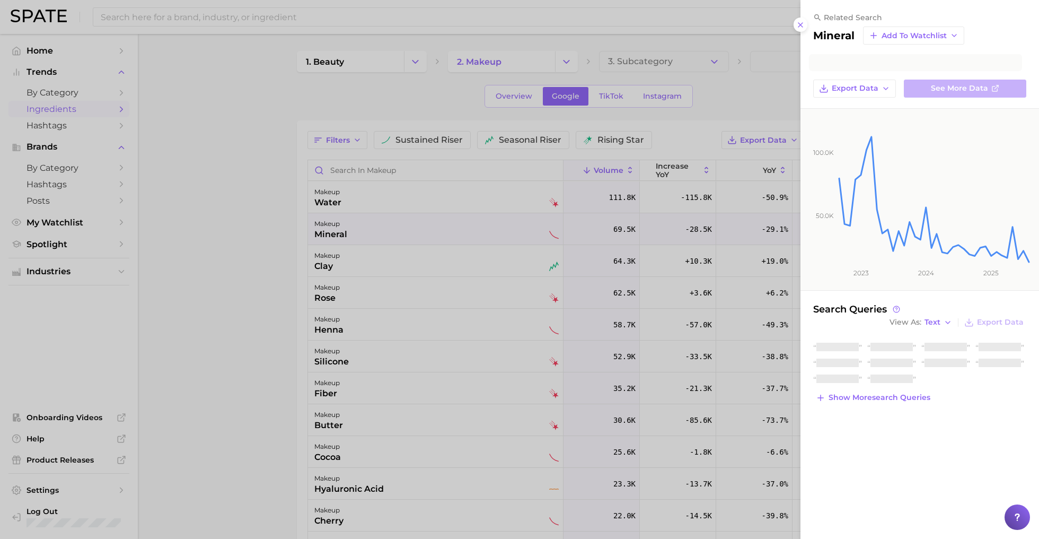
click at [413, 233] on div at bounding box center [519, 269] width 1039 height 539
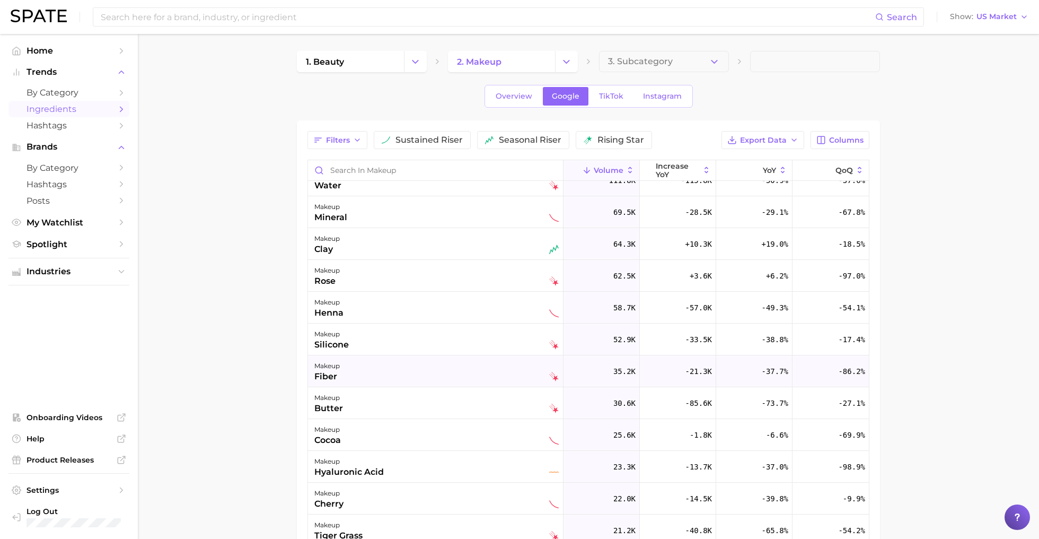
scroll to position [18, 0]
click at [761, 169] on button "YoY" at bounding box center [754, 170] width 76 height 21
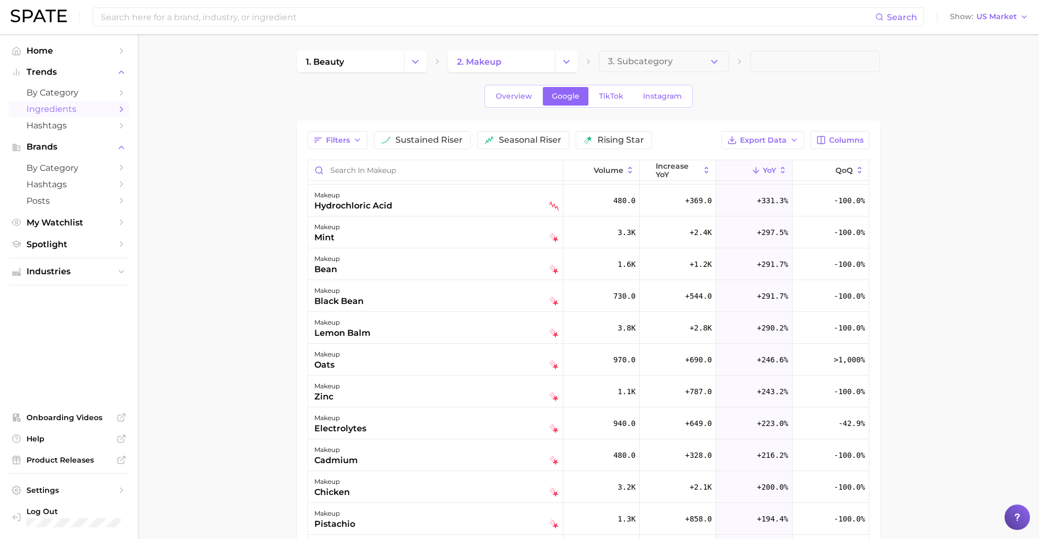
scroll to position [253, 0]
click at [754, 352] on div "+246.6%" at bounding box center [754, 358] width 76 height 32
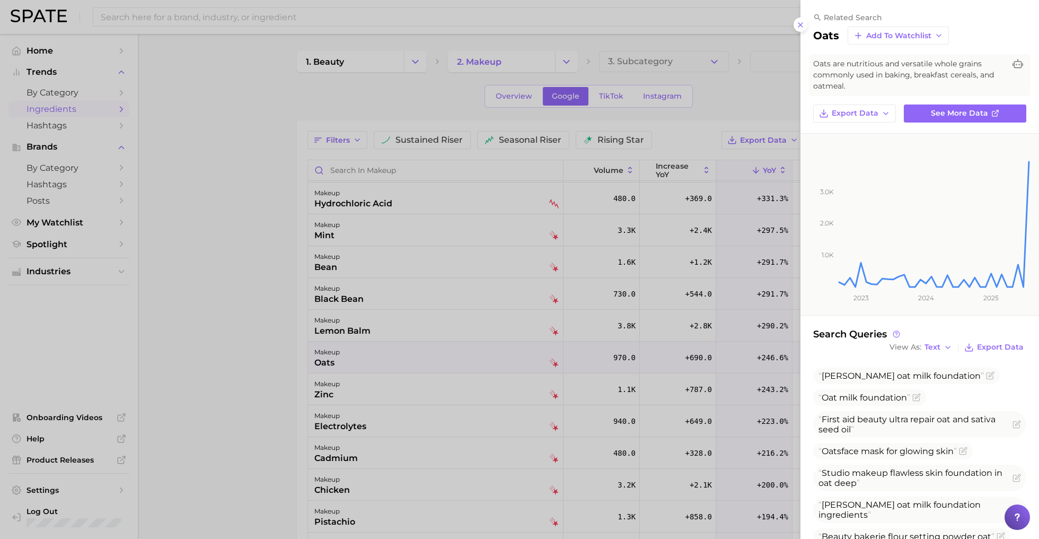
click at [557, 394] on div at bounding box center [519, 269] width 1039 height 539
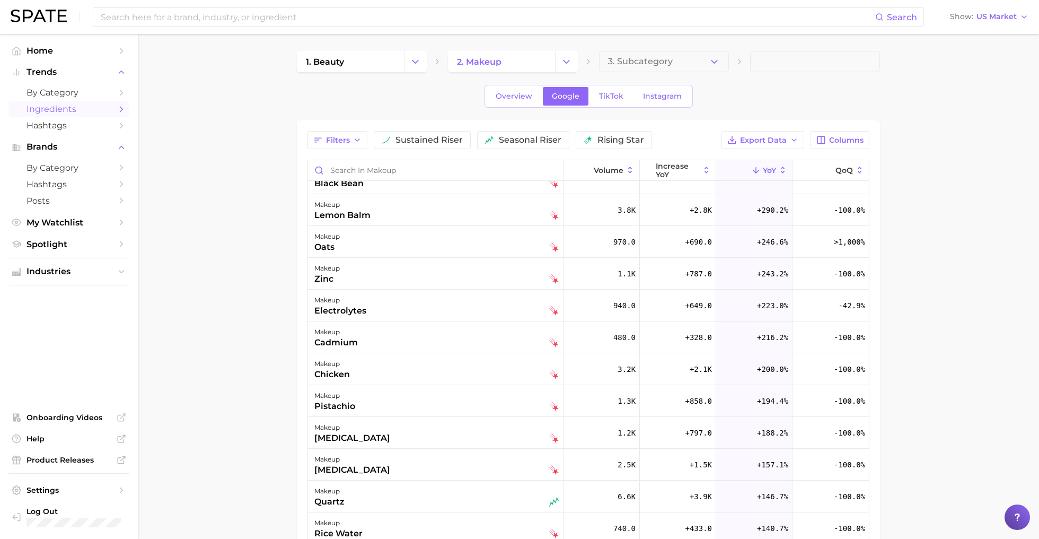
scroll to position [374, 0]
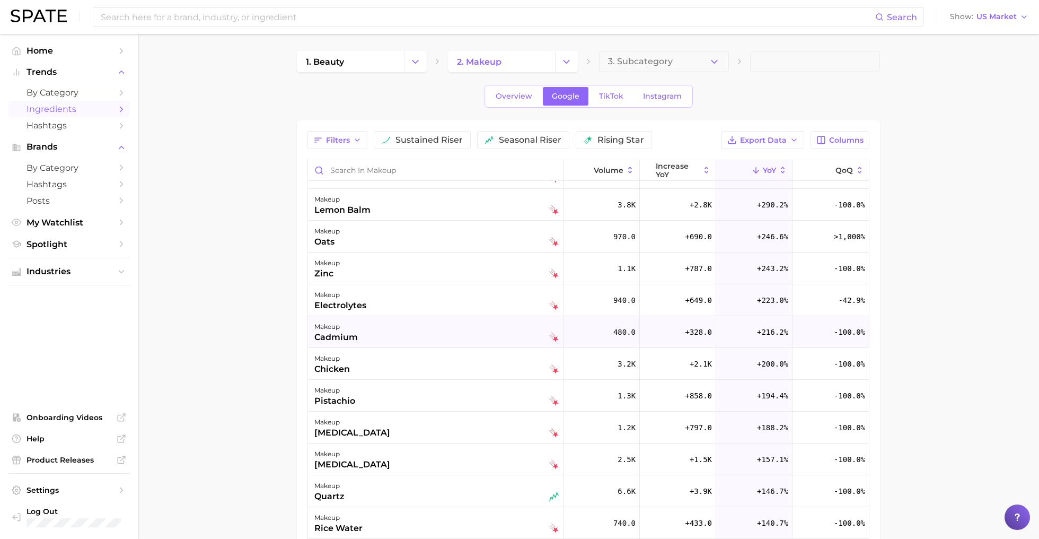
click at [462, 333] on div "makeup cadmium" at bounding box center [436, 331] width 244 height 23
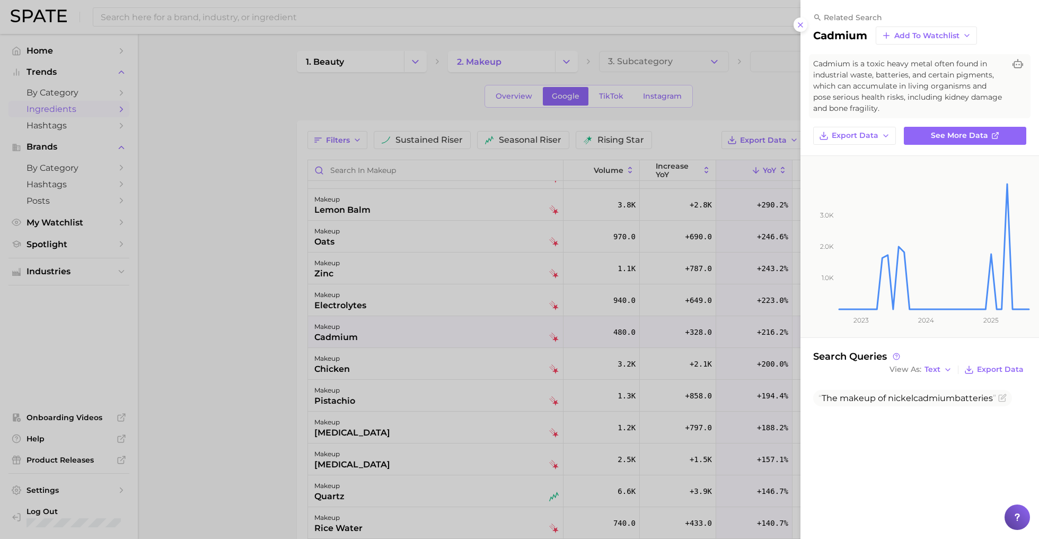
click at [525, 364] on div at bounding box center [519, 269] width 1039 height 539
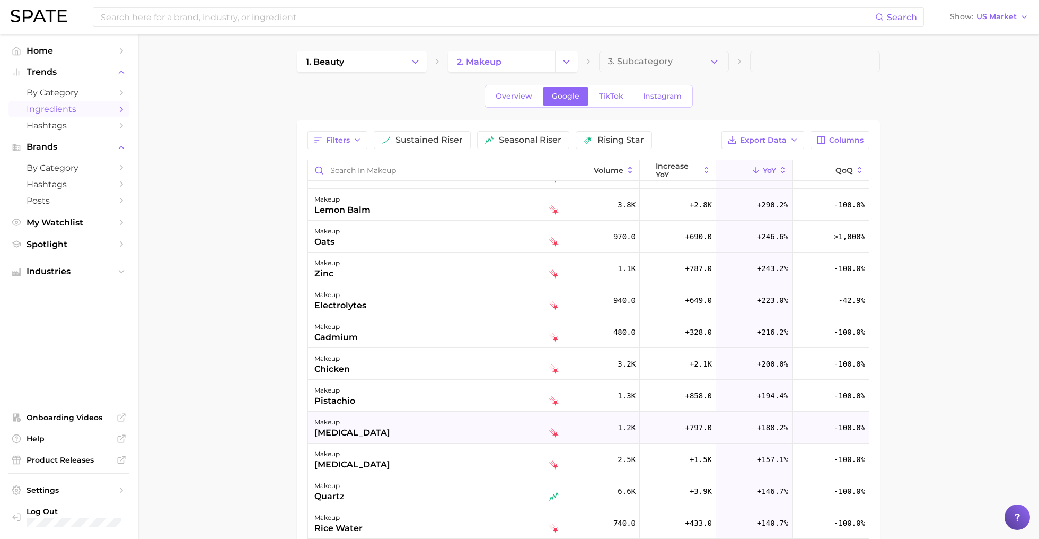
click at [448, 435] on div "makeup [MEDICAL_DATA]" at bounding box center [436, 427] width 244 height 23
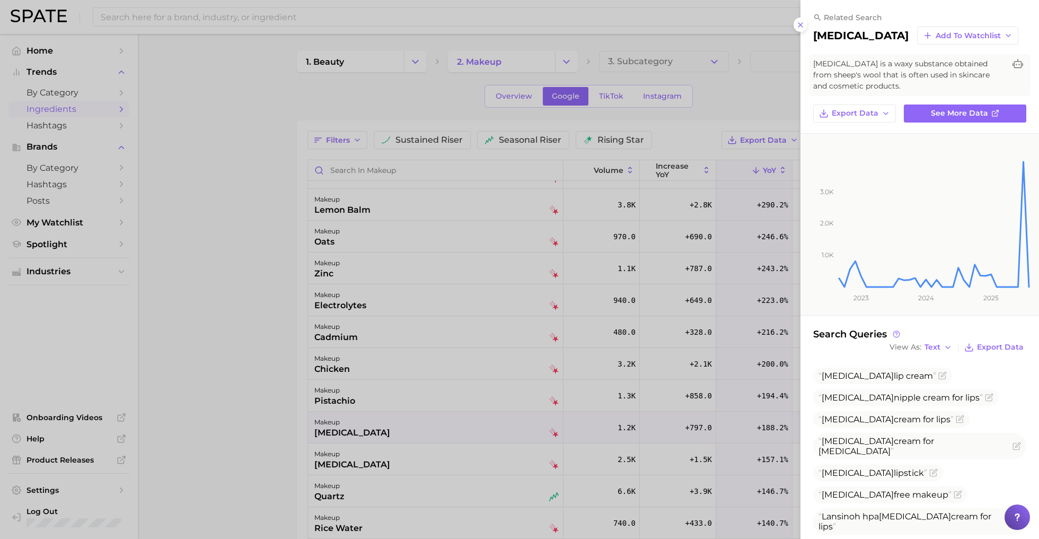
click at [477, 465] on div at bounding box center [519, 269] width 1039 height 539
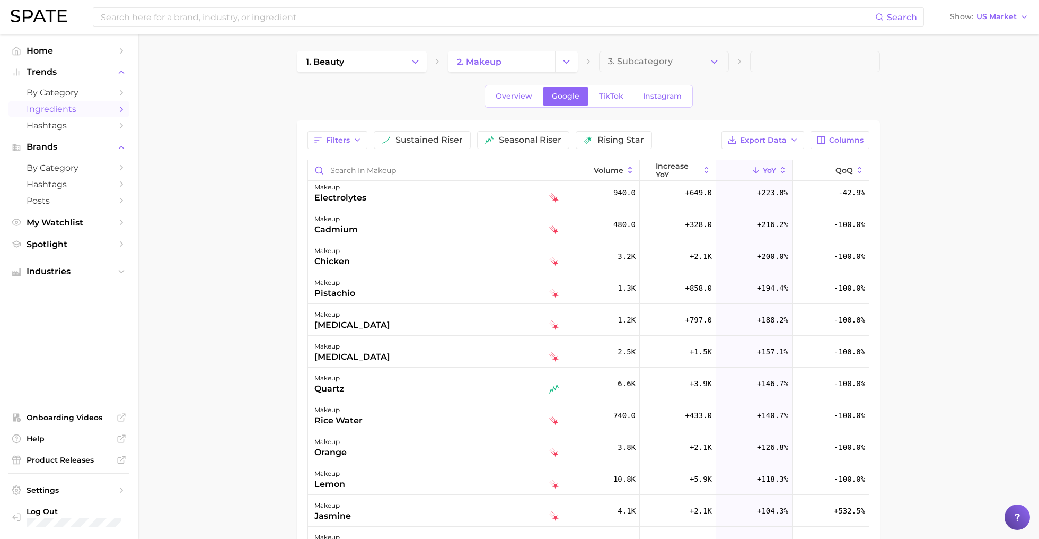
scroll to position [493, 0]
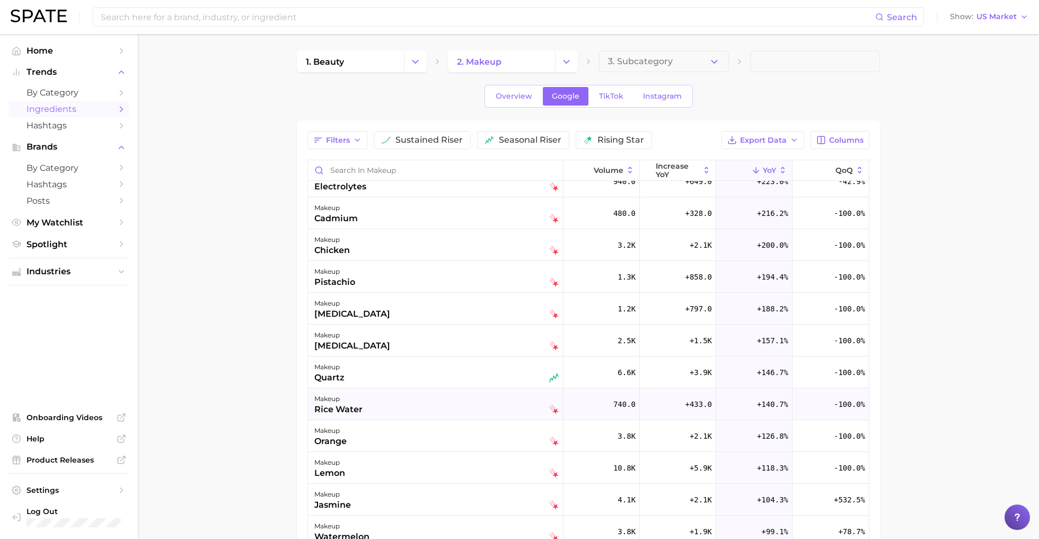
click at [448, 398] on div "makeup rice water" at bounding box center [436, 403] width 244 height 23
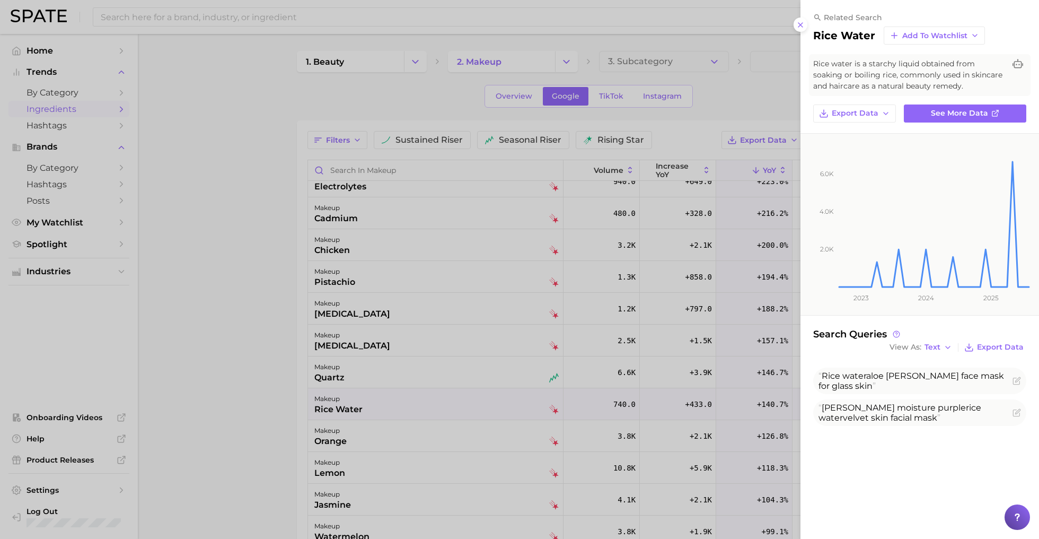
click at [556, 395] on div at bounding box center [519, 269] width 1039 height 539
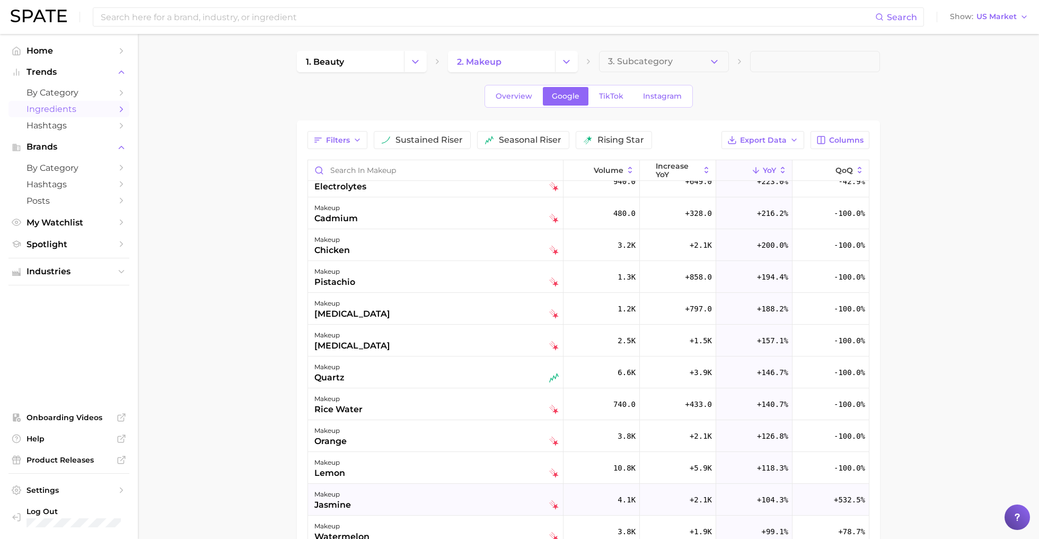
click at [439, 492] on div "makeup jasmine" at bounding box center [436, 499] width 244 height 23
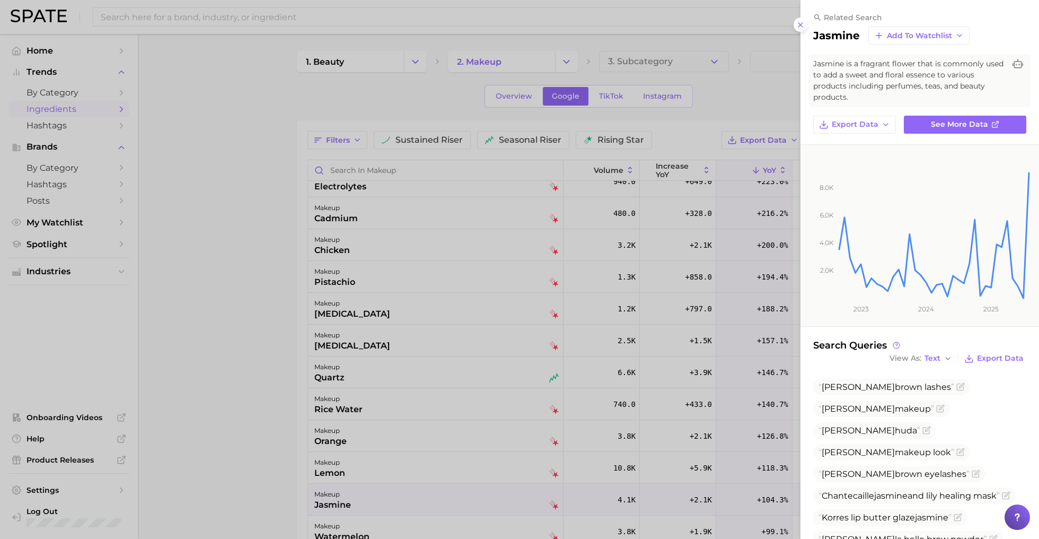
click at [603, 346] on div at bounding box center [519, 269] width 1039 height 539
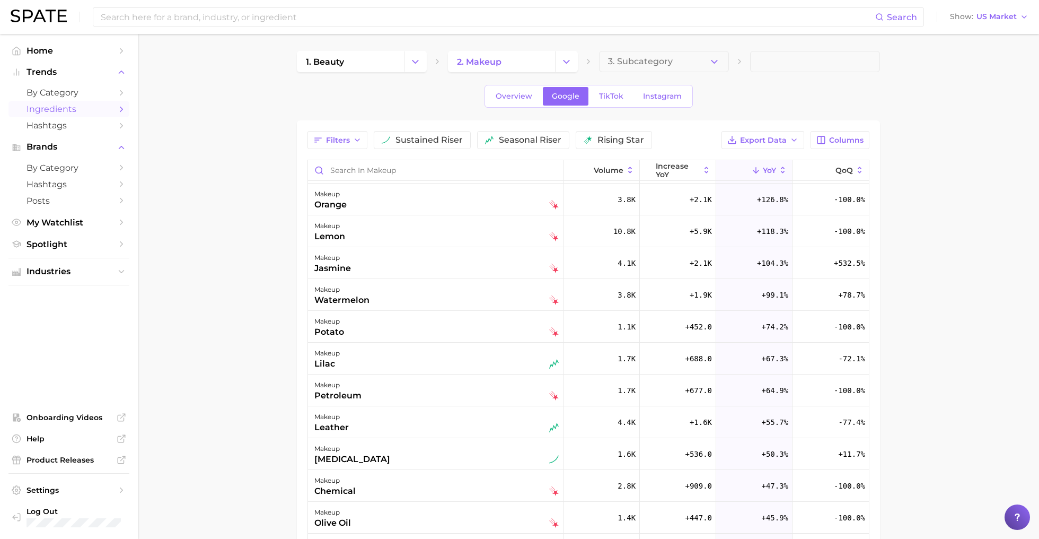
scroll to position [738, 0]
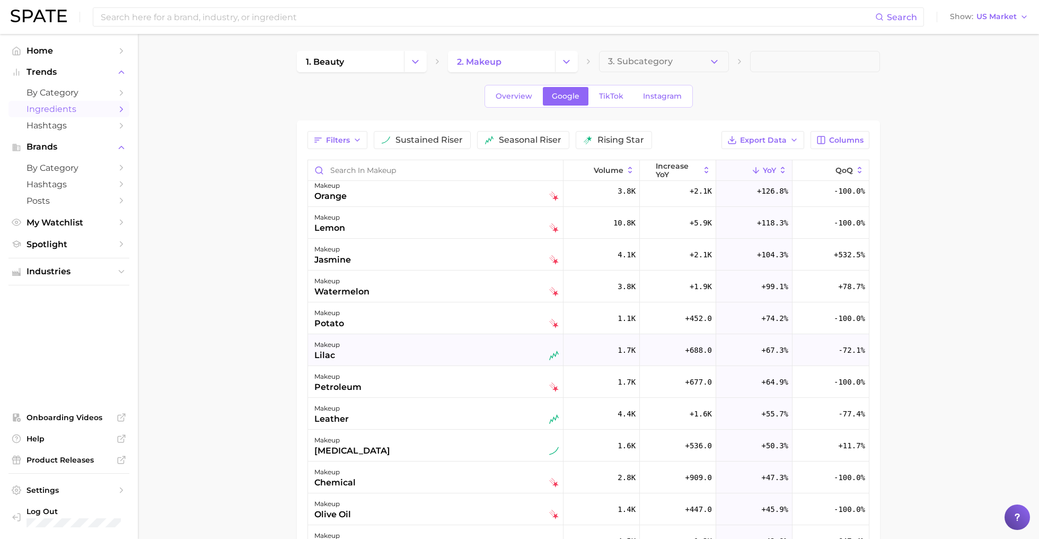
click at [442, 354] on div "makeup lilac" at bounding box center [436, 349] width 244 height 23
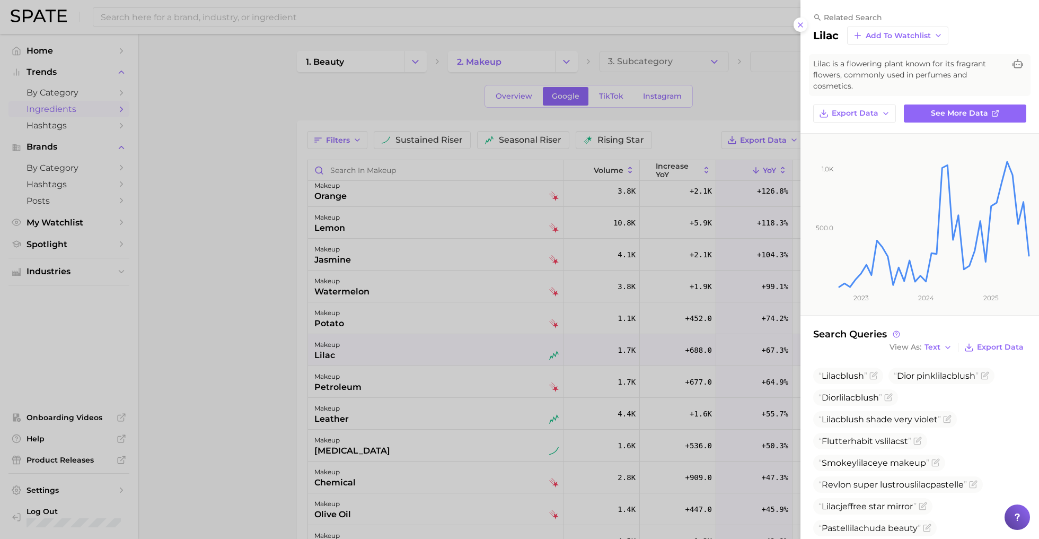
click at [444, 348] on div at bounding box center [519, 269] width 1039 height 539
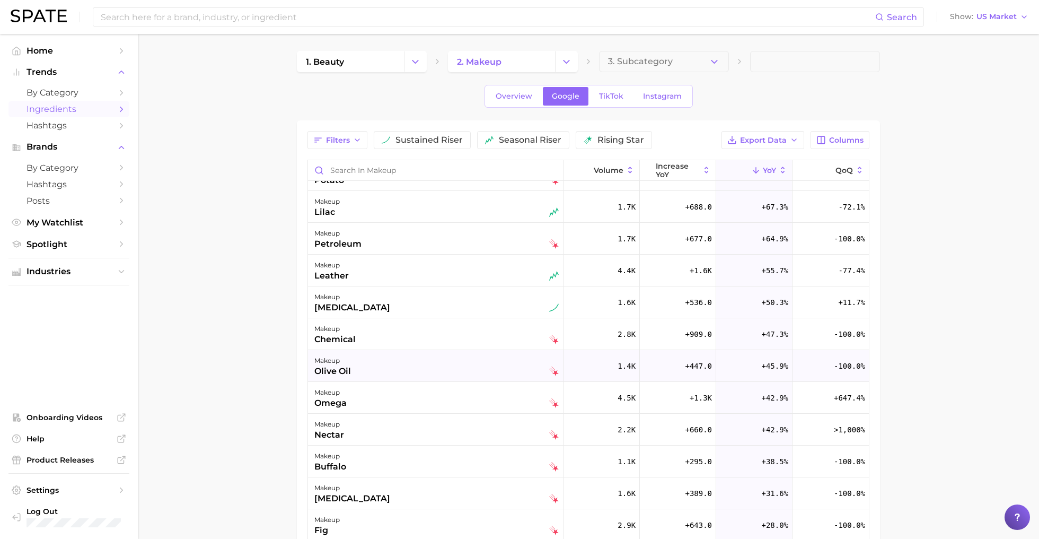
scroll to position [896, 0]
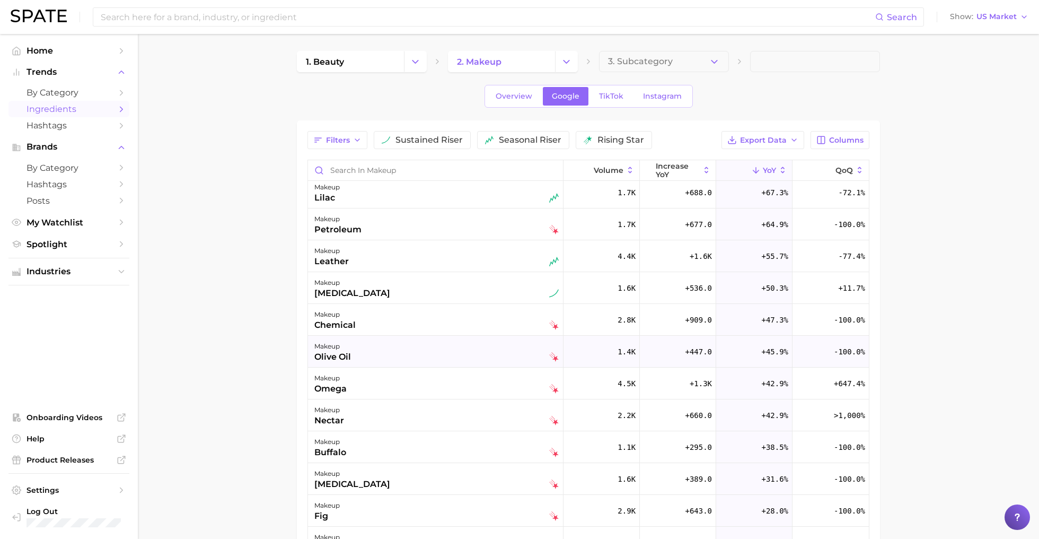
click at [453, 354] on div "makeup olive oil" at bounding box center [436, 351] width 244 height 23
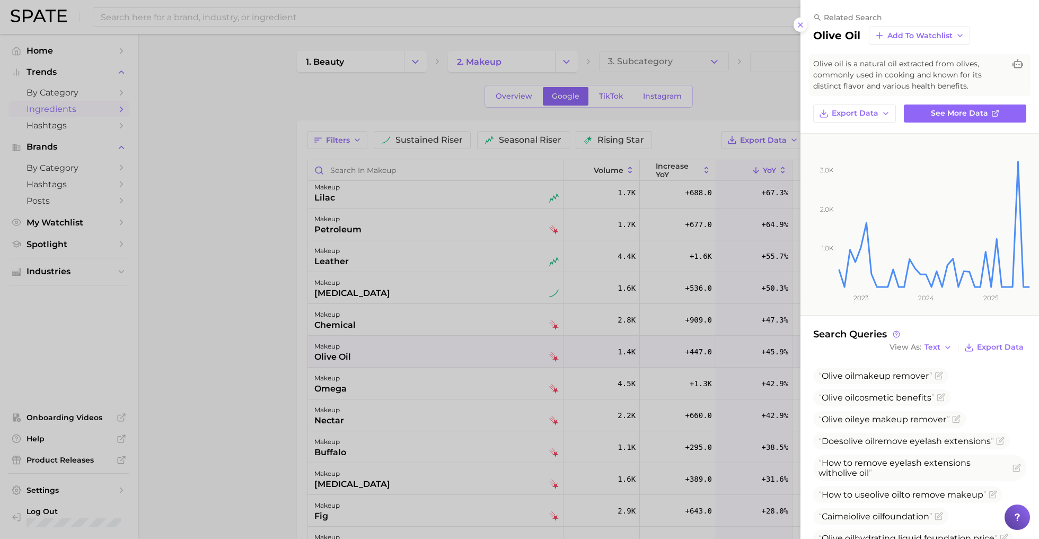
click at [165, 19] on div at bounding box center [519, 269] width 1039 height 539
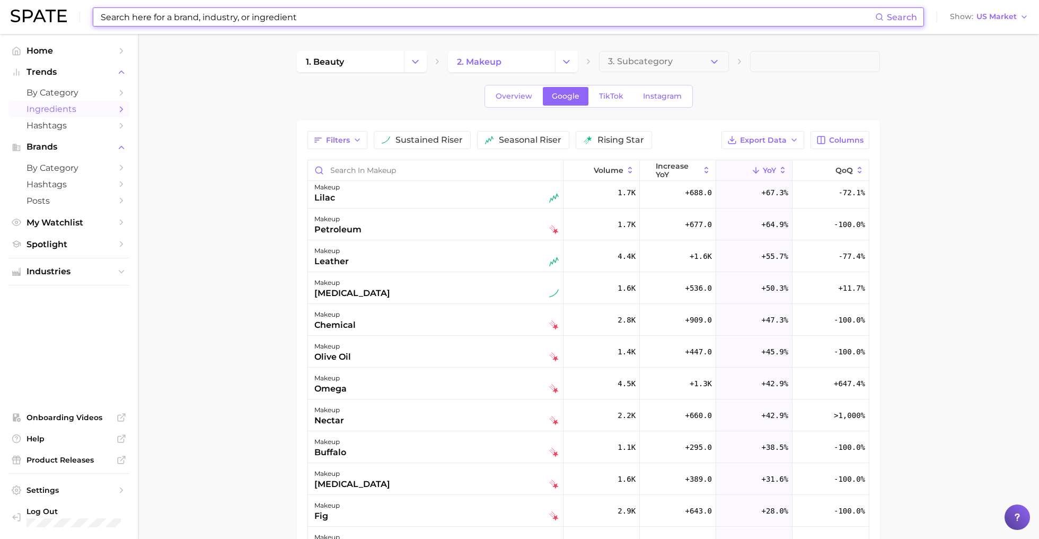
click at [165, 19] on input at bounding box center [488, 17] width 776 height 18
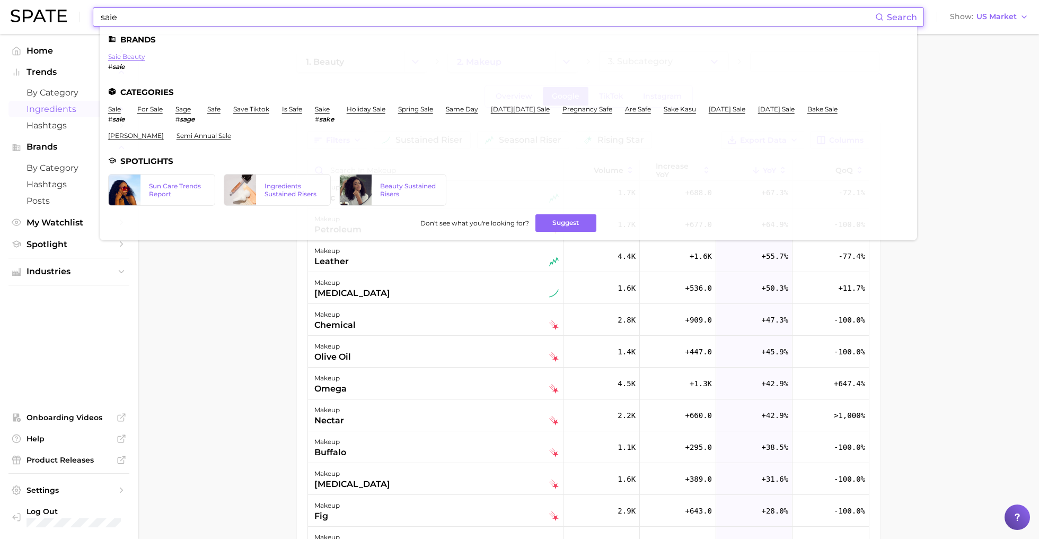
type input "saie"
click at [114, 57] on link "saie beauty" at bounding box center [126, 57] width 37 height 8
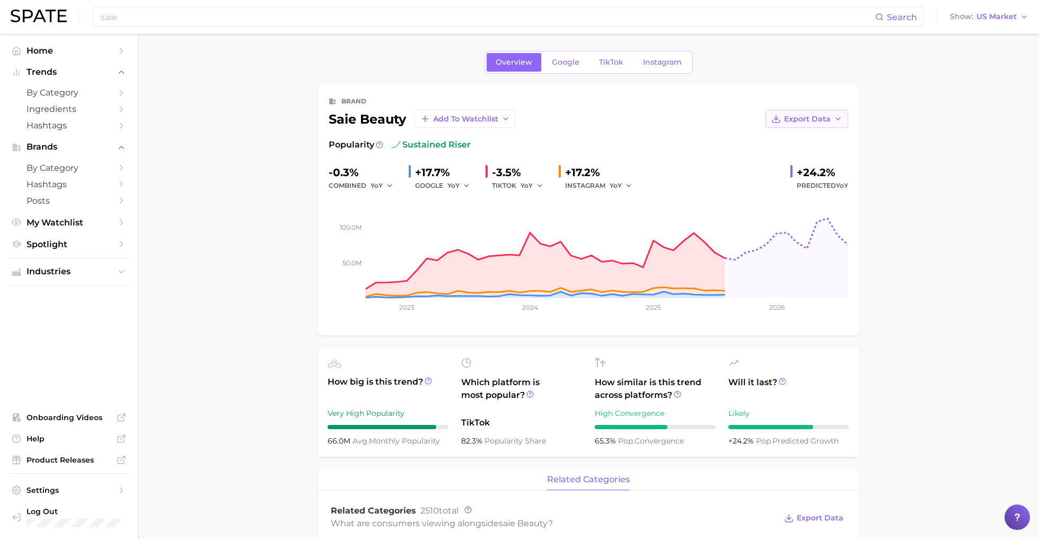
click at [835, 119] on icon "button" at bounding box center [838, 119] width 8 height 8
click at [819, 160] on span "Time Series Image" at bounding box center [785, 157] width 71 height 9
click at [21, 16] on img at bounding box center [39, 16] width 56 height 13
